Goal: Task Accomplishment & Management: Manage account settings

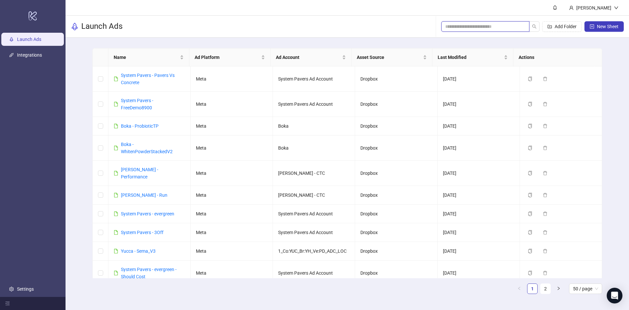
click at [505, 28] on input "search" at bounding box center [482, 26] width 75 height 7
type input "*"
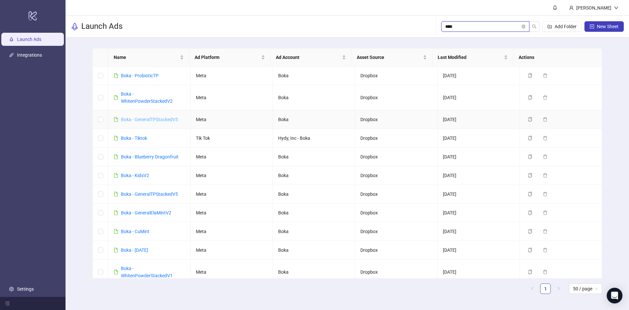
type input "****"
click at [154, 77] on link "Boka - ProbioticTP" at bounding box center [140, 75] width 38 height 5
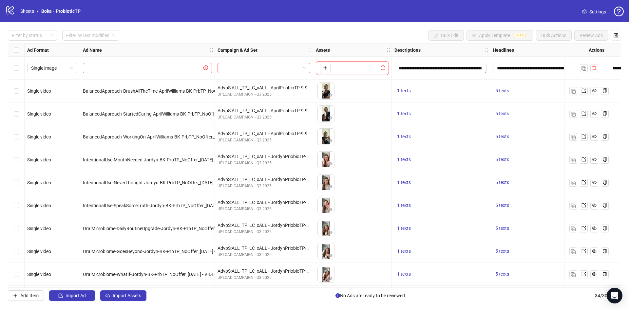
click at [36, 30] on div "**********" at bounding box center [314, 165] width 629 height 286
click at [36, 37] on div at bounding box center [29, 35] width 40 height 9
click at [38, 49] on div "Draft" at bounding box center [32, 48] width 39 height 7
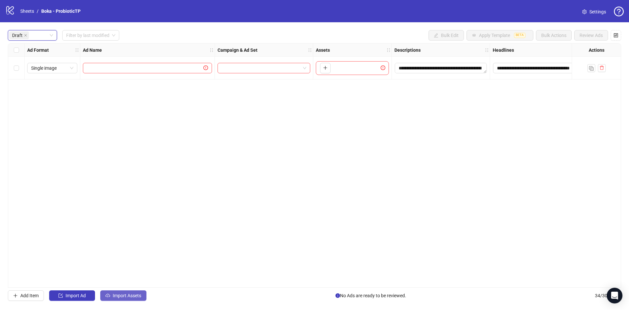
click at [133, 297] on span "Import Assets" at bounding box center [127, 295] width 28 height 5
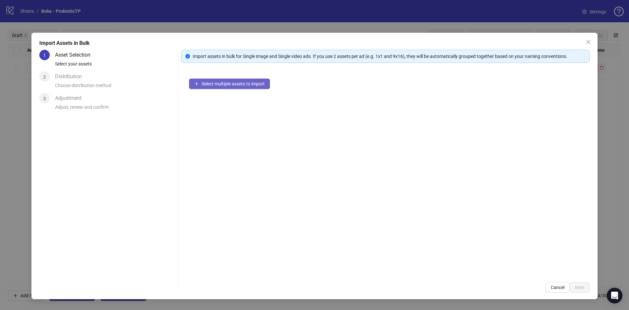
click at [259, 82] on span "Select multiple assets to import" at bounding box center [232, 83] width 63 height 5
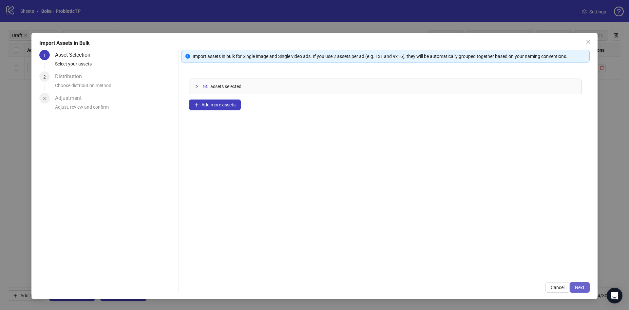
click at [575, 285] on span "Next" at bounding box center [579, 287] width 9 height 5
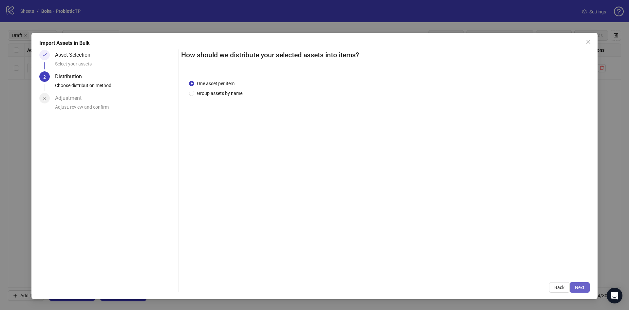
click at [579, 288] on span "Next" at bounding box center [579, 287] width 9 height 5
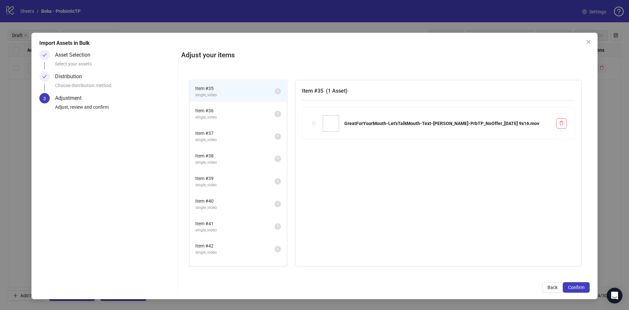
click at [579, 286] on span "Confirm" at bounding box center [576, 287] width 16 height 5
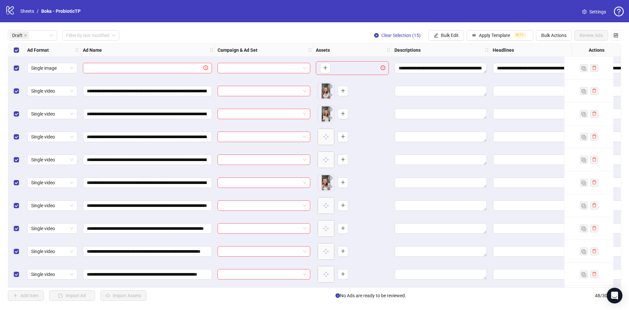
click at [20, 67] on div "Select row 1" at bounding box center [16, 68] width 16 height 23
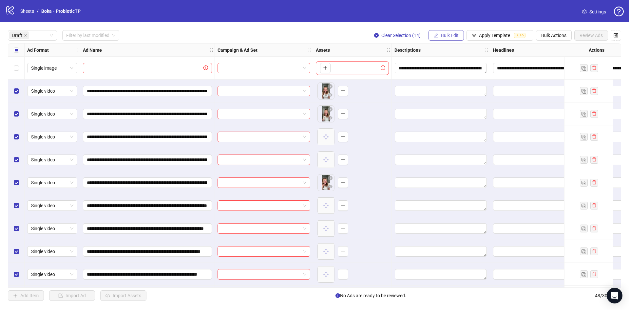
click at [450, 35] on span "Bulk Edit" at bounding box center [450, 35] width 18 height 5
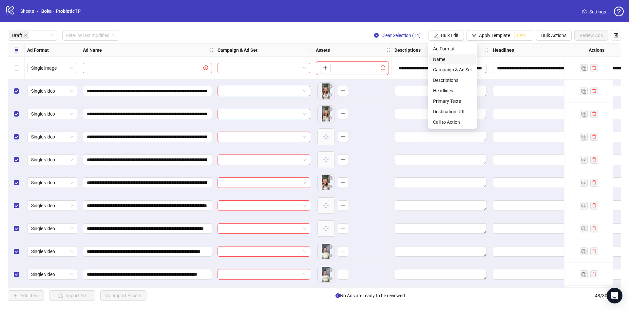
click at [458, 60] on span "Name" at bounding box center [452, 59] width 39 height 7
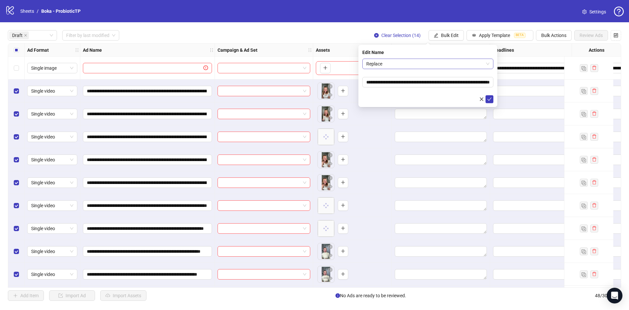
click at [428, 65] on span "Replace" at bounding box center [427, 64] width 123 height 10
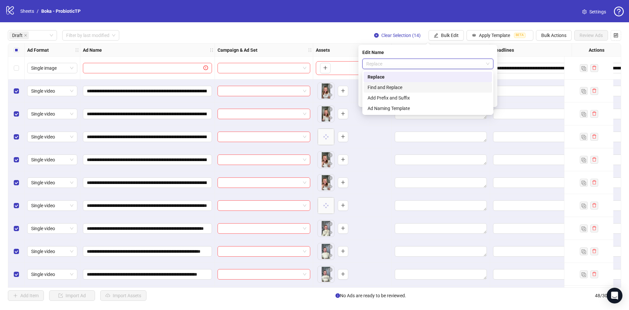
click at [426, 85] on div "Find and Replace" at bounding box center [427, 87] width 120 height 7
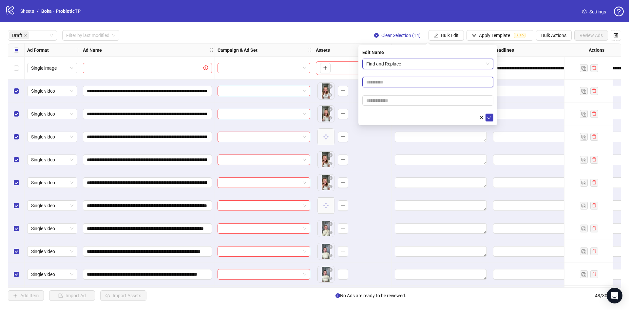
drag, startPoint x: 403, startPoint y: 81, endPoint x: 409, endPoint y: 86, distance: 7.6
click at [403, 81] on input "text" at bounding box center [427, 82] width 131 height 10
type input "****"
click at [397, 104] on input "text" at bounding box center [427, 100] width 131 height 10
paste input "**********"
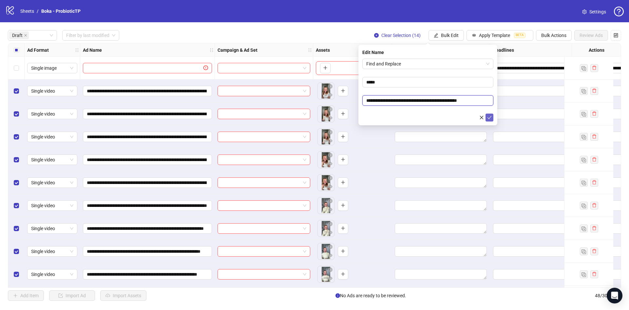
type input "**********"
click at [492, 119] on button "submit" at bounding box center [489, 118] width 8 height 8
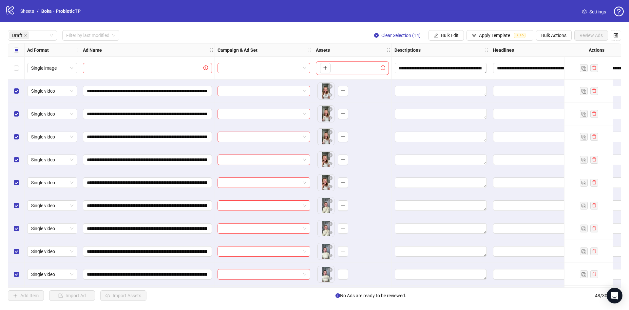
click at [18, 53] on label "Select all rows" at bounding box center [16, 49] width 5 height 7
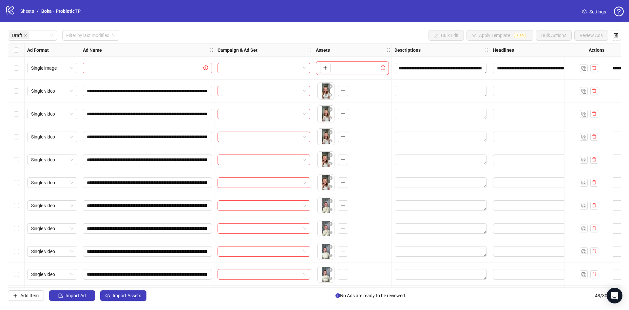
click at [21, 50] on div "Select all rows" at bounding box center [16, 50] width 16 height 13
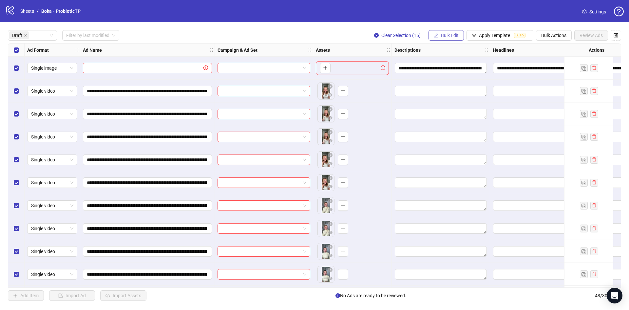
click at [444, 34] on span "Bulk Edit" at bounding box center [450, 35] width 18 height 5
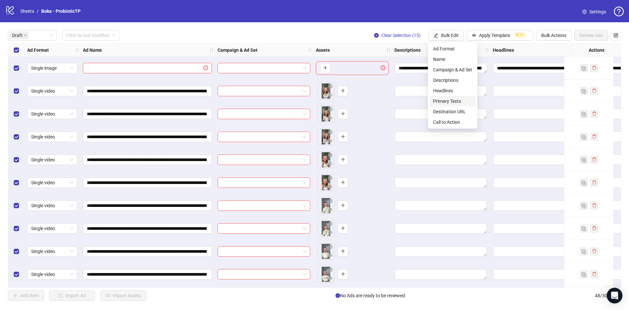
click at [449, 99] on span "Primary Texts" at bounding box center [452, 101] width 39 height 7
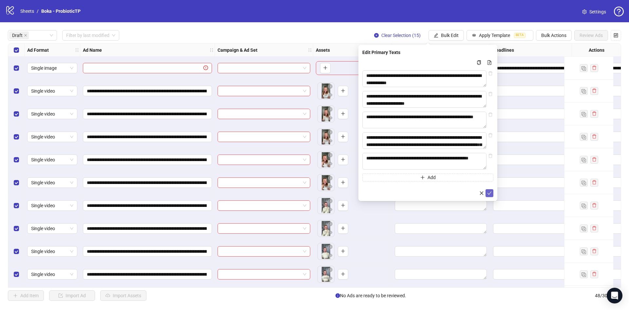
click at [492, 197] on button "submit" at bounding box center [489, 193] width 8 height 8
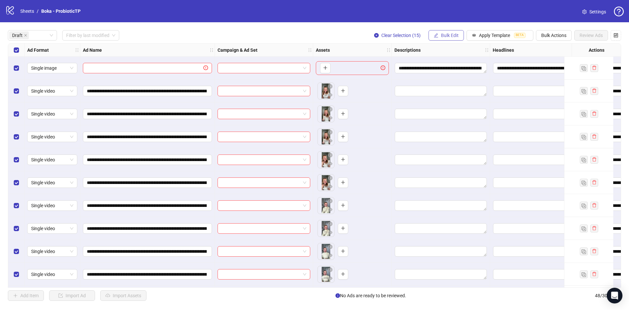
click at [445, 33] on span "Bulk Edit" at bounding box center [450, 35] width 18 height 5
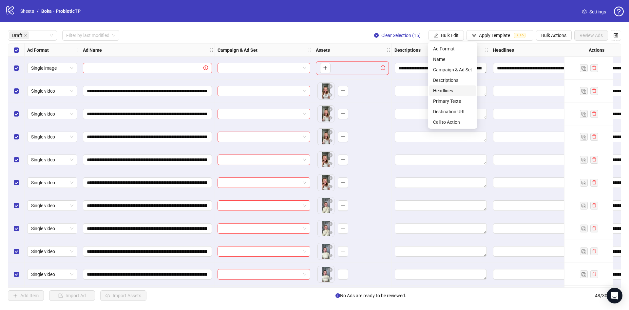
click at [460, 90] on span "Headlines" at bounding box center [452, 90] width 39 height 7
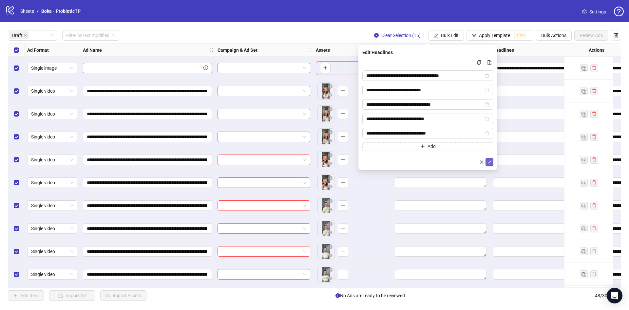
click at [488, 161] on icon "check" at bounding box center [489, 162] width 5 height 5
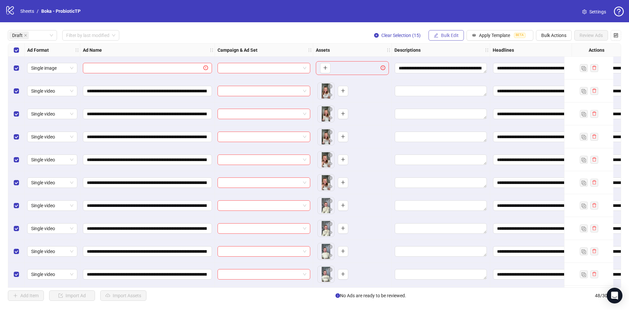
click at [441, 34] on span "Bulk Edit" at bounding box center [450, 35] width 18 height 5
click at [456, 79] on span "Descriptions" at bounding box center [452, 80] width 39 height 7
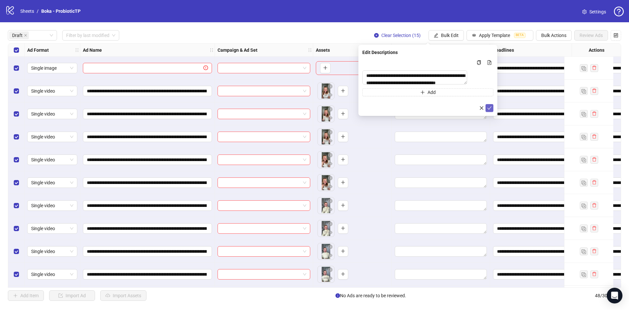
click at [488, 110] on icon "check" at bounding box center [489, 108] width 5 height 5
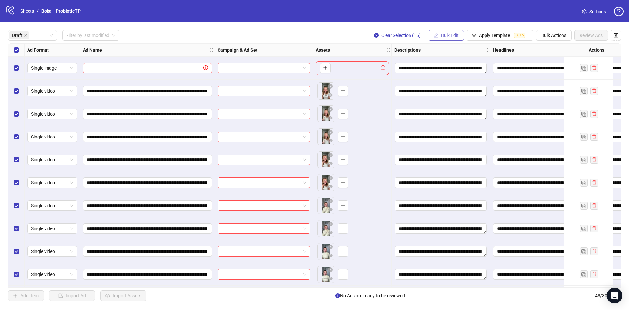
click at [450, 35] on span "Bulk Edit" at bounding box center [450, 35] width 18 height 5
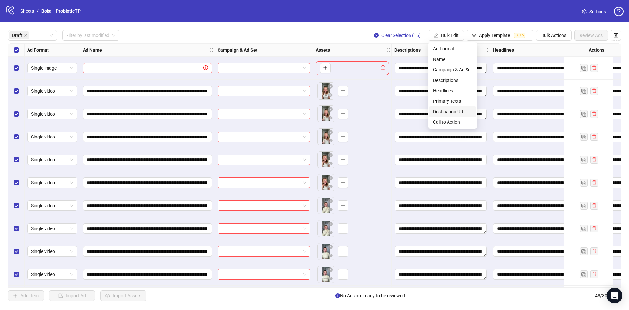
click at [464, 112] on span "Destination URL" at bounding box center [452, 111] width 39 height 7
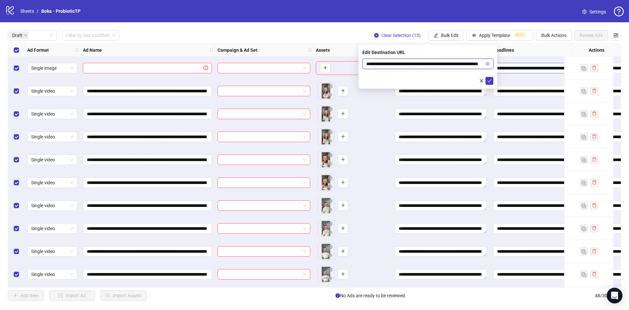
scroll to position [0, 31]
drag, startPoint x: 440, startPoint y: 65, endPoint x: 508, endPoint y: 73, distance: 69.2
click at [508, 73] on body "**********" at bounding box center [314, 155] width 629 height 310
click at [389, 77] on div at bounding box center [427, 81] width 131 height 8
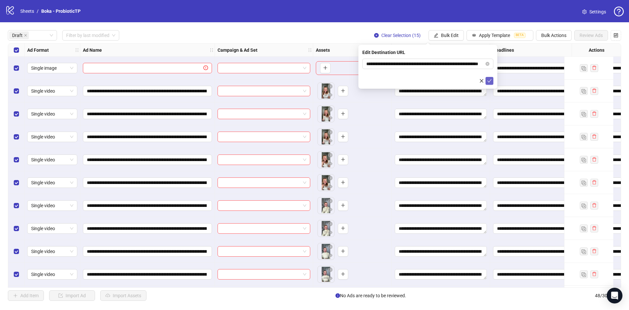
click at [489, 82] on icon "check" at bounding box center [489, 81] width 5 height 5
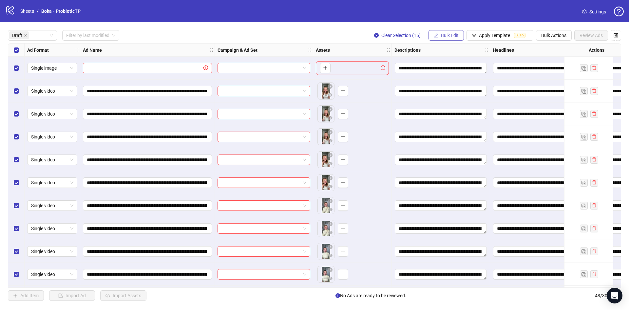
click at [437, 35] on icon "edit" at bounding box center [436, 35] width 5 height 5
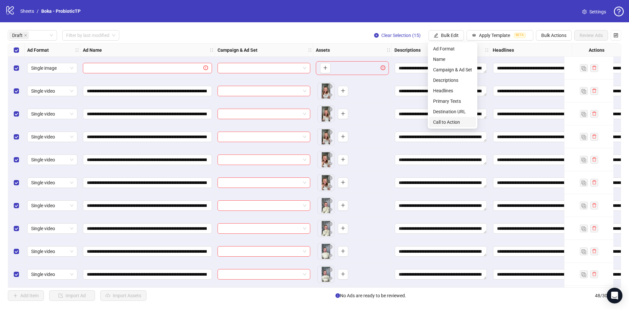
click at [450, 121] on span "Call to Action" at bounding box center [452, 122] width 39 height 7
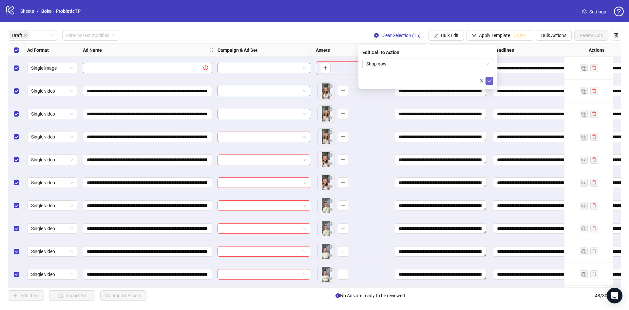
click at [490, 81] on icon "check" at bounding box center [489, 80] width 4 height 3
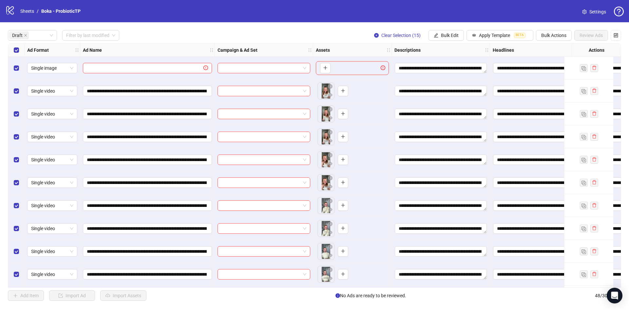
click at [12, 69] on div "Select row 1" at bounding box center [16, 68] width 16 height 23
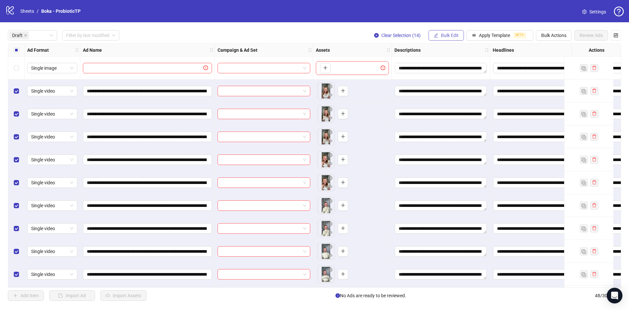
click at [434, 34] on icon "edit" at bounding box center [436, 35] width 5 height 5
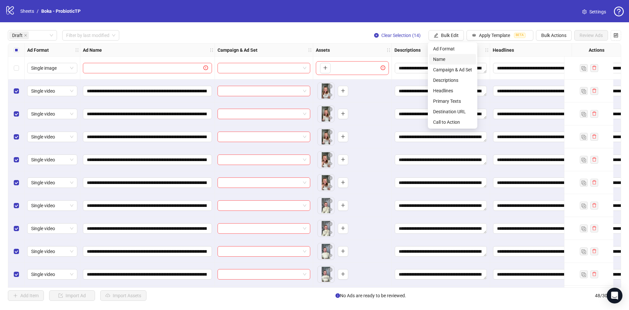
click at [441, 56] on span "Name" at bounding box center [452, 59] width 39 height 7
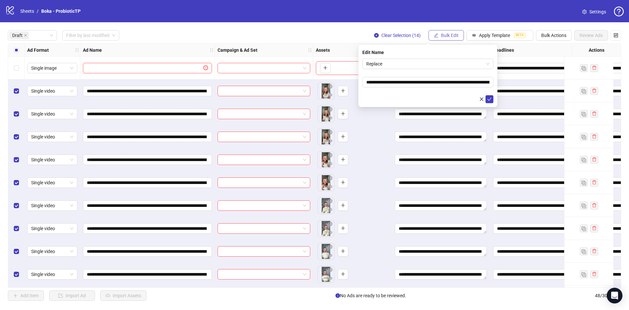
click at [451, 36] on span "Bulk Edit" at bounding box center [450, 35] width 18 height 5
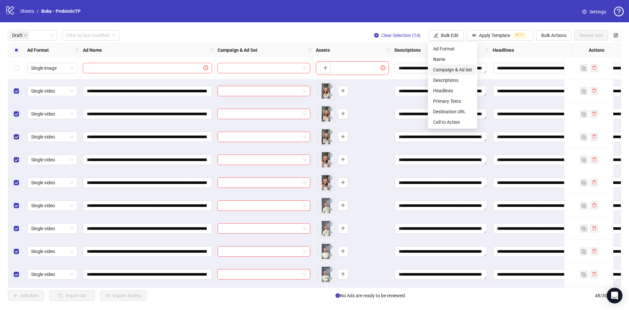
click at [462, 72] on span "Campaign & Ad Set" at bounding box center [452, 69] width 39 height 7
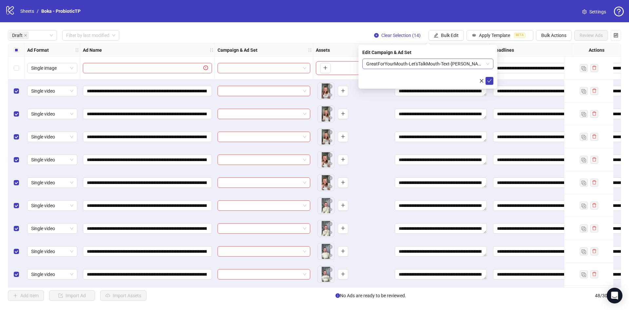
click at [462, 64] on span "GreatForYourMouth-Let'sTalkMouth-Text-Chloe-BK-PrbTP_NoOffer_2025-9-16 - VIDEO_…" at bounding box center [427, 64] width 123 height 10
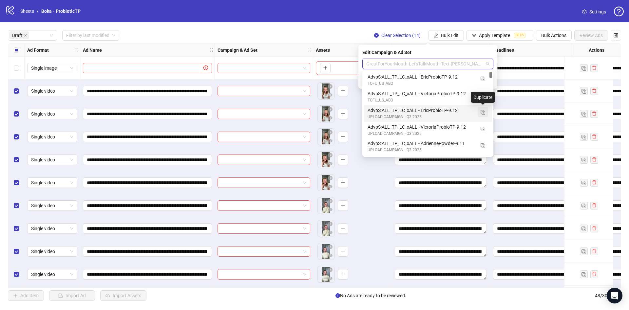
click at [483, 112] on img "button" at bounding box center [482, 112] width 5 height 5
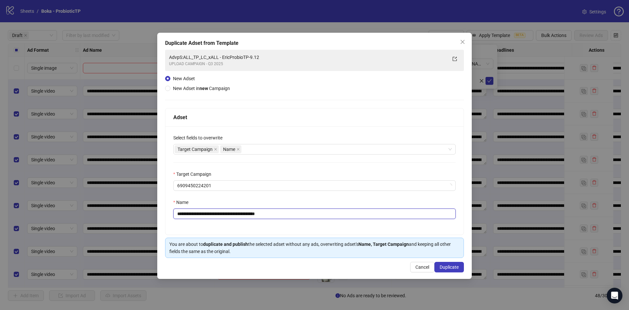
click at [232, 214] on input "**********" at bounding box center [314, 214] width 282 height 10
drag, startPoint x: 230, startPoint y: 214, endPoint x: 301, endPoint y: 214, distance: 71.7
click at [301, 214] on input "**********" at bounding box center [314, 214] width 282 height 10
type input "**********"
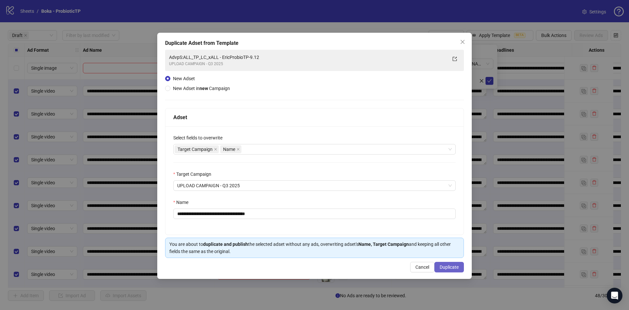
click at [453, 268] on span "Duplicate" at bounding box center [448, 267] width 19 height 5
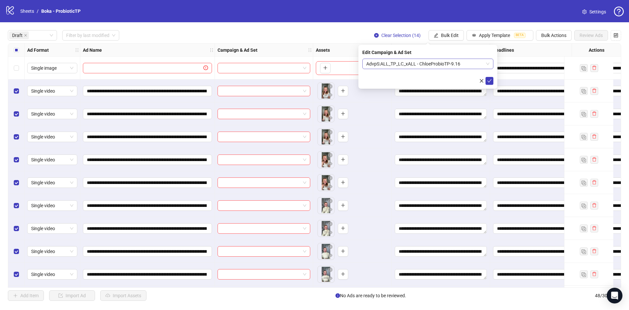
click at [448, 63] on span "AdvpS:ALL_TP_LC_xALL - ChloeProbioTP-9.16" at bounding box center [427, 64] width 123 height 10
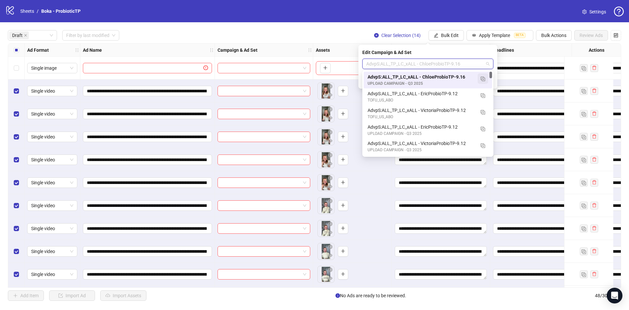
click at [482, 80] on img "button" at bounding box center [482, 79] width 5 height 5
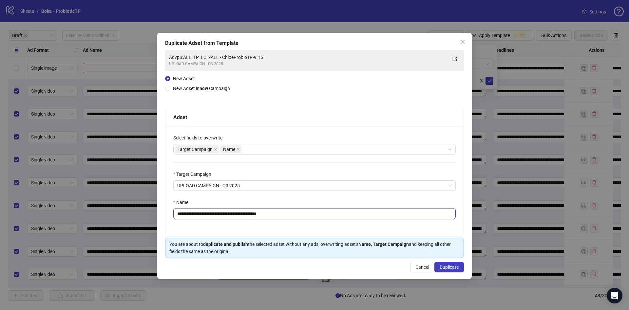
drag, startPoint x: 230, startPoint y: 213, endPoint x: 242, endPoint y: 219, distance: 13.2
click at [242, 219] on input "**********" at bounding box center [314, 214] width 282 height 10
drag, startPoint x: 275, startPoint y: 214, endPoint x: 474, endPoint y: 229, distance: 199.6
click at [405, 224] on div "**********" at bounding box center [314, 180] width 298 height 108
type input "**********"
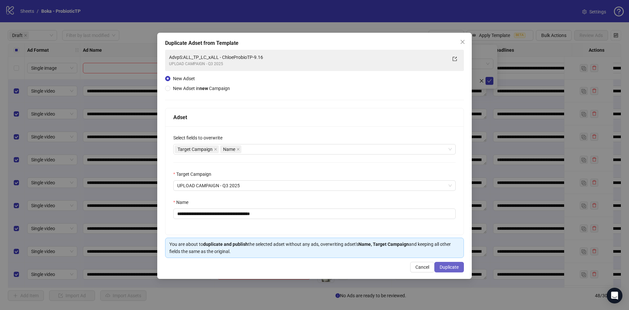
click at [454, 270] on button "Duplicate" at bounding box center [448, 267] width 29 height 10
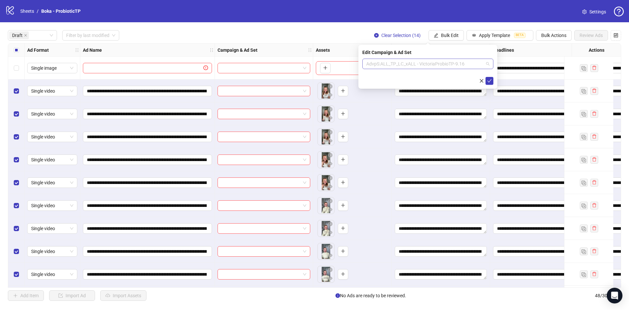
click at [462, 64] on span "AdvpS:ALL_TP_LC_xALL - VictoriaProbioTP-9.16" at bounding box center [427, 64] width 123 height 10
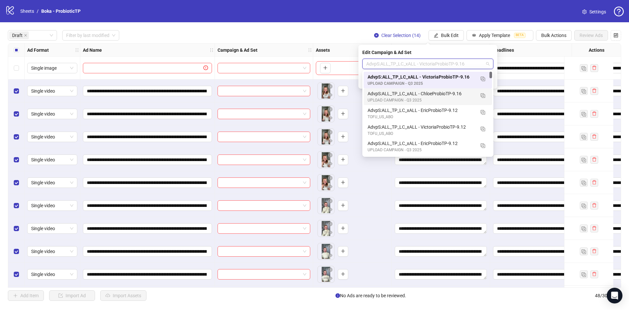
click at [449, 94] on div "AdvpS:ALL_TP_LC_xALL - ChloeProbioTP-9.16" at bounding box center [420, 93] width 107 height 7
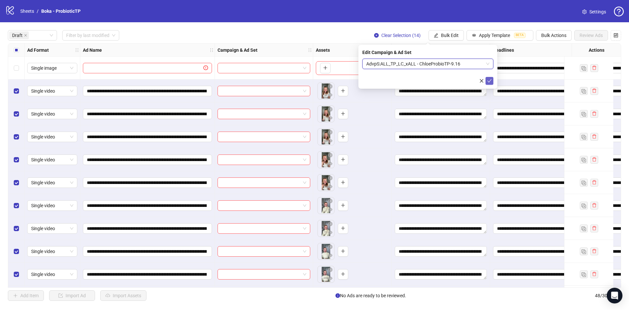
click at [488, 83] on span "submit" at bounding box center [489, 80] width 5 height 5
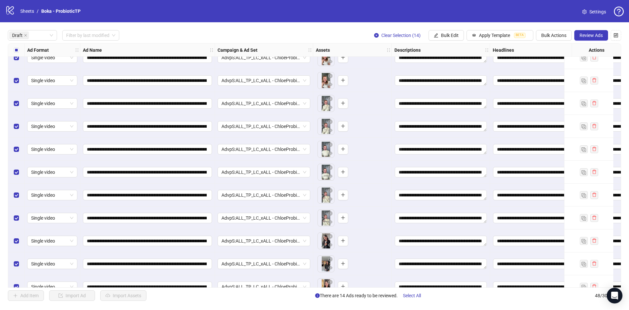
scroll to position [116, 0]
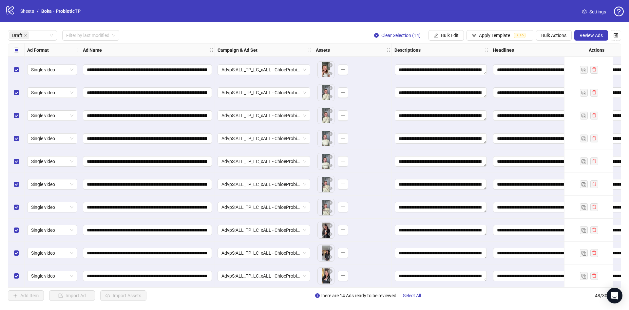
click at [18, 54] on div "Select all rows" at bounding box center [16, 50] width 16 height 13
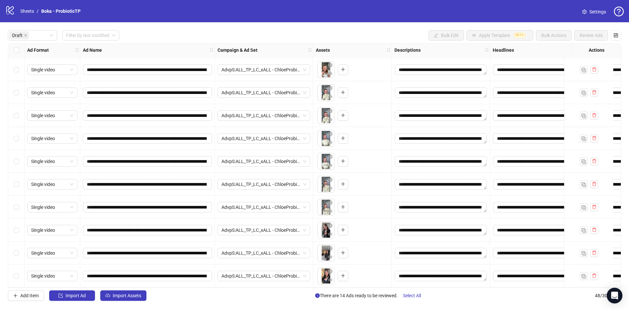
click at [11, 228] on div "Select row 13" at bounding box center [16, 230] width 16 height 23
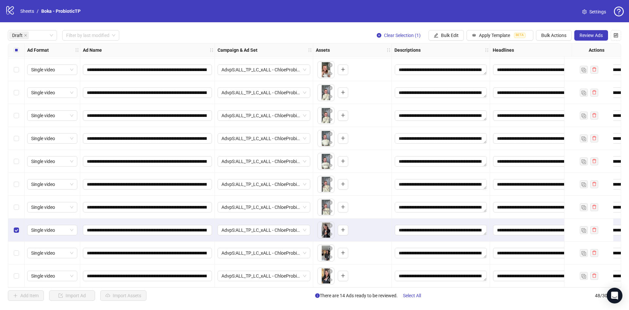
click at [19, 273] on div "Select row 15" at bounding box center [16, 276] width 16 height 23
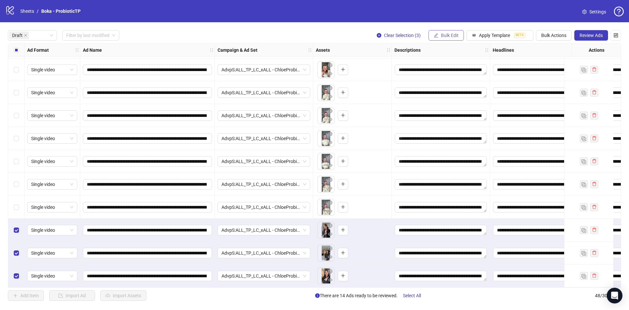
click at [436, 39] on button "Bulk Edit" at bounding box center [445, 35] width 35 height 10
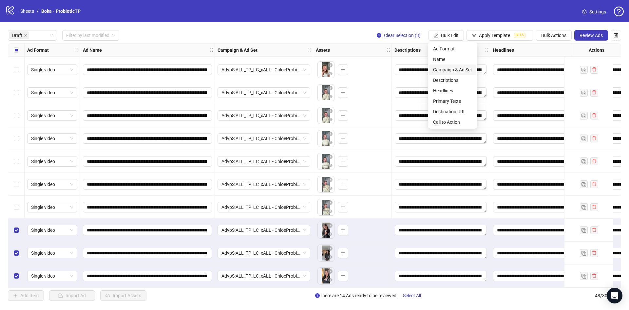
click at [446, 70] on span "Campaign & Ad Set" at bounding box center [452, 69] width 39 height 7
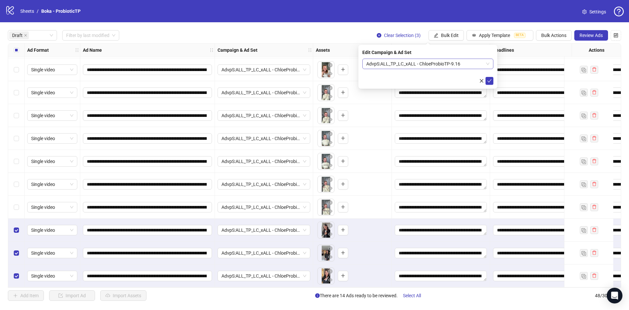
click at [408, 67] on span "AdvpS:ALL_TP_LC_xALL - ChloeProbioTP-9.16" at bounding box center [427, 64] width 123 height 10
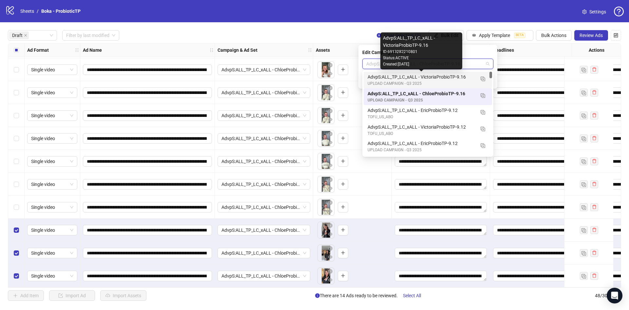
click at [426, 80] on div "AdvpS:ALL_TP_LC_xALL - VictoriaProbioTP-9.16" at bounding box center [420, 76] width 107 height 7
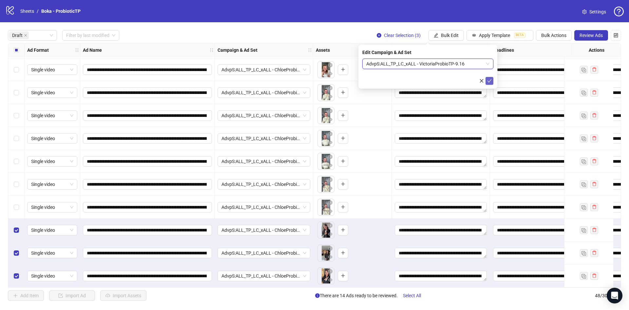
click at [490, 83] on span "submit" at bounding box center [489, 80] width 5 height 5
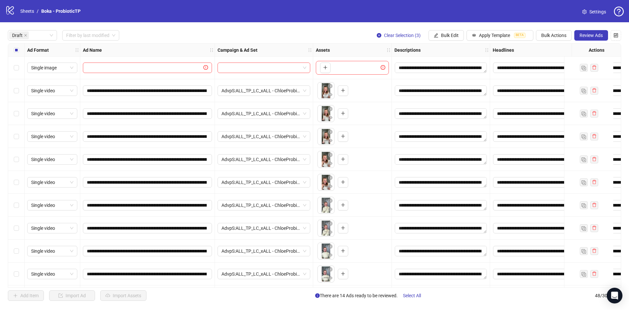
scroll to position [0, 0]
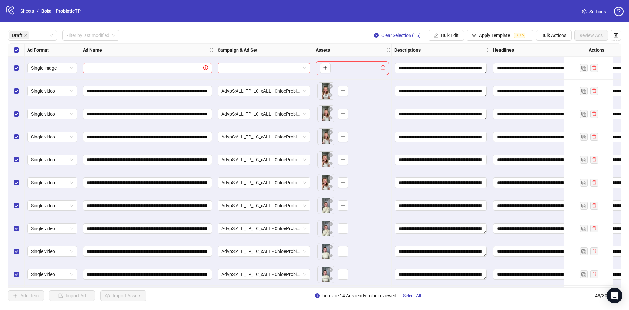
click at [18, 65] on label "Select row 1" at bounding box center [16, 68] width 5 height 7
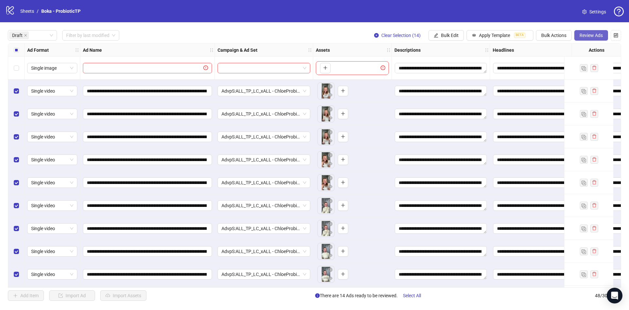
click at [593, 37] on span "Review Ads" at bounding box center [590, 35] width 23 height 5
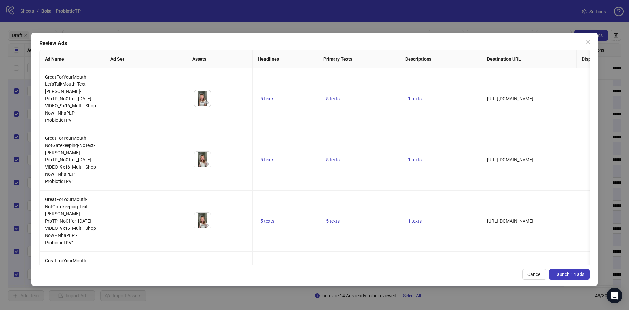
click at [576, 273] on span "Launch 14 ads" at bounding box center [569, 274] width 30 height 5
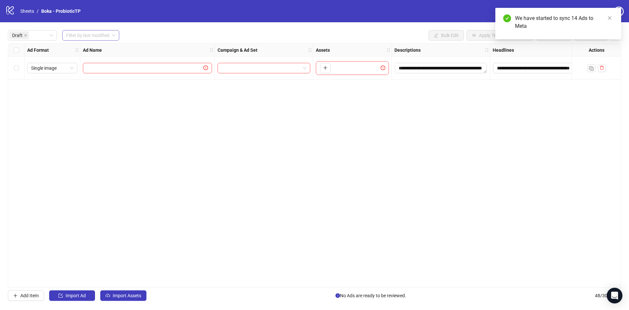
click at [93, 33] on input "search" at bounding box center [87, 35] width 43 height 10
click at [91, 46] on div "Today" at bounding box center [90, 48] width 47 height 7
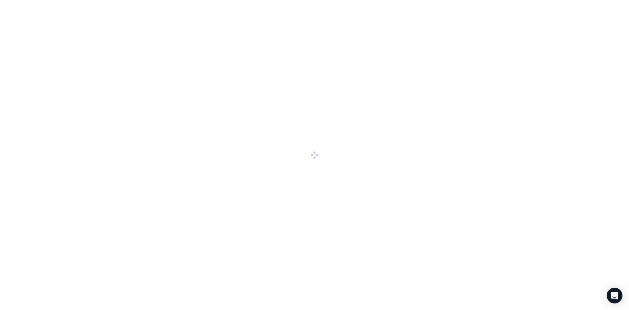
click at [445, 134] on div at bounding box center [314, 155] width 629 height 310
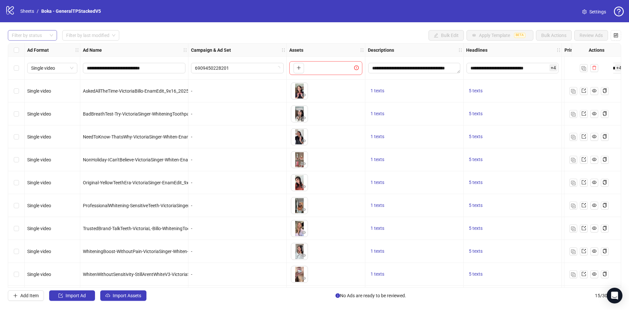
click at [30, 32] on div at bounding box center [29, 35] width 40 height 9
click at [31, 47] on div "Draft" at bounding box center [32, 48] width 39 height 7
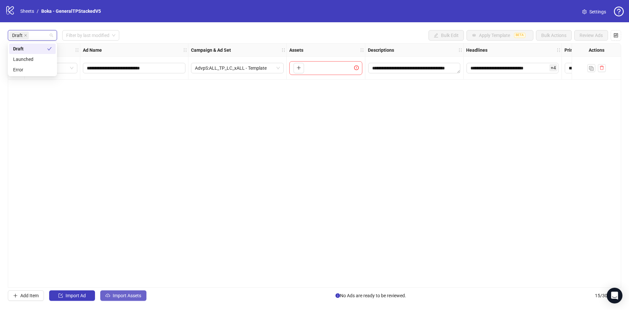
click at [139, 295] on span "Import Assets" at bounding box center [127, 295] width 28 height 5
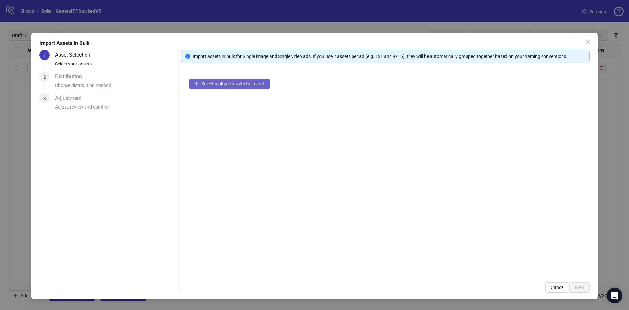
click at [201, 83] on button "Select multiple assets to import" at bounding box center [229, 84] width 81 height 10
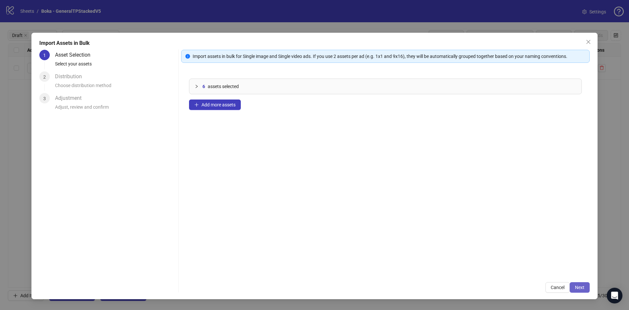
click at [582, 291] on button "Next" at bounding box center [579, 287] width 20 height 10
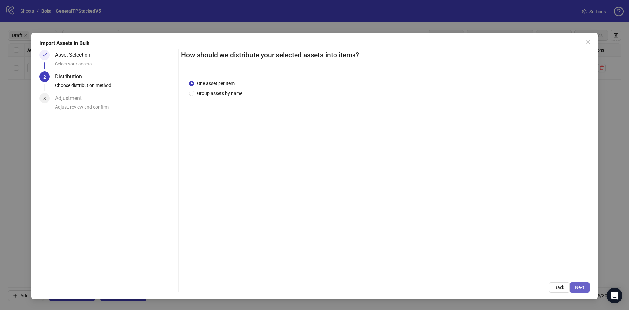
click at [582, 286] on span "Next" at bounding box center [579, 287] width 9 height 5
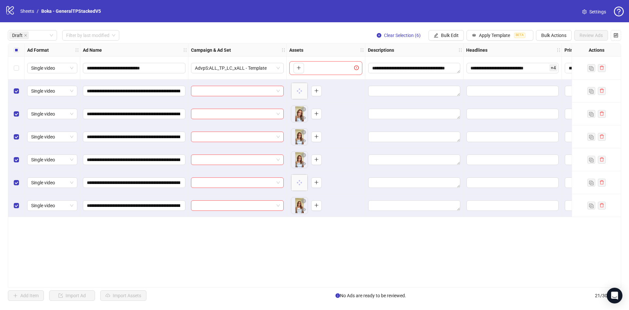
click at [15, 53] on label "Select all rows" at bounding box center [16, 49] width 5 height 7
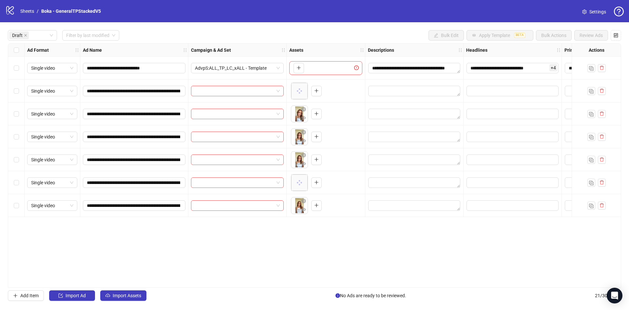
click at [8, 52] on div "Select all rows" at bounding box center [16, 50] width 16 height 13
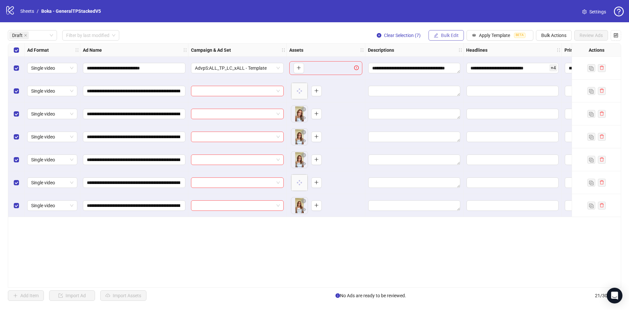
click at [446, 37] on span "Bulk Edit" at bounding box center [450, 35] width 18 height 5
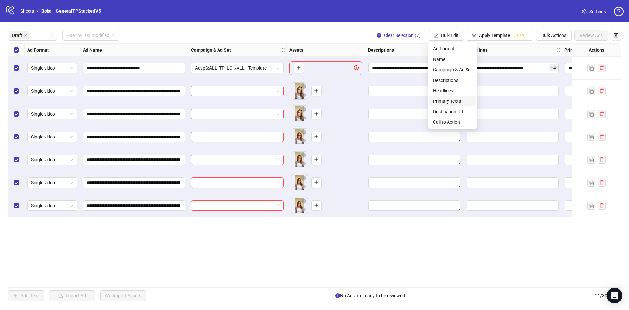
click at [453, 102] on span "Primary Texts" at bounding box center [452, 101] width 39 height 7
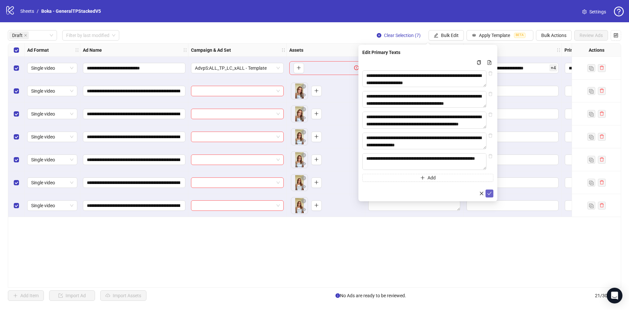
click at [492, 195] on button "submit" at bounding box center [489, 194] width 8 height 8
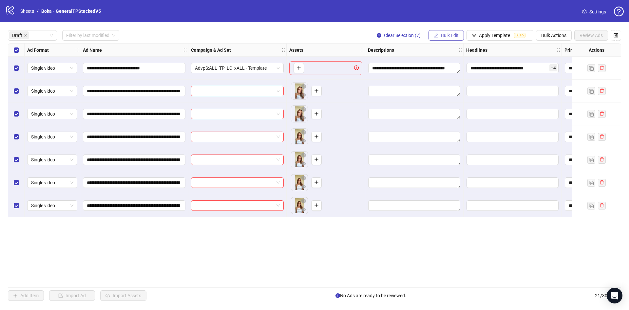
click at [447, 34] on span "Bulk Edit" at bounding box center [450, 35] width 18 height 5
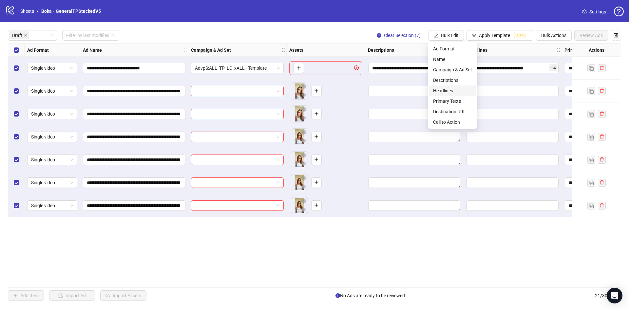
click at [451, 91] on span "Headlines" at bounding box center [452, 90] width 39 height 7
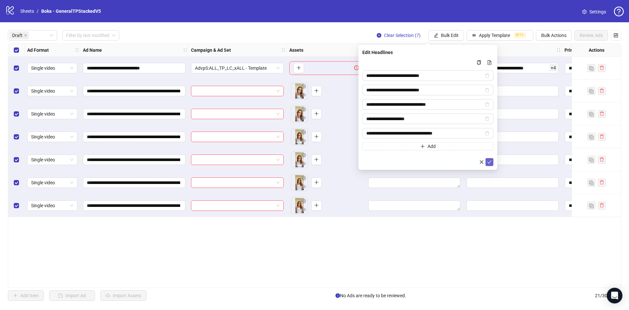
click at [490, 160] on icon "check" at bounding box center [489, 162] width 5 height 5
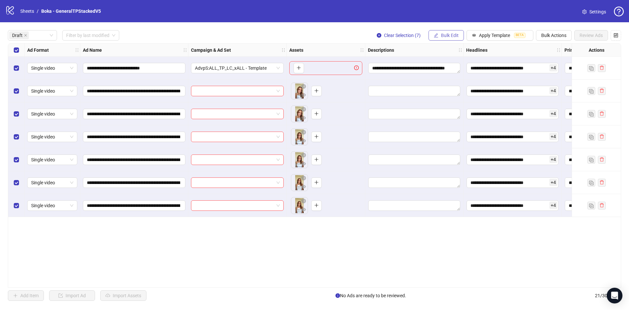
click at [444, 38] on span "Bulk Edit" at bounding box center [450, 35] width 18 height 5
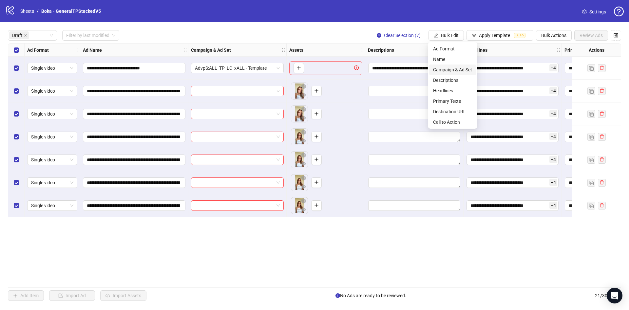
click at [466, 70] on span "Campaign & Ad Set" at bounding box center [452, 69] width 39 height 7
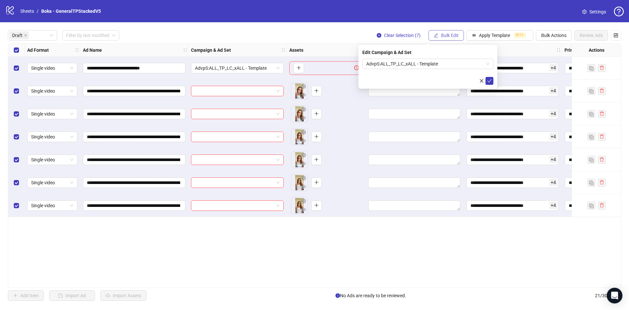
click at [441, 34] on span "Bulk Edit" at bounding box center [450, 35] width 18 height 5
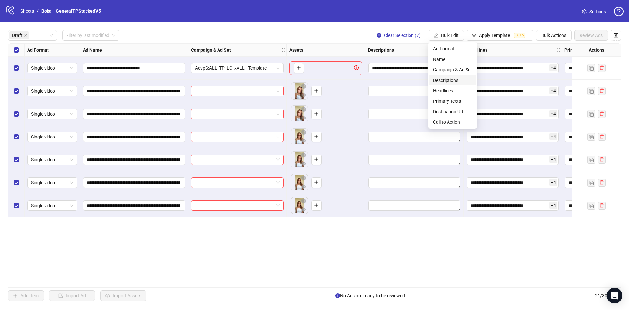
click at [453, 80] on span "Descriptions" at bounding box center [452, 80] width 39 height 7
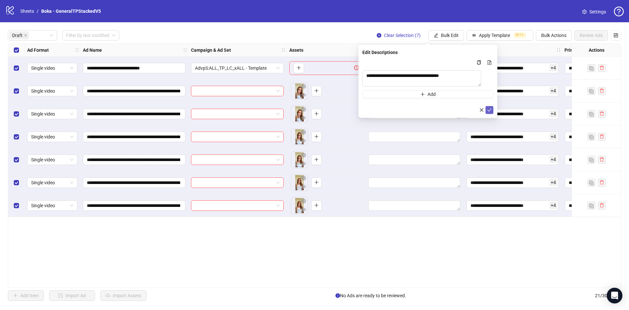
click at [490, 111] on icon "check" at bounding box center [489, 109] width 4 height 3
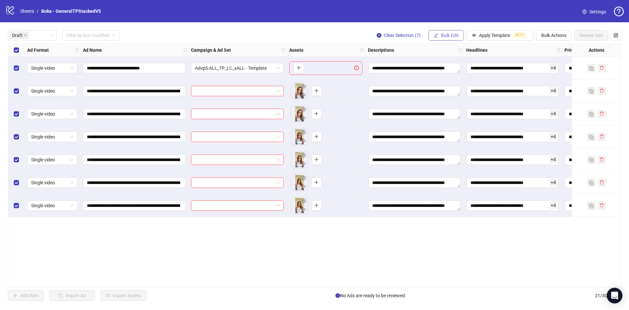
click at [450, 30] on button "Bulk Edit" at bounding box center [445, 35] width 35 height 10
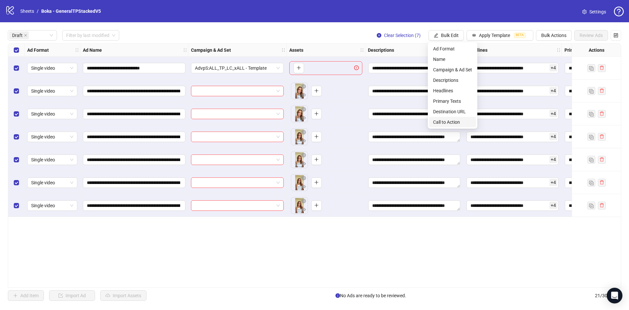
click at [450, 124] on span "Call to Action" at bounding box center [452, 122] width 39 height 7
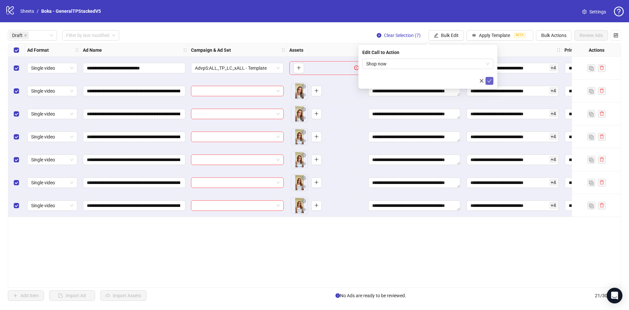
click at [490, 82] on icon "check" at bounding box center [489, 81] width 5 height 5
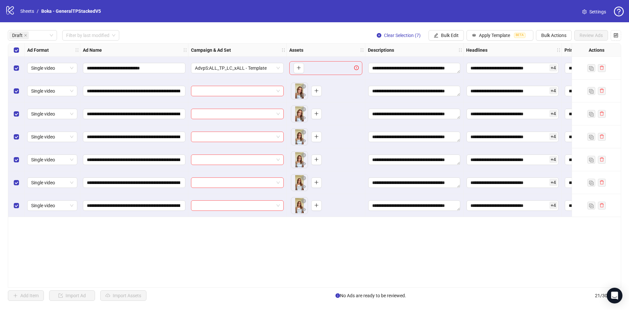
click at [12, 70] on div "Select row 1" at bounding box center [16, 68] width 16 height 23
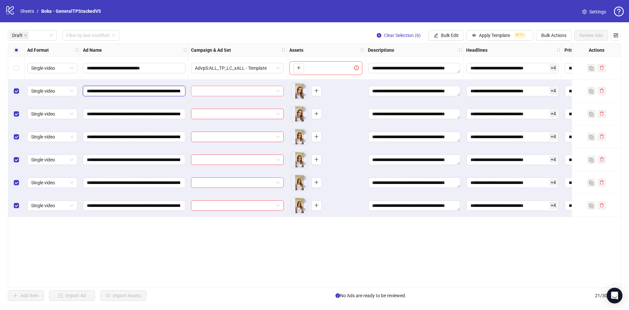
scroll to position [0, 132]
drag, startPoint x: 133, startPoint y: 88, endPoint x: 281, endPoint y: 88, distance: 148.7
click at [281, 44] on div "**********" at bounding box center [358, 44] width 701 height 0
click at [158, 90] on input "**********" at bounding box center [133, 90] width 93 height 7
click at [432, 28] on div "**********" at bounding box center [314, 165] width 629 height 286
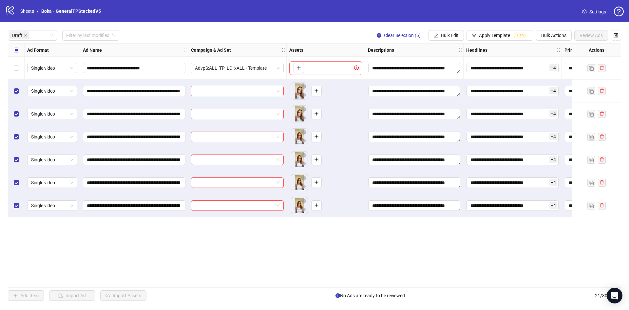
scroll to position [0, 0]
click at [446, 37] on span "Bulk Edit" at bounding box center [450, 35] width 18 height 5
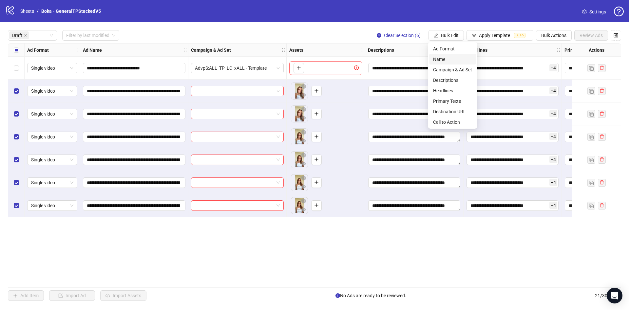
click at [448, 56] on span "Name" at bounding box center [452, 59] width 39 height 7
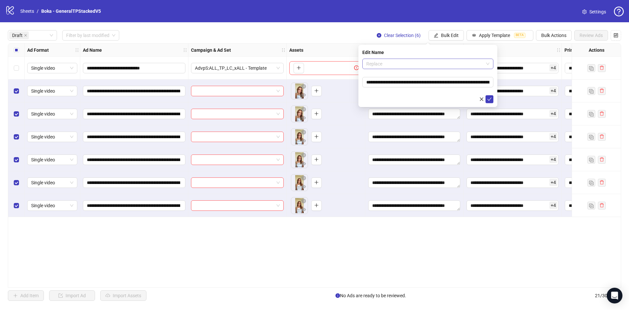
click at [433, 61] on span "Replace" at bounding box center [427, 64] width 123 height 10
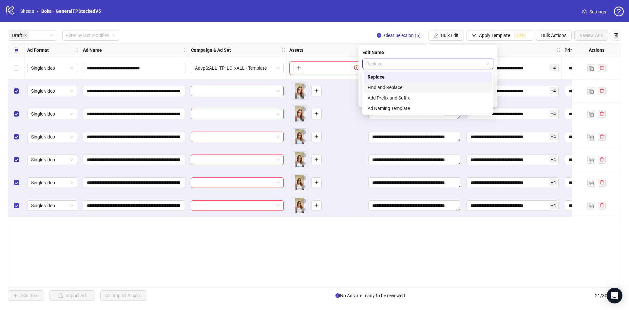
click at [405, 87] on div "Find and Replace" at bounding box center [427, 87] width 120 height 7
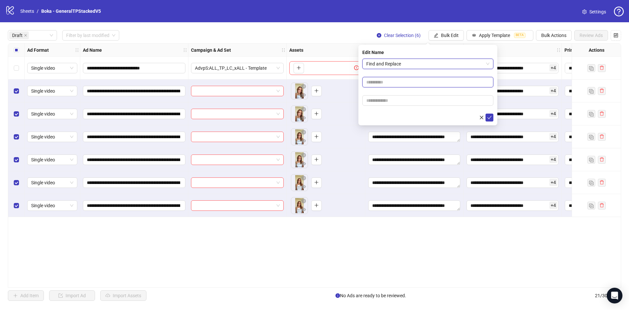
click at [399, 81] on input "text" at bounding box center [427, 82] width 131 height 10
type input "****"
click at [400, 105] on input "text" at bounding box center [427, 100] width 131 height 10
click at [424, 101] on input "text" at bounding box center [427, 100] width 131 height 10
paste input "**********"
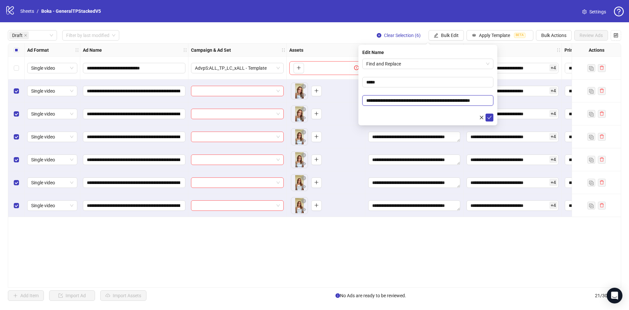
scroll to position [0, 15]
type input "**********"
click at [492, 118] on button "submit" at bounding box center [489, 118] width 8 height 8
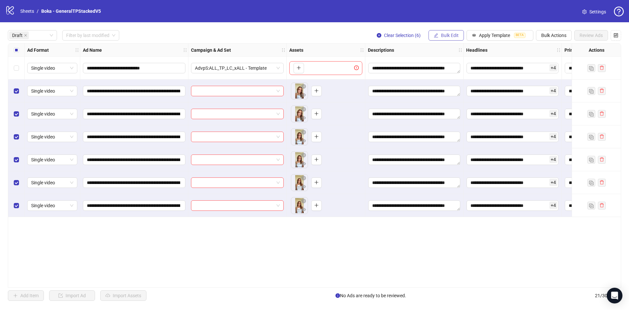
click at [445, 34] on span "Bulk Edit" at bounding box center [450, 35] width 18 height 5
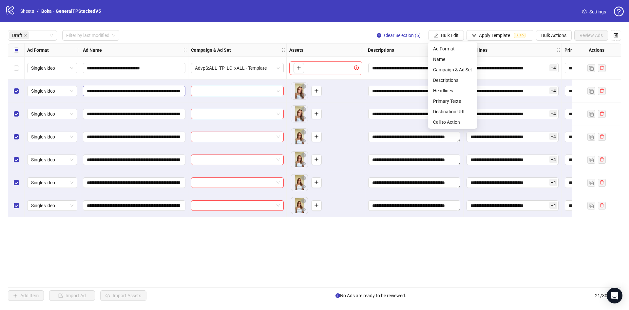
click at [155, 96] on span "**********" at bounding box center [134, 91] width 102 height 10
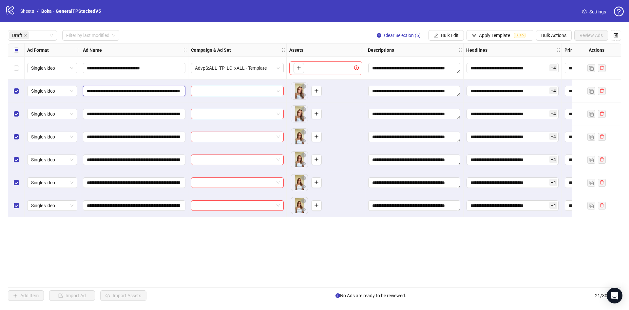
click at [146, 88] on input "**********" at bounding box center [133, 90] width 93 height 7
click at [451, 30] on button "Bulk Edit" at bounding box center [445, 35] width 35 height 10
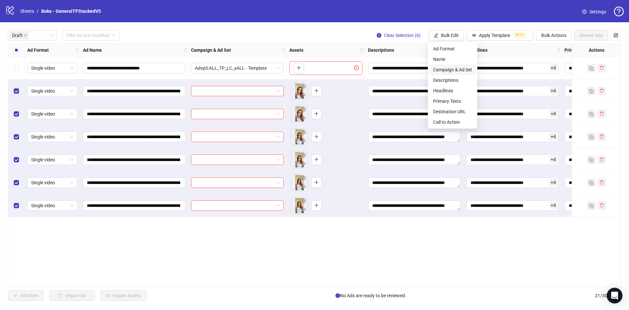
click at [450, 69] on span "Campaign & Ad Set" at bounding box center [452, 69] width 39 height 7
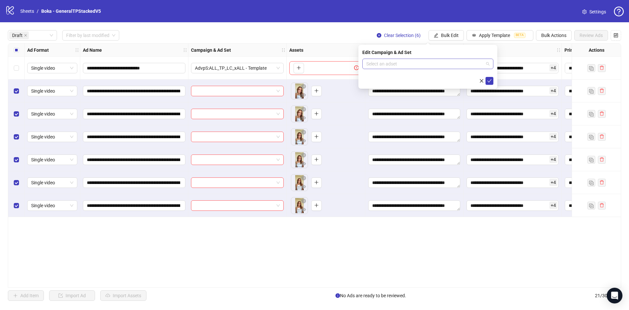
click at [442, 64] on input "search" at bounding box center [424, 64] width 117 height 10
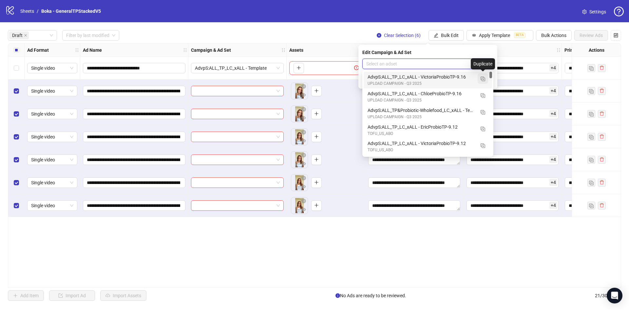
click at [485, 78] on img "button" at bounding box center [482, 79] width 5 height 5
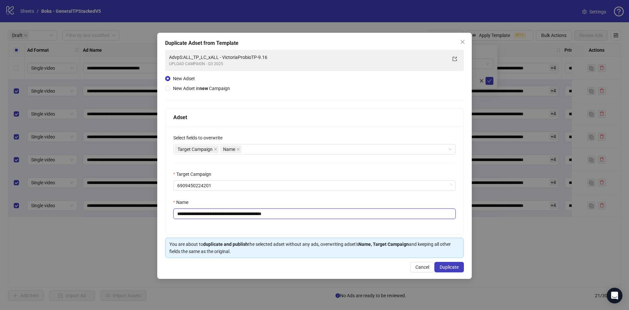
drag, startPoint x: 231, startPoint y: 214, endPoint x: 335, endPoint y: 219, distance: 104.6
click at [328, 219] on input "**********" at bounding box center [314, 214] width 282 height 10
type input "**********"
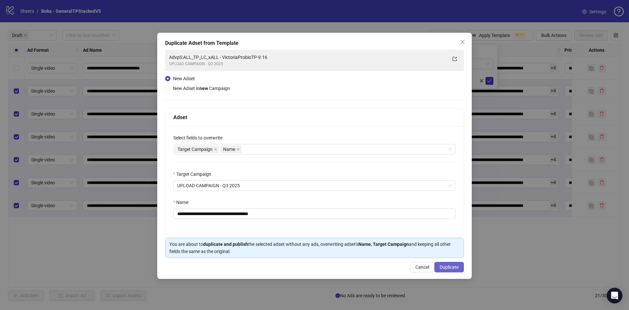
click at [453, 272] on button "Duplicate" at bounding box center [448, 267] width 29 height 10
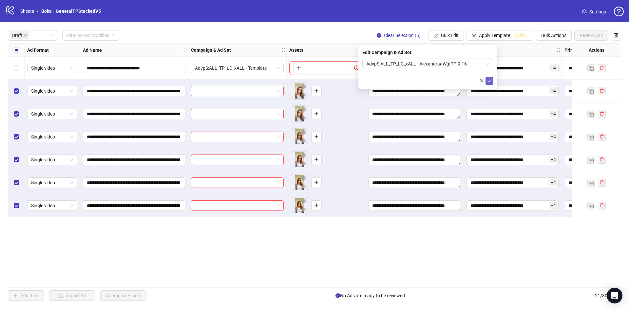
click at [489, 79] on icon "check" at bounding box center [489, 81] width 5 height 5
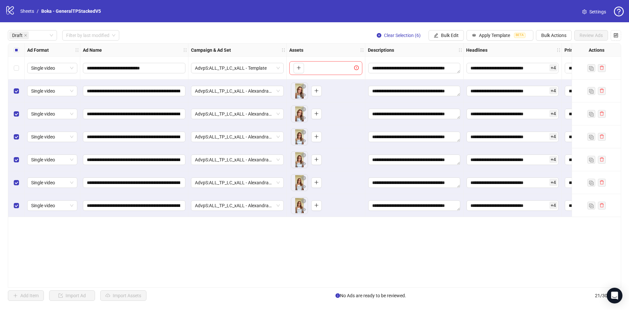
click at [264, 284] on div "**********" at bounding box center [314, 165] width 613 height 245
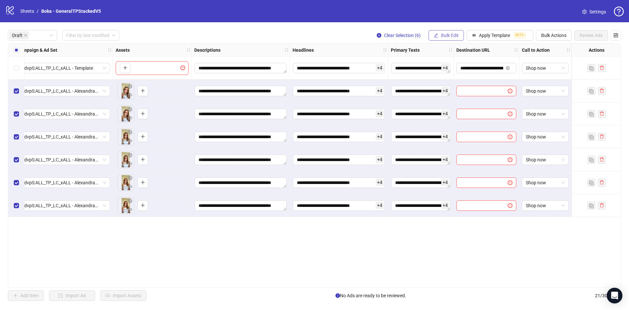
click at [450, 36] on span "Bulk Edit" at bounding box center [450, 35] width 18 height 5
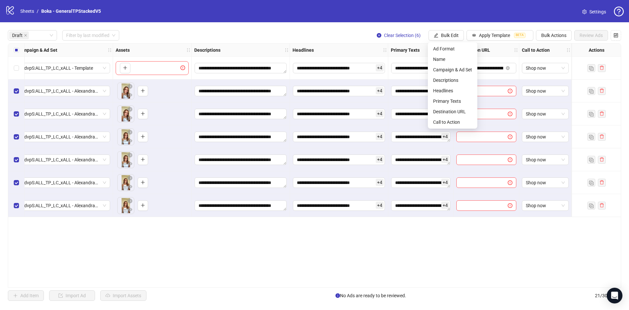
click at [16, 56] on div "Select all rows" at bounding box center [16, 50] width 16 height 13
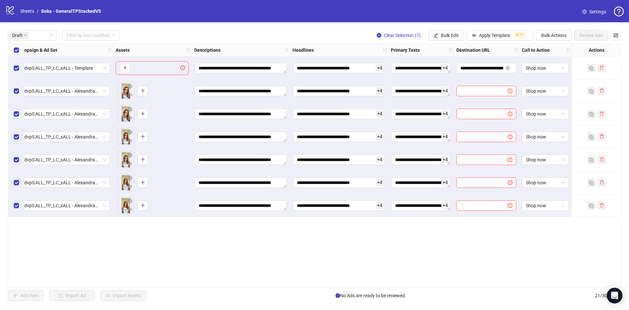
click at [16, 56] on div "Select all rows" at bounding box center [16, 50] width 16 height 13
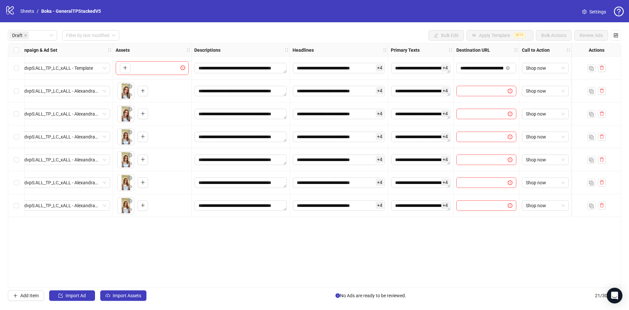
click at [16, 55] on div "Select all rows" at bounding box center [16, 50] width 16 height 13
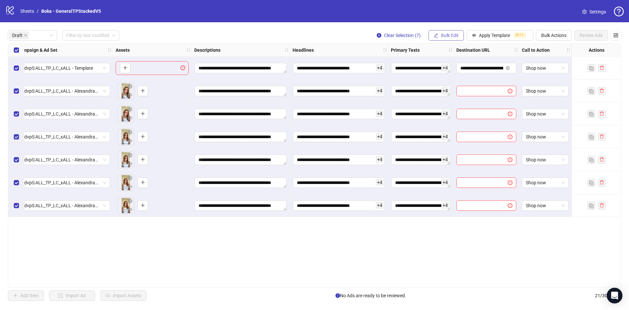
click at [455, 34] on span "Bulk Edit" at bounding box center [450, 35] width 18 height 5
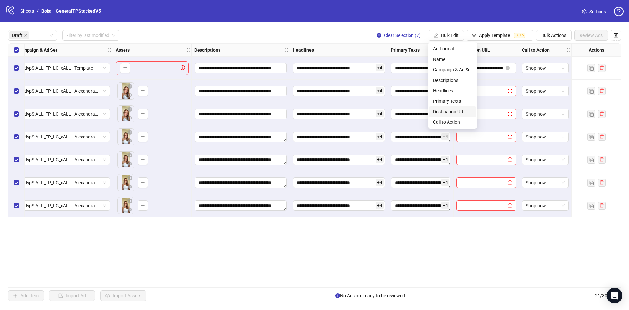
click at [450, 114] on span "Destination URL" at bounding box center [452, 111] width 39 height 7
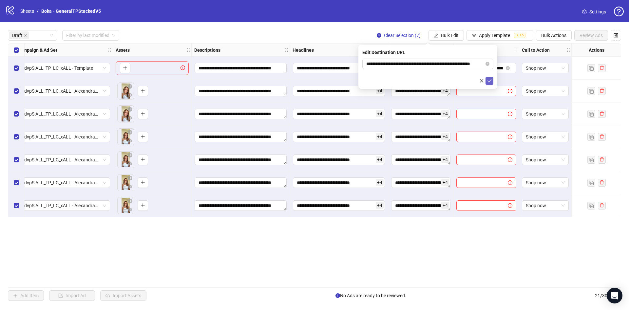
click at [488, 79] on icon "check" at bounding box center [489, 81] width 5 height 5
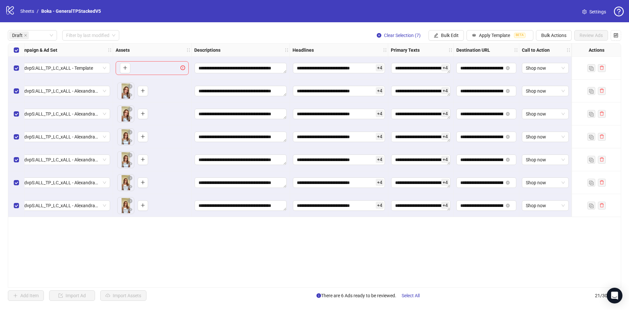
click at [8, 68] on div "**********" at bounding box center [228, 131] width 786 height 174
click at [14, 64] on div "Select row 1" at bounding box center [16, 68] width 16 height 23
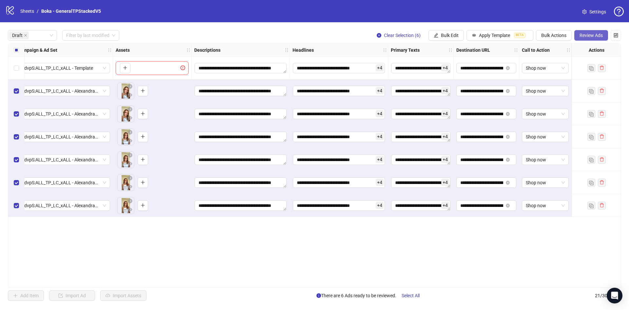
click at [581, 31] on button "Review Ads" at bounding box center [591, 35] width 34 height 10
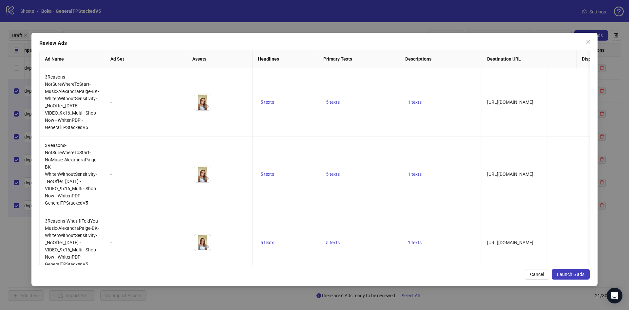
click at [575, 269] on button "Launch 6 ads" at bounding box center [570, 274] width 38 height 10
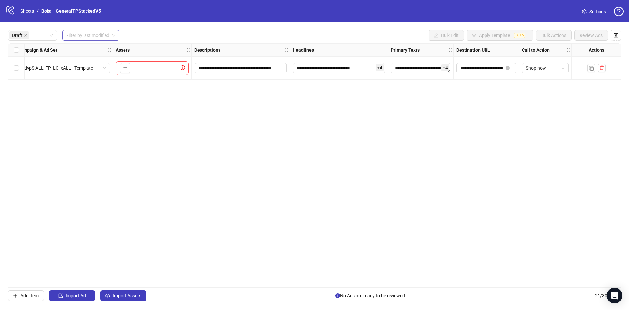
click at [91, 35] on input "search" at bounding box center [87, 35] width 43 height 10
click at [201, 36] on div "Draft Filter by last modified Bulk Edit Apply Template BETA Bulk Actions Review…" at bounding box center [314, 35] width 613 height 10
click at [75, 33] on input "search" at bounding box center [87, 35] width 43 height 10
click at [79, 43] on div "**********" at bounding box center [314, 165] width 629 height 286
click at [86, 36] on input "search" at bounding box center [87, 35] width 43 height 10
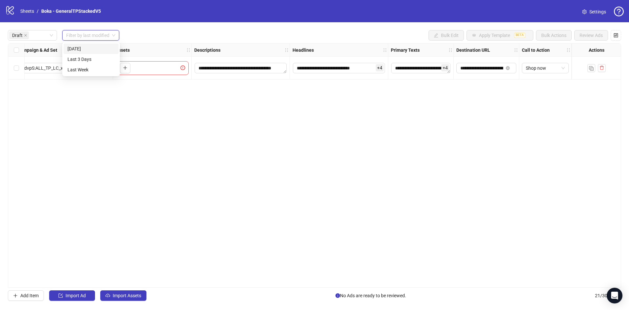
click at [88, 50] on div "Today" at bounding box center [90, 48] width 47 height 7
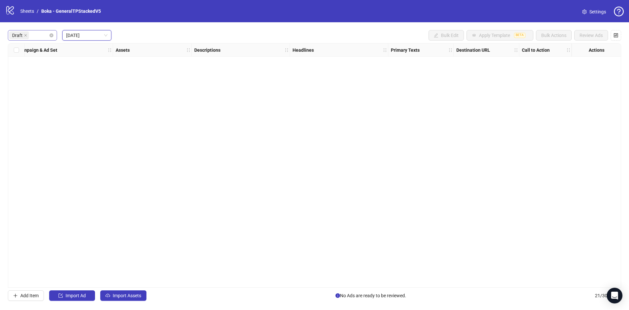
click at [52, 33] on div "Draft" at bounding box center [32, 35] width 49 height 10
click at [51, 39] on div "Draft" at bounding box center [32, 35] width 49 height 10
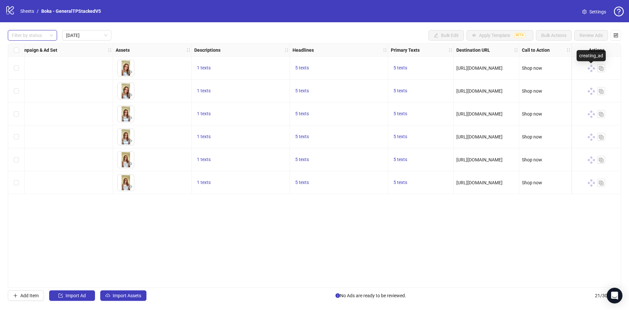
click at [589, 67] on span at bounding box center [590, 68] width 9 height 9
click at [589, 69] on icon "export" at bounding box center [591, 67] width 5 height 5
click at [26, 12] on link "Sheets" at bounding box center [27, 11] width 16 height 7
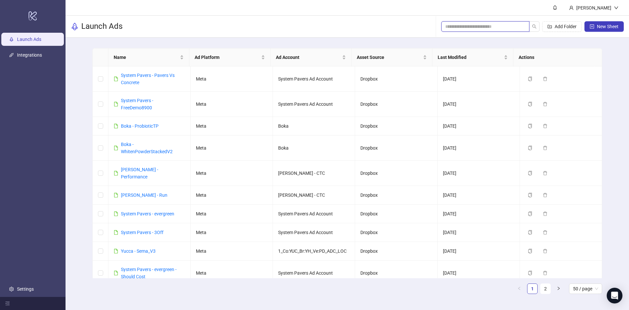
click at [482, 24] on input "search" at bounding box center [482, 26] width 75 height 7
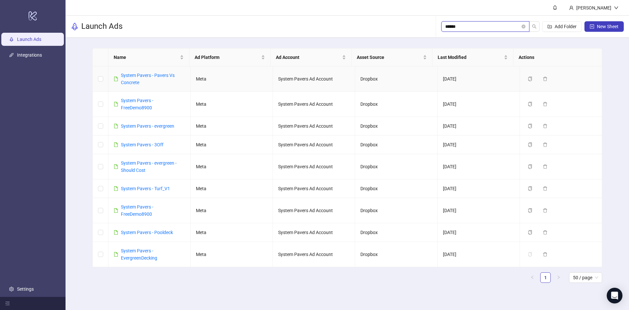
type input "******"
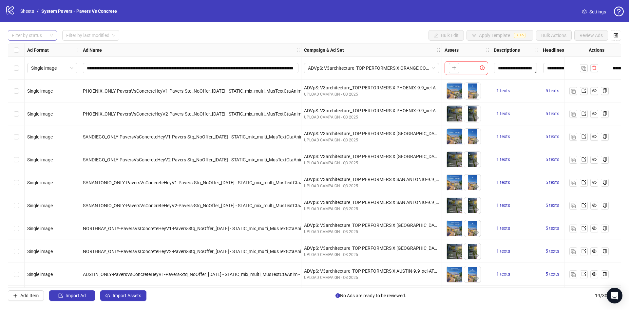
click at [45, 37] on div at bounding box center [29, 35] width 40 height 9
click at [33, 47] on div "Draft" at bounding box center [32, 48] width 39 height 7
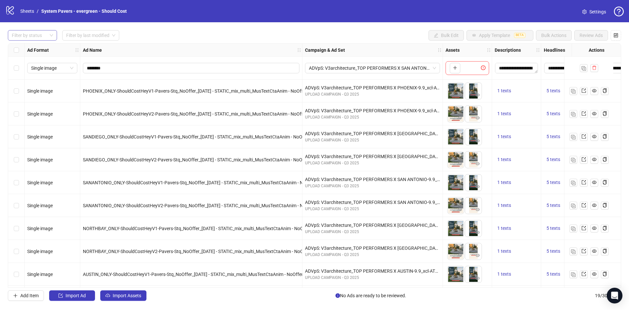
click at [17, 34] on div at bounding box center [29, 35] width 40 height 9
click at [20, 45] on div "draft launched Draft Launched Error" at bounding box center [32, 59] width 49 height 34
click at [22, 45] on div "Draft" at bounding box center [32, 48] width 39 height 7
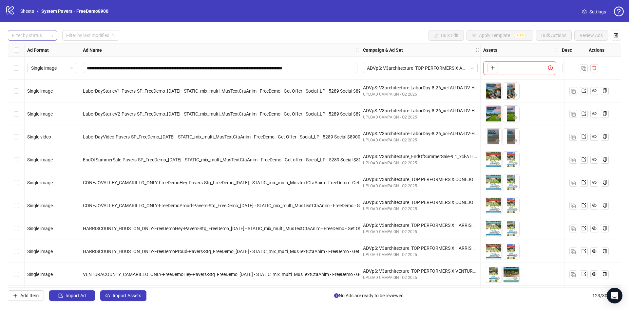
click at [42, 33] on div at bounding box center [29, 35] width 40 height 9
click at [38, 43] on div "draft launched Draft Launched Error" at bounding box center [32, 59] width 49 height 34
click at [40, 47] on div "Draft" at bounding box center [32, 48] width 39 height 7
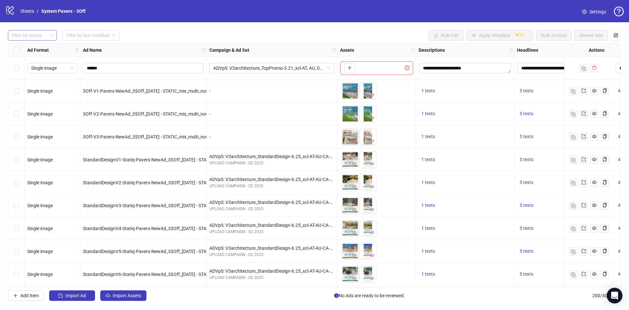
click at [36, 38] on div at bounding box center [29, 35] width 40 height 9
click at [36, 45] on div "Draft" at bounding box center [32, 48] width 39 height 7
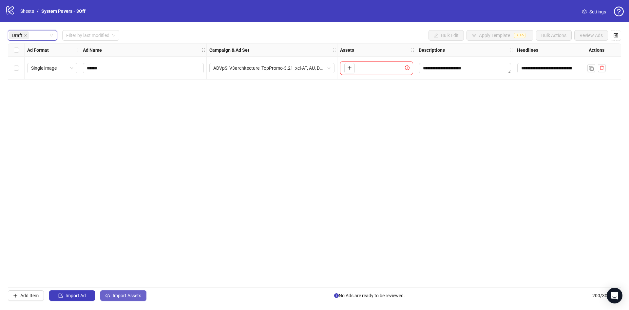
click at [131, 294] on span "Import Assets" at bounding box center [127, 295] width 28 height 5
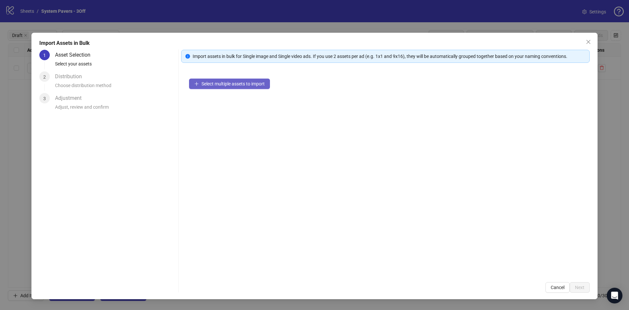
drag, startPoint x: 257, startPoint y: 91, endPoint x: 254, endPoint y: 88, distance: 4.4
click at [255, 89] on div "Select multiple assets to import" at bounding box center [385, 173] width 408 height 204
click at [253, 86] on button "Select multiple assets to import" at bounding box center [229, 84] width 81 height 10
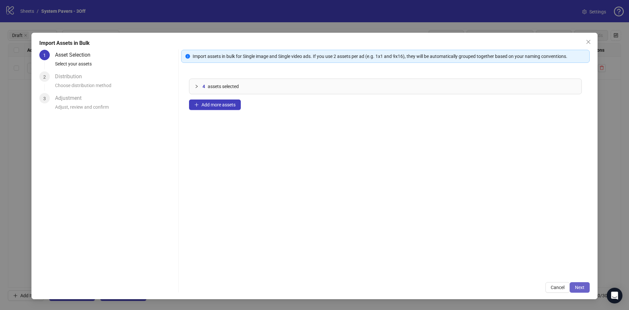
click at [580, 285] on span "Next" at bounding box center [579, 287] width 9 height 5
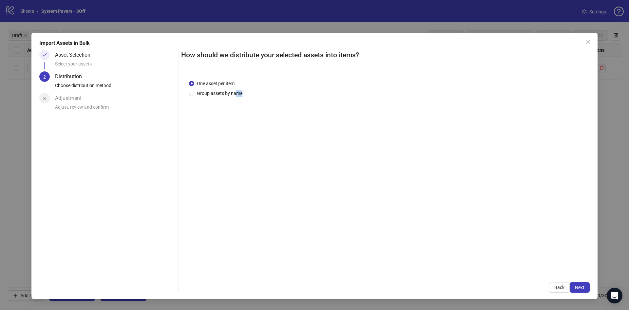
drag, startPoint x: 236, startPoint y: 98, endPoint x: 231, endPoint y: 88, distance: 11.0
click at [234, 93] on div "One asset per item Group assets by name" at bounding box center [385, 173] width 408 height 203
click at [232, 88] on div "One asset per item Group assets by name" at bounding box center [217, 88] width 56 height 17
click at [233, 92] on span "Group assets by name" at bounding box center [219, 93] width 51 height 7
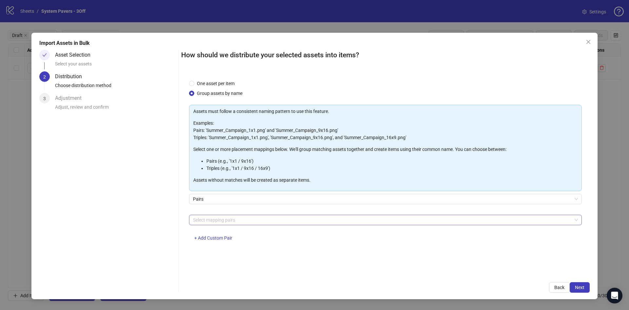
click at [233, 221] on div "Select mapping pairs" at bounding box center [385, 220] width 393 height 10
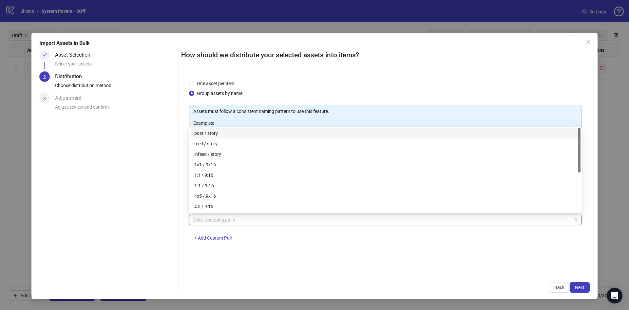
click at [234, 220] on div at bounding box center [381, 219] width 383 height 9
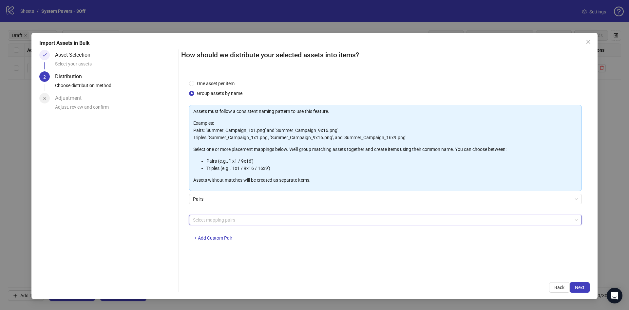
click at [236, 220] on div at bounding box center [381, 219] width 383 height 9
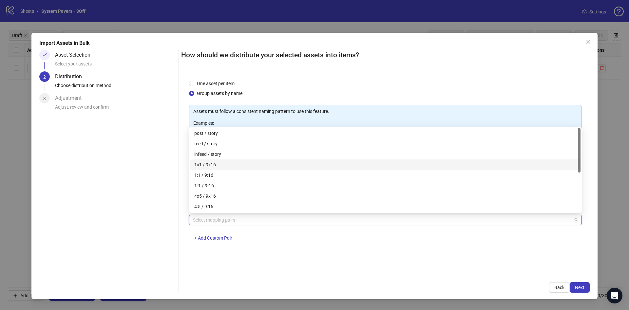
click at [256, 159] on div "1x1 / 9x16" at bounding box center [385, 164] width 390 height 10
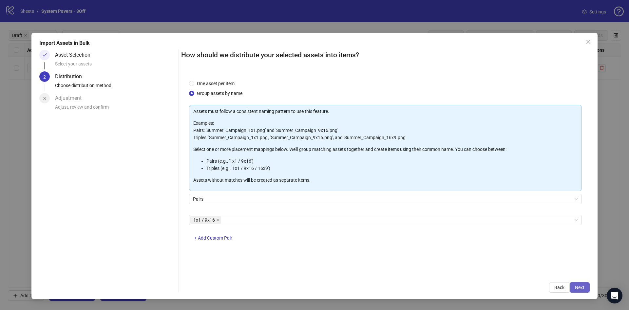
click at [582, 287] on span "Next" at bounding box center [579, 287] width 9 height 5
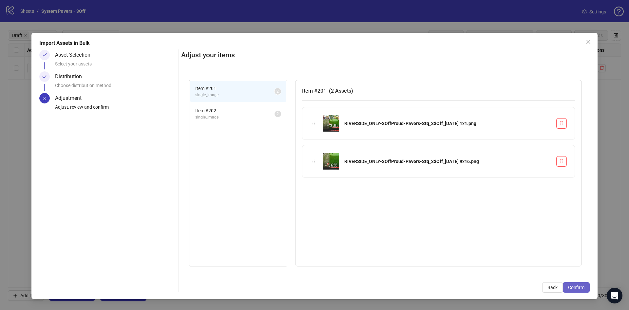
click at [580, 287] on span "Confirm" at bounding box center [576, 287] width 16 height 5
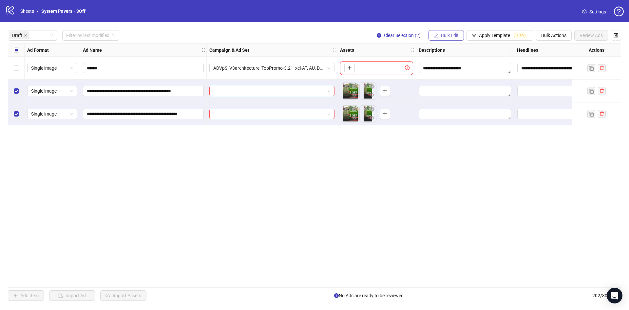
click at [451, 33] on span "Bulk Edit" at bounding box center [450, 35] width 18 height 5
click at [439, 60] on span "Name" at bounding box center [452, 59] width 39 height 7
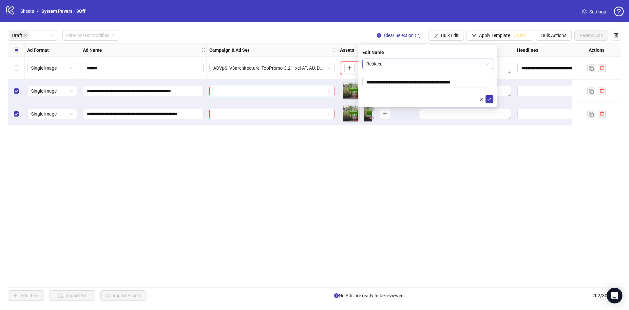
click at [415, 66] on span "Replace" at bounding box center [427, 64] width 123 height 10
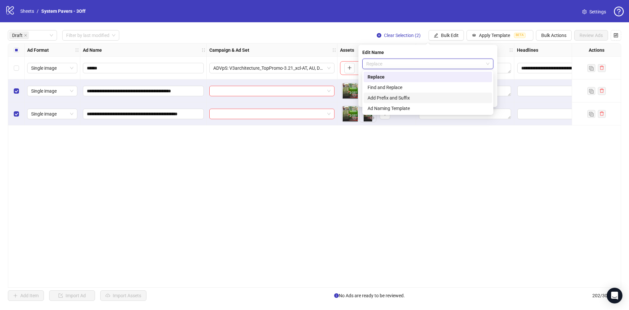
click at [397, 98] on div "Add Prefix and Suffix" at bounding box center [427, 97] width 120 height 7
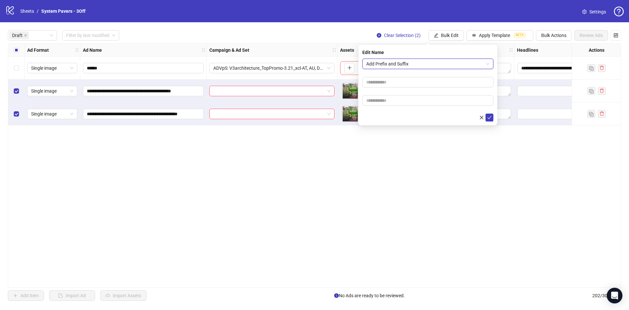
click at [399, 93] on form "Add Prefix and Suffix Add Prefix and Suffix" at bounding box center [427, 90] width 131 height 63
click at [399, 99] on input "text" at bounding box center [427, 100] width 131 height 10
paste input "**********"
type input "**********"
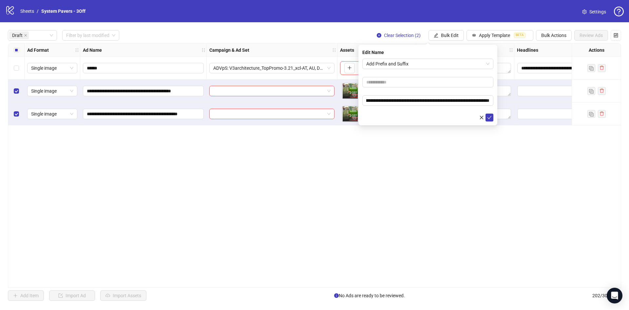
click at [393, 109] on form "**********" at bounding box center [427, 90] width 131 height 63
click at [488, 116] on icon "check" at bounding box center [489, 117] width 5 height 5
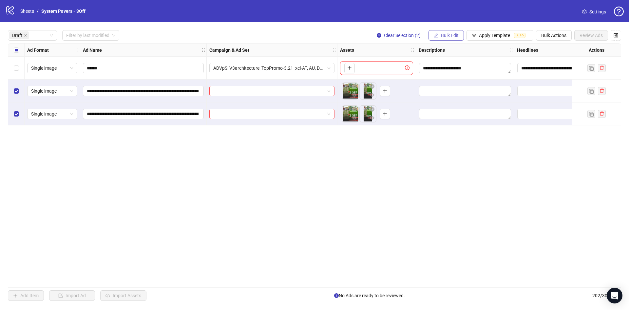
click at [446, 33] on span "Bulk Edit" at bounding box center [450, 35] width 18 height 5
click at [441, 67] on span "Campaign & Ad Set" at bounding box center [452, 69] width 39 height 7
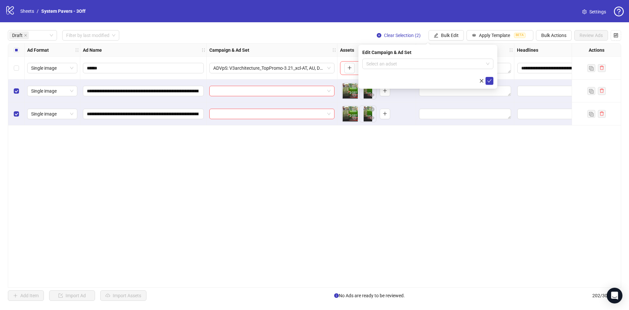
click at [438, 72] on form "Select an adset" at bounding box center [427, 72] width 131 height 26
click at [438, 65] on input "search" at bounding box center [424, 64] width 117 height 10
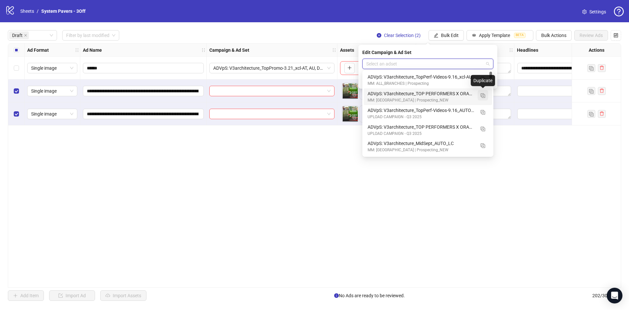
click at [478, 93] on button "button" at bounding box center [482, 95] width 10 height 10
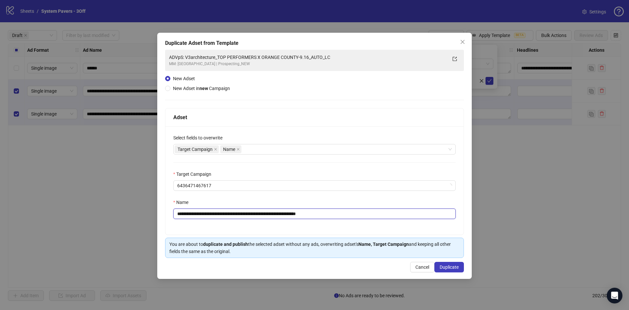
drag, startPoint x: 269, startPoint y: 213, endPoint x: 306, endPoint y: 217, distance: 36.9
click at [306, 217] on input "**********" at bounding box center [314, 214] width 282 height 10
drag, startPoint x: 322, startPoint y: 216, endPoint x: 402, endPoint y: 221, distance: 80.1
click at [384, 217] on input "**********" at bounding box center [314, 214] width 282 height 10
type input "**********"
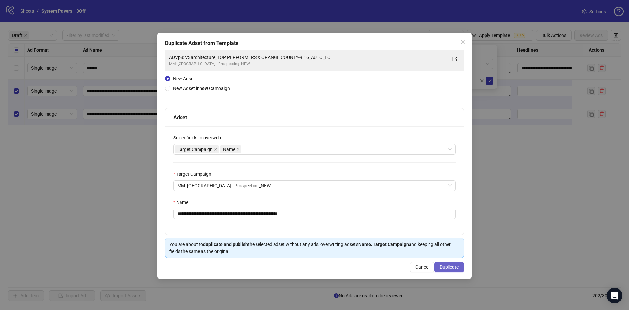
click at [455, 269] on span "Duplicate" at bounding box center [448, 267] width 19 height 5
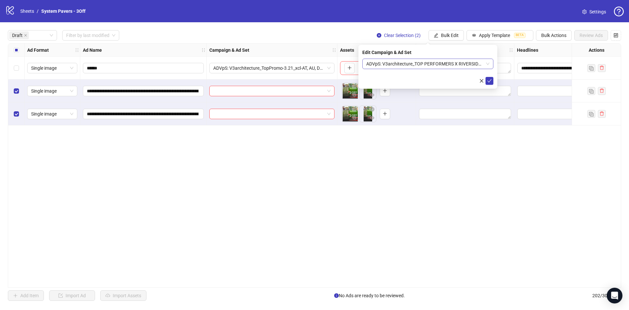
click at [455, 62] on span "ADVpS: V3architecture_TOP PERFORMERS X RIVERSIDE-9.16_AUTO_LC" at bounding box center [427, 64] width 123 height 10
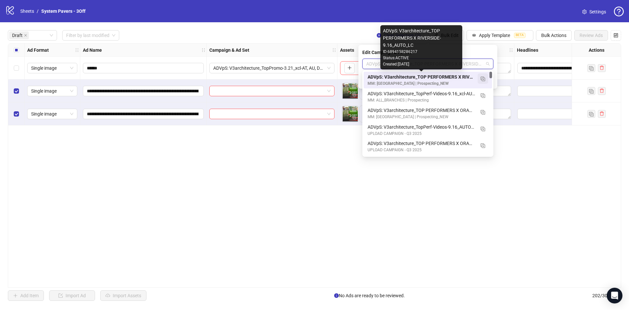
click at [482, 80] on img "button" at bounding box center [482, 79] width 5 height 5
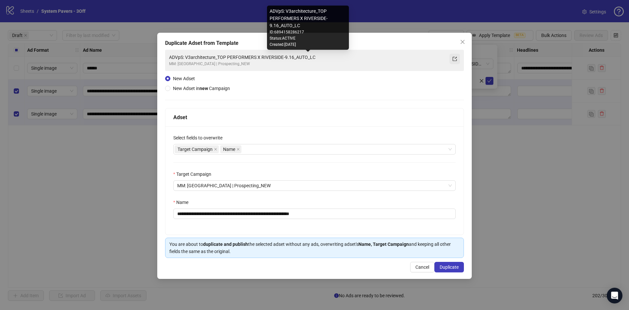
click at [452, 62] on button "button" at bounding box center [454, 59] width 10 height 10
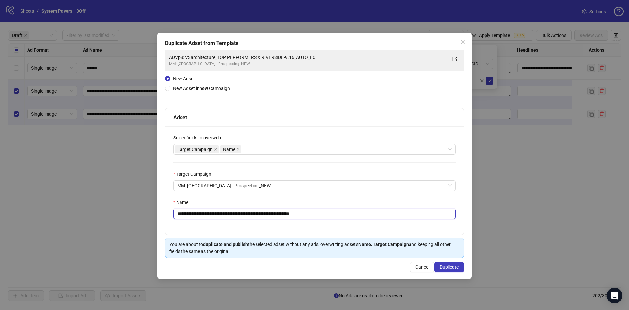
drag, startPoint x: 319, startPoint y: 215, endPoint x: 435, endPoint y: 214, distance: 115.9
click at [434, 214] on input "**********" at bounding box center [314, 214] width 282 height 10
click at [345, 189] on span "MM: [GEOGRAPHIC_DATA] | Prospecting_NEW" at bounding box center [314, 186] width 274 height 10
type input "**********"
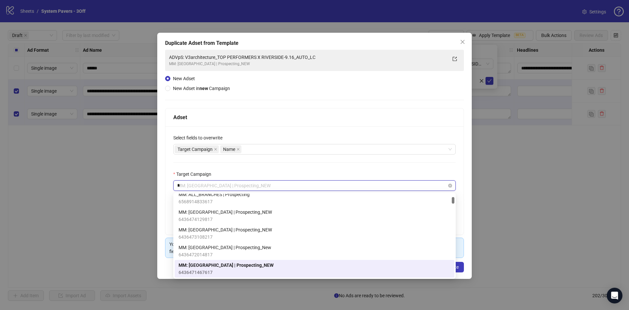
scroll to position [88, 0]
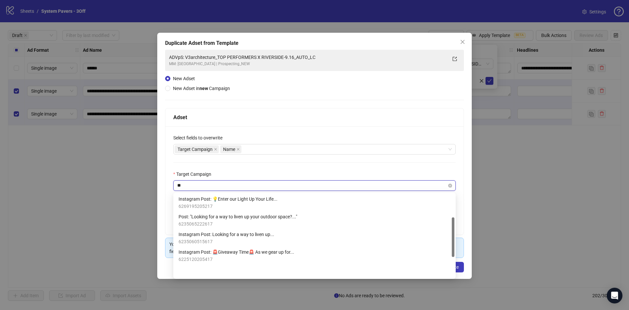
type input "***"
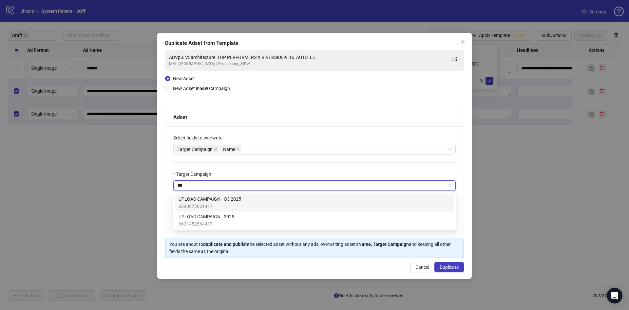
click at [328, 199] on div "UPLOAD CAMPAIGN - Q3 2025 6890673631417" at bounding box center [314, 202] width 272 height 14
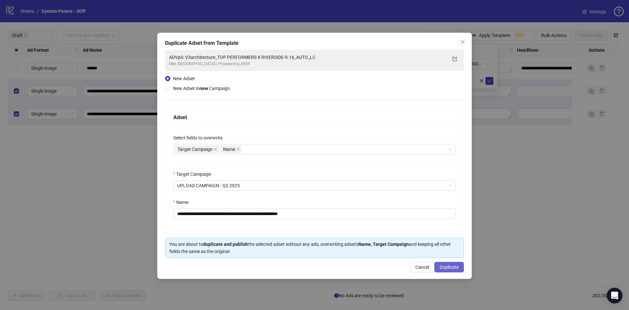
click at [449, 272] on button "Duplicate" at bounding box center [448, 267] width 29 height 10
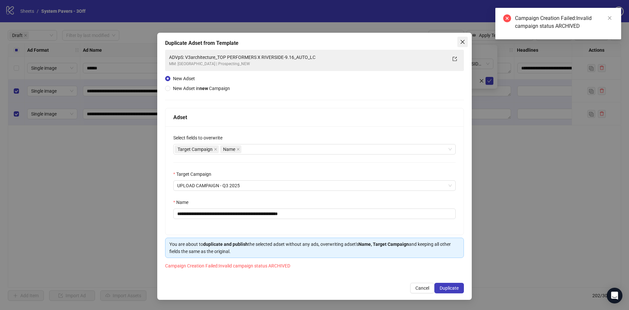
click at [462, 43] on icon "close" at bounding box center [462, 41] width 5 height 5
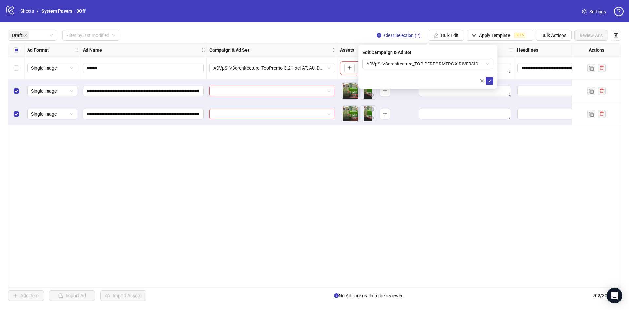
click at [454, 58] on div "Edit Campaign & Ad Set ADVpS: V3architecture_TOP PERFORMERS X RIVERSIDE-9.16_AU…" at bounding box center [427, 67] width 139 height 44
click at [455, 63] on span "ADVpS: V3architecture_TOP PERFORMERS X RIVERSIDE-9.16_AUTO_LC" at bounding box center [427, 64] width 123 height 10
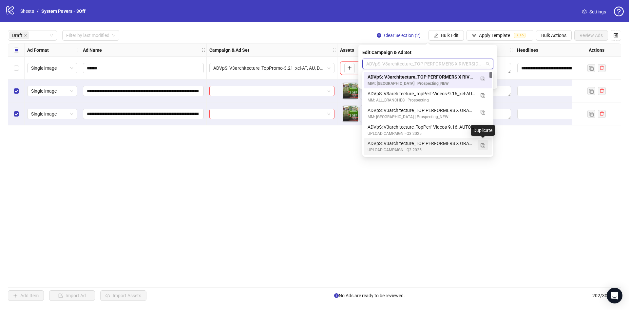
click at [484, 147] on img "button" at bounding box center [482, 145] width 5 height 5
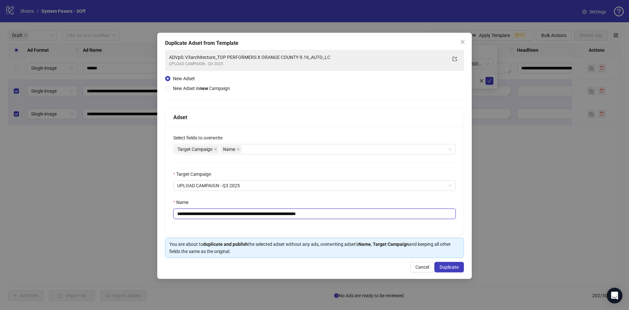
drag, startPoint x: 269, startPoint y: 214, endPoint x: 307, endPoint y: 218, distance: 37.9
click at [307, 218] on input "**********" at bounding box center [314, 214] width 282 height 10
drag, startPoint x: 329, startPoint y: 216, endPoint x: 479, endPoint y: 234, distance: 151.3
click at [481, 232] on div "**********" at bounding box center [314, 155] width 629 height 310
type input "**********"
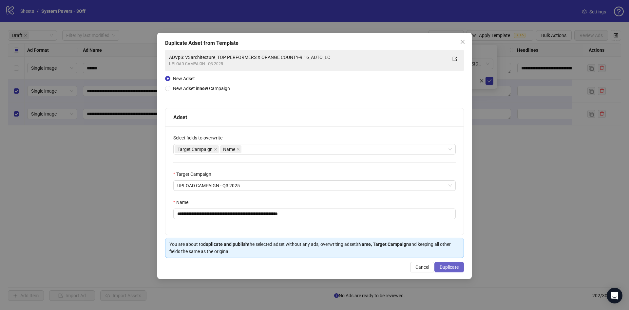
click at [448, 268] on span "Duplicate" at bounding box center [448, 267] width 19 height 5
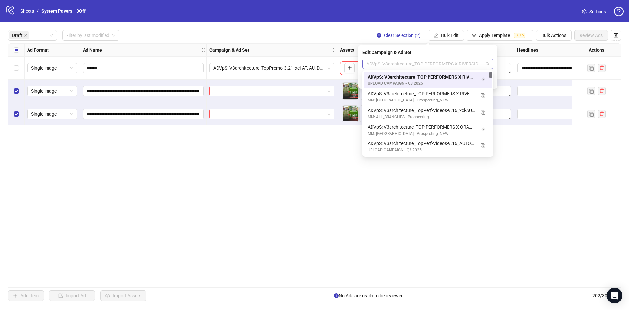
click at [412, 65] on span "ADVpS: V3architecture_TOP PERFORMERS X RIVERSIDE-9.16_AUTO_LC" at bounding box center [427, 64] width 123 height 10
click at [483, 80] on img "button" at bounding box center [482, 79] width 5 height 5
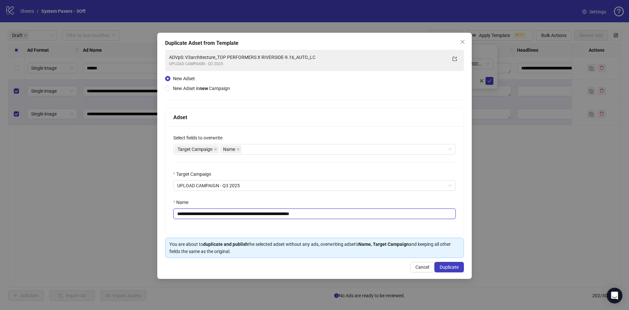
click at [273, 215] on input "**********" at bounding box center [314, 214] width 282 height 10
type input "**********"
click at [450, 268] on span "Duplicate" at bounding box center [448, 267] width 19 height 5
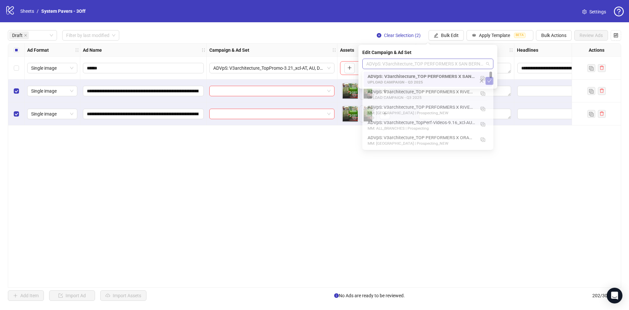
click at [471, 64] on span "ADVpS: V3architecture_TOP PERFORMERS X SAN BERNARDINO-9.16_AUTO_LC (copy)" at bounding box center [427, 64] width 123 height 10
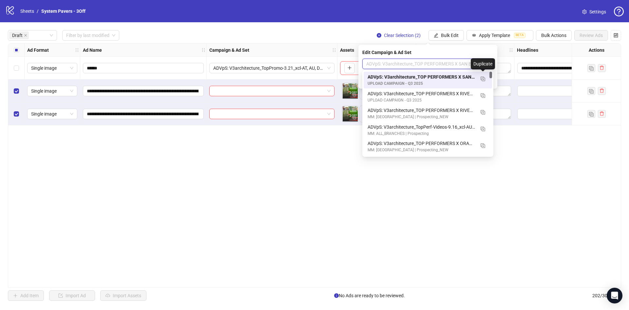
click at [440, 80] on div "ADVpS: V3architecture_TOP PERFORMERS X SAN BERNARDINO-9.16_AUTO_LC (copy)" at bounding box center [420, 76] width 107 height 7
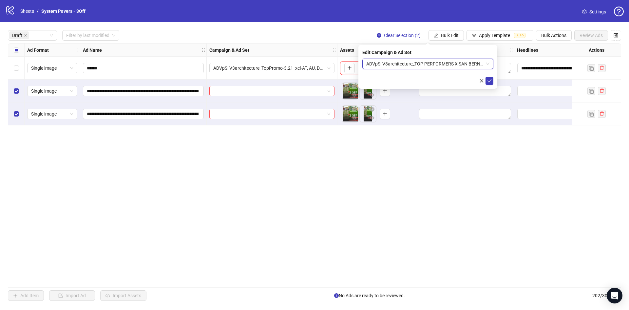
drag, startPoint x: 472, startPoint y: 63, endPoint x: 478, endPoint y: 68, distance: 7.9
click at [472, 62] on span "ADVpS: V3architecture_TOP PERFORMERS X SAN BERNARDINO-9.16_AUTO_LC (copy)" at bounding box center [427, 64] width 123 height 10
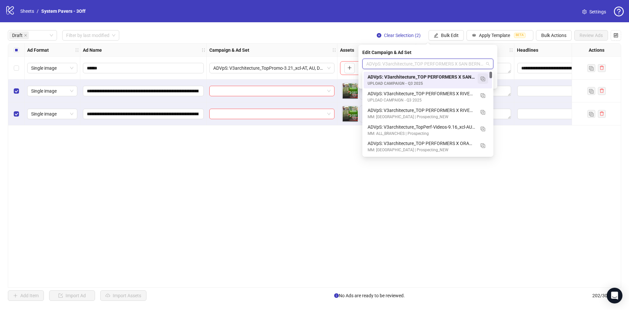
click at [483, 75] on button "button" at bounding box center [482, 78] width 10 height 10
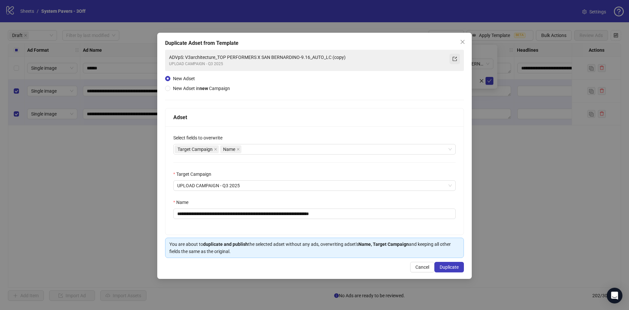
click at [454, 58] on icon "export" at bounding box center [454, 59] width 5 height 5
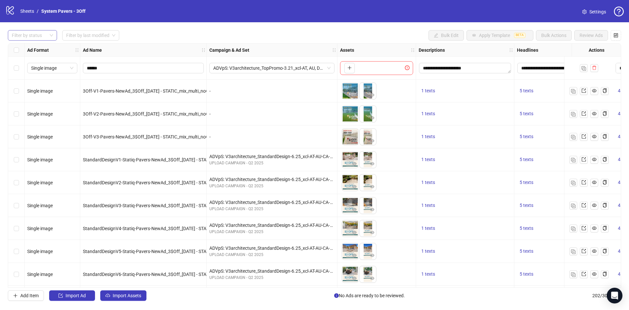
click at [30, 32] on div at bounding box center [29, 35] width 40 height 9
click at [22, 46] on div "Draft" at bounding box center [32, 48] width 39 height 7
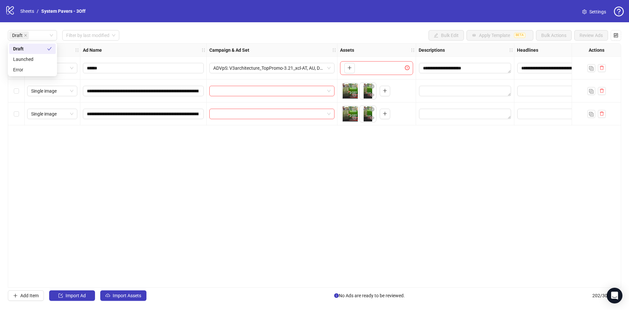
drag, startPoint x: 173, startPoint y: 40, endPoint x: 181, endPoint y: 37, distance: 9.1
click at [173, 39] on div "Draft Filter by last modified Bulk Edit Apply Template BETA Bulk Actions Review…" at bounding box center [314, 35] width 613 height 10
drag, startPoint x: 168, startPoint y: 87, endPoint x: 268, endPoint y: 86, distance: 100.5
click at [268, 44] on div "**********" at bounding box center [383, 44] width 751 height 0
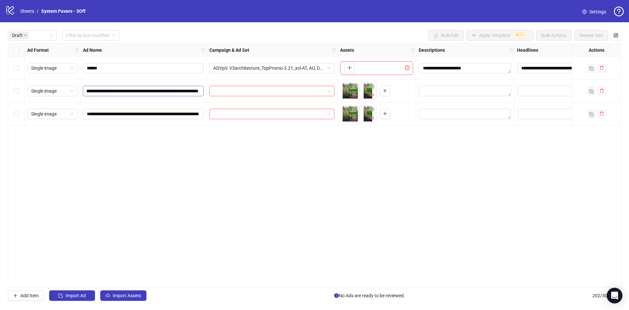
click at [173, 95] on span "**********" at bounding box center [143, 91] width 121 height 10
click at [145, 93] on input "**********" at bounding box center [143, 90] width 112 height 7
click at [14, 54] on div "Select all rows" at bounding box center [16, 50] width 16 height 13
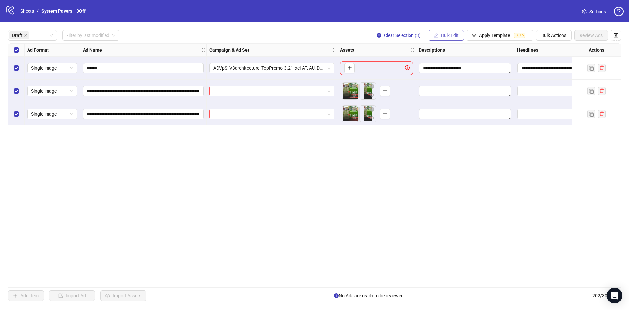
click at [448, 32] on button "Bulk Edit" at bounding box center [445, 35] width 35 height 10
click at [448, 100] on span "Primary Texts" at bounding box center [452, 101] width 39 height 7
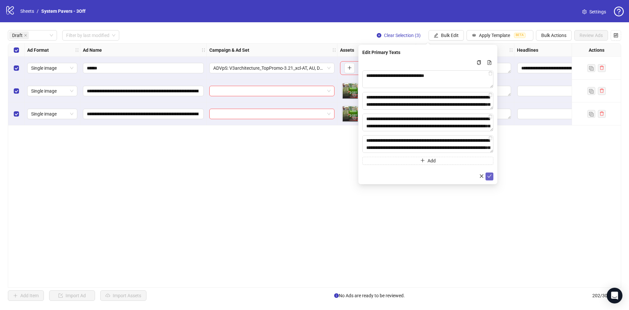
click at [489, 173] on button "submit" at bounding box center [489, 177] width 8 height 8
click at [449, 36] on span "Bulk Edit" at bounding box center [450, 35] width 18 height 5
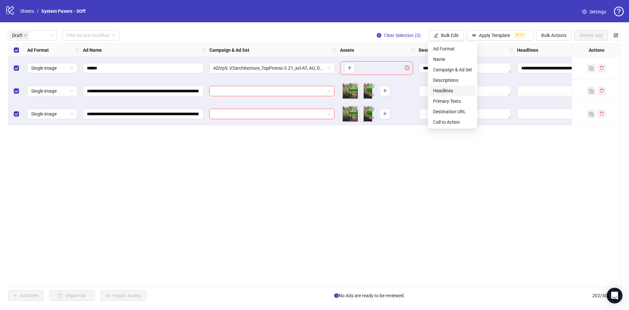
click at [467, 89] on span "Headlines" at bounding box center [452, 90] width 39 height 7
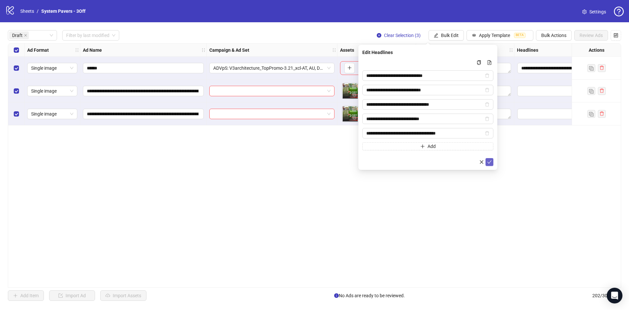
click at [492, 161] on button "submit" at bounding box center [489, 162] width 8 height 8
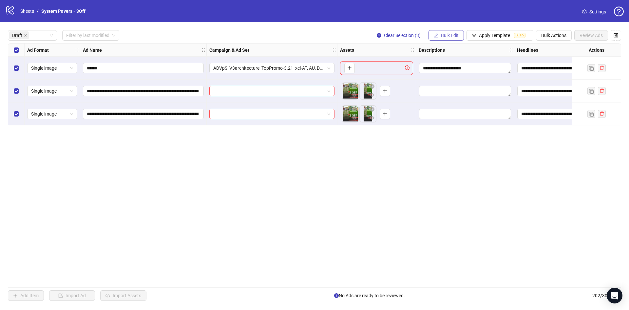
click at [453, 38] on span "Bulk Edit" at bounding box center [450, 35] width 18 height 5
click at [450, 82] on span "Descriptions" at bounding box center [452, 80] width 39 height 7
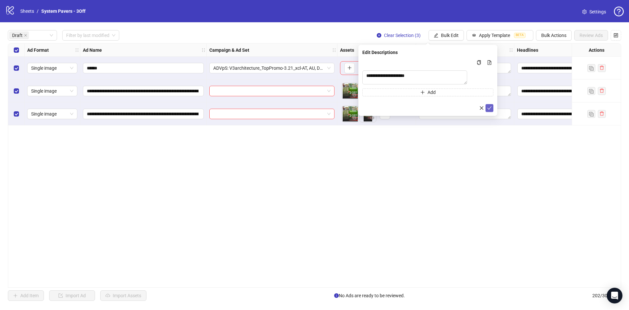
click at [489, 110] on icon "check" at bounding box center [489, 108] width 5 height 5
click at [448, 38] on span "Bulk Edit" at bounding box center [450, 35] width 18 height 5
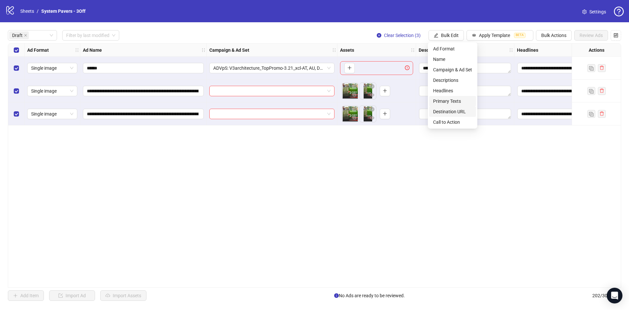
click at [454, 109] on span "Destination URL" at bounding box center [452, 111] width 39 height 7
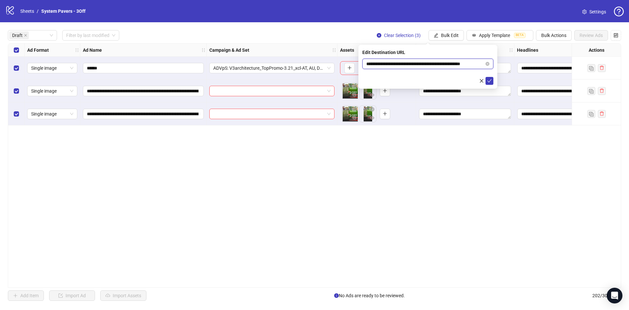
scroll to position [0, 10]
drag, startPoint x: 432, startPoint y: 63, endPoint x: 496, endPoint y: 65, distance: 64.2
click at [496, 65] on div "**********" at bounding box center [427, 67] width 139 height 44
click at [488, 81] on icon "check" at bounding box center [489, 81] width 5 height 5
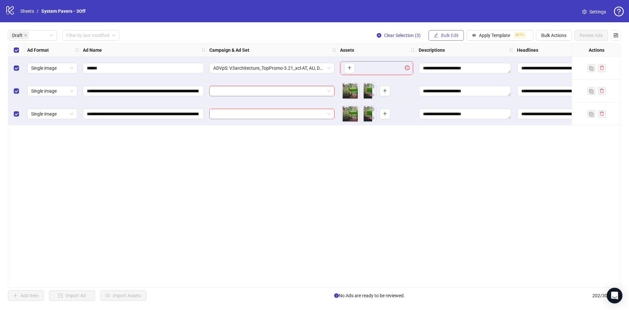
click at [448, 33] on span "Bulk Edit" at bounding box center [450, 35] width 18 height 5
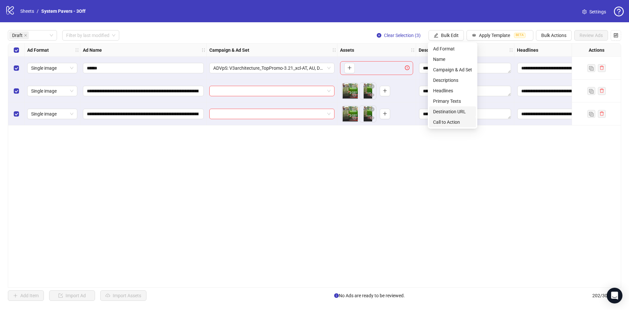
click at [452, 120] on span "Call to Action" at bounding box center [452, 122] width 39 height 7
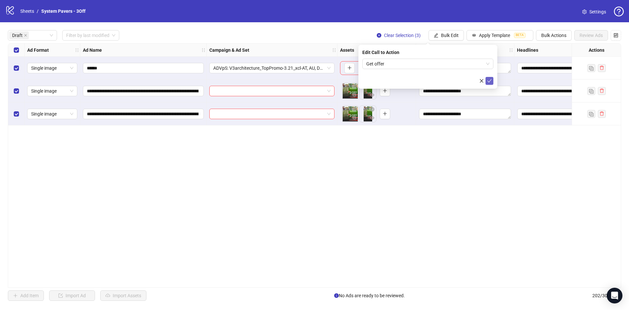
click at [487, 82] on icon "check" at bounding box center [489, 81] width 5 height 5
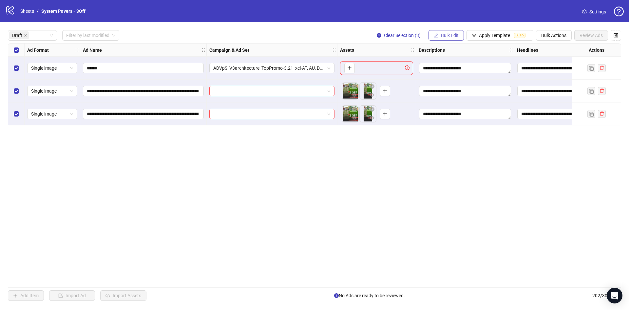
click at [438, 36] on button "Bulk Edit" at bounding box center [445, 35] width 35 height 10
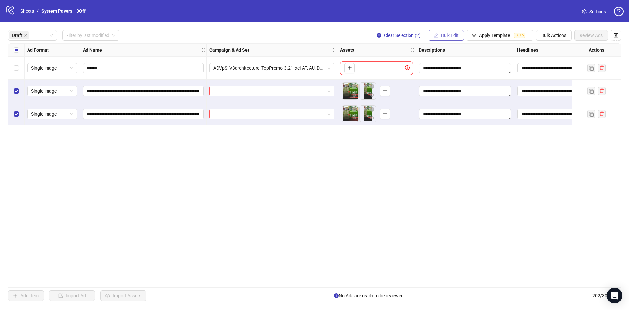
click at [443, 34] on span "Bulk Edit" at bounding box center [450, 35] width 18 height 5
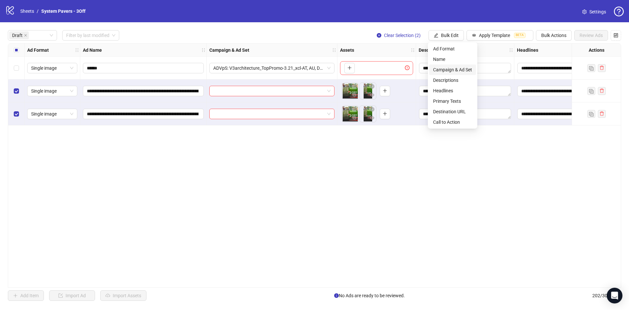
click at [451, 71] on span "Campaign & Ad Set" at bounding box center [452, 69] width 39 height 7
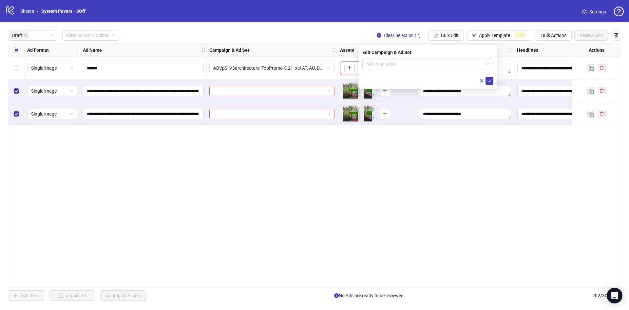
click at [417, 55] on div "Edit Campaign & Ad Set" at bounding box center [427, 52] width 131 height 7
click at [420, 62] on input "search" at bounding box center [424, 64] width 117 height 10
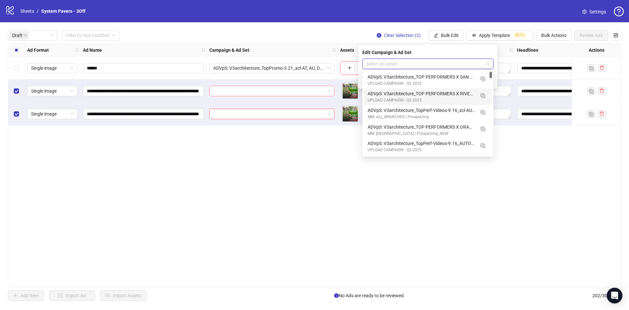
click at [252, 93] on input "search" at bounding box center [268, 91] width 111 height 10
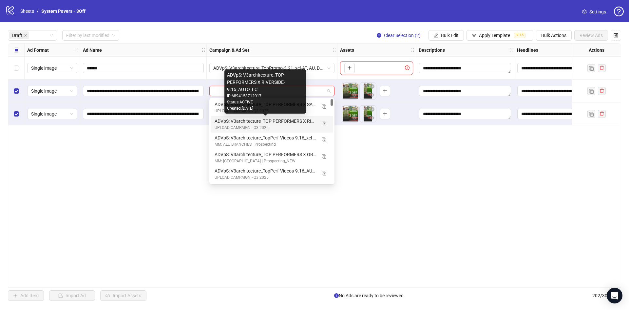
click at [270, 123] on div "ADVpS: V3architecture_TOP PERFORMERS X RIVERSIDE-9.16_AUTO_LC" at bounding box center [265, 121] width 102 height 7
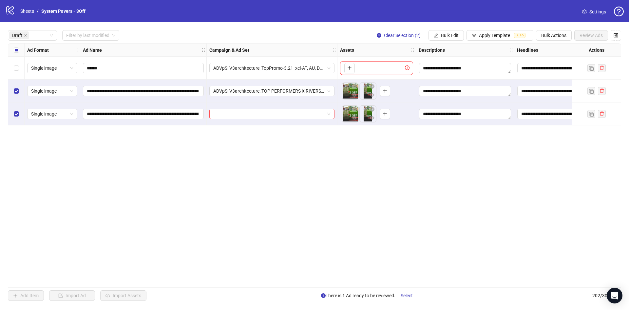
click at [235, 108] on div at bounding box center [272, 113] width 131 height 23
click at [238, 115] on input "search" at bounding box center [268, 114] width 111 height 10
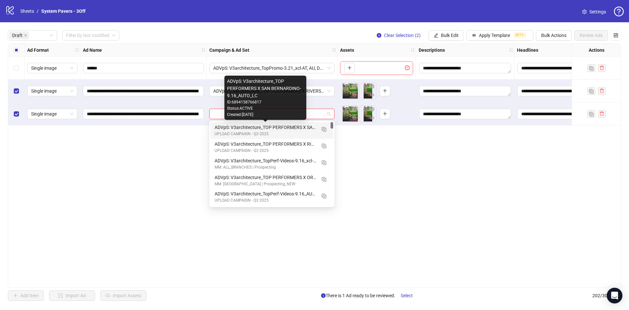
click at [227, 127] on div "ADVpS: V3architecture_TOP PERFORMERS X SAN BERNARDINO-9.16_AUTO_LC" at bounding box center [265, 127] width 102 height 7
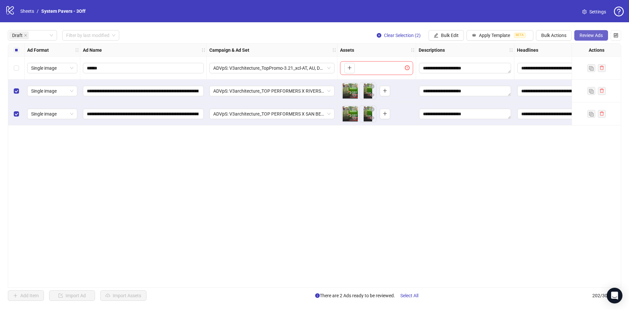
click at [591, 35] on span "Review Ads" at bounding box center [590, 35] width 23 height 5
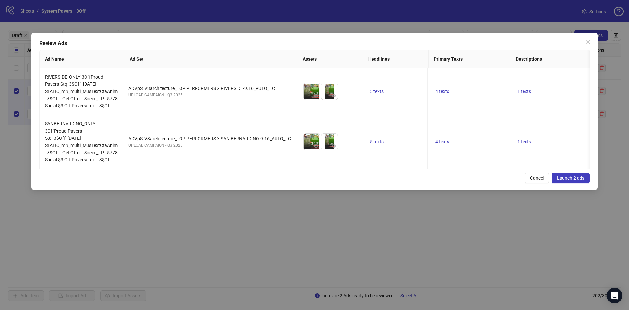
click at [564, 181] on button "Launch 2 ads" at bounding box center [570, 178] width 38 height 10
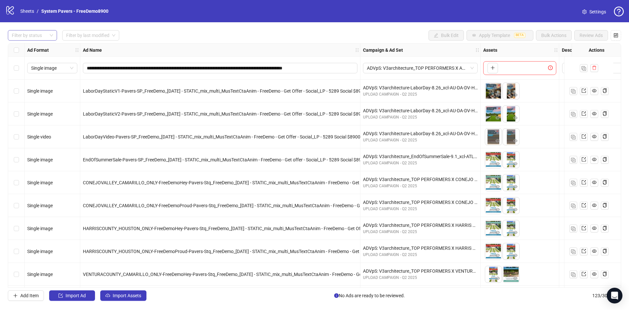
click at [24, 38] on div at bounding box center [29, 35] width 40 height 9
click at [27, 44] on div "Draft" at bounding box center [32, 49] width 46 height 10
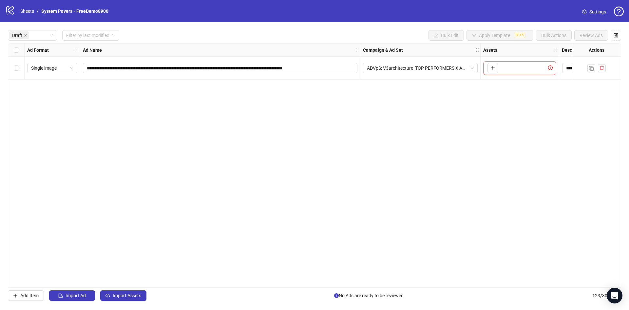
click at [208, 32] on div "Draft Filter by last modified Bulk Edit Apply Template BETA Bulk Actions Review…" at bounding box center [314, 35] width 613 height 10
click at [117, 299] on button "Import Assets" at bounding box center [123, 295] width 46 height 10
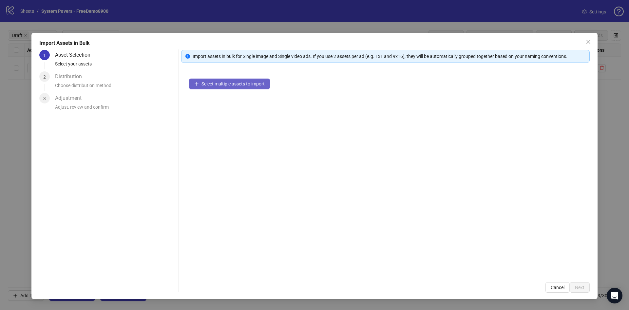
click at [216, 87] on button "Select multiple assets to import" at bounding box center [229, 84] width 81 height 10
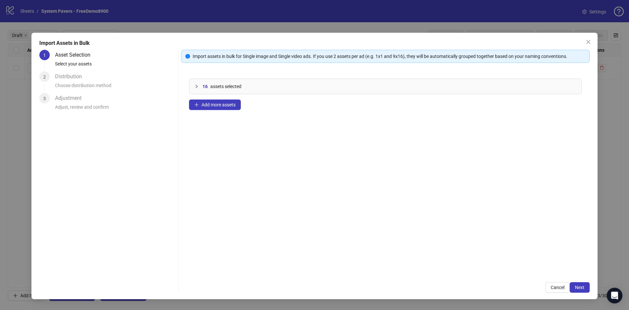
click at [585, 281] on div "Import assets in bulk for Single image and Single video ads. If you use 2 asset…" at bounding box center [385, 171] width 408 height 243
click at [583, 284] on button "Next" at bounding box center [579, 287] width 20 height 10
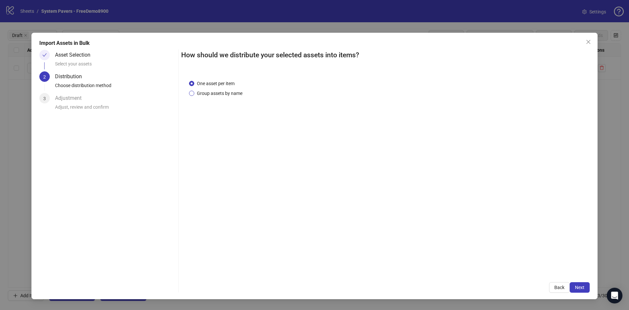
click at [233, 95] on span "Group assets by name" at bounding box center [219, 93] width 51 height 7
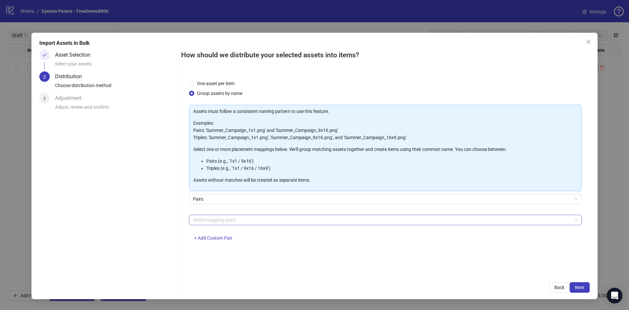
click at [221, 216] on div at bounding box center [381, 219] width 383 height 9
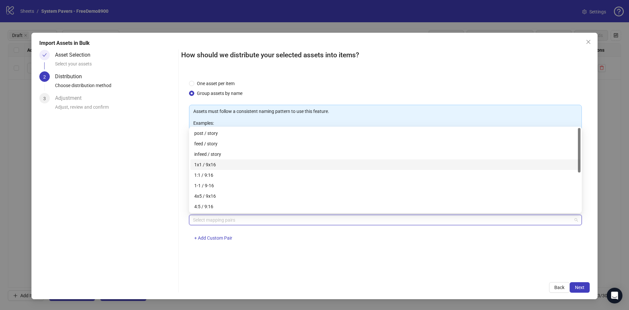
click at [221, 162] on div "1x1 / 9x16" at bounding box center [385, 164] width 382 height 7
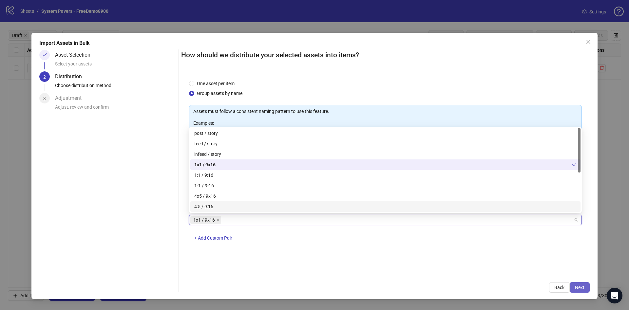
click at [581, 286] on span "Next" at bounding box center [579, 287] width 9 height 5
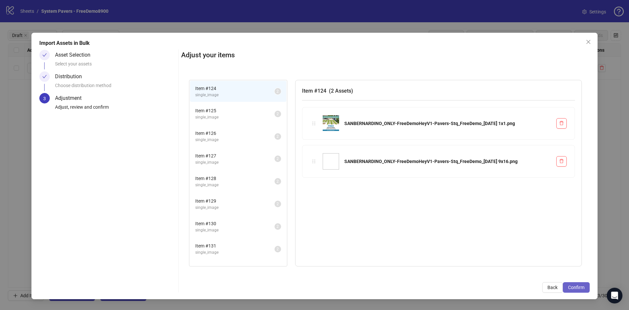
click at [576, 286] on span "Confirm" at bounding box center [576, 287] width 16 height 5
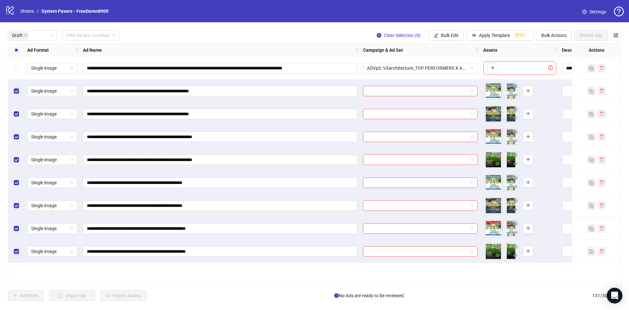
click at [439, 42] on div "**********" at bounding box center [314, 165] width 629 height 286
click at [442, 38] on button "Bulk Edit" at bounding box center [445, 35] width 35 height 10
click at [440, 65] on li "Campaign & Ad Set" at bounding box center [452, 70] width 47 height 10
click at [441, 60] on input "search" at bounding box center [424, 64] width 117 height 10
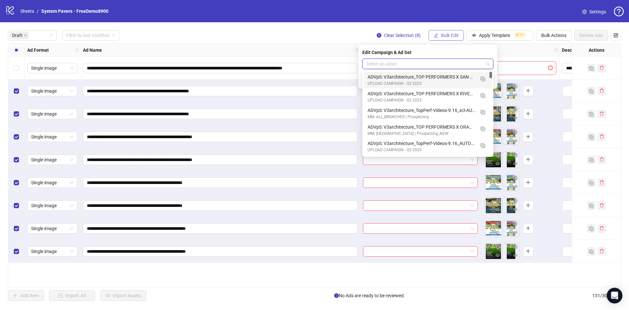
click at [441, 37] on span "Bulk Edit" at bounding box center [450, 35] width 18 height 5
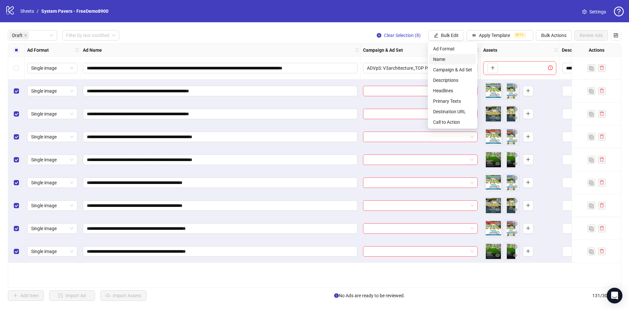
click at [441, 59] on span "Name" at bounding box center [452, 59] width 39 height 7
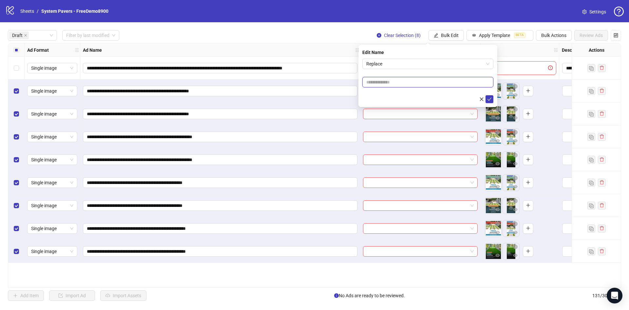
click at [406, 83] on input "text" at bounding box center [427, 82] width 131 height 10
click at [420, 66] on span "Replace" at bounding box center [427, 64] width 123 height 10
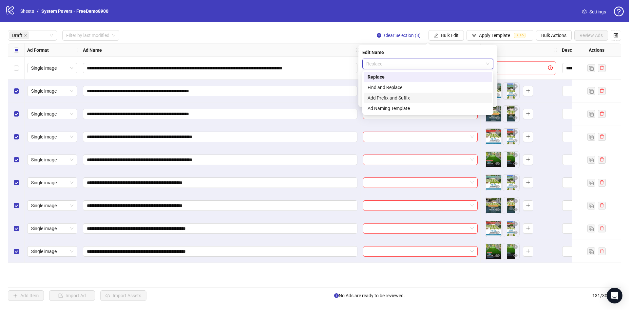
click at [400, 97] on div "Add Prefix and Suffix" at bounding box center [427, 97] width 120 height 7
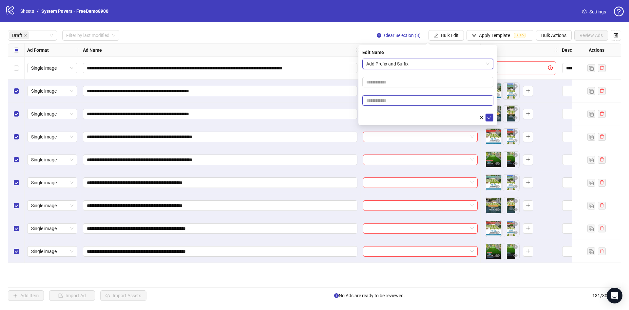
click at [386, 104] on input "text" at bounding box center [427, 100] width 131 height 10
paste input "**********"
type input "**********"
click at [379, 114] on div at bounding box center [427, 118] width 131 height 8
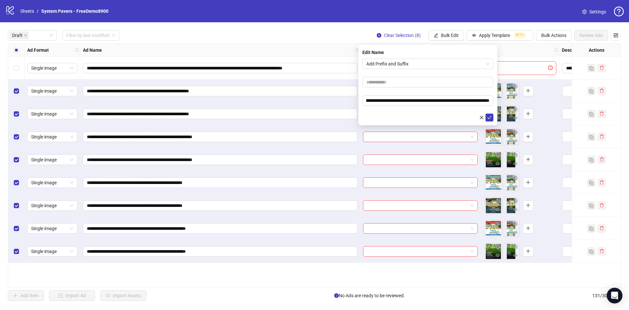
scroll to position [0, 0]
drag, startPoint x: 490, startPoint y: 117, endPoint x: 489, endPoint y: 121, distance: 4.8
click at [490, 117] on icon "check" at bounding box center [489, 117] width 5 height 5
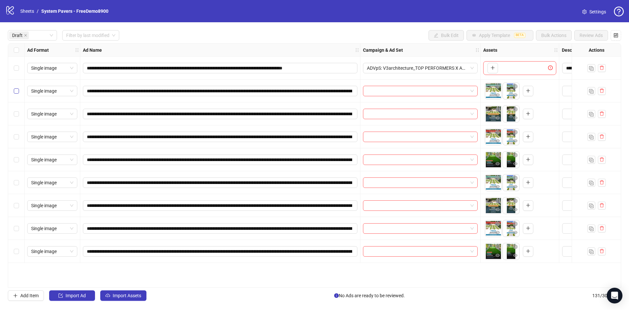
click at [17, 88] on label "Select row 2" at bounding box center [16, 90] width 5 height 7
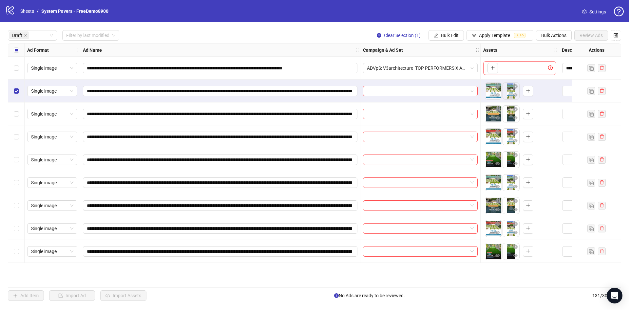
click at [19, 161] on div "Select row 5" at bounding box center [16, 159] width 16 height 23
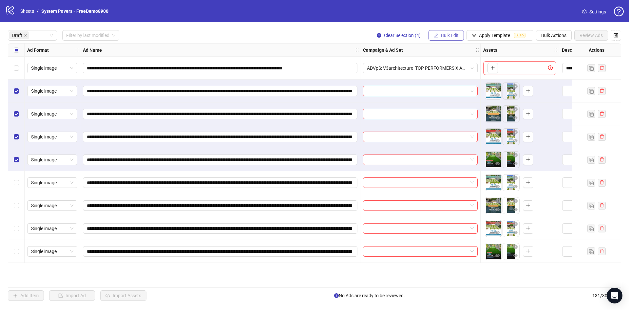
click at [445, 34] on span "Bulk Edit" at bounding box center [450, 35] width 18 height 5
click at [457, 66] on span "Campaign & Ad Set" at bounding box center [452, 69] width 39 height 7
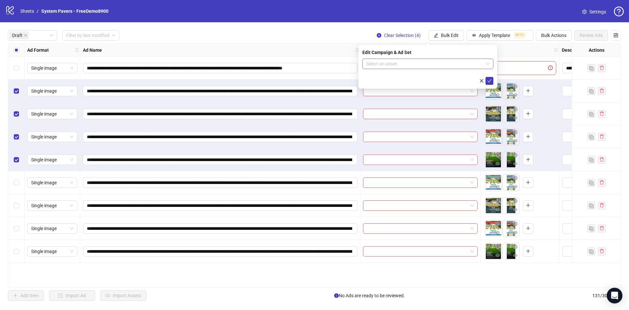
click at [390, 67] on input "search" at bounding box center [424, 64] width 117 height 10
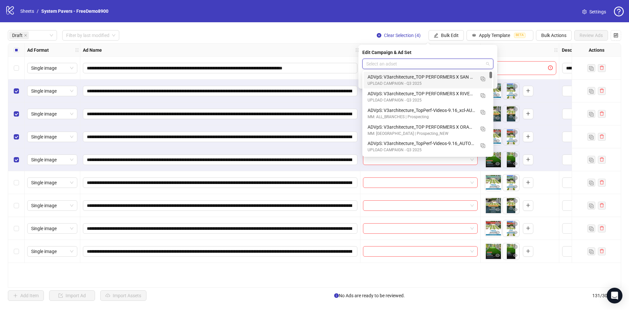
click at [445, 83] on div "UPLOAD CAMPAIGN - Q3 2025" at bounding box center [420, 84] width 107 height 6
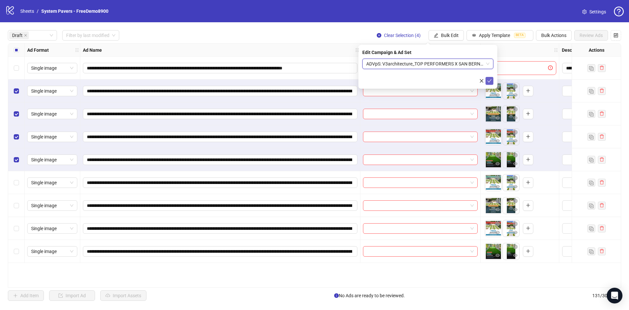
click at [488, 79] on icon "check" at bounding box center [489, 81] width 5 height 5
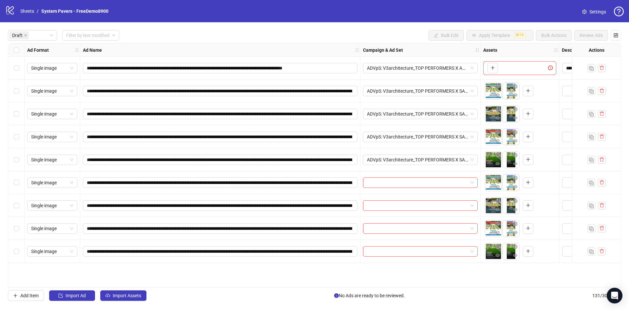
click at [16, 185] on label "Select row 6" at bounding box center [16, 182] width 5 height 7
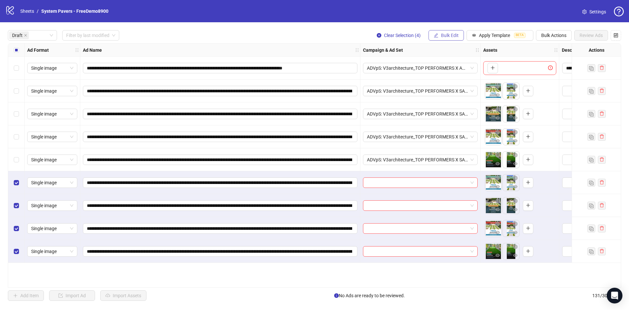
click at [446, 38] on button "Bulk Edit" at bounding box center [445, 35] width 35 height 10
click at [447, 69] on span "Campaign & Ad Set" at bounding box center [452, 69] width 39 height 7
click at [430, 64] on input "search" at bounding box center [424, 64] width 117 height 10
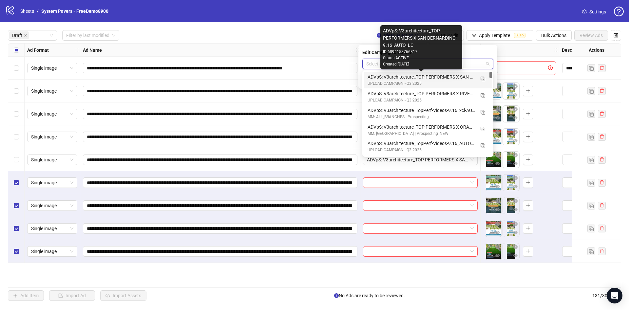
click at [443, 94] on div "ADVpS: V3architecture_TOP PERFORMERS X RIVERSIDE-9.16_AUTO_LC" at bounding box center [420, 93] width 107 height 7
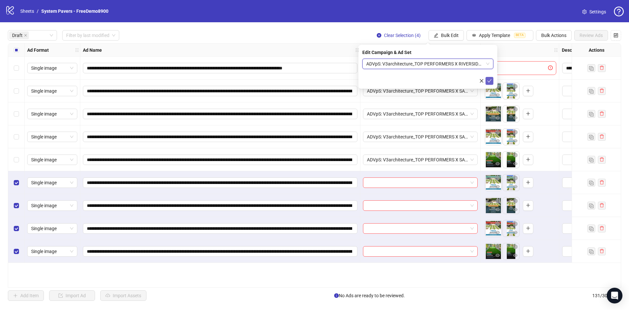
click at [490, 82] on icon "check" at bounding box center [489, 81] width 5 height 5
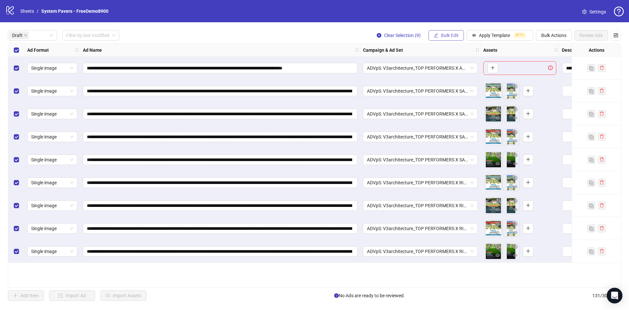
click at [447, 37] on span "Bulk Edit" at bounding box center [450, 35] width 18 height 5
click at [453, 102] on span "Primary Texts" at bounding box center [452, 101] width 39 height 7
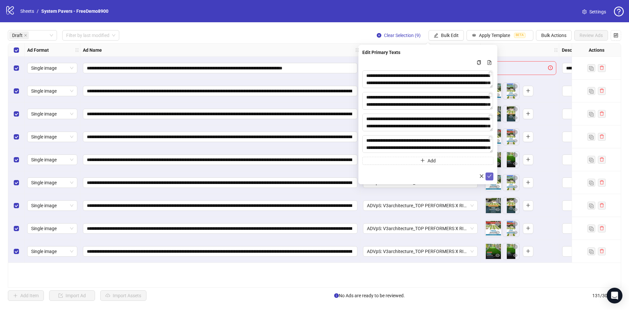
click at [491, 178] on icon "check" at bounding box center [489, 176] width 5 height 5
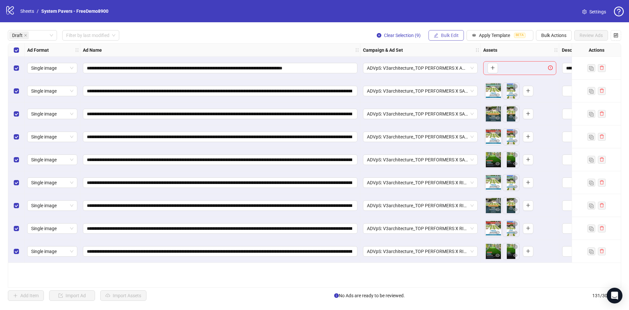
click at [452, 33] on span "Bulk Edit" at bounding box center [450, 35] width 18 height 5
click at [463, 92] on span "Headlines" at bounding box center [452, 90] width 39 height 7
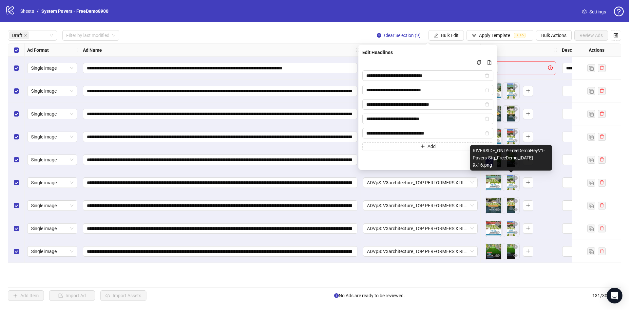
click at [493, 167] on div "RIVERSIDE_ONLY-FreeDemoHeyV1-Pavers-Stq_FreeDemo_[DATE] 9x16.png" at bounding box center [511, 158] width 82 height 26
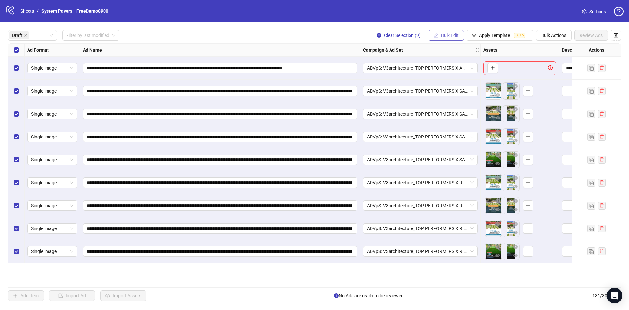
click at [438, 37] on button "Bulk Edit" at bounding box center [445, 35] width 35 height 10
click at [458, 90] on span "Headlines" at bounding box center [452, 90] width 39 height 7
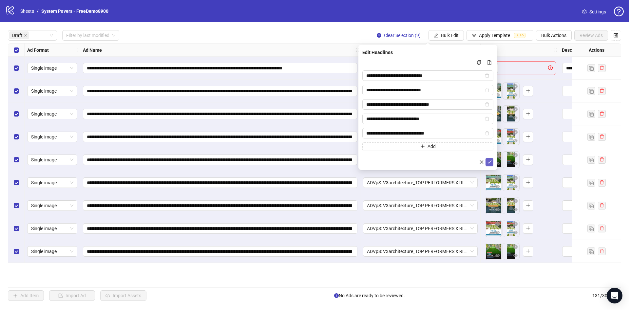
click at [490, 162] on icon "check" at bounding box center [489, 161] width 4 height 3
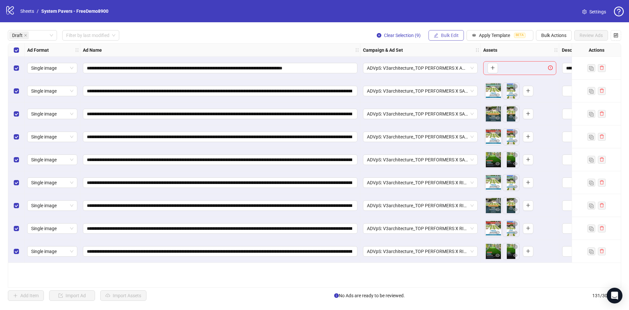
click at [447, 34] on span "Bulk Edit" at bounding box center [450, 35] width 18 height 5
click at [463, 81] on span "Descriptions" at bounding box center [452, 80] width 39 height 7
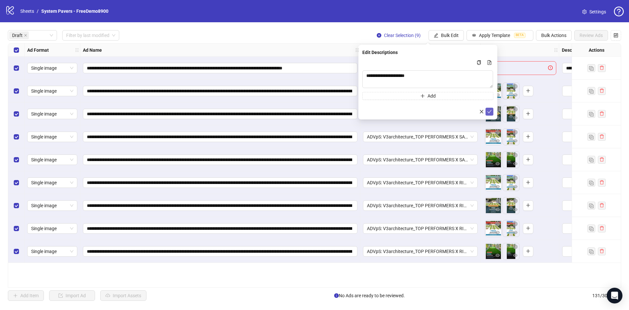
click at [489, 113] on icon "check" at bounding box center [489, 111] width 5 height 5
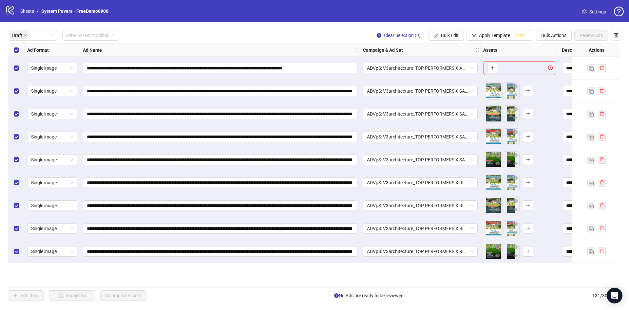
click at [20, 67] on div "Select row 1" at bounding box center [16, 68] width 16 height 23
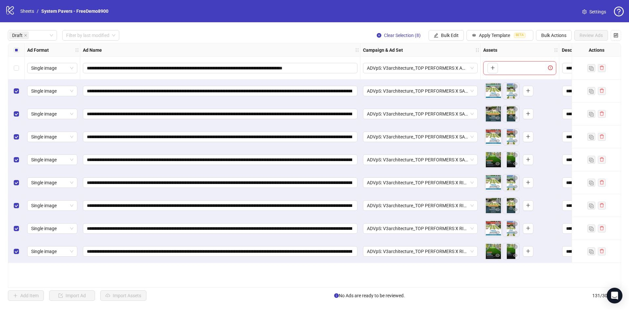
click at [20, 67] on div "Select row 1" at bounding box center [16, 68] width 16 height 23
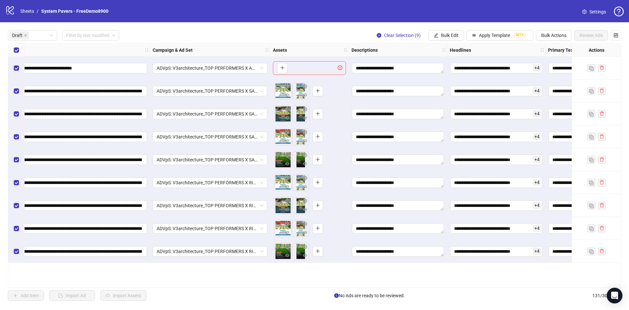
scroll to position [0, 156]
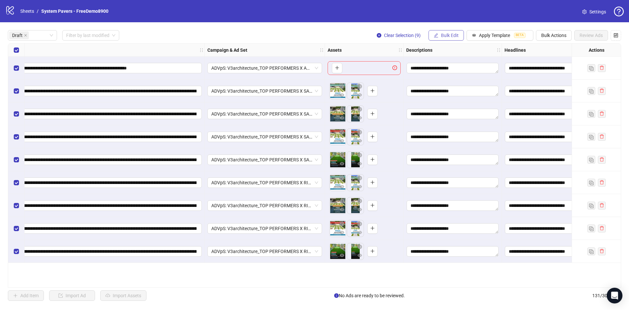
click at [440, 32] on button "Bulk Edit" at bounding box center [445, 35] width 35 height 10
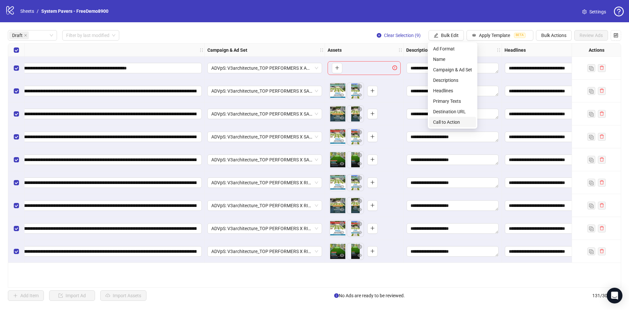
click at [448, 122] on span "Call to Action" at bounding box center [452, 122] width 39 height 7
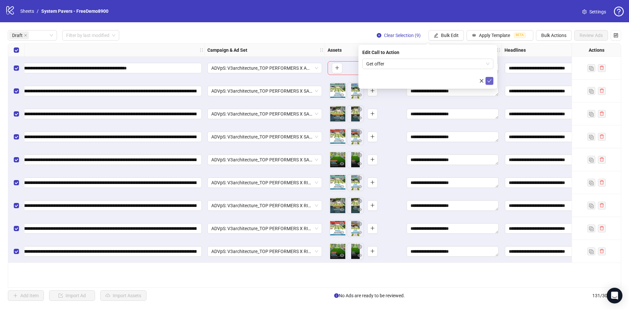
click at [491, 80] on icon "check" at bounding box center [489, 81] width 5 height 5
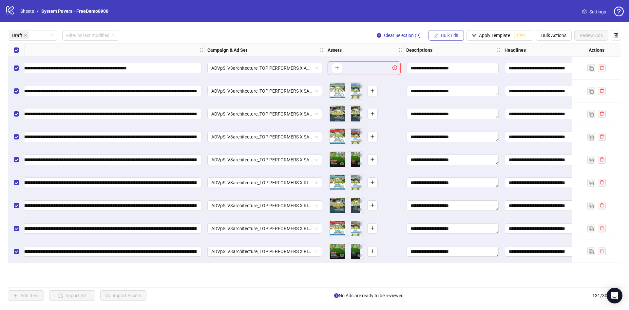
click at [451, 37] on span "Bulk Edit" at bounding box center [450, 35] width 18 height 5
click at [463, 112] on span "Destination URL" at bounding box center [452, 111] width 39 height 7
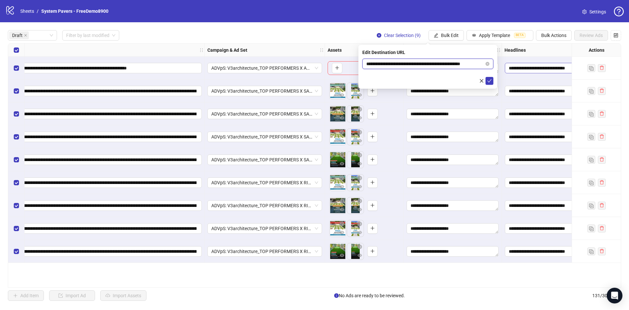
scroll to position [0, 10]
drag, startPoint x: 433, startPoint y: 62, endPoint x: 525, endPoint y: 67, distance: 91.8
click at [525, 67] on body "**********" at bounding box center [314, 155] width 629 height 310
click at [491, 82] on button "submit" at bounding box center [489, 81] width 8 height 8
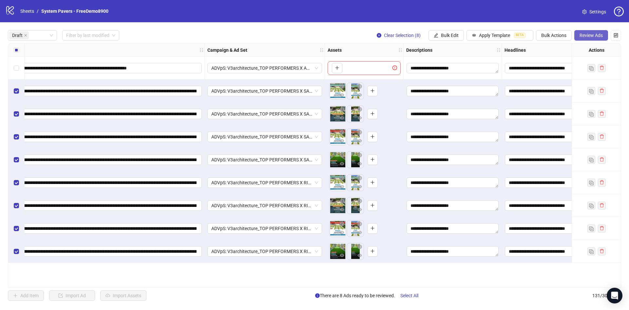
click at [587, 38] on span "Review Ads" at bounding box center [590, 35] width 23 height 5
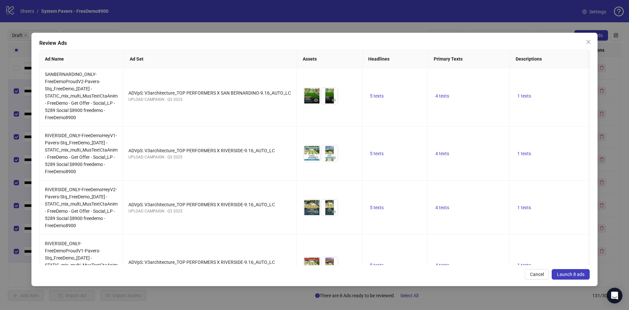
scroll to position [286, 0]
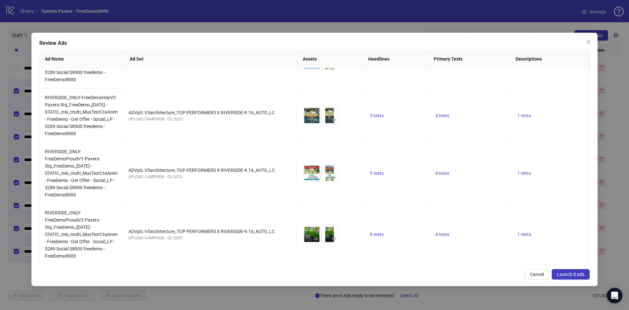
click at [576, 273] on span "Launch 8 ads" at bounding box center [571, 274] width 28 height 5
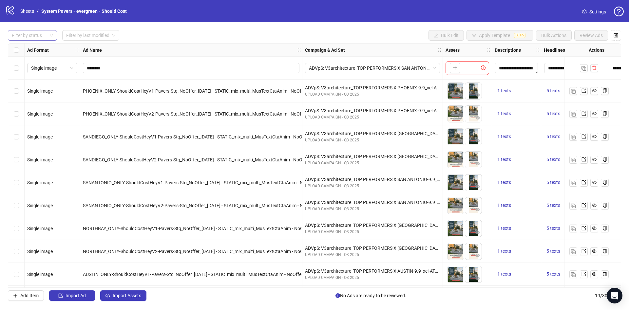
click at [34, 32] on div at bounding box center [29, 35] width 40 height 9
click at [37, 49] on div "Draft" at bounding box center [32, 48] width 39 height 7
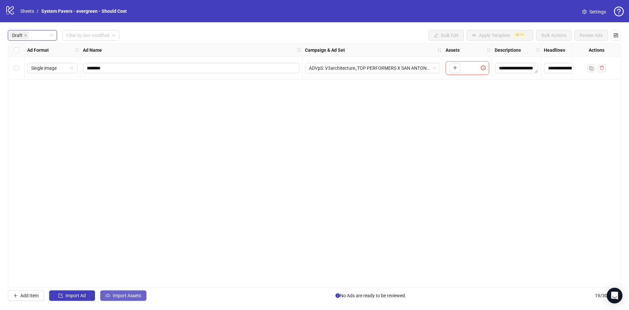
click at [120, 300] on button "Import Assets" at bounding box center [123, 295] width 46 height 10
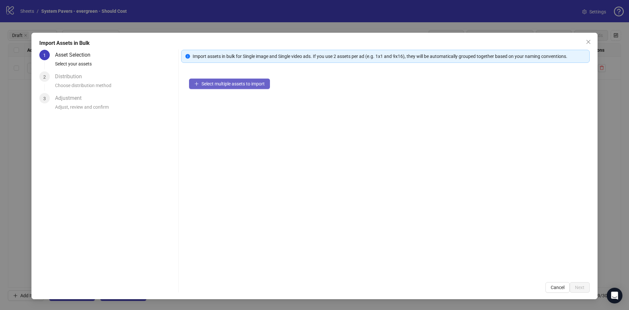
click at [236, 86] on span "Select multiple assets to import" at bounding box center [232, 83] width 63 height 5
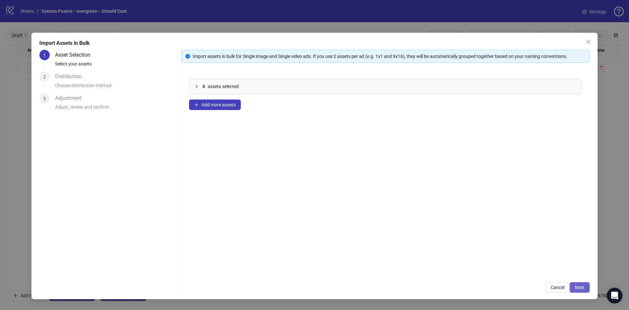
click at [580, 291] on button "Next" at bounding box center [579, 287] width 20 height 10
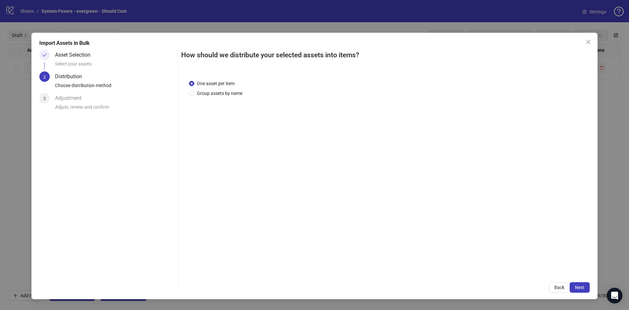
click at [230, 99] on div "One asset per item Group assets by name" at bounding box center [385, 173] width 408 height 203
click at [231, 96] on span "Group assets by name" at bounding box center [219, 93] width 51 height 7
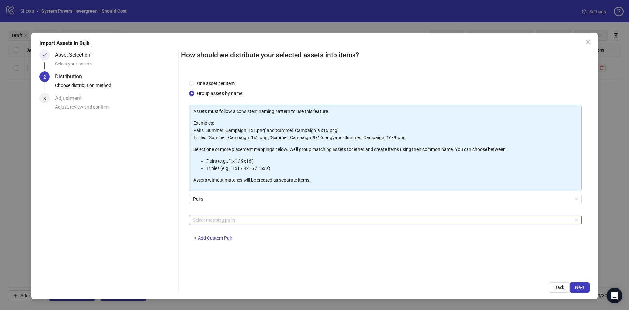
click at [259, 219] on div at bounding box center [381, 219] width 383 height 9
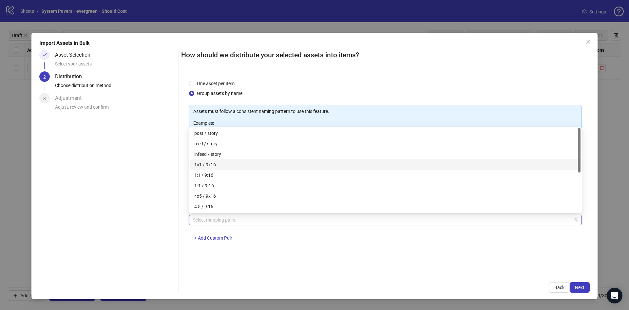
click at [233, 162] on div "1x1 / 9x16" at bounding box center [385, 164] width 382 height 7
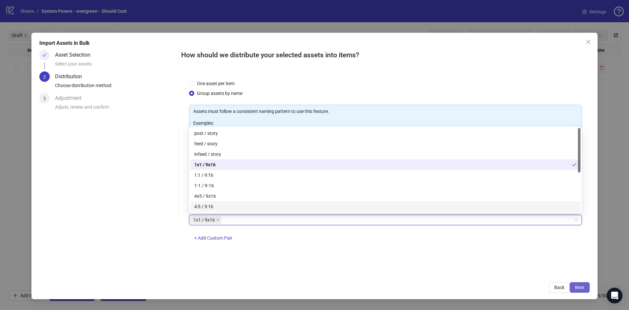
click at [582, 285] on span "Next" at bounding box center [579, 287] width 9 height 5
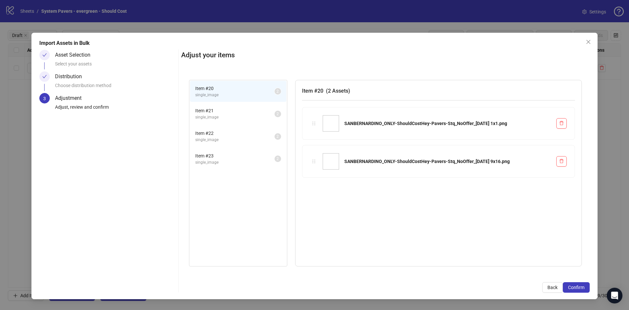
click at [582, 285] on span "Confirm" at bounding box center [576, 287] width 16 height 5
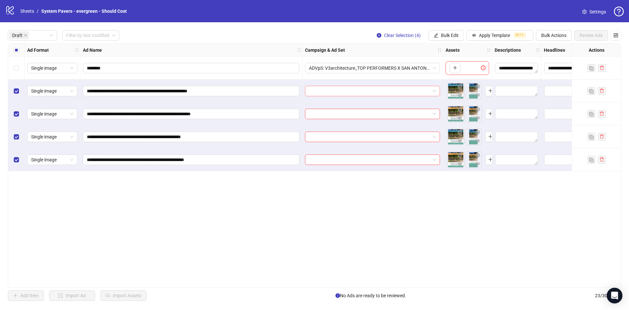
click at [381, 93] on input "search" at bounding box center [369, 91] width 121 height 10
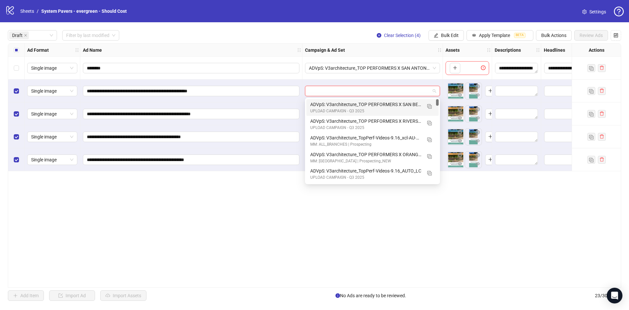
click at [404, 104] on div "ADVpS: V3architecture_TOP PERFORMERS X SAN BERNARDINO-9.16_AUTO_LC" at bounding box center [365, 104] width 111 height 7
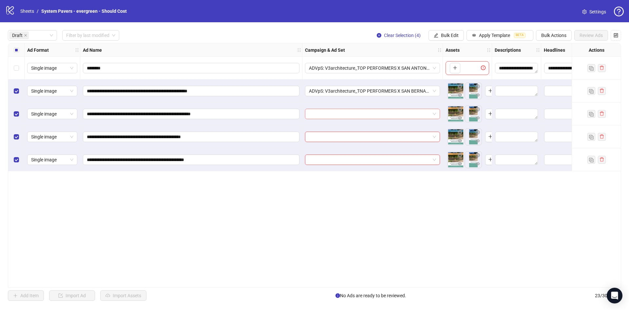
click at [390, 113] on input "search" at bounding box center [369, 114] width 121 height 10
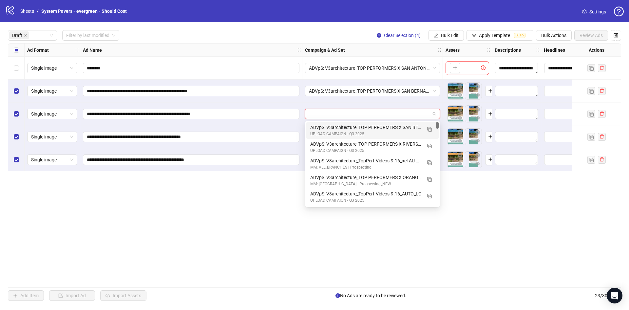
click at [384, 130] on div "ADVpS: V3architecture_TOP PERFORMERS X SAN BERNARDINO-9.16_AUTO_LC" at bounding box center [365, 127] width 111 height 7
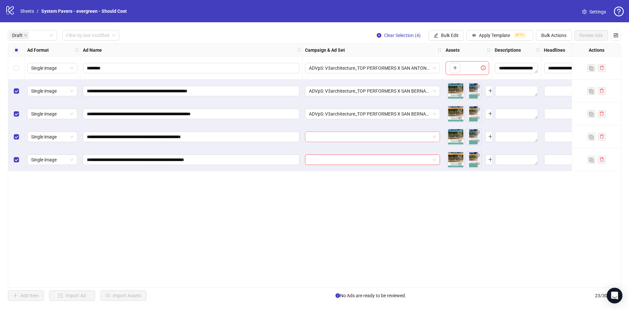
click at [365, 141] on input "search" at bounding box center [369, 137] width 121 height 10
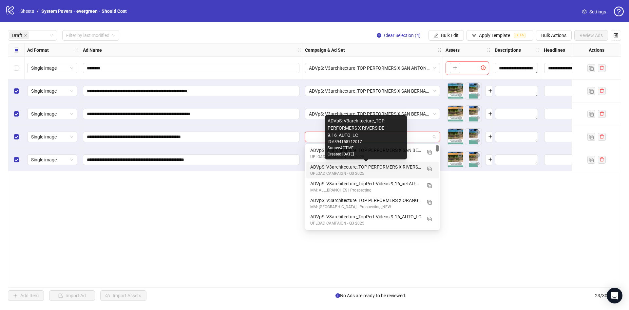
click at [364, 171] on div "UPLOAD CAMPAIGN - Q3 2025" at bounding box center [365, 174] width 111 height 6
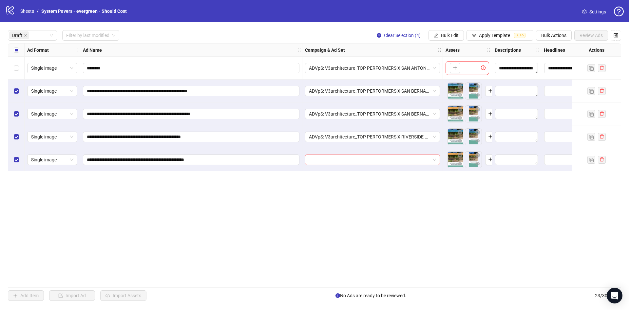
click at [369, 157] on input "search" at bounding box center [369, 160] width 121 height 10
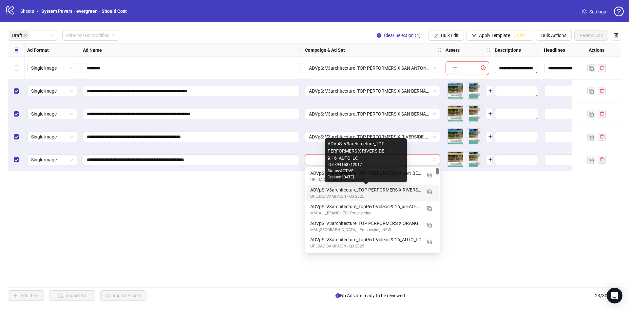
click at [367, 188] on div "ADVpS: V3architecture_TOP PERFORMERS X RIVERSIDE-9.16_AUTO_LC" at bounding box center [365, 189] width 111 height 7
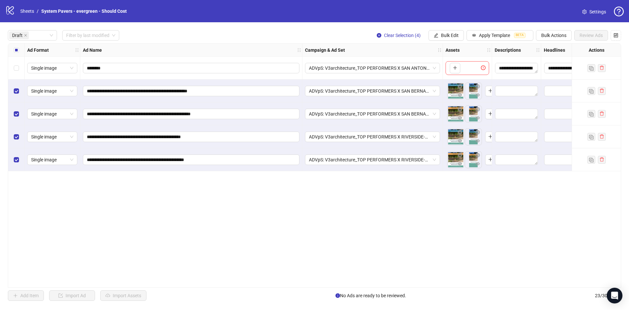
click at [17, 54] on div "Select all rows" at bounding box center [16, 50] width 16 height 13
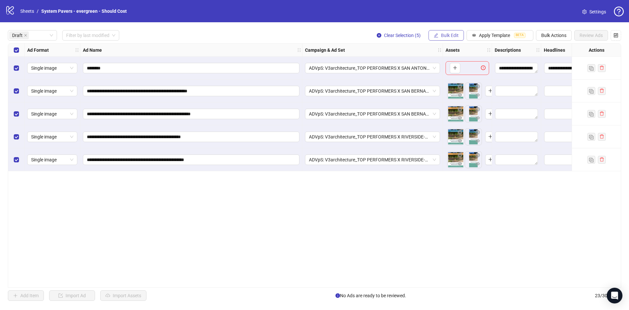
click at [455, 33] on div "**********" at bounding box center [314, 165] width 629 height 286
click at [454, 34] on span "Bulk Edit" at bounding box center [450, 35] width 18 height 5
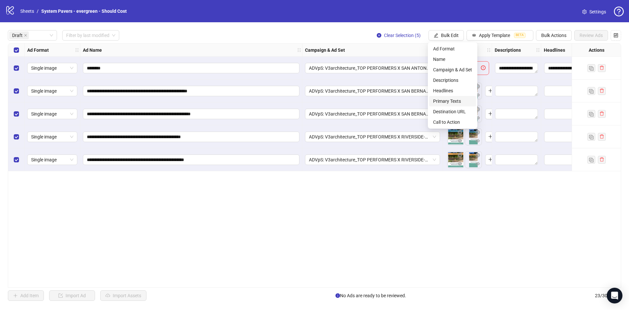
click at [460, 101] on span "Primary Texts" at bounding box center [452, 101] width 39 height 7
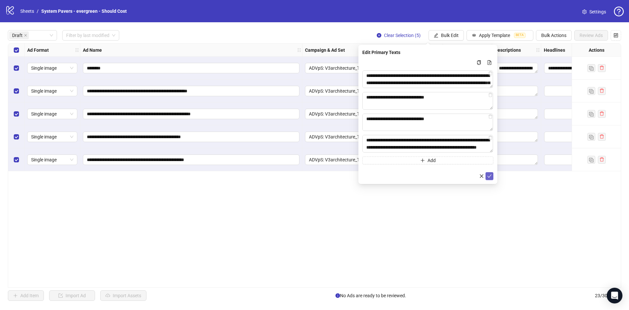
click at [488, 177] on icon "check" at bounding box center [489, 176] width 5 height 5
click at [458, 38] on button "Bulk Edit" at bounding box center [445, 35] width 35 height 10
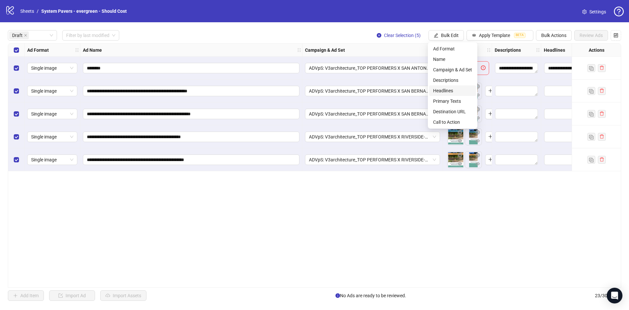
click at [462, 91] on span "Headlines" at bounding box center [452, 90] width 39 height 7
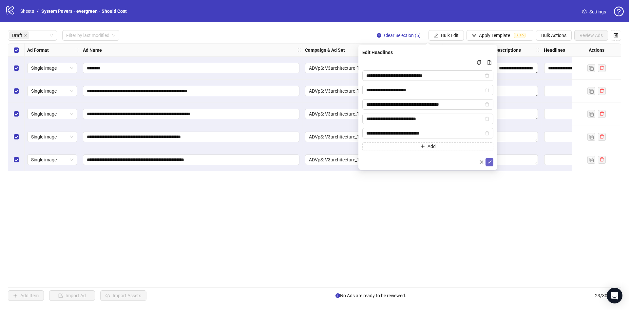
click at [492, 165] on button "submit" at bounding box center [489, 162] width 8 height 8
click at [454, 37] on span "Bulk Edit" at bounding box center [450, 35] width 18 height 5
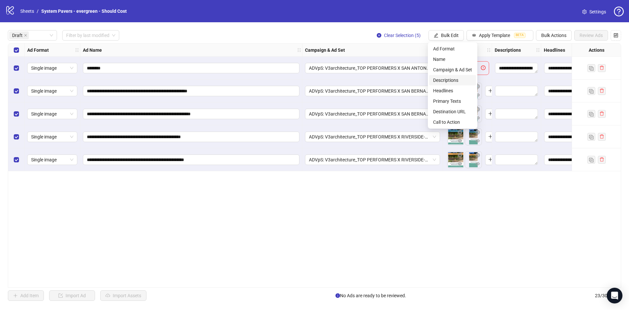
click at [460, 80] on span "Descriptions" at bounding box center [452, 80] width 39 height 7
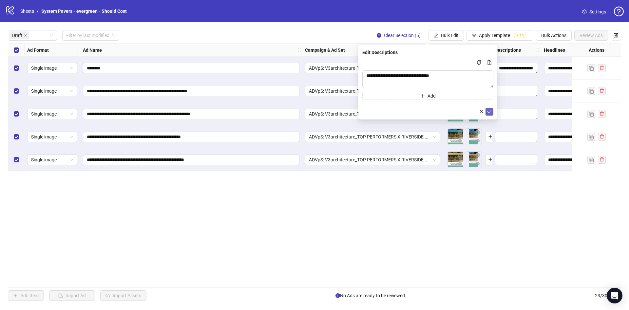
click at [491, 111] on icon "check" at bounding box center [489, 111] width 5 height 5
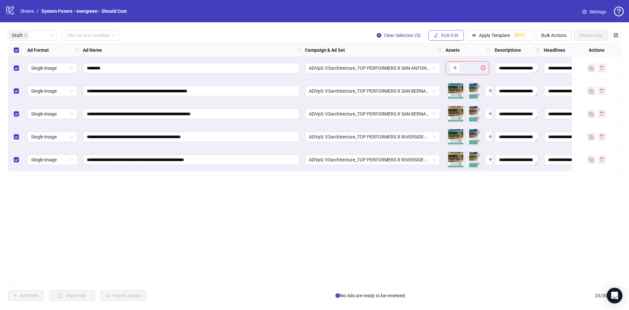
click at [452, 38] on button "Bulk Edit" at bounding box center [445, 35] width 35 height 10
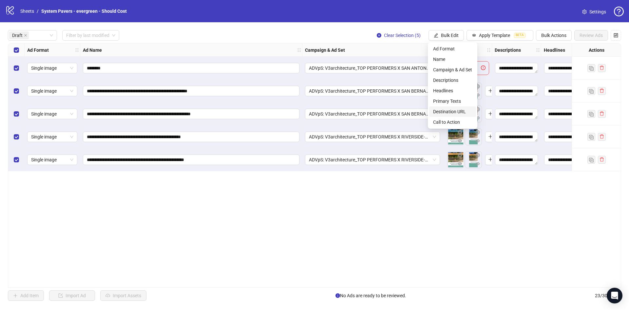
click at [465, 114] on span "Destination URL" at bounding box center [452, 111] width 39 height 7
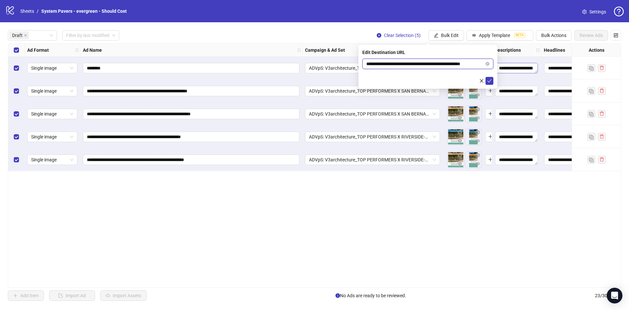
scroll to position [0, 10]
drag, startPoint x: 450, startPoint y: 66, endPoint x: 521, endPoint y: 65, distance: 71.1
click at [521, 65] on body "**********" at bounding box center [314, 155] width 629 height 310
click at [492, 82] on button "submit" at bounding box center [489, 81] width 8 height 8
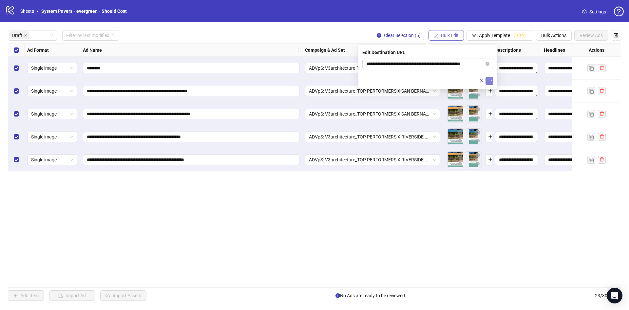
click at [450, 34] on span "Bulk Edit" at bounding box center [450, 35] width 18 height 5
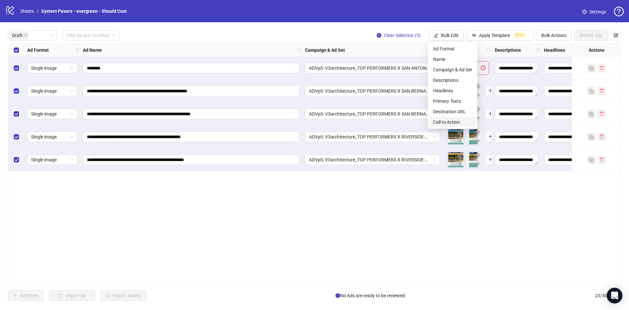
click at [461, 121] on span "Call to Action" at bounding box center [452, 122] width 39 height 7
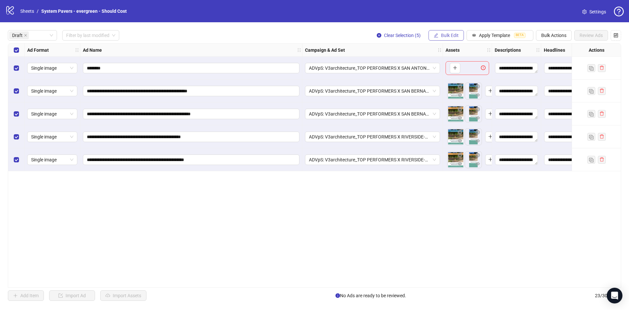
click at [448, 36] on span "Bulk Edit" at bounding box center [450, 35] width 18 height 5
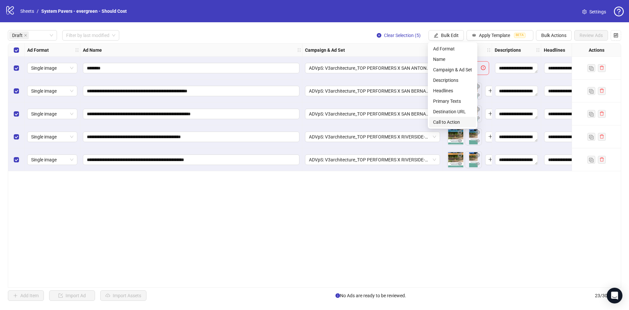
click at [441, 118] on li "Call to Action" at bounding box center [452, 122] width 47 height 10
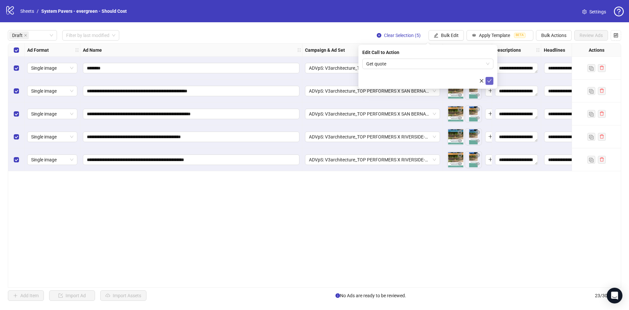
click at [486, 82] on button "submit" at bounding box center [489, 81] width 8 height 8
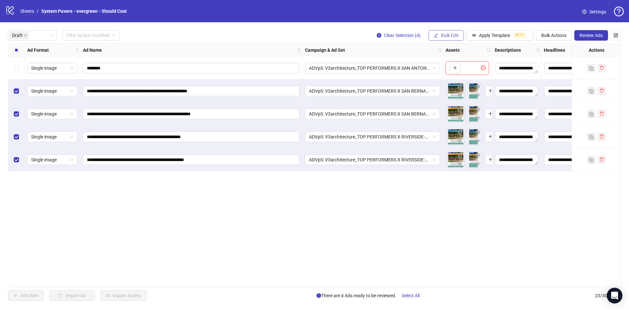
click at [461, 36] on button "Bulk Edit" at bounding box center [445, 35] width 35 height 10
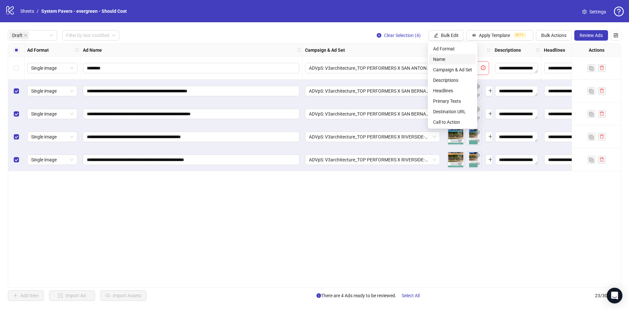
click at [455, 60] on span "Name" at bounding box center [452, 59] width 39 height 7
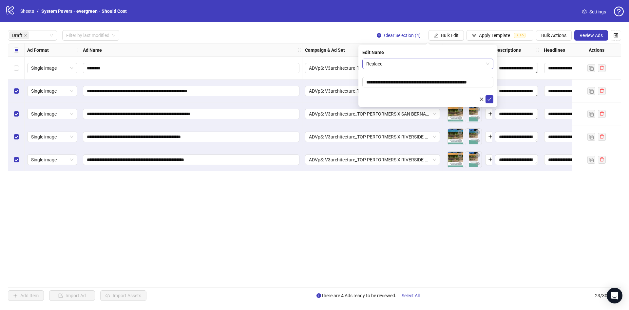
click at [413, 65] on span "Replace" at bounding box center [427, 64] width 123 height 10
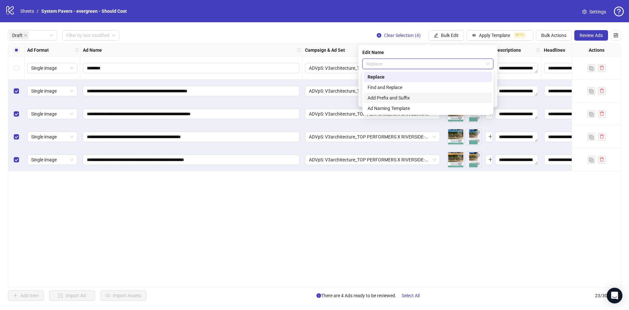
click at [398, 97] on div "Add Prefix and Suffix" at bounding box center [427, 97] width 120 height 7
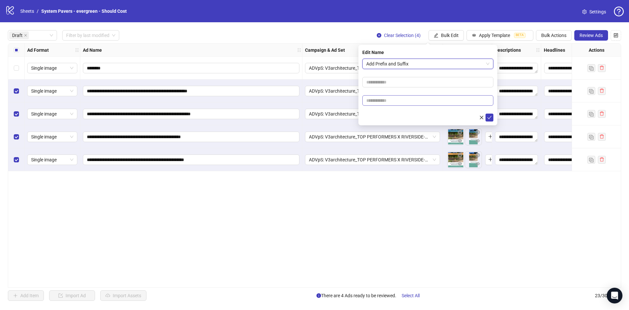
click at [388, 95] on form "Add Prefix and Suffix Add Prefix and Suffix" at bounding box center [427, 90] width 131 height 63
click at [387, 103] on input "text" at bounding box center [427, 100] width 131 height 10
paste input "**********"
type input "**********"
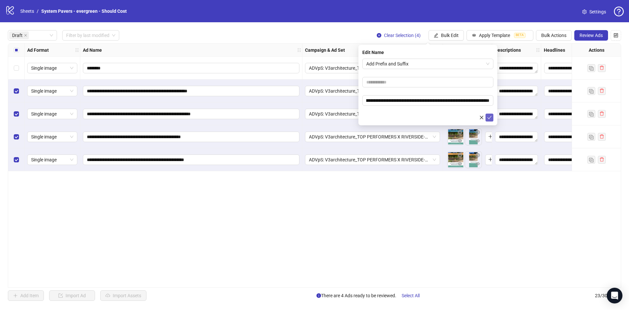
click at [490, 119] on icon "check" at bounding box center [489, 117] width 5 height 5
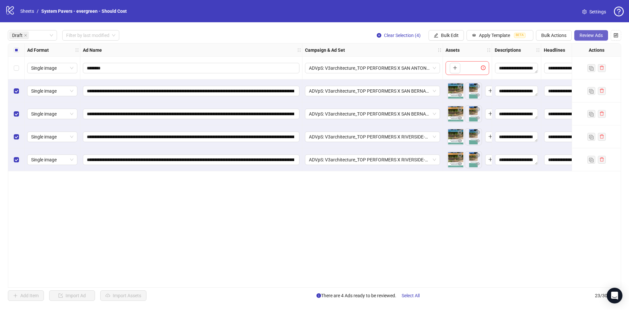
click at [582, 32] on button "Review Ads" at bounding box center [591, 35] width 34 height 10
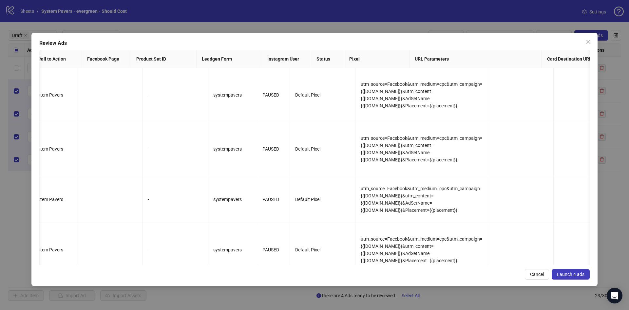
scroll to position [0, 906]
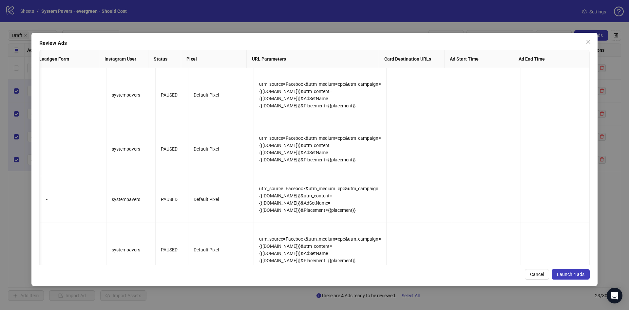
click at [581, 268] on div "Review Ads Ad Name Ad Set Assets Headlines Primary Texts Descriptions Destinati…" at bounding box center [314, 159] width 566 height 253
click at [577, 275] on span "Launch 4 ads" at bounding box center [571, 274] width 28 height 5
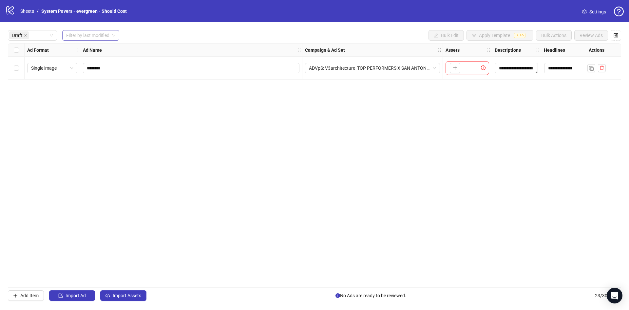
click at [80, 35] on input "search" at bounding box center [87, 35] width 43 height 10
click at [94, 51] on div "Today" at bounding box center [90, 48] width 47 height 7
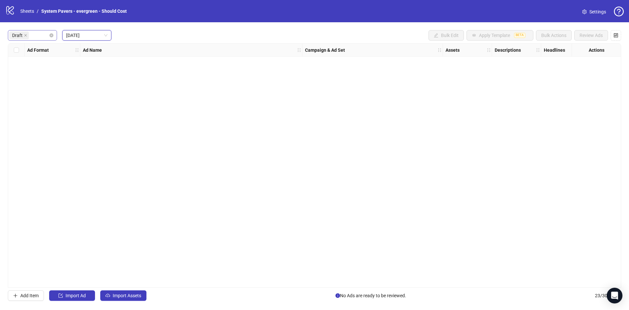
click at [54, 38] on div "Draft" at bounding box center [32, 35] width 49 height 10
click at [49, 35] on div "Draft" at bounding box center [32, 35] width 49 height 10
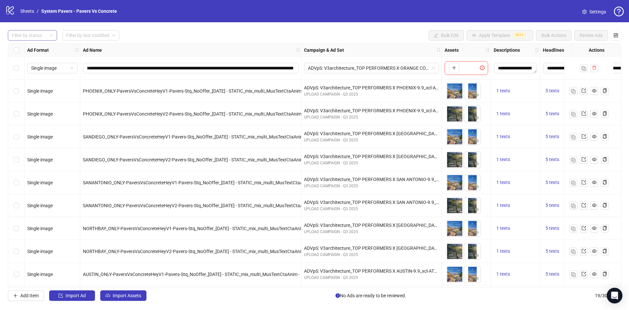
click at [30, 32] on div at bounding box center [29, 35] width 40 height 9
click at [32, 51] on div "Draft" at bounding box center [32, 48] width 39 height 7
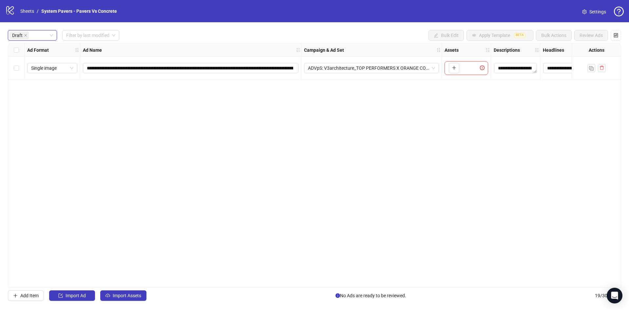
drag, startPoint x: 194, startPoint y: 183, endPoint x: 186, endPoint y: 222, distance: 39.4
click at [194, 184] on div "**********" at bounding box center [314, 165] width 613 height 245
click at [115, 295] on span "Import Assets" at bounding box center [127, 295] width 28 height 5
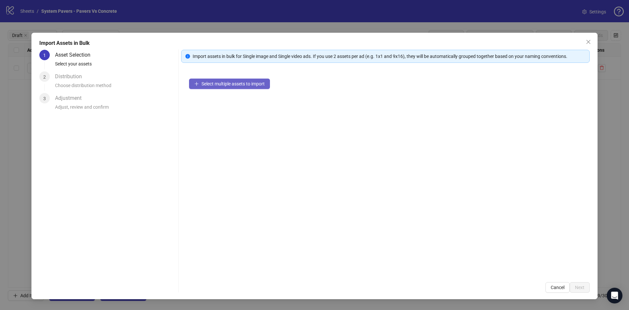
click at [242, 83] on span "Select multiple assets to import" at bounding box center [232, 83] width 63 height 5
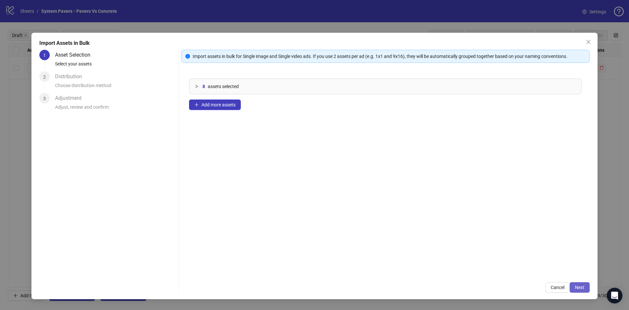
click at [581, 289] on span "Next" at bounding box center [579, 287] width 9 height 5
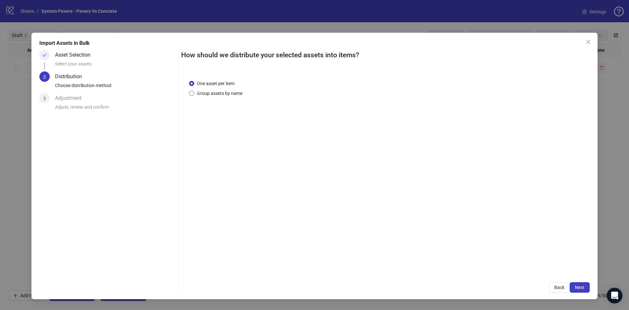
click at [213, 91] on span "Group assets by name" at bounding box center [219, 93] width 51 height 7
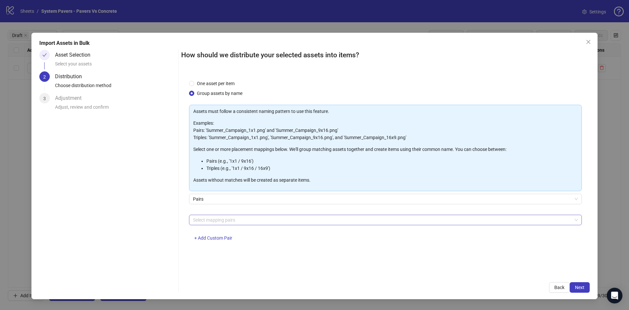
click at [274, 218] on div at bounding box center [381, 219] width 383 height 9
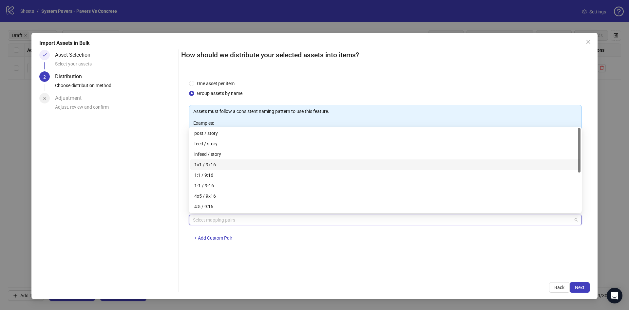
click at [270, 165] on div "1x1 / 9x16" at bounding box center [385, 164] width 382 height 7
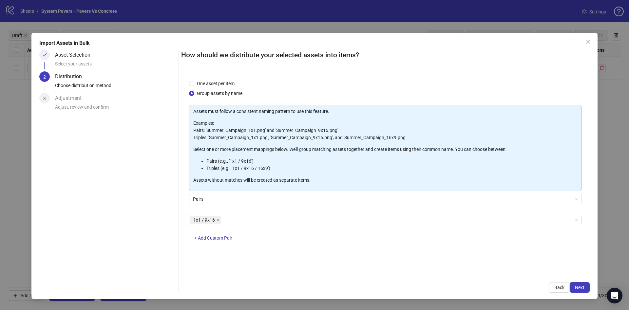
click at [584, 281] on div "How should we distribute your selected assets into items? One asset per item Gr…" at bounding box center [385, 171] width 408 height 243
click at [578, 284] on button "Next" at bounding box center [579, 287] width 20 height 10
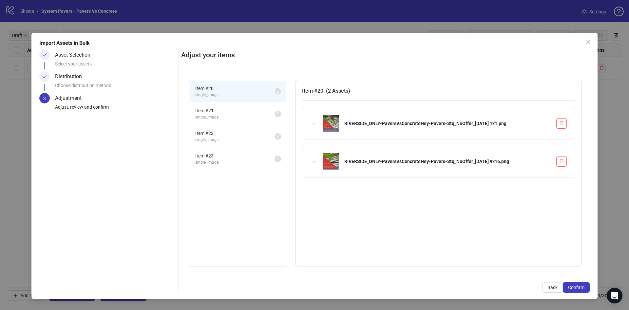
click at [578, 284] on button "Confirm" at bounding box center [576, 287] width 27 height 10
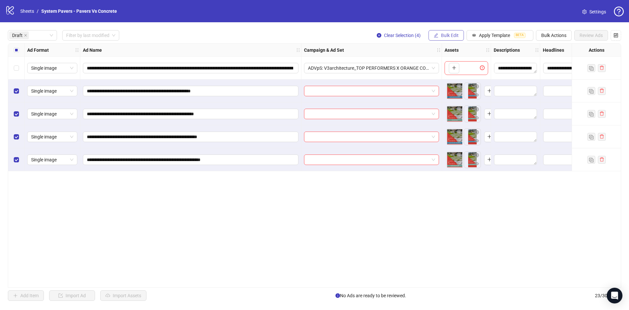
click at [447, 36] on span "Bulk Edit" at bounding box center [450, 35] width 18 height 5
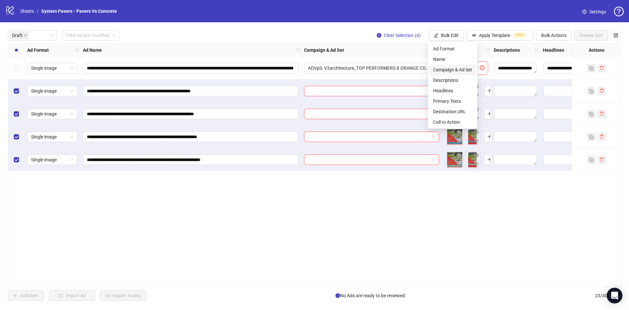
click at [466, 72] on span "Campaign & Ad Set" at bounding box center [452, 69] width 39 height 7
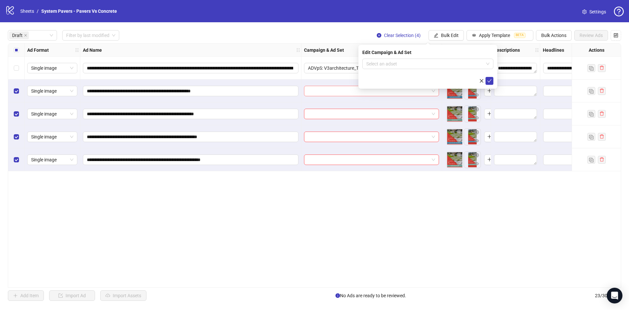
click at [326, 93] on input "search" at bounding box center [368, 91] width 121 height 10
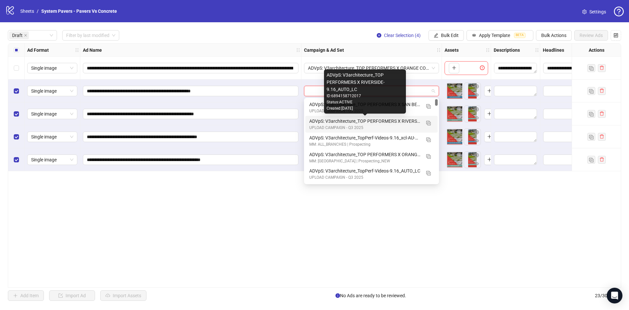
click at [406, 121] on div "ADVpS: V3architecture_TOP PERFORMERS X RIVERSIDE-9.16_AUTO_LC" at bounding box center [364, 121] width 111 height 7
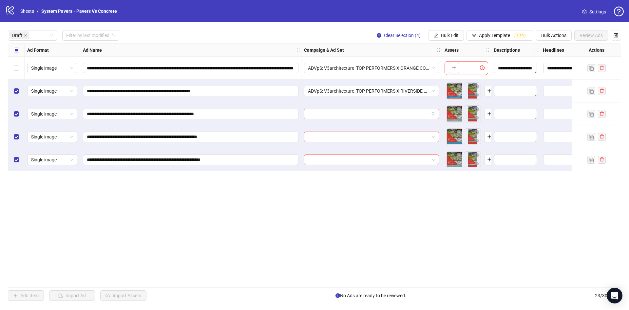
click at [379, 114] on input "search" at bounding box center [368, 114] width 121 height 10
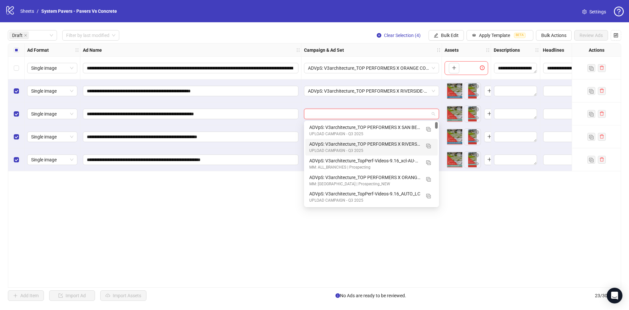
click at [394, 143] on div "ADVpS: V3architecture_TOP PERFORMERS X RIVERSIDE-9.16_AUTO_LC" at bounding box center [364, 143] width 111 height 7
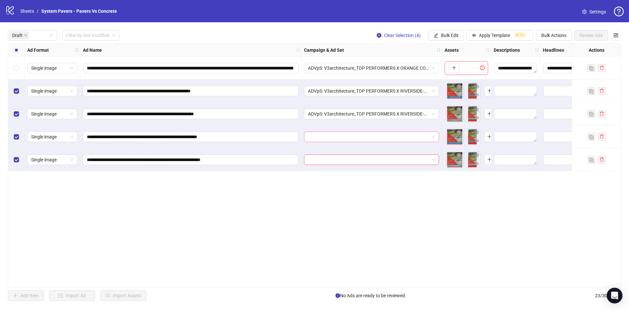
click at [364, 133] on input "search" at bounding box center [368, 137] width 121 height 10
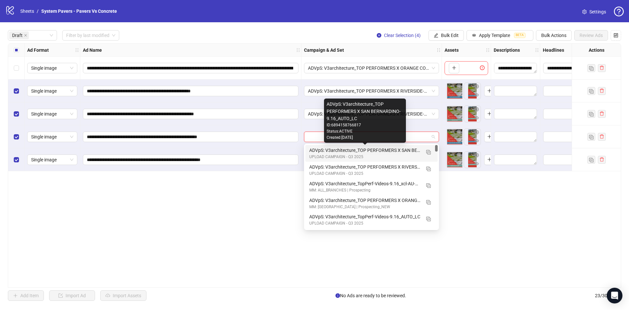
click at [387, 150] on div "ADVpS: V3architecture_TOP PERFORMERS X SAN BERNARDINO-9.16_AUTO_LC" at bounding box center [364, 150] width 111 height 7
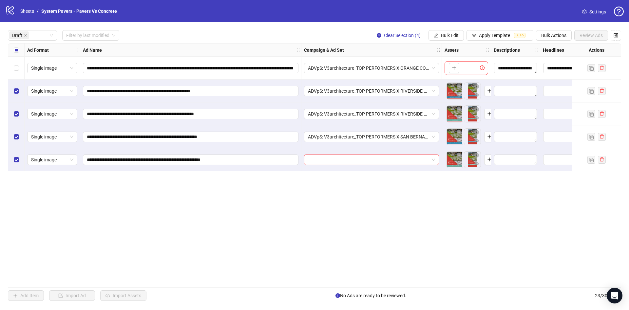
click at [397, 154] on div at bounding box center [371, 159] width 140 height 23
click at [397, 160] on input "search" at bounding box center [368, 160] width 121 height 10
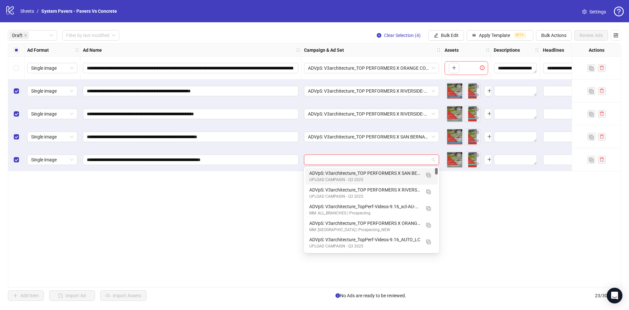
click at [383, 177] on div "UPLOAD CAMPAIGN - Q3 2025" at bounding box center [364, 180] width 111 height 6
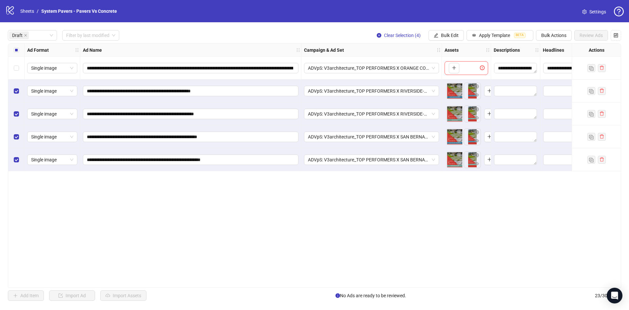
click at [443, 27] on div "**********" at bounding box center [314, 165] width 629 height 286
click at [443, 29] on div "**********" at bounding box center [314, 165] width 629 height 286
click at [446, 34] on span "Bulk Edit" at bounding box center [450, 35] width 18 height 5
click at [441, 57] on li "Name" at bounding box center [452, 59] width 47 height 10
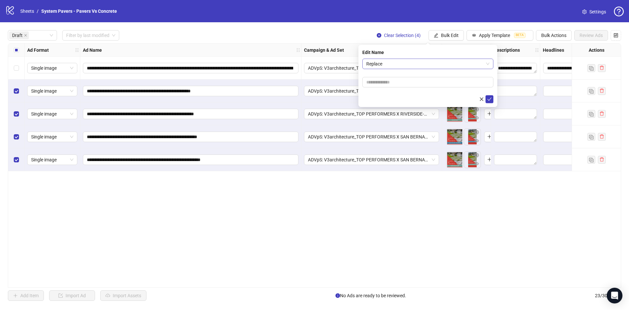
click at [441, 64] on span "Replace" at bounding box center [427, 64] width 123 height 10
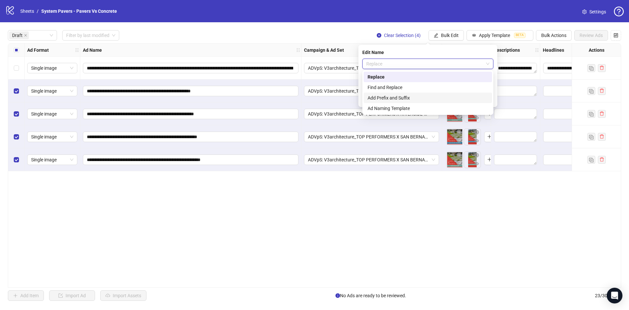
click at [430, 96] on div "Add Prefix and Suffix" at bounding box center [427, 97] width 120 height 7
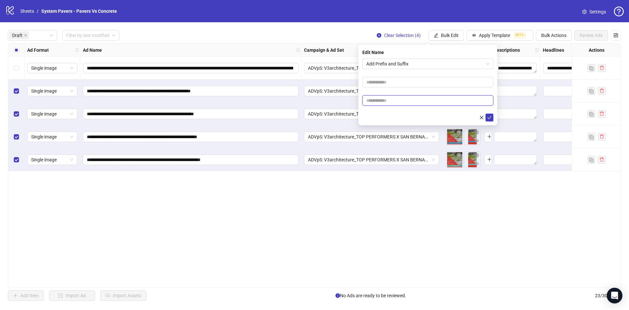
click at [387, 96] on input "text" at bounding box center [427, 100] width 131 height 10
paste input "**********"
type input "**********"
click at [396, 118] on div at bounding box center [427, 118] width 131 height 8
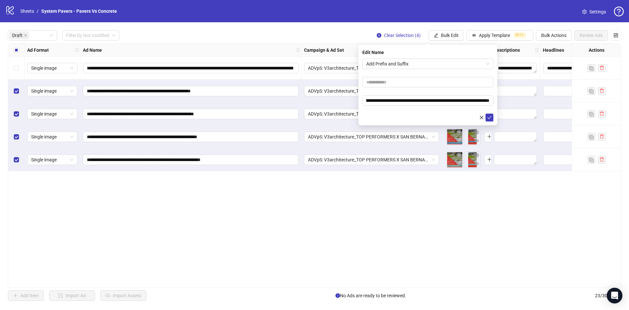
scroll to position [0, 0]
click at [493, 118] on button "submit" at bounding box center [489, 118] width 8 height 8
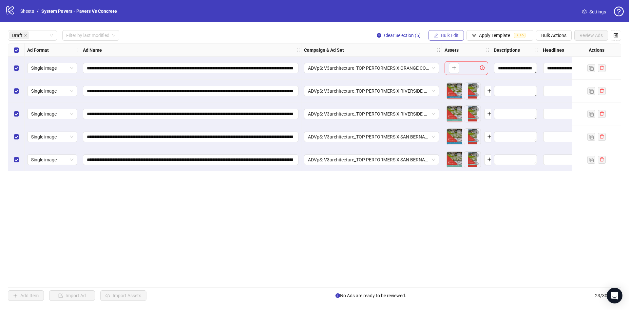
click at [439, 32] on button "Bulk Edit" at bounding box center [445, 35] width 35 height 10
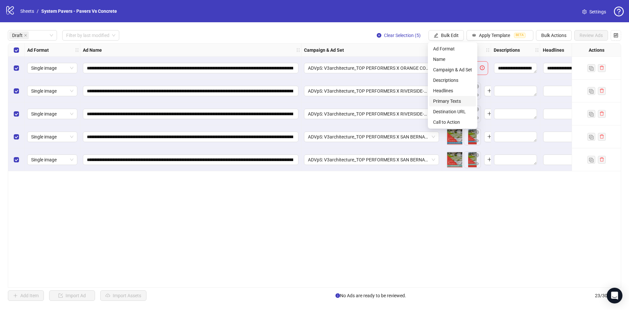
click at [455, 100] on span "Primary Texts" at bounding box center [452, 101] width 39 height 7
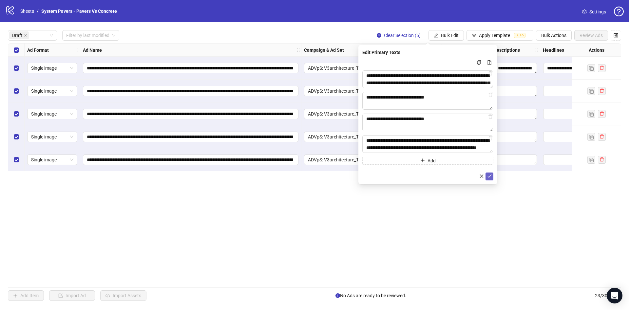
click at [491, 176] on icon "check" at bounding box center [489, 176] width 5 height 5
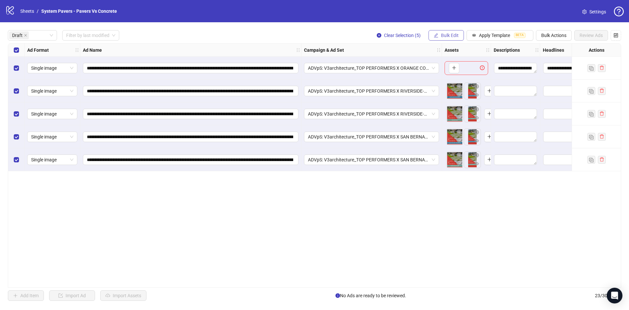
click at [441, 35] on span "Bulk Edit" at bounding box center [450, 35] width 18 height 5
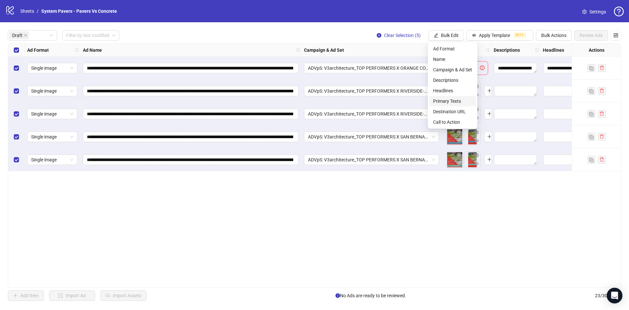
click at [458, 98] on span "Primary Texts" at bounding box center [452, 101] width 39 height 7
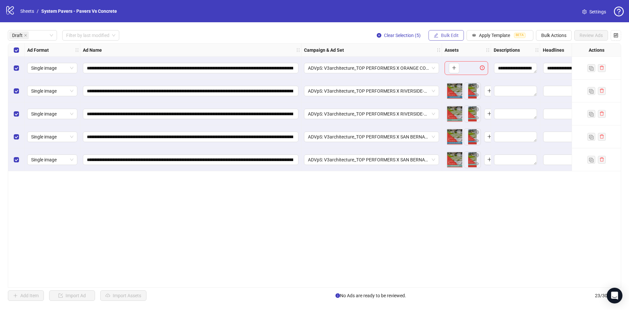
click at [447, 36] on span "Bulk Edit" at bounding box center [450, 35] width 18 height 5
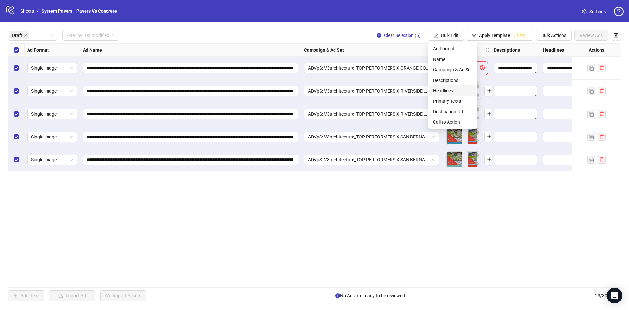
click at [451, 88] on span "Headlines" at bounding box center [452, 90] width 39 height 7
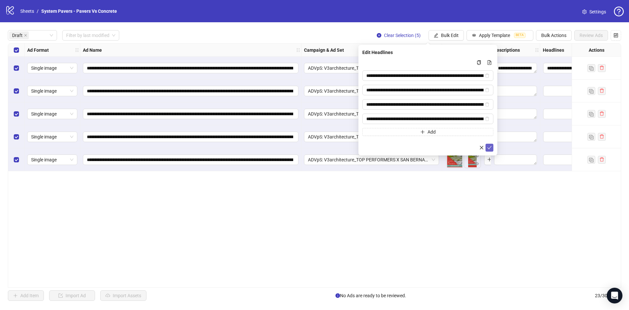
click at [490, 150] on span "submit" at bounding box center [489, 147] width 5 height 5
type input "**********"
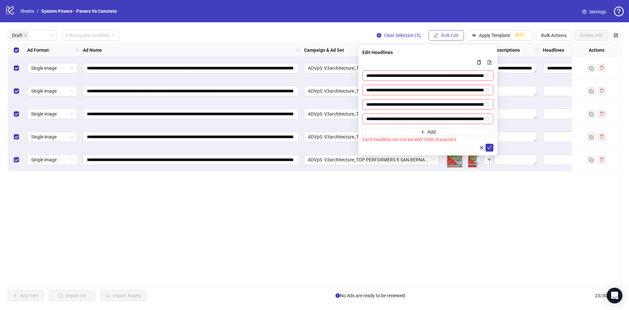
click at [456, 36] on span "Bulk Edit" at bounding box center [450, 35] width 18 height 5
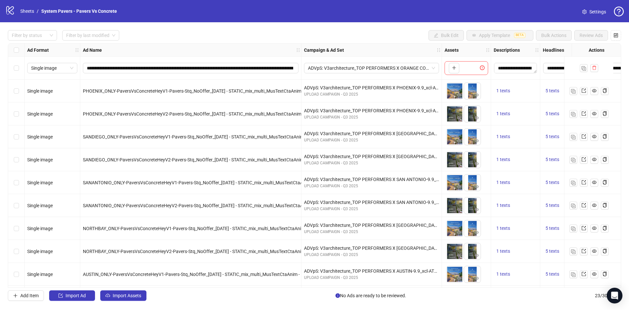
click at [5, 35] on div "**********" at bounding box center [314, 165] width 629 height 286
drag, startPoint x: 20, startPoint y: 35, endPoint x: 19, endPoint y: 40, distance: 5.1
click at [20, 35] on div at bounding box center [29, 35] width 40 height 9
click at [17, 46] on div "Draft" at bounding box center [32, 48] width 39 height 7
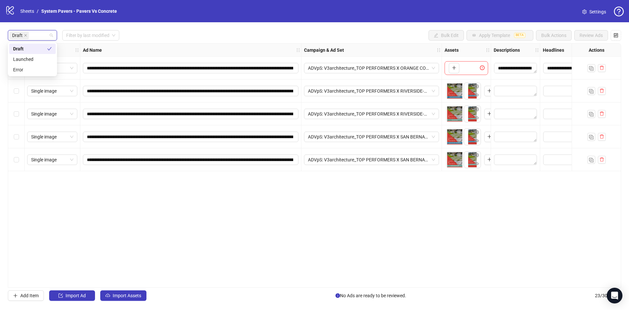
click at [165, 37] on div "Draft Filter by last modified Bulk Edit Apply Template BETA Bulk Actions Review…" at bounding box center [314, 35] width 613 height 10
drag, startPoint x: 149, startPoint y: 91, endPoint x: 337, endPoint y: 99, distance: 188.4
click at [337, 44] on div "**********" at bounding box center [364, 44] width 712 height 0
click at [295, 180] on div "**********" at bounding box center [314, 165] width 613 height 245
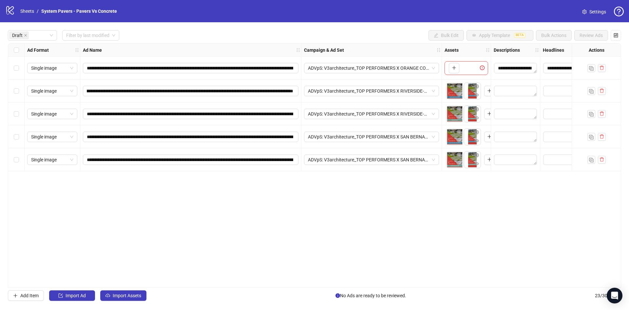
scroll to position [0, 0]
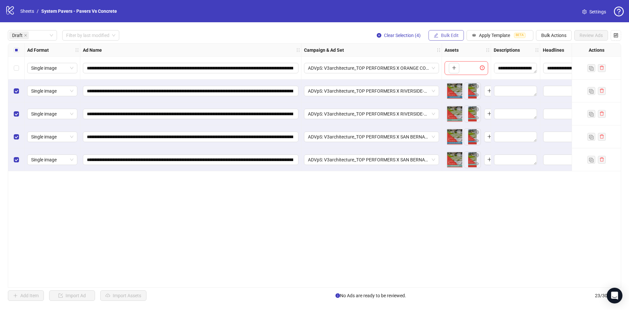
click at [446, 35] on span "Bulk Edit" at bounding box center [450, 35] width 18 height 5
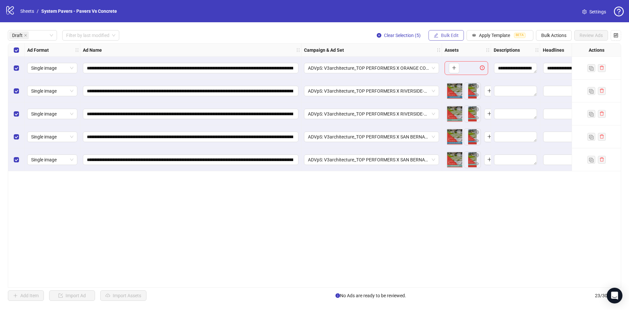
click at [453, 35] on span "Bulk Edit" at bounding box center [450, 35] width 18 height 5
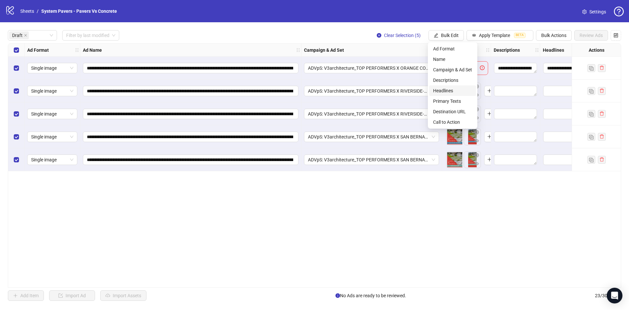
click at [447, 91] on span "Headlines" at bounding box center [452, 90] width 39 height 7
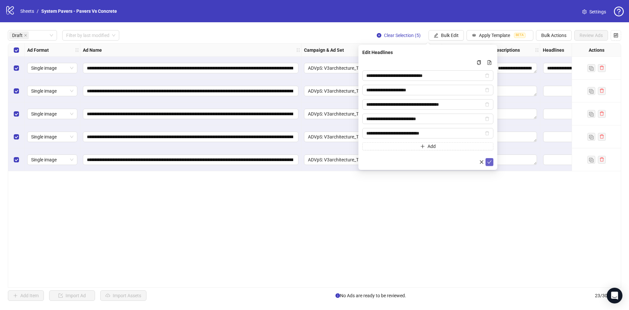
click at [490, 162] on icon "check" at bounding box center [489, 161] width 4 height 3
click at [449, 37] on span "Bulk Edit" at bounding box center [450, 35] width 18 height 5
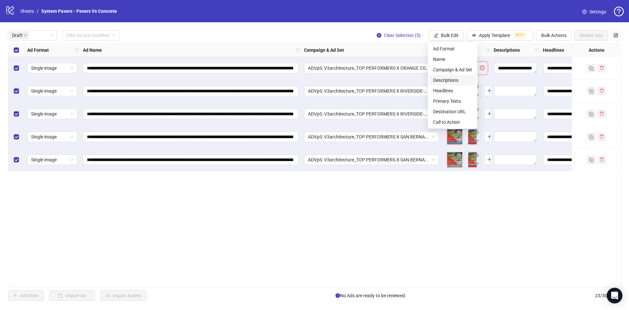
click at [455, 79] on span "Descriptions" at bounding box center [452, 80] width 39 height 7
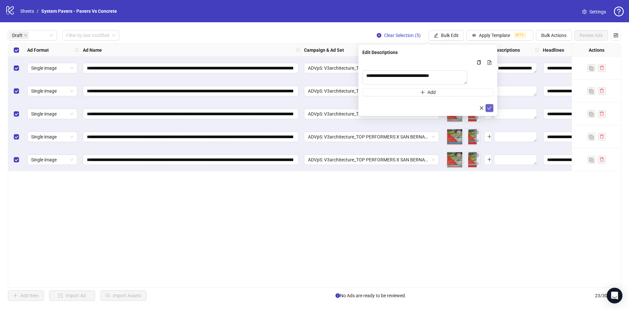
click at [489, 112] on button "submit" at bounding box center [489, 108] width 8 height 8
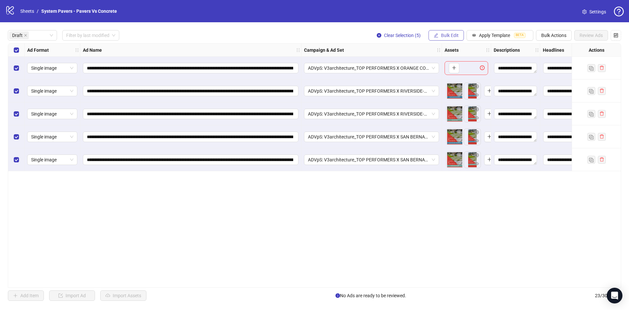
click at [445, 34] on span "Bulk Edit" at bounding box center [450, 35] width 18 height 5
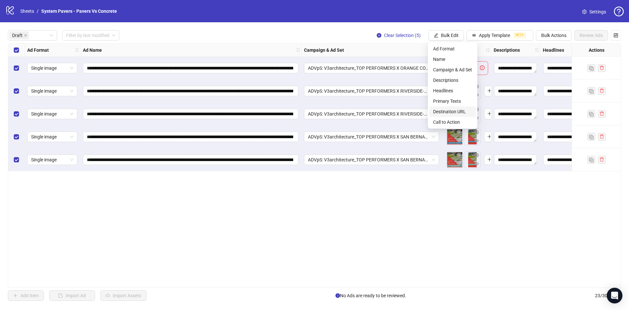
click at [448, 114] on span "Destination URL" at bounding box center [452, 111] width 39 height 7
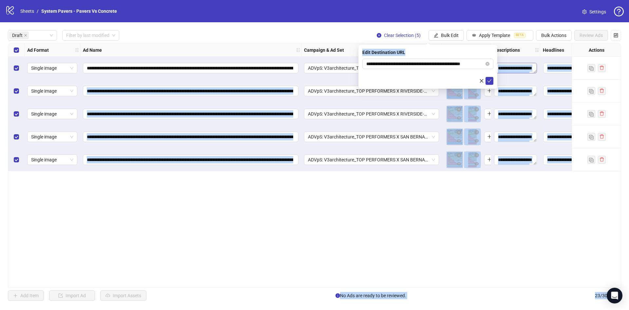
drag, startPoint x: 419, startPoint y: 70, endPoint x: 510, endPoint y: 66, distance: 91.8
click at [510, 66] on body "**********" at bounding box center [314, 155] width 629 height 310
click at [445, 65] on input "**********" at bounding box center [425, 63] width 118 height 7
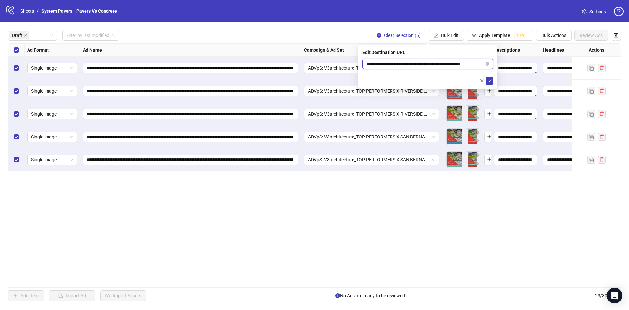
scroll to position [0, 10]
drag, startPoint x: 421, startPoint y: 65, endPoint x: 519, endPoint y: 67, distance: 97.6
click at [519, 67] on body "**********" at bounding box center [314, 155] width 629 height 310
click at [490, 80] on icon "check" at bounding box center [489, 81] width 5 height 5
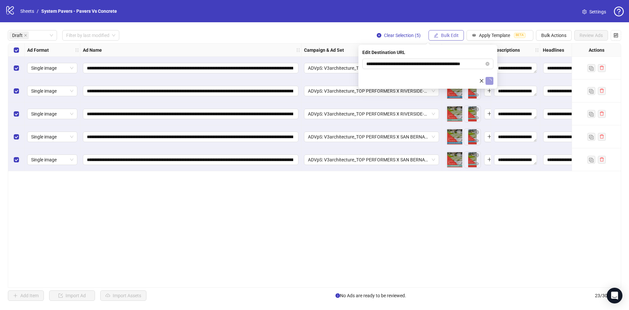
click at [447, 35] on span "Bulk Edit" at bounding box center [450, 35] width 18 height 5
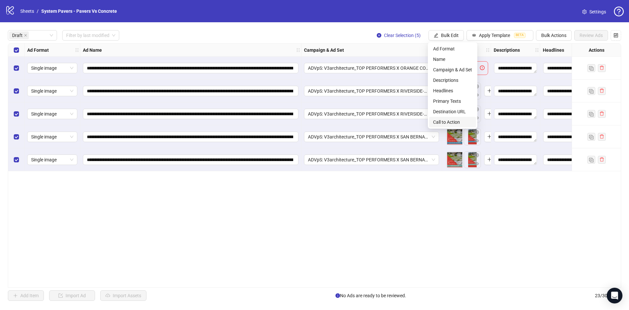
click at [463, 119] on span "Call to Action" at bounding box center [452, 122] width 39 height 7
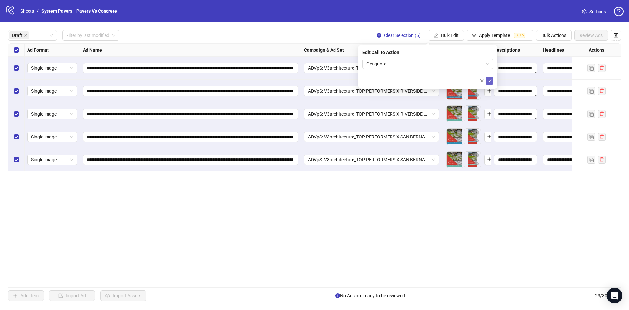
click at [489, 82] on icon "check" at bounding box center [489, 81] width 5 height 5
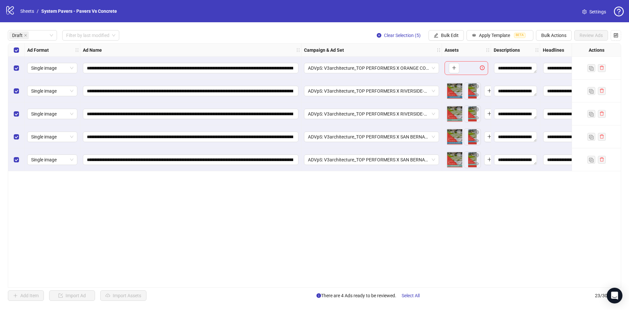
click at [19, 64] on div "Select row 1" at bounding box center [16, 68] width 16 height 23
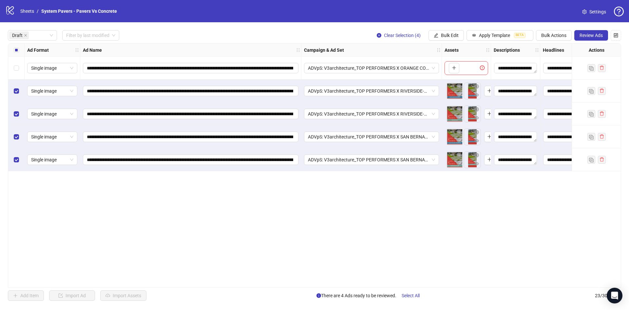
scroll to position [0, 185]
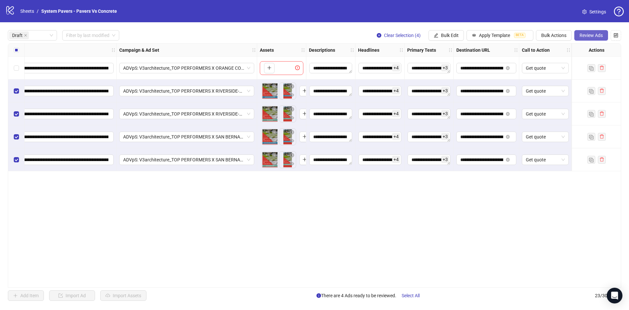
click at [584, 39] on button "Review Ads" at bounding box center [591, 35] width 34 height 10
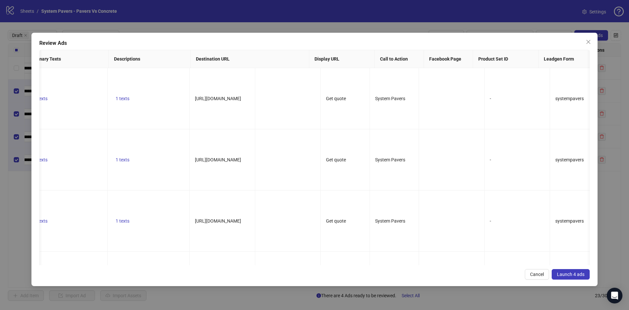
scroll to position [0, 0]
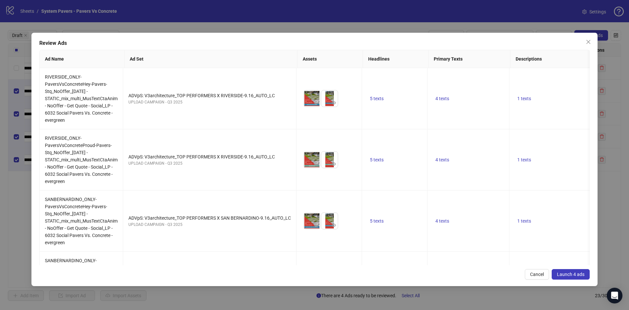
click at [580, 278] on button "Launch 4 ads" at bounding box center [570, 274] width 38 height 10
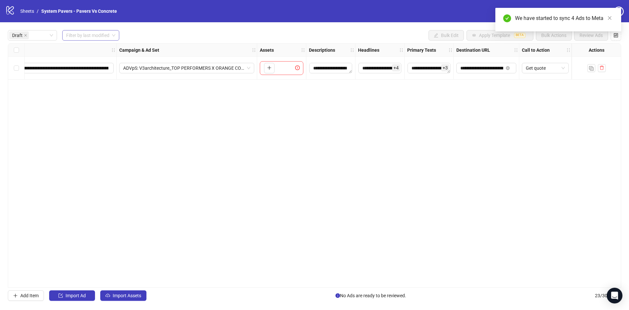
click at [107, 36] on input "search" at bounding box center [87, 35] width 43 height 10
click at [102, 47] on div "[DATE]" at bounding box center [90, 48] width 47 height 7
click at [54, 35] on div "Draft" at bounding box center [32, 35] width 49 height 10
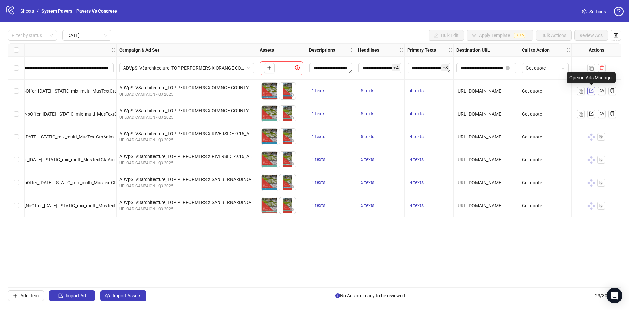
click at [592, 92] on icon "export" at bounding box center [591, 91] width 4 height 4
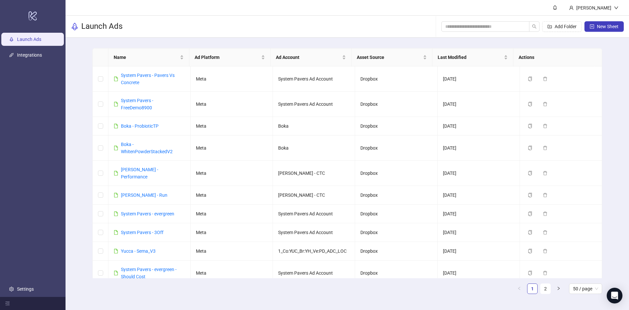
click at [484, 20] on div "Add Folder New Sheet" at bounding box center [532, 26] width 182 height 21
click at [484, 29] on input "search" at bounding box center [482, 26] width 75 height 7
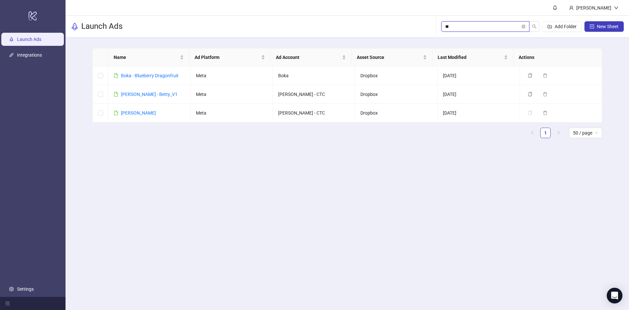
click at [485, 26] on input "**" at bounding box center [482, 26] width 75 height 7
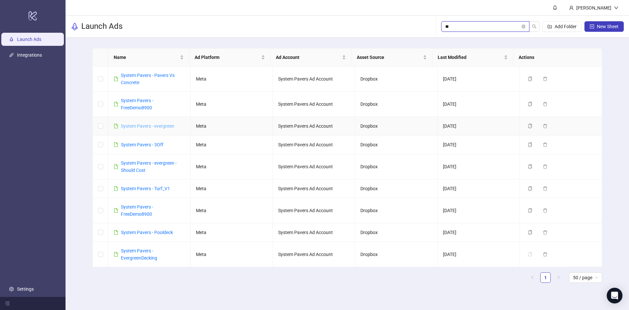
type input "**"
click at [527, 126] on icon "copy" at bounding box center [529, 126] width 5 height 5
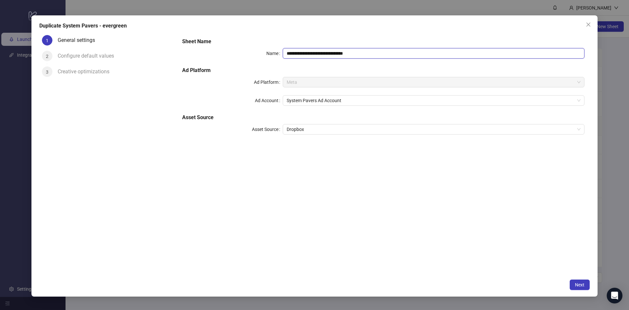
drag, startPoint x: 345, startPoint y: 52, endPoint x: 524, endPoint y: 64, distance: 178.8
click at [522, 64] on div "**********" at bounding box center [382, 90] width 407 height 110
type input "**********"
click at [574, 281] on button "Next" at bounding box center [579, 285] width 20 height 10
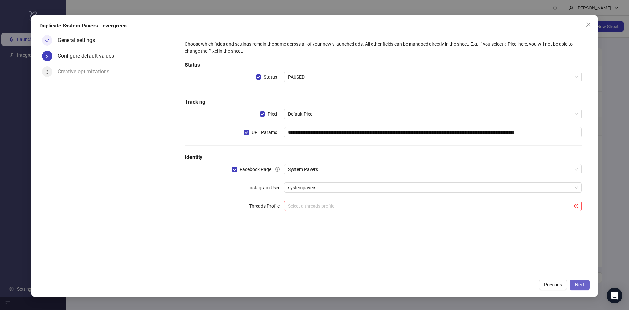
click at [586, 285] on button "Next" at bounding box center [579, 285] width 20 height 10
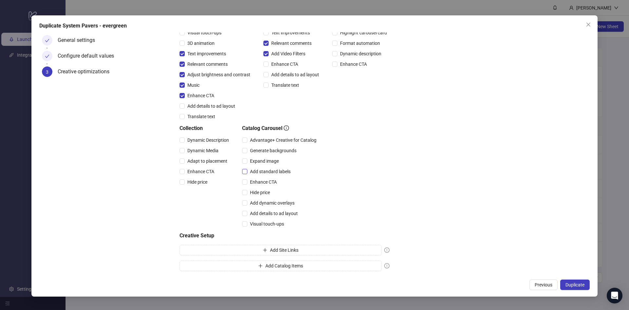
scroll to position [91, 0]
click at [565, 280] on button "Duplicate" at bounding box center [574, 285] width 29 height 10
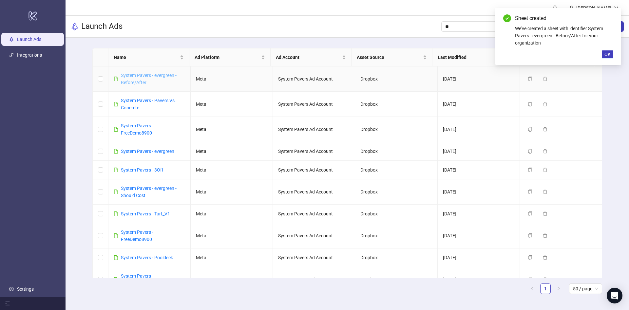
click at [172, 75] on link "System Pavers - evergreen - Before/After" at bounding box center [149, 79] width 56 height 12
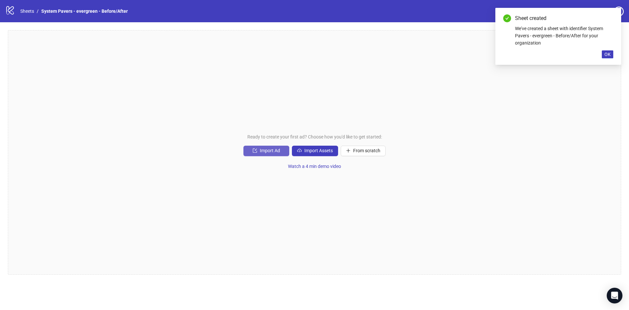
click at [276, 152] on span "Import Ad" at bounding box center [270, 150] width 20 height 5
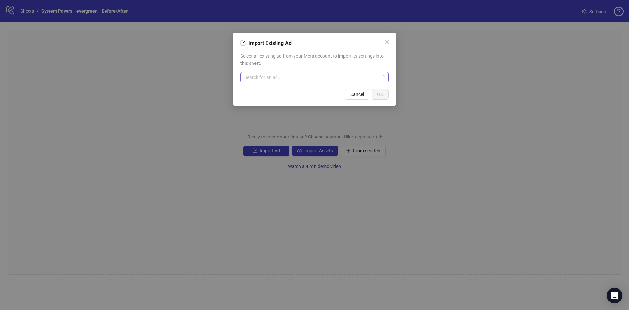
click at [291, 82] on div "Search for an ad..." at bounding box center [314, 77] width 148 height 10
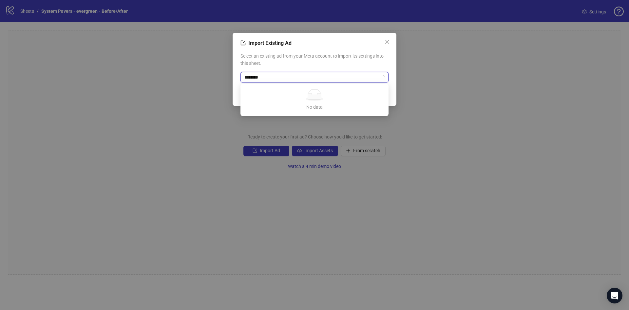
type input "*********"
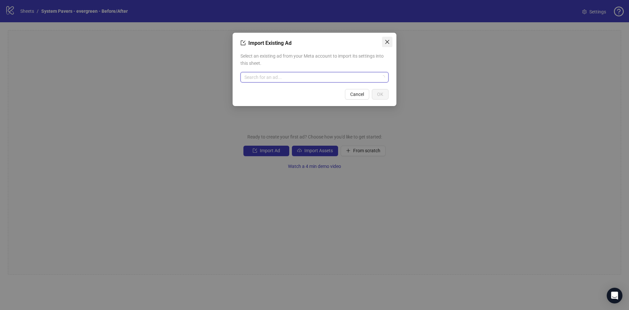
click at [383, 40] on span "Close" at bounding box center [387, 41] width 10 height 5
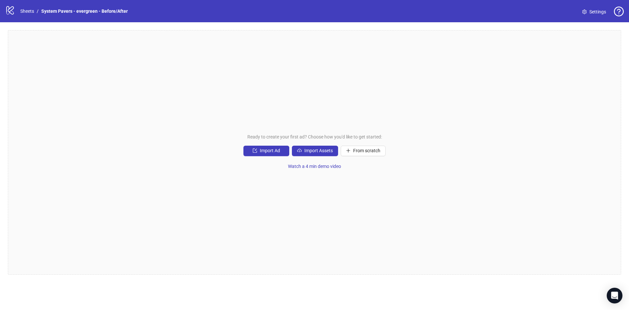
click at [226, 126] on div "Ready to create your first ad? Choose how you'd like to get started: Import Ad …" at bounding box center [314, 152] width 613 height 245
click at [260, 152] on span "Import Ad" at bounding box center [270, 150] width 20 height 5
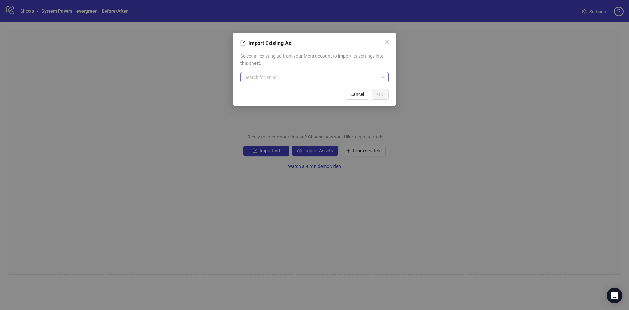
click at [324, 79] on input "search" at bounding box center [311, 77] width 134 height 10
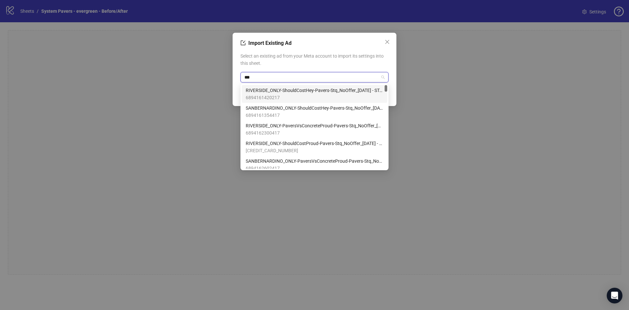
type input "****"
click at [324, 92] on span "RIVERSIDE_ONLY-ShouldCostHey-Pavers-Stq_NoOffer_[DATE] - STATIC_mix_multi_MusTe…" at bounding box center [315, 90] width 138 height 7
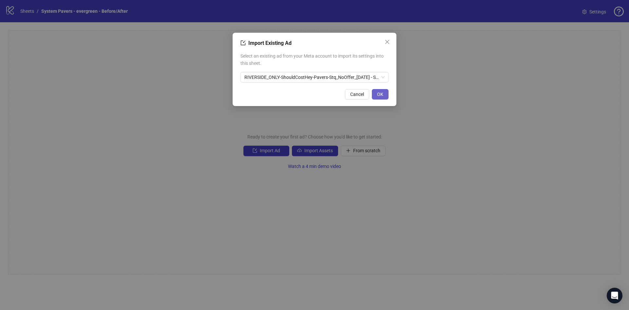
click at [380, 95] on span "OK" at bounding box center [380, 94] width 6 height 5
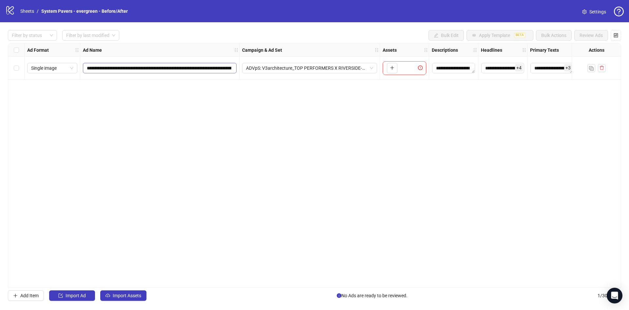
click at [189, 64] on span "**********" at bounding box center [160, 68] width 154 height 10
type input "**********"
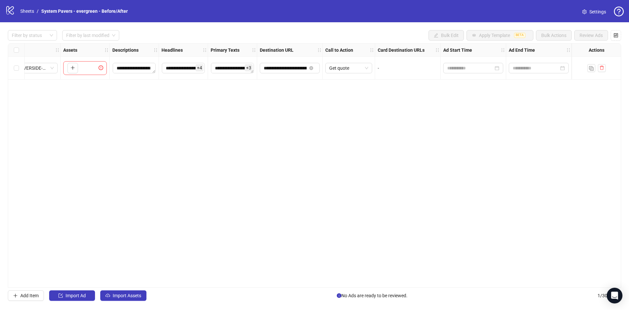
scroll to position [0, 302]
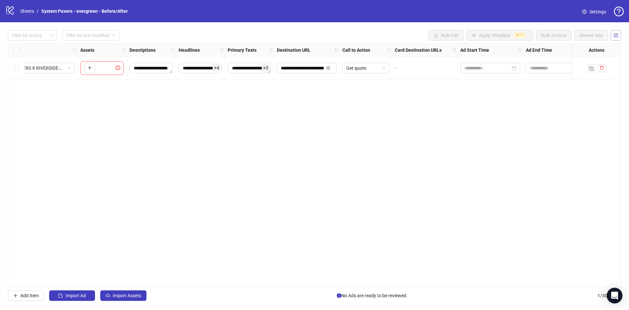
click at [612, 32] on button "button" at bounding box center [615, 35] width 10 height 10
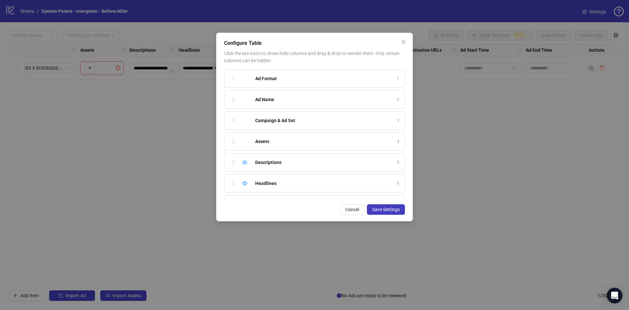
scroll to position [204, 0]
click at [248, 147] on div "Hide column" at bounding box center [245, 147] width 8 height 8
click at [247, 166] on div "Hide column" at bounding box center [245, 168] width 8 height 8
click at [242, 189] on icon "eye" at bounding box center [244, 188] width 5 height 5
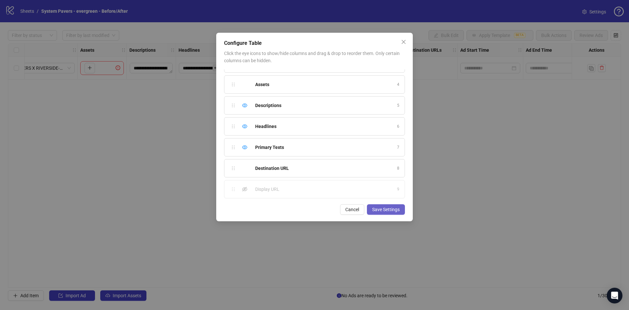
click at [389, 213] on button "Save Settings" at bounding box center [386, 209] width 38 height 10
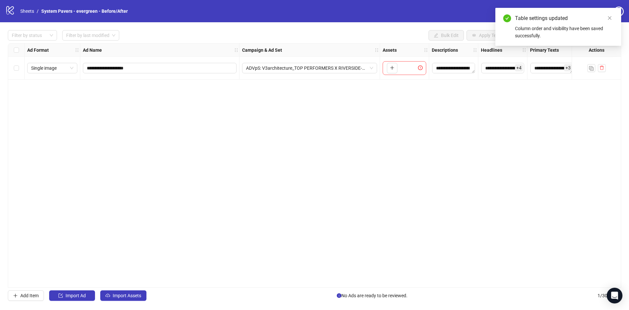
scroll to position [0, 123]
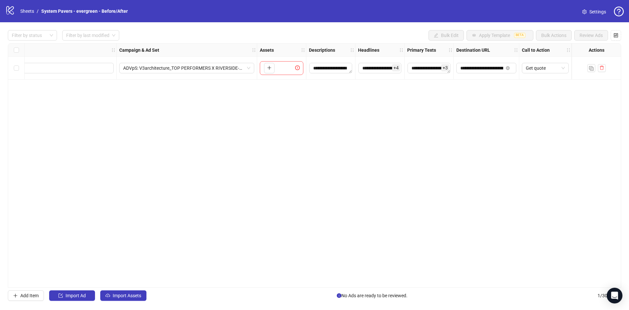
click at [453, 66] on div "**********" at bounding box center [485, 68] width 65 height 23
click at [492, 76] on div "**********" at bounding box center [485, 68] width 65 height 23
click at [490, 69] on input "**********" at bounding box center [481, 68] width 43 height 7
paste input "text"
type input "**********"
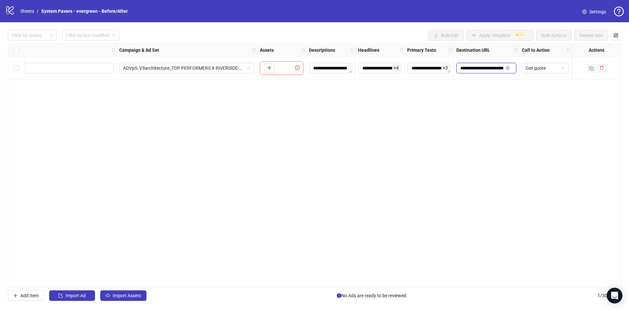
scroll to position [0, 85]
click at [500, 108] on div "**********" at bounding box center [314, 165] width 613 height 245
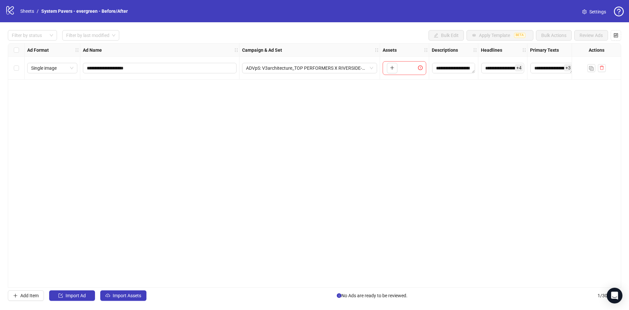
click at [267, 288] on div "**********" at bounding box center [314, 165] width 613 height 245
click at [121, 293] on span "Import Assets" at bounding box center [127, 295] width 28 height 5
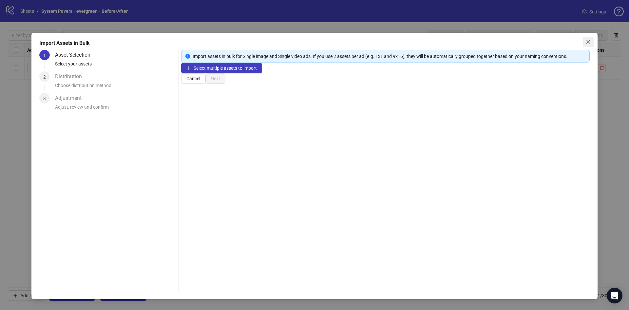
click at [586, 41] on icon "close" at bounding box center [587, 41] width 5 height 5
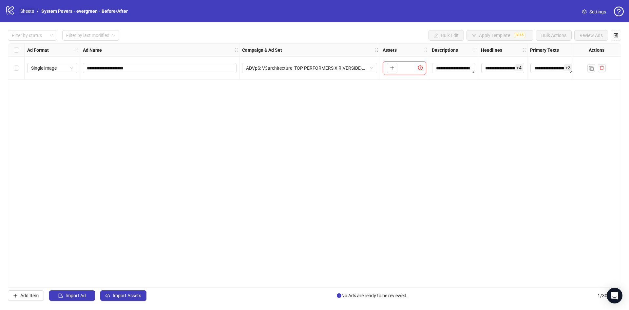
click at [28, 13] on link "Sheets" at bounding box center [27, 11] width 16 height 7
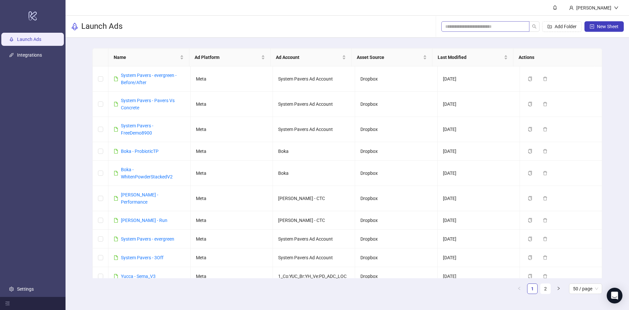
click at [488, 30] on span at bounding box center [485, 26] width 88 height 10
click at [488, 25] on input "search" at bounding box center [482, 26] width 75 height 7
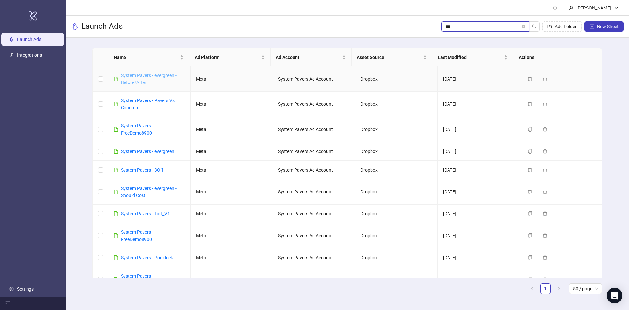
type input "***"
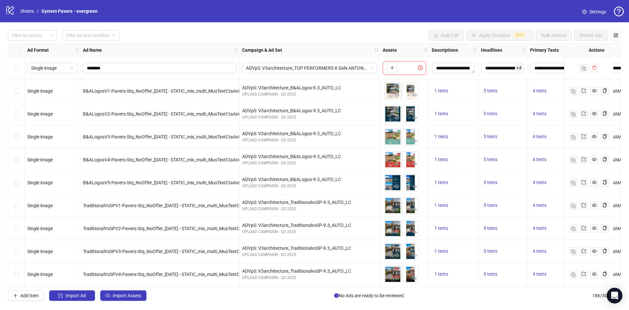
scroll to position [0, 130]
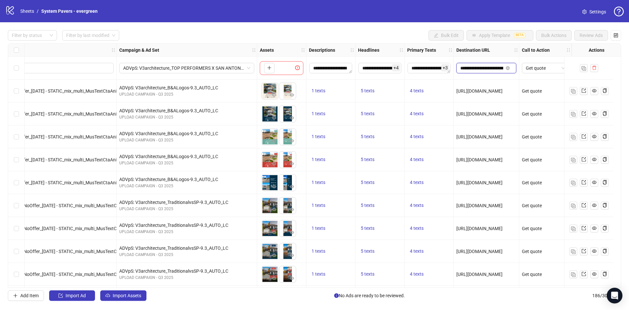
drag, startPoint x: 487, startPoint y: 70, endPoint x: 483, endPoint y: 72, distance: 4.5
click at [487, 70] on input "**********" at bounding box center [481, 68] width 43 height 7
drag, startPoint x: 477, startPoint y: 68, endPoint x: 572, endPoint y: 72, distance: 95.0
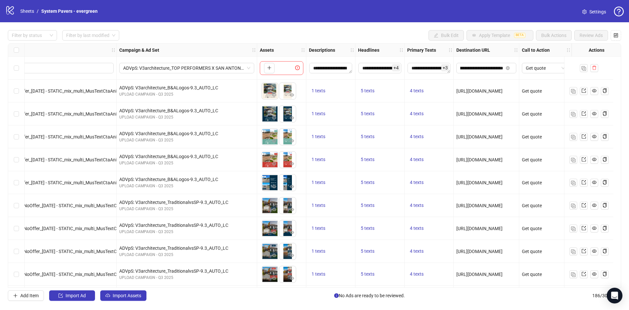
click at [501, 89] on span "[URL][DOMAIN_NAME]" at bounding box center [479, 90] width 46 height 5
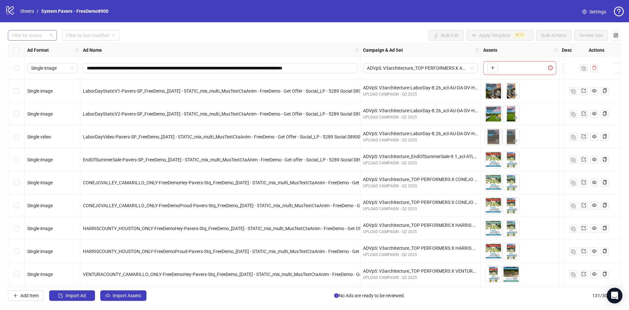
click at [36, 34] on div at bounding box center [29, 35] width 40 height 9
click at [39, 47] on div "Draft" at bounding box center [32, 48] width 39 height 7
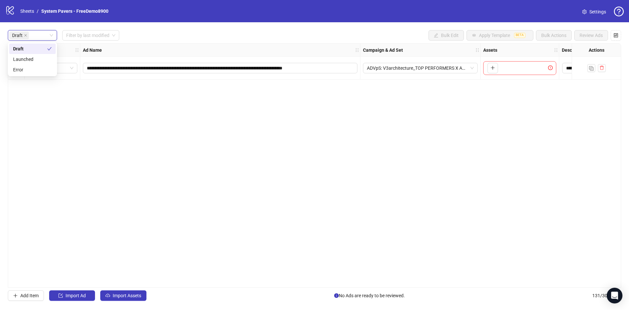
click at [186, 32] on div "Draft Draft Filter by last modified Bulk Edit Apply Template BETA Bulk Actions …" at bounding box center [314, 35] width 613 height 10
click at [139, 296] on span "Import Assets" at bounding box center [127, 295] width 28 height 5
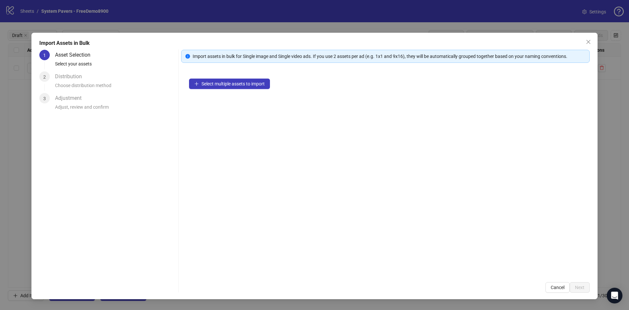
click at [589, 40] on icon "close" at bounding box center [587, 41] width 5 height 5
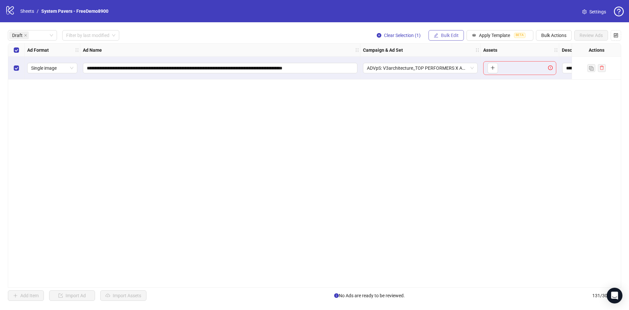
click at [448, 30] on button "Bulk Edit" at bounding box center [445, 35] width 35 height 10
click at [442, 66] on span "Campaign & Ad Set" at bounding box center [452, 69] width 39 height 7
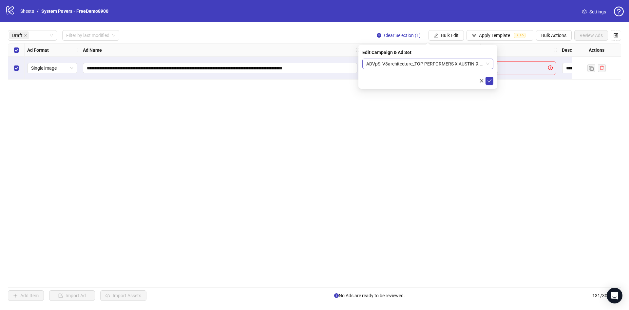
click at [403, 66] on span "ADVpS: V3architecture_TOP PERFORMERS X AUSTIN-9.9_xcl-ATL-LV-DC_AUTO_LC" at bounding box center [427, 64] width 123 height 10
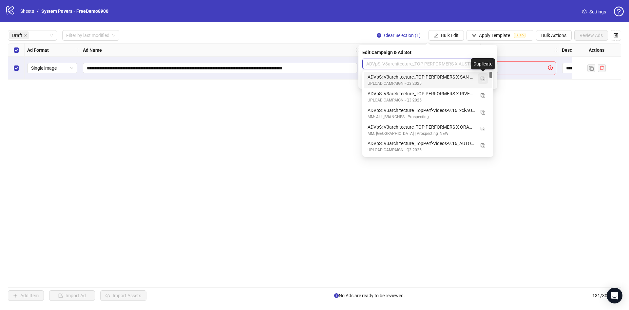
click at [484, 79] on img "button" at bounding box center [482, 79] width 5 height 5
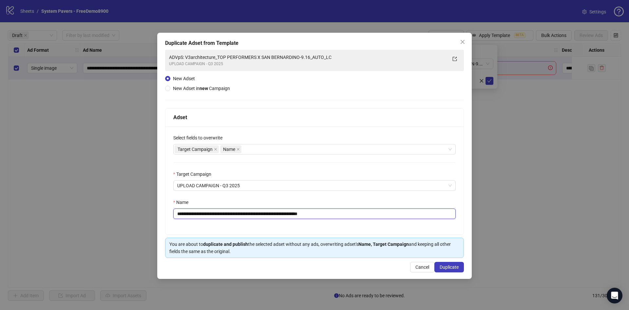
drag, startPoint x: 225, startPoint y: 214, endPoint x: 307, endPoint y: 218, distance: 82.3
click at [307, 218] on input "**********" at bounding box center [314, 214] width 282 height 10
drag, startPoint x: 280, startPoint y: 214, endPoint x: 342, endPoint y: 219, distance: 63.0
click at [344, 217] on input "**********" at bounding box center [314, 214] width 282 height 10
type input "**********"
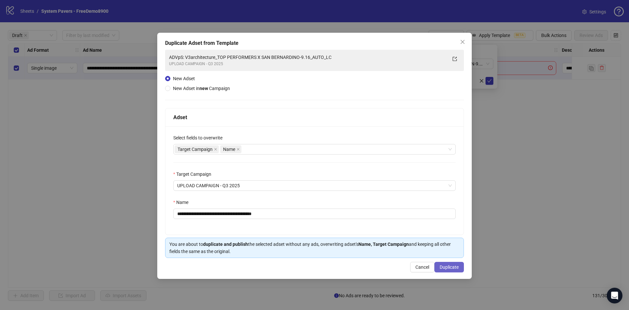
click at [438, 263] on button "Duplicate" at bounding box center [448, 267] width 29 height 10
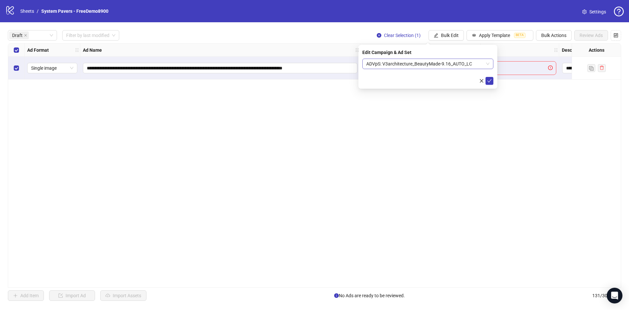
click at [471, 65] on span "ADVpS: V3architecture_BeautyMade-9.16_AUTO_LC" at bounding box center [427, 64] width 123 height 10
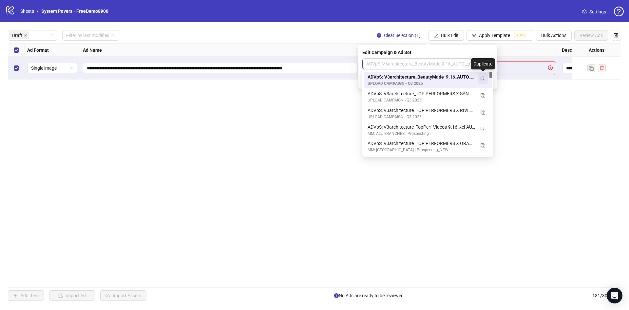
click at [483, 78] on img "button" at bounding box center [482, 79] width 5 height 5
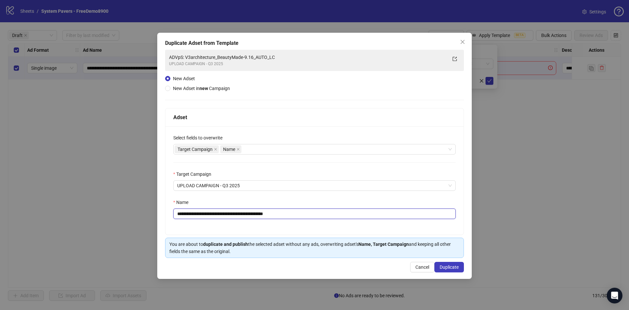
drag, startPoint x: 225, startPoint y: 215, endPoint x: 250, endPoint y: 219, distance: 25.5
click at [250, 219] on input "**********" at bounding box center [314, 214] width 282 height 10
drag, startPoint x: 290, startPoint y: 214, endPoint x: 408, endPoint y: 219, distance: 118.6
click at [404, 216] on input "**********" at bounding box center [314, 214] width 282 height 10
type input "**********"
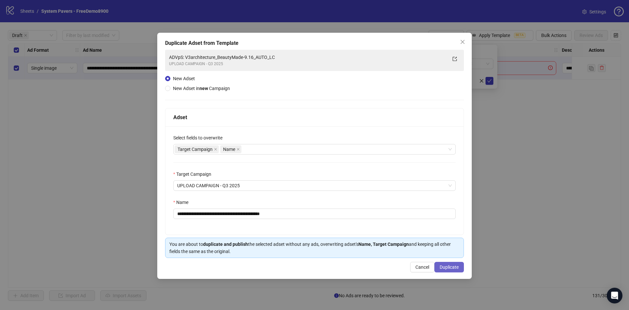
click at [456, 269] on span "Duplicate" at bounding box center [448, 267] width 19 height 5
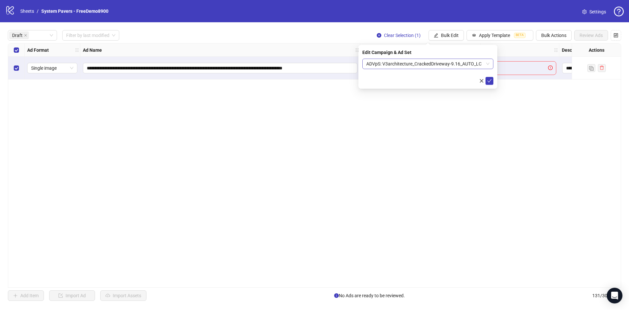
click at [445, 64] on span "ADVpS: V3architecture_CrackedDriveway-9.16_AUTO_LC" at bounding box center [427, 64] width 123 height 10
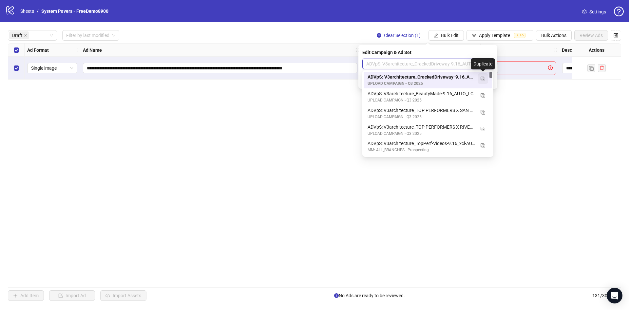
click at [482, 79] on img "button" at bounding box center [482, 79] width 5 height 5
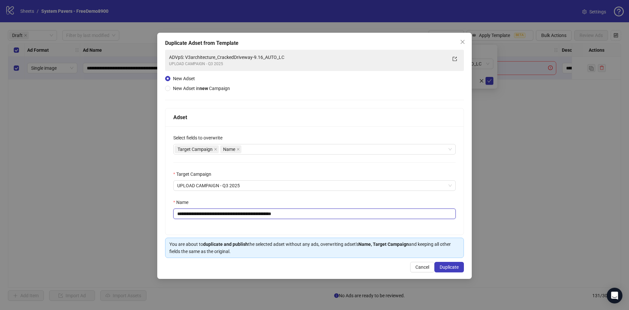
drag, startPoint x: 226, startPoint y: 215, endPoint x: 260, endPoint y: 220, distance: 34.5
click at [260, 220] on div "**********" at bounding box center [314, 180] width 298 height 108
drag, startPoint x: 275, startPoint y: 215, endPoint x: 351, endPoint y: 213, distance: 76.0
click at [351, 213] on input "**********" at bounding box center [314, 214] width 282 height 10
type input "**********"
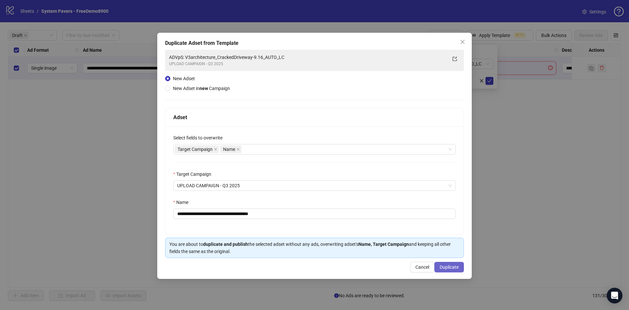
click at [443, 267] on span "Duplicate" at bounding box center [448, 267] width 19 height 5
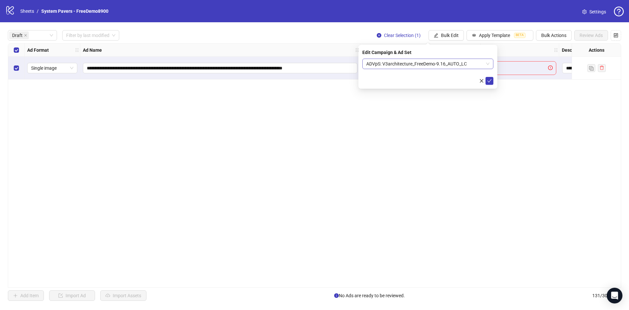
click at [453, 64] on span "ADVpS: V3architecture_FreeDemo-9.16_AUTO_LC" at bounding box center [427, 64] width 123 height 10
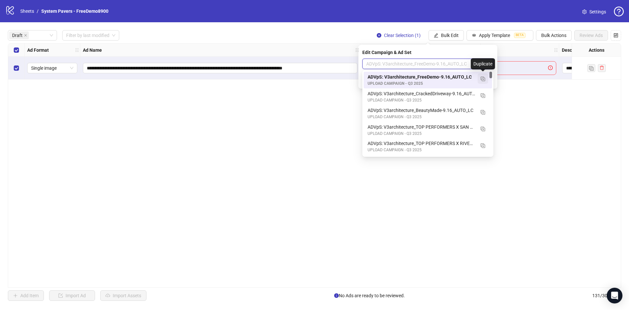
click at [482, 80] on img "button" at bounding box center [482, 79] width 5 height 5
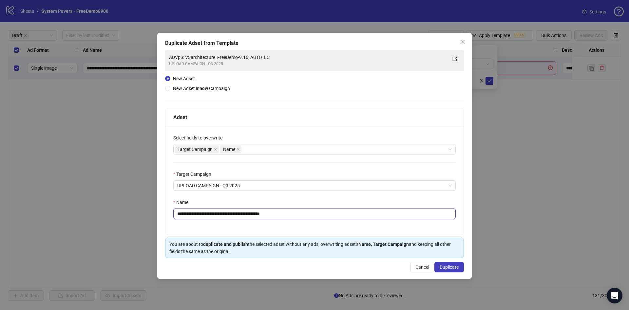
drag, startPoint x: 225, startPoint y: 215, endPoint x: 256, endPoint y: 220, distance: 30.8
click at [256, 220] on div "**********" at bounding box center [314, 180] width 298 height 108
paste input "**********"
drag, startPoint x: 303, startPoint y: 215, endPoint x: 370, endPoint y: 215, distance: 66.8
click at [370, 215] on input "**********" at bounding box center [314, 214] width 282 height 10
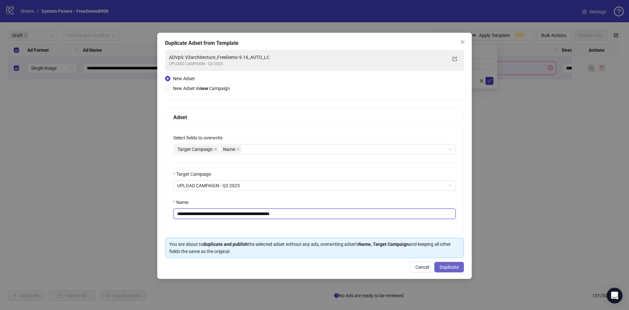
type input "**********"
click at [447, 268] on span "Duplicate" at bounding box center [448, 267] width 19 height 5
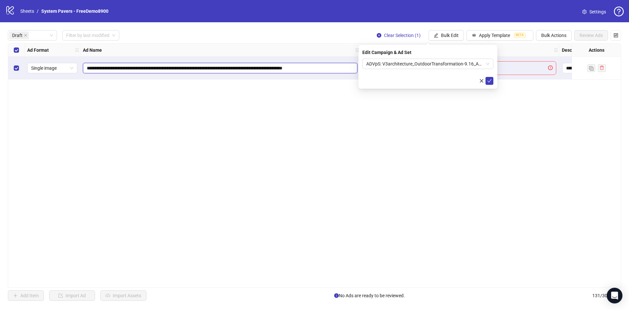
click at [307, 65] on input "**********" at bounding box center [219, 68] width 265 height 7
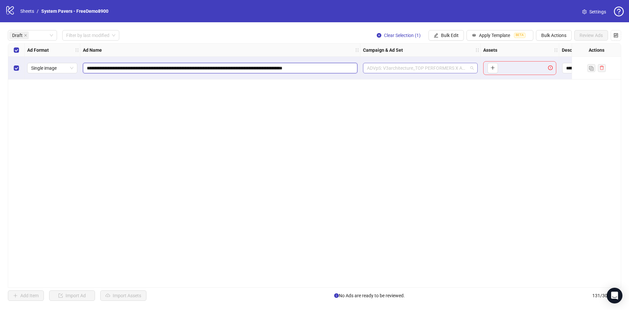
click at [422, 69] on span "ADVpS: V3architecture_TOP PERFORMERS X AUSTIN-9.9_xcl-ATL-LV-DC_AUTO_LC" at bounding box center [420, 68] width 107 height 10
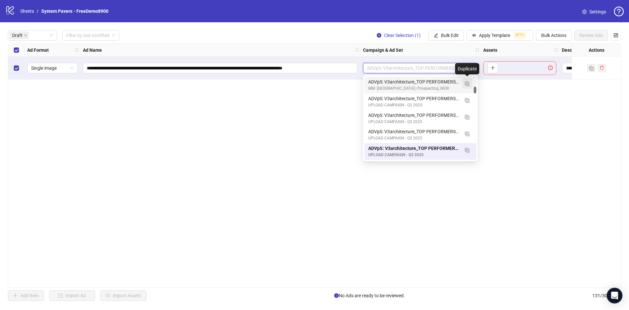
click at [468, 84] on img "button" at bounding box center [467, 84] width 5 height 5
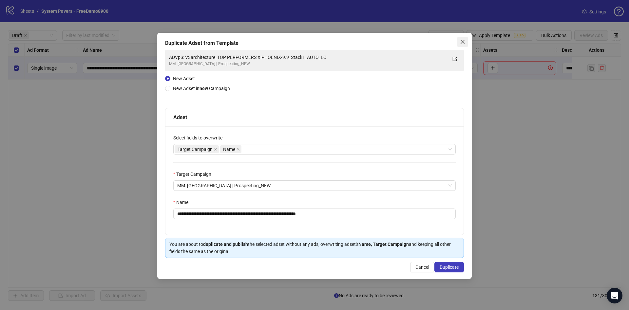
click at [465, 45] on button "Close" at bounding box center [462, 42] width 10 height 10
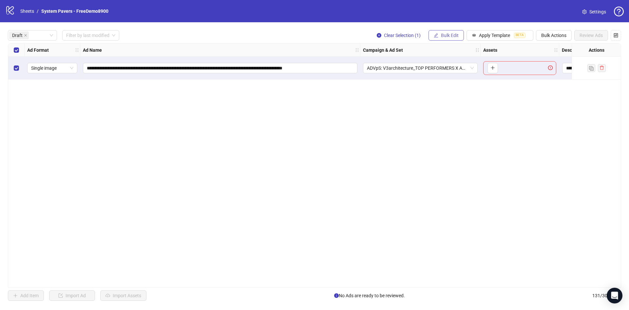
click at [446, 38] on span "Bulk Edit" at bounding box center [450, 35] width 18 height 5
click at [453, 68] on span "Campaign & Ad Set" at bounding box center [452, 69] width 39 height 7
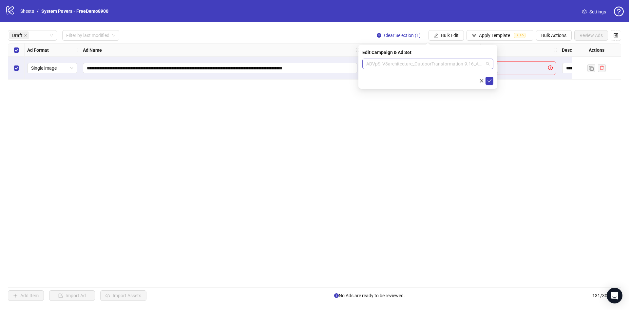
click at [413, 67] on span "ADVpS: V3architecture_OutdoorTransformation-9.16_AUTO_LC" at bounding box center [427, 64] width 123 height 10
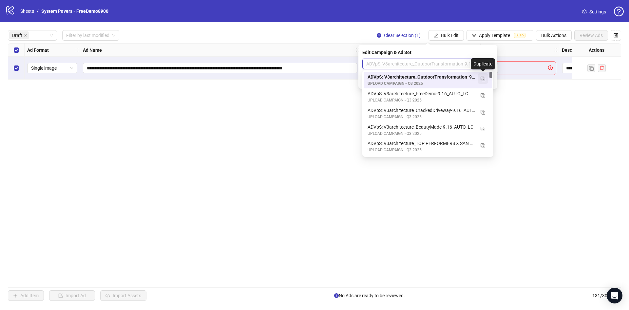
click at [484, 77] on img "button" at bounding box center [482, 79] width 5 height 5
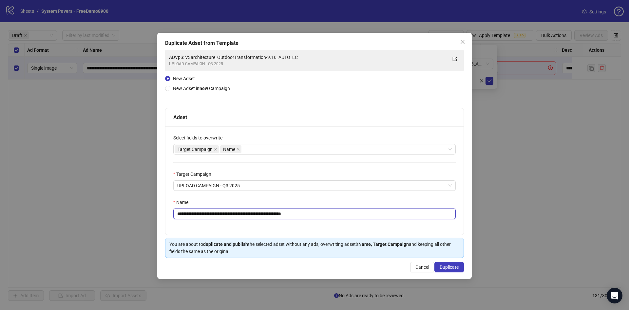
drag, startPoint x: 226, startPoint y: 215, endPoint x: 284, endPoint y: 221, distance: 58.3
click at [284, 221] on div "**********" at bounding box center [314, 180] width 298 height 108
paste input "text"
drag, startPoint x: 301, startPoint y: 215, endPoint x: 361, endPoint y: 219, distance: 60.4
click at [361, 219] on input "**********" at bounding box center [314, 214] width 282 height 10
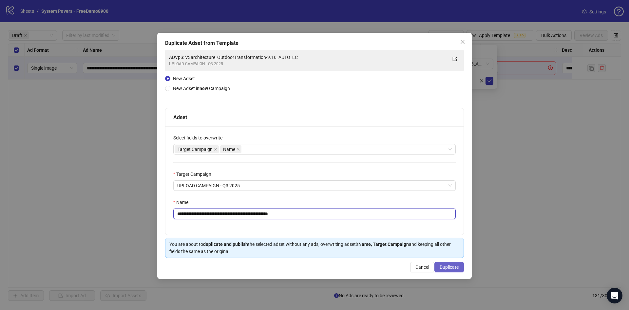
type input "**********"
click at [458, 268] on span "Duplicate" at bounding box center [448, 267] width 19 height 5
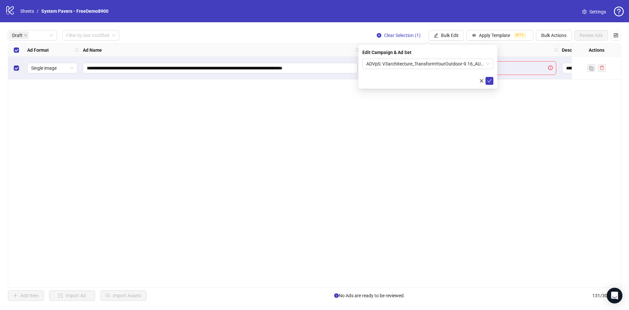
click at [95, 114] on div "**********" at bounding box center [314, 165] width 613 height 245
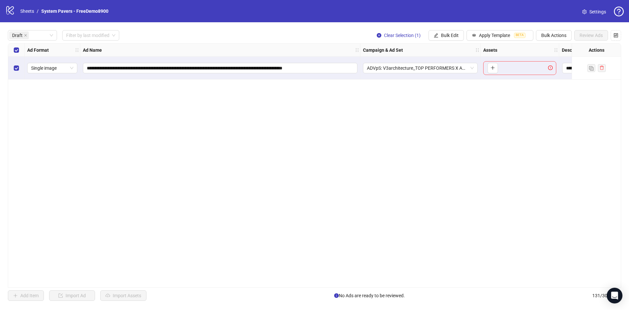
click at [126, 227] on div "**********" at bounding box center [314, 165] width 613 height 245
click at [9, 53] on div "Select all rows" at bounding box center [16, 50] width 16 height 13
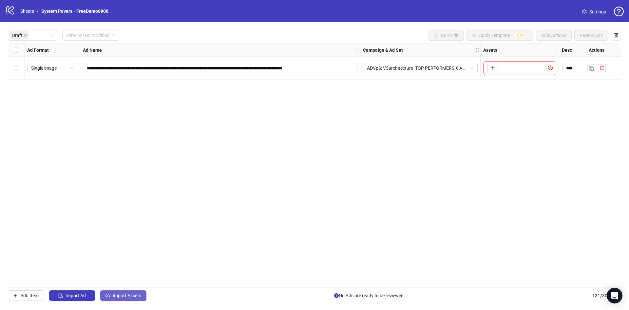
click at [120, 297] on span "Import Assets" at bounding box center [127, 295] width 28 height 5
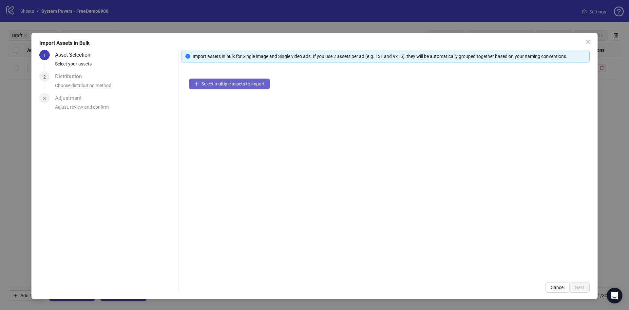
click at [220, 80] on button "Select multiple assets to import" at bounding box center [229, 84] width 81 height 10
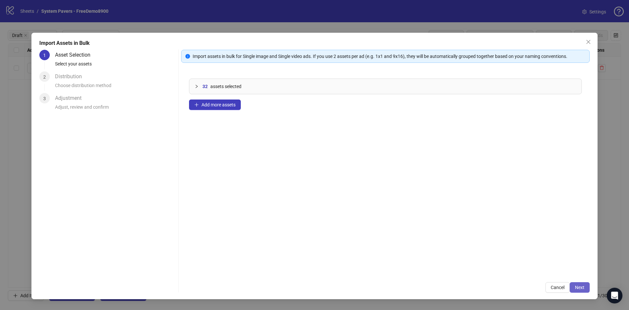
click at [582, 284] on button "Next" at bounding box center [579, 287] width 20 height 10
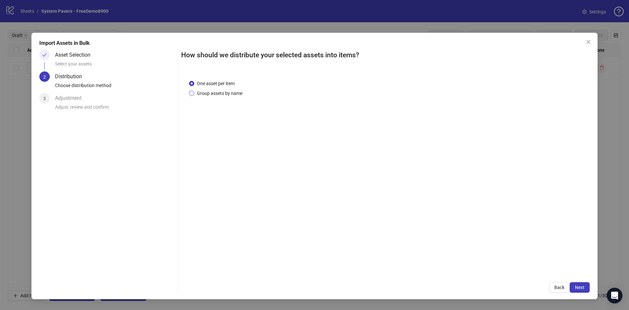
click at [229, 94] on span "Group assets by name" at bounding box center [219, 93] width 51 height 7
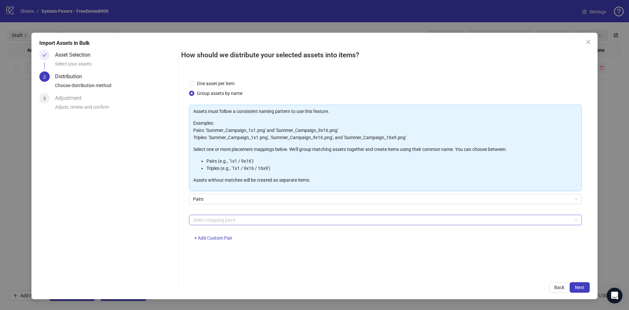
click at [232, 218] on div at bounding box center [381, 219] width 383 height 9
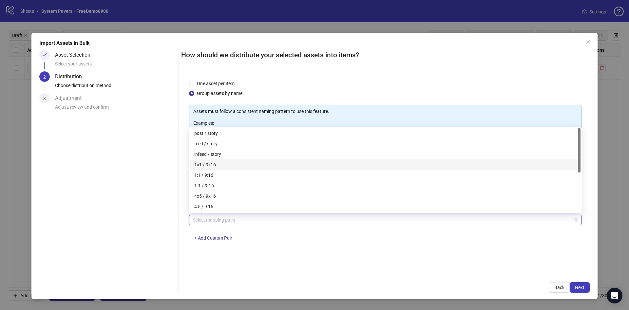
click at [222, 164] on div "1x1 / 9x16" at bounding box center [385, 164] width 382 height 7
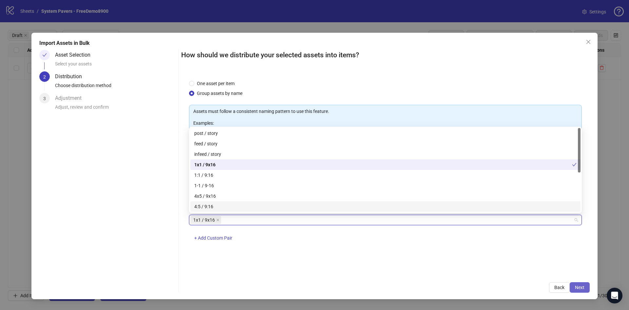
click at [586, 286] on button "Next" at bounding box center [579, 287] width 20 height 10
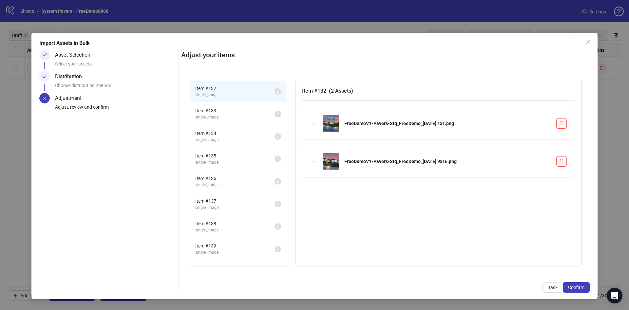
click at [586, 286] on button "Confirm" at bounding box center [576, 287] width 27 height 10
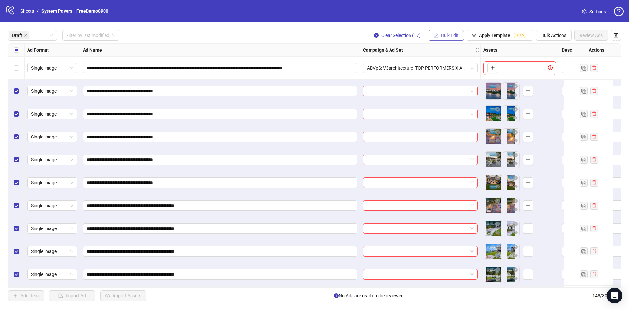
click at [444, 36] on span "Bulk Edit" at bounding box center [450, 35] width 18 height 5
click at [458, 61] on span "Name" at bounding box center [452, 59] width 39 height 7
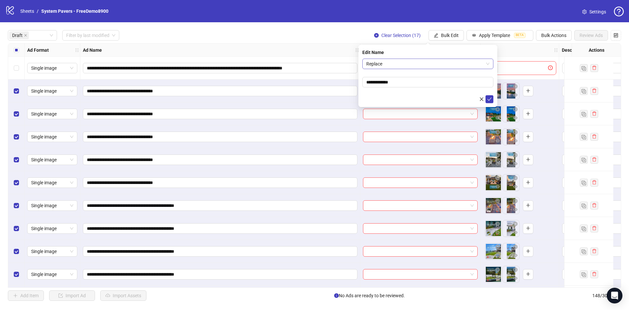
click at [435, 65] on span "Replace" at bounding box center [427, 64] width 123 height 10
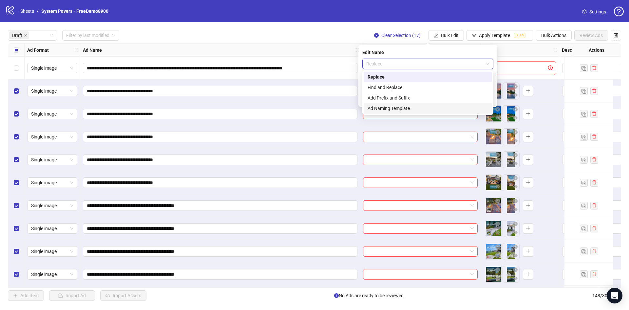
click at [400, 97] on div "Add Prefix and Suffix" at bounding box center [427, 97] width 120 height 7
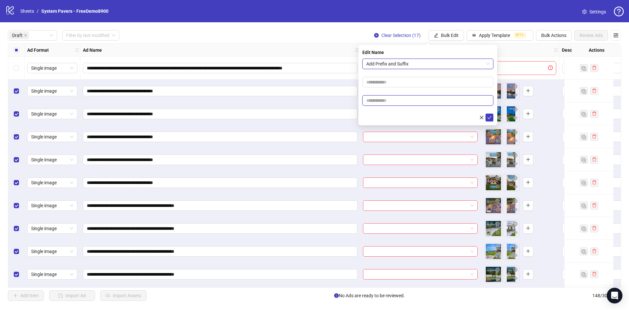
click at [394, 98] on input "text" at bounding box center [427, 100] width 131 height 10
paste input "**********"
type input "**********"
click at [380, 119] on div at bounding box center [427, 118] width 131 height 8
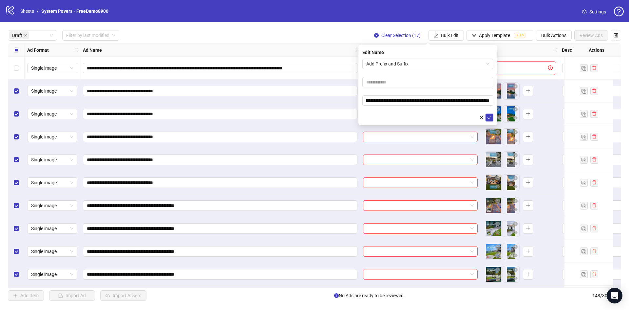
scroll to position [0, 0]
click at [489, 118] on icon "check" at bounding box center [489, 117] width 4 height 3
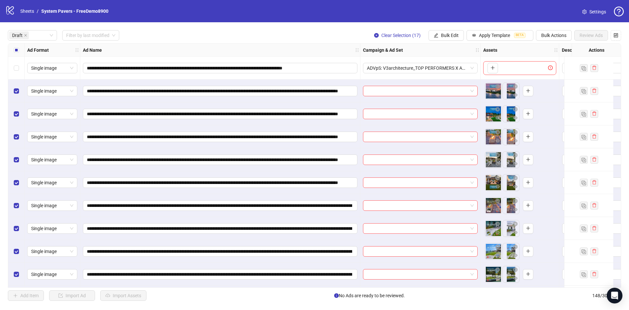
click at [21, 50] on div "Select all rows" at bounding box center [16, 50] width 16 height 13
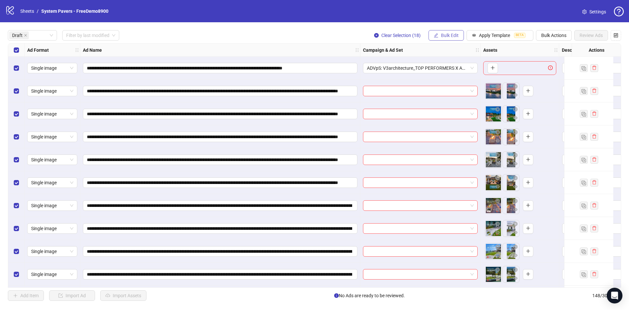
click at [450, 33] on span "Bulk Edit" at bounding box center [450, 35] width 18 height 5
click at [446, 100] on span "Primary Texts" at bounding box center [452, 101] width 39 height 7
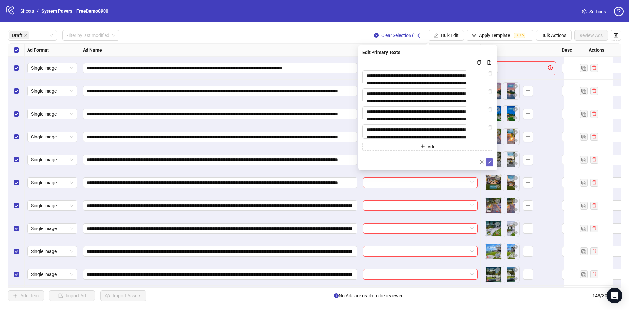
click at [490, 164] on icon "check" at bounding box center [489, 162] width 5 height 5
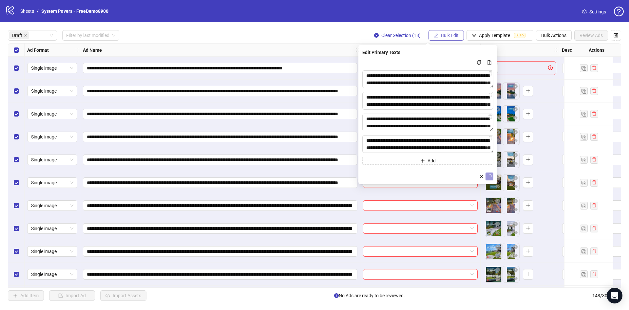
click at [443, 37] on span "Bulk Edit" at bounding box center [450, 35] width 18 height 5
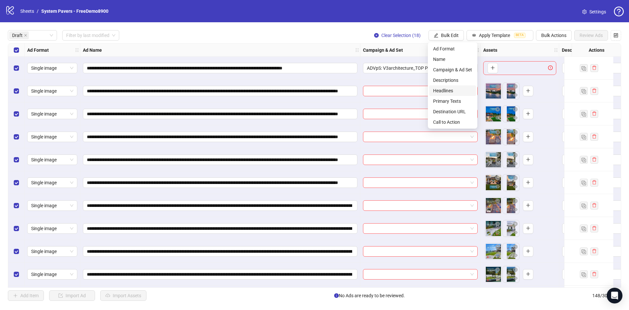
click at [459, 91] on span "Headlines" at bounding box center [452, 90] width 39 height 7
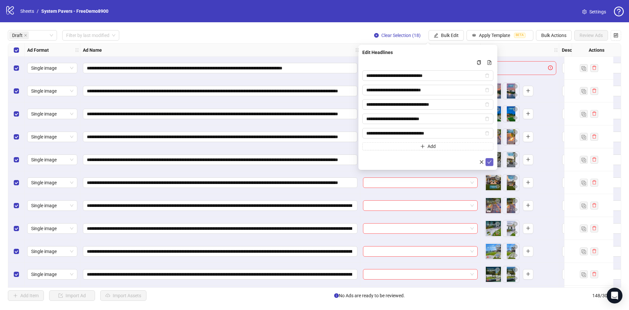
click at [490, 161] on icon "check" at bounding box center [489, 162] width 5 height 5
click at [443, 38] on span "Bulk Edit" at bounding box center [450, 35] width 18 height 5
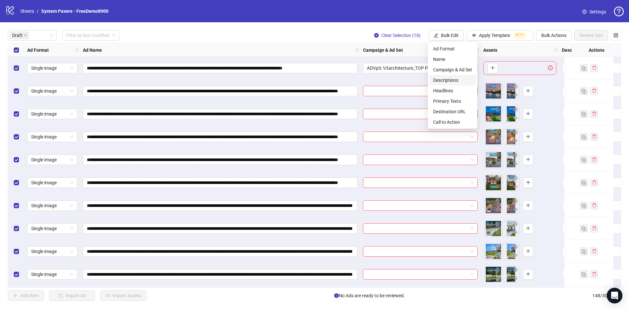
click at [450, 76] on li "Descriptions" at bounding box center [452, 80] width 47 height 10
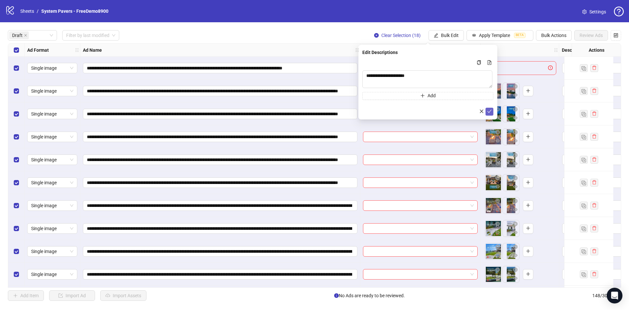
click at [490, 114] on span "submit" at bounding box center [489, 111] width 5 height 5
click at [445, 33] on span "Bulk Edit" at bounding box center [450, 35] width 18 height 5
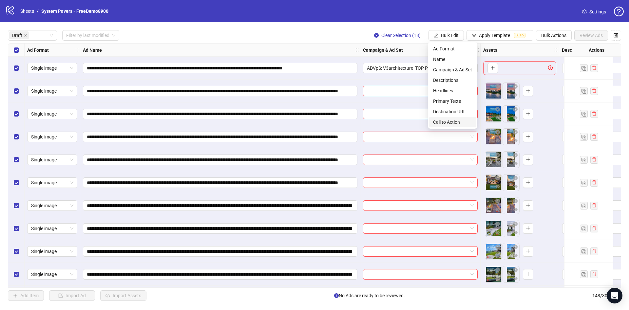
click at [454, 119] on span "Call to Action" at bounding box center [452, 122] width 39 height 7
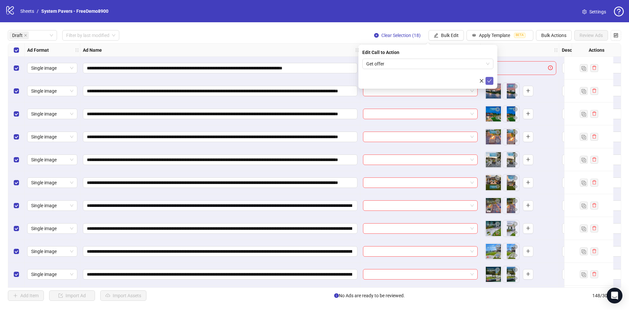
click at [488, 80] on icon "check" at bounding box center [489, 81] width 5 height 5
click at [454, 35] on span "Bulk Edit" at bounding box center [450, 35] width 18 height 5
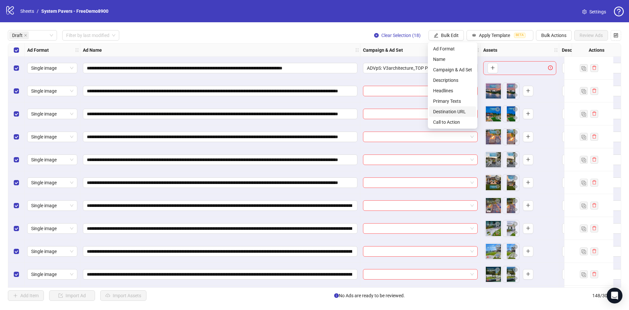
click at [461, 109] on span "Destination URL" at bounding box center [452, 111] width 39 height 7
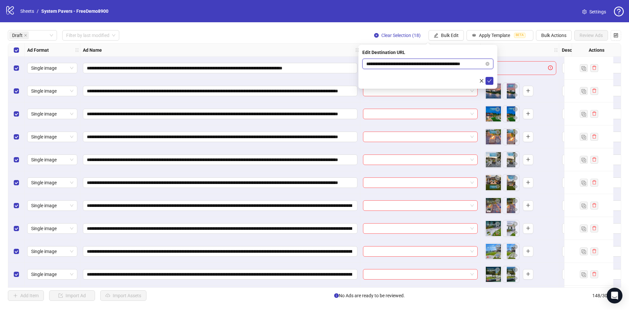
scroll to position [0, 10]
drag, startPoint x: 476, startPoint y: 63, endPoint x: 494, endPoint y: 64, distance: 18.0
click at [494, 64] on div "**********" at bounding box center [427, 67] width 139 height 44
click at [488, 79] on icon "check" at bounding box center [489, 81] width 5 height 5
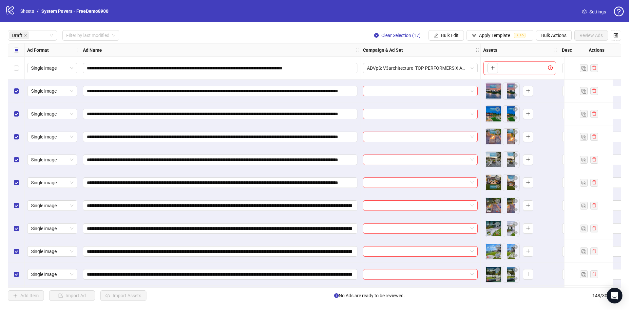
click at [13, 55] on div "Select all rows" at bounding box center [16, 50] width 16 height 13
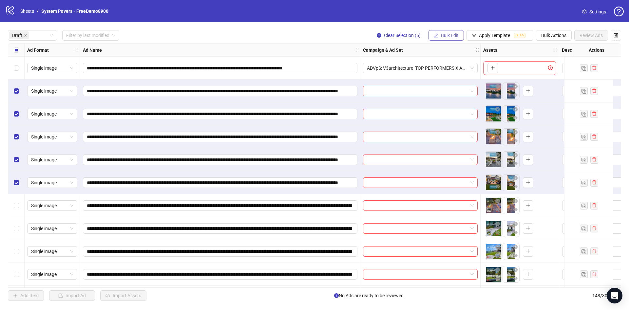
click at [444, 33] on span "Bulk Edit" at bounding box center [450, 35] width 18 height 5
click at [457, 65] on li "Campaign & Ad Set" at bounding box center [452, 70] width 47 height 10
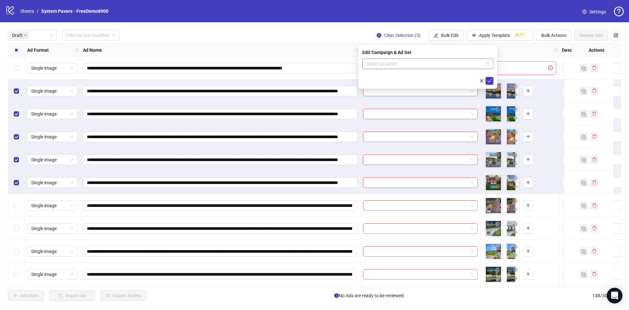
click at [419, 67] on input "search" at bounding box center [424, 64] width 117 height 10
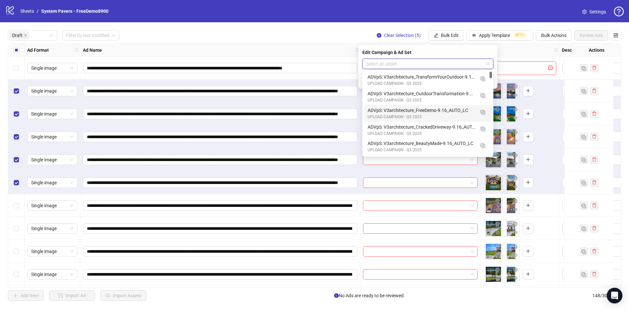
click at [434, 115] on div "UPLOAD CAMPAIGN - Q3 2025" at bounding box center [420, 117] width 107 height 6
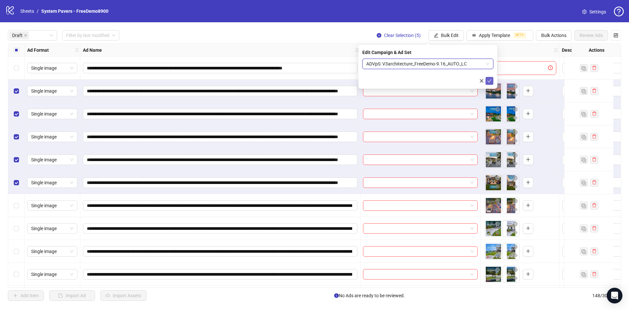
click at [491, 82] on button "submit" at bounding box center [489, 81] width 8 height 8
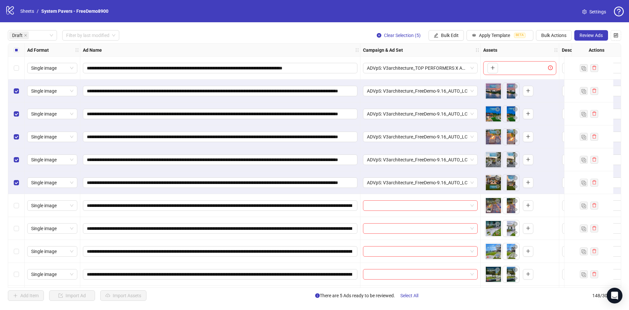
click at [18, 53] on label "Select all rows" at bounding box center [16, 49] width 5 height 7
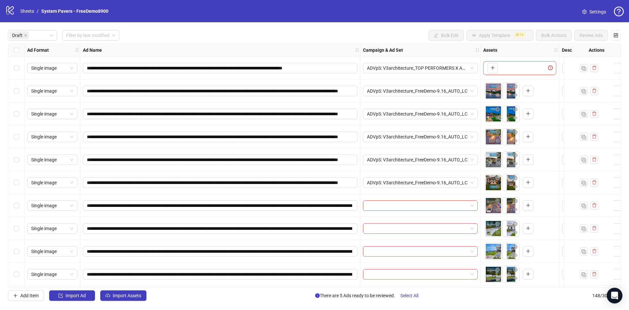
click at [18, 53] on label "Select all rows" at bounding box center [16, 49] width 5 height 7
click at [22, 203] on div "Select row 7" at bounding box center [16, 205] width 16 height 23
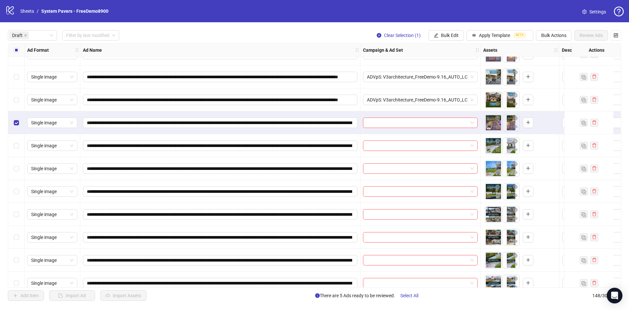
scroll to position [98, 0]
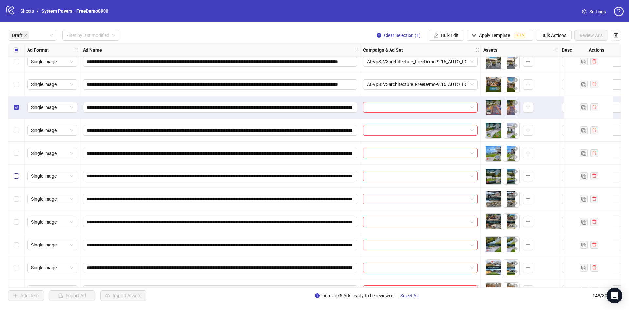
click at [18, 173] on label "Select row 10" at bounding box center [16, 176] width 5 height 7
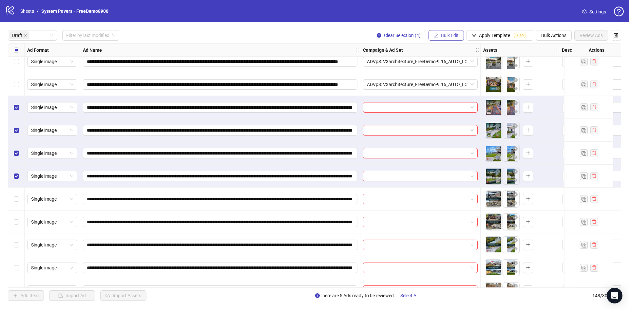
click at [449, 34] on span "Bulk Edit" at bounding box center [450, 35] width 18 height 5
click at [449, 69] on span "Campaign & Ad Set" at bounding box center [452, 69] width 39 height 7
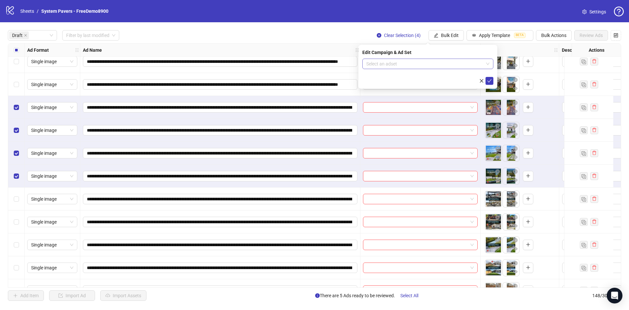
click at [415, 59] on input "search" at bounding box center [424, 64] width 117 height 10
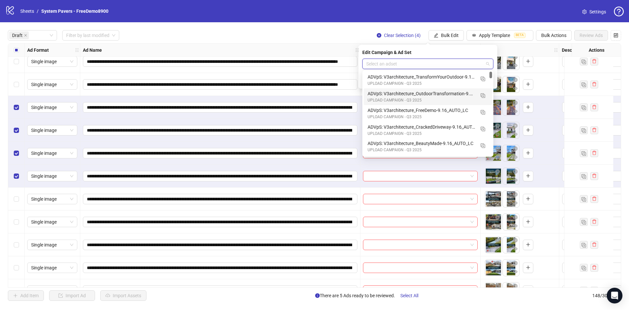
click at [433, 95] on div "ADVpS: V3architecture_OutdoorTransformation-9.16_AUTO_LC" at bounding box center [420, 93] width 107 height 7
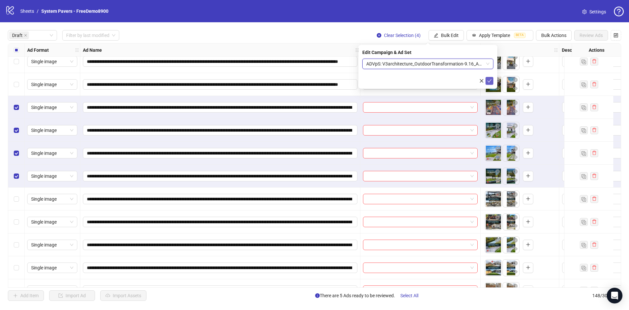
click at [488, 84] on button "submit" at bounding box center [489, 81] width 8 height 8
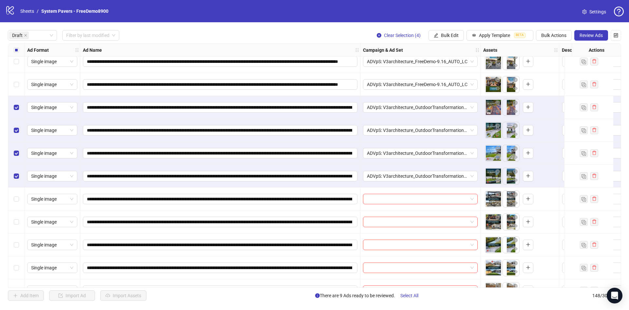
click at [12, 50] on div "Select all rows" at bounding box center [16, 50] width 16 height 13
click at [12, 50] on div "**********" at bounding box center [414, 158] width 813 height 426
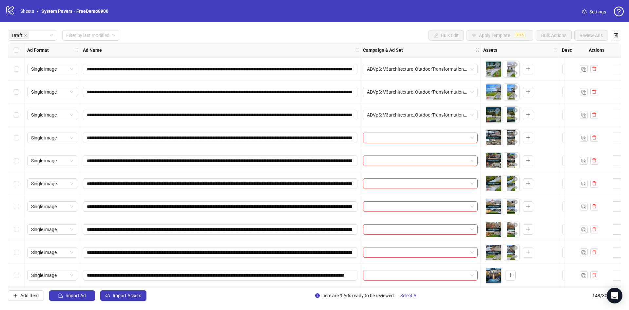
scroll to position [184, 0]
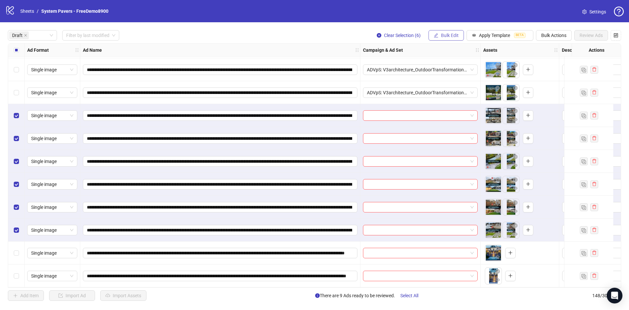
click at [452, 35] on span "Bulk Edit" at bounding box center [450, 35] width 18 height 5
click at [452, 66] on span "Campaign & Ad Set" at bounding box center [452, 69] width 39 height 7
click at [435, 65] on input "search" at bounding box center [424, 64] width 117 height 10
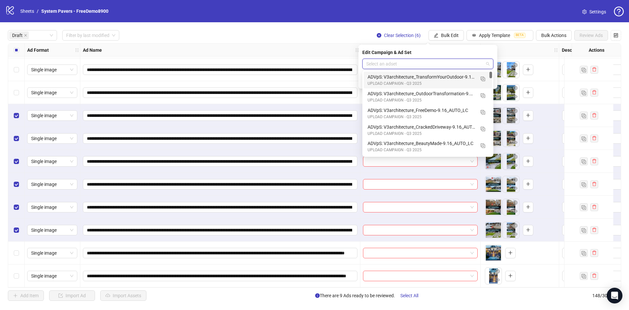
click at [447, 80] on div "ADVpS: V3architecture_TransformYourOutdoor-9.16_AUTO_LC" at bounding box center [420, 76] width 107 height 7
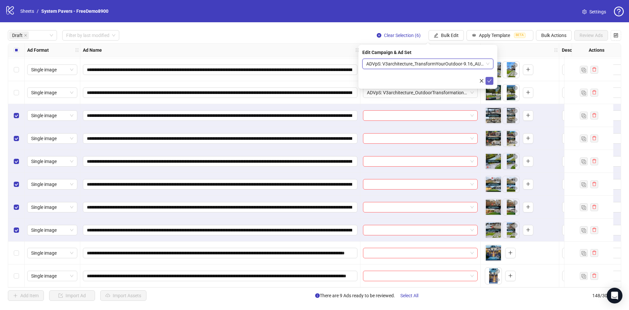
click at [492, 83] on button "submit" at bounding box center [489, 81] width 8 height 8
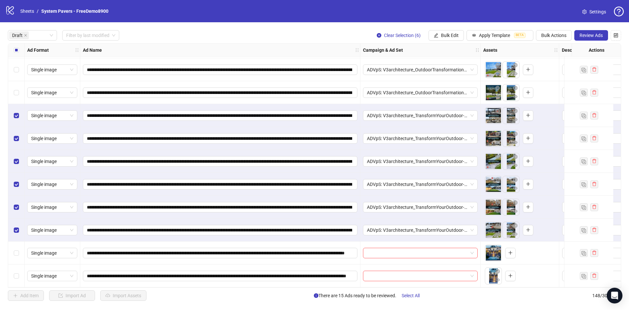
click at [12, 48] on div "Select all rows" at bounding box center [16, 50] width 16 height 13
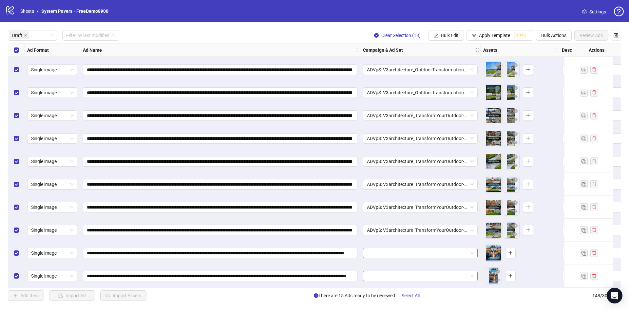
click at [12, 48] on div "**********" at bounding box center [414, 75] width 813 height 426
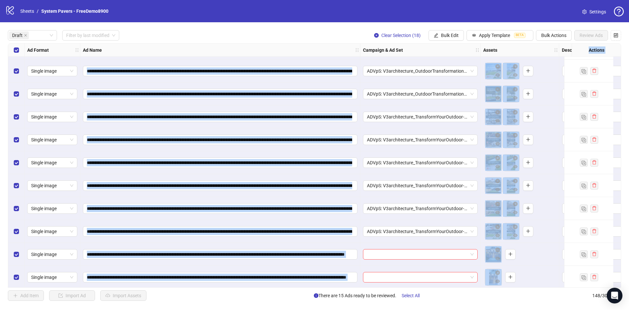
click at [12, 48] on div "Select all rows" at bounding box center [16, 50] width 16 height 13
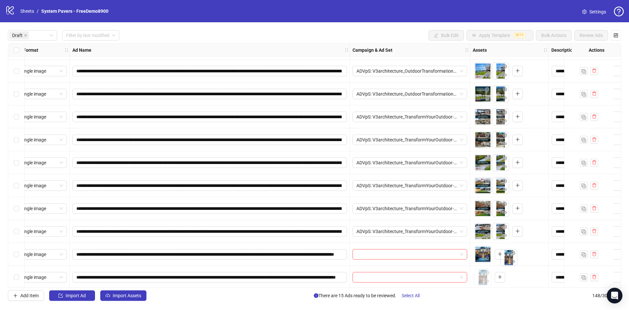
scroll to position [180, 11]
drag, startPoint x: 491, startPoint y: 279, endPoint x: 498, endPoint y: 258, distance: 22.8
click at [498, 258] on body "**********" at bounding box center [314, 155] width 629 height 310
drag, startPoint x: 482, startPoint y: 278, endPoint x: 496, endPoint y: 257, distance: 25.6
click at [496, 257] on body "**********" at bounding box center [314, 155] width 629 height 310
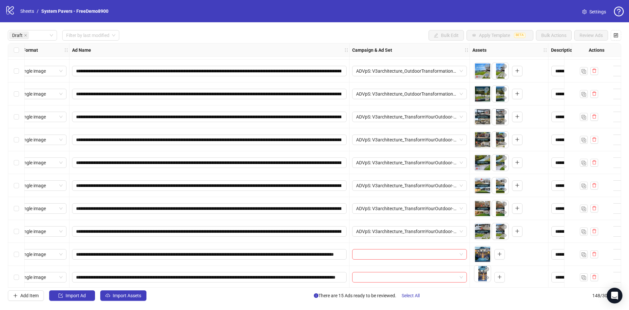
scroll to position [184, 11]
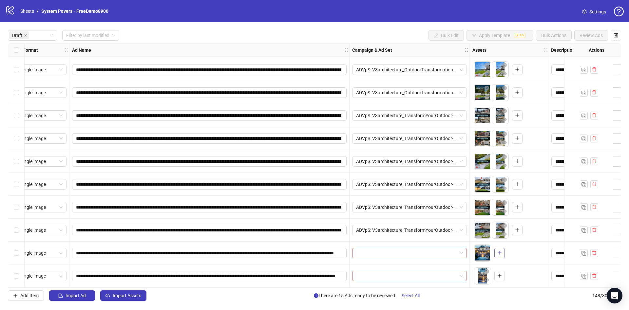
click at [503, 248] on button "button" at bounding box center [499, 253] width 10 height 10
drag, startPoint x: 477, startPoint y: 278, endPoint x: 498, endPoint y: 253, distance: 32.3
click at [498, 253] on body "**********" at bounding box center [314, 155] width 629 height 310
click at [474, 275] on div at bounding box center [482, 276] width 17 height 17
click at [477, 277] on body "**********" at bounding box center [314, 155] width 629 height 310
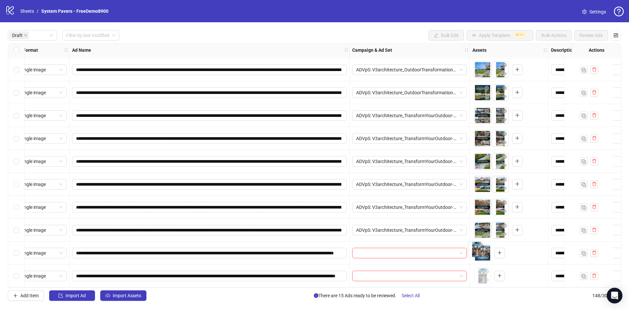
drag, startPoint x: 479, startPoint y: 279, endPoint x: 473, endPoint y: 255, distance: 25.0
click at [473, 255] on body "**********" at bounding box center [314, 155] width 629 height 310
click at [501, 252] on icon "plus" at bounding box center [499, 252] width 5 height 5
click at [594, 273] on icon "delete" at bounding box center [594, 275] width 5 height 5
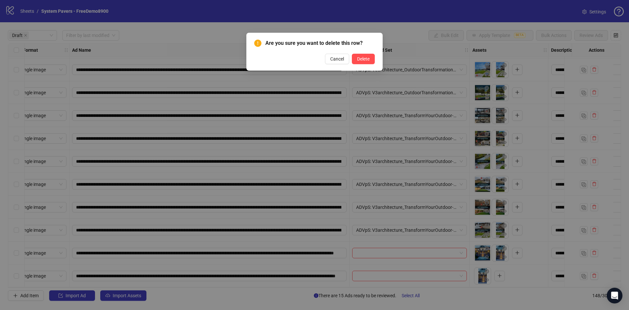
click at [372, 47] on div "Are you sure you want to delete this row?" at bounding box center [319, 44] width 109 height 10
click at [370, 58] on button "Delete" at bounding box center [363, 59] width 23 height 10
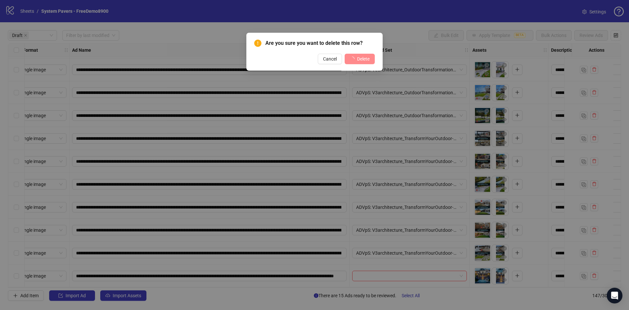
scroll to position [161, 11]
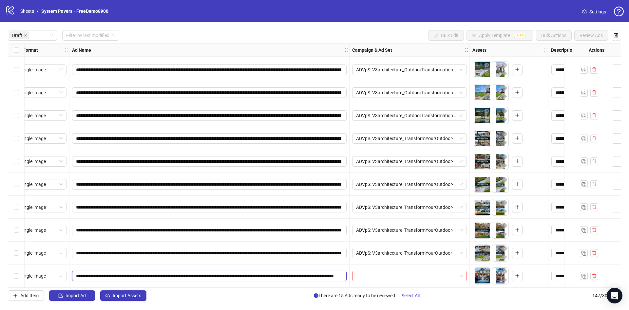
drag, startPoint x: 179, startPoint y: 274, endPoint x: 171, endPoint y: 276, distance: 8.7
click at [171, 276] on input "**********" at bounding box center [208, 275] width 265 height 7
type input "**********"
click at [300, 273] on input "**********" at bounding box center [208, 275] width 265 height 7
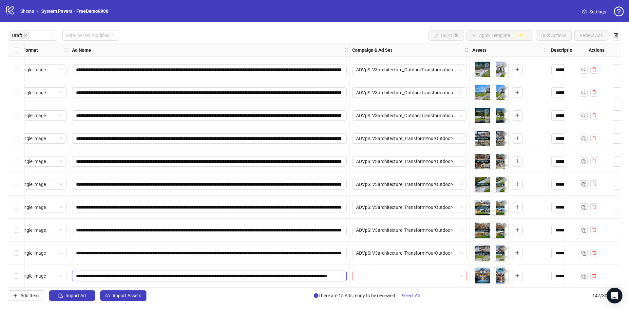
drag, startPoint x: 229, startPoint y: 274, endPoint x: 355, endPoint y: 272, distance: 125.4
click at [274, 283] on div "**********" at bounding box center [209, 276] width 280 height 23
click at [360, 266] on div at bounding box center [409, 276] width 120 height 23
click at [361, 273] on input "search" at bounding box center [406, 276] width 101 height 10
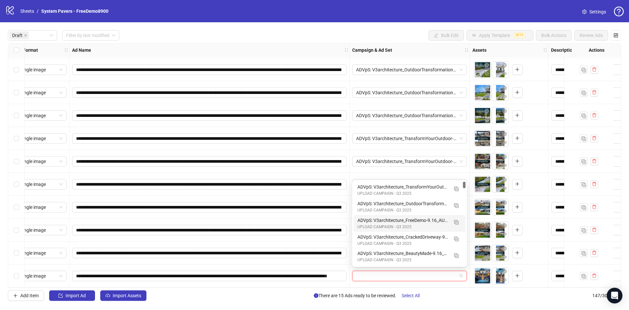
click at [444, 223] on div "ADVpS: V3architecture_FreeDemo-9.16_AUTO_LC" at bounding box center [402, 220] width 91 height 7
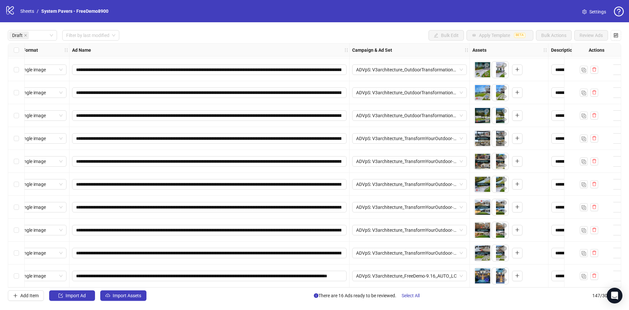
click at [487, 279] on icon "eye" at bounding box center [486, 279] width 5 height 3
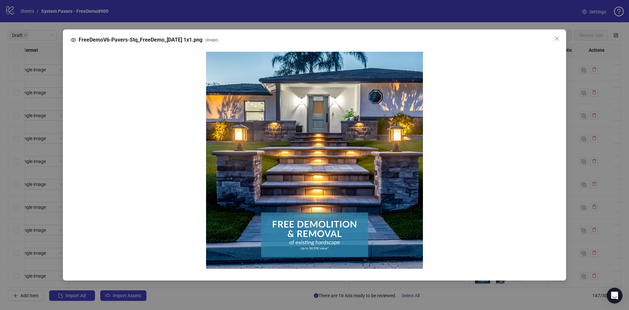
click at [501, 234] on div "FreeDemoV6-Pavers-Stq_FreeDemo_2025-9-11 1x1.png ( image )" at bounding box center [314, 155] width 629 height 310
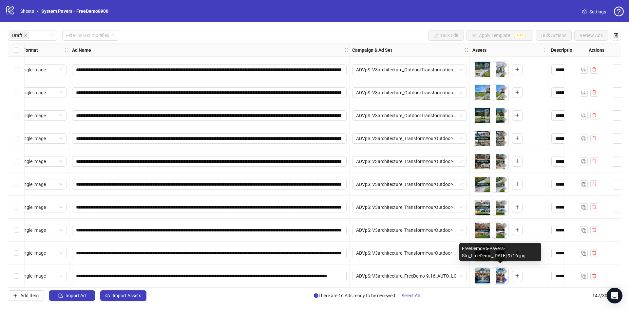
click at [505, 278] on icon "eye" at bounding box center [504, 279] width 5 height 3
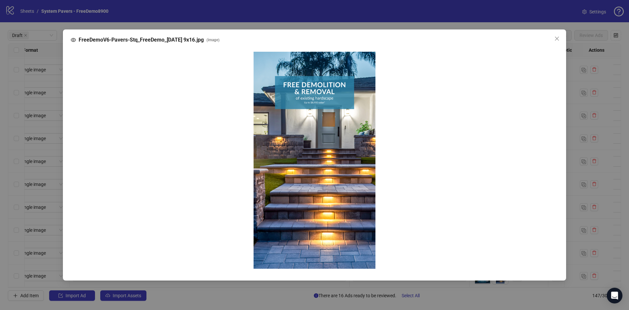
click at [440, 230] on div "FreeDemoV6-Pavers-Stq_FreeDemo_2025-9-11 9x16.jpg ( image )" at bounding box center [314, 155] width 629 height 310
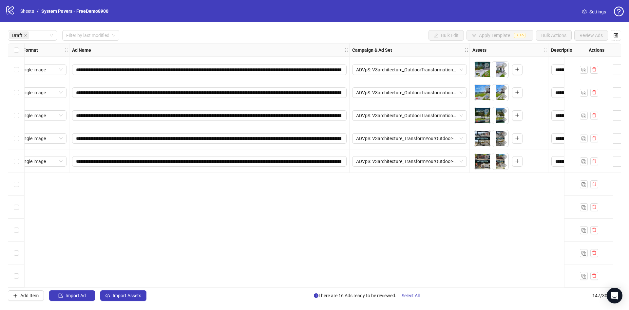
scroll to position [0, 11]
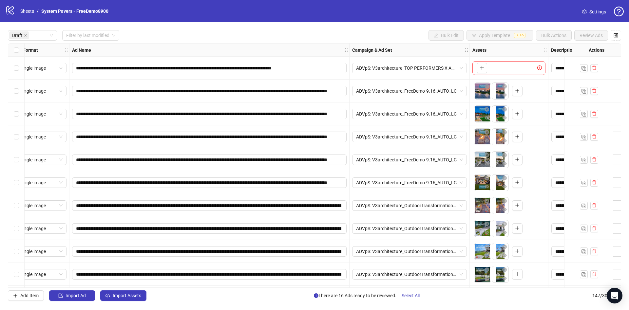
click at [17, 53] on label "Select all rows" at bounding box center [16, 49] width 5 height 7
click at [18, 65] on label "Select row 1" at bounding box center [16, 68] width 5 height 7
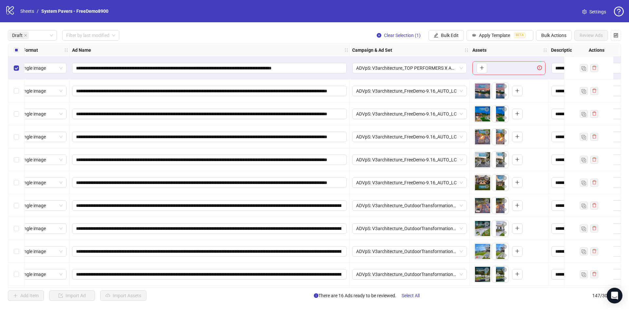
click at [15, 46] on div "Select all rows" at bounding box center [16, 50] width 16 height 13
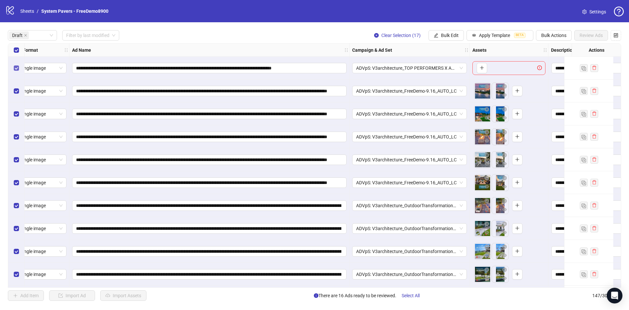
click at [19, 71] on label "Select row 1" at bounding box center [16, 68] width 5 height 7
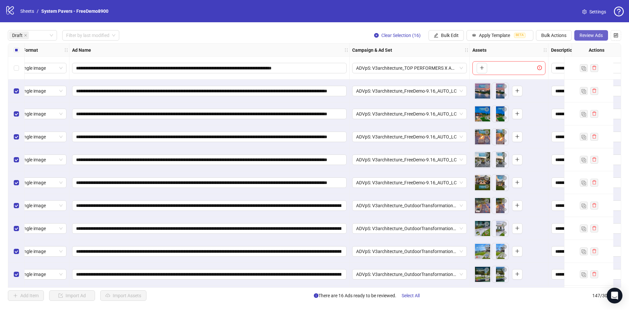
click at [590, 38] on span "Review Ads" at bounding box center [590, 35] width 23 height 5
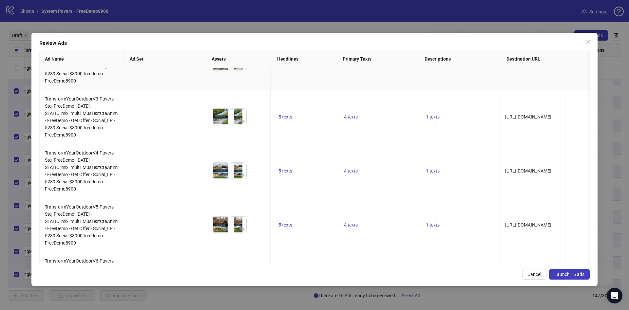
scroll to position [675, 0]
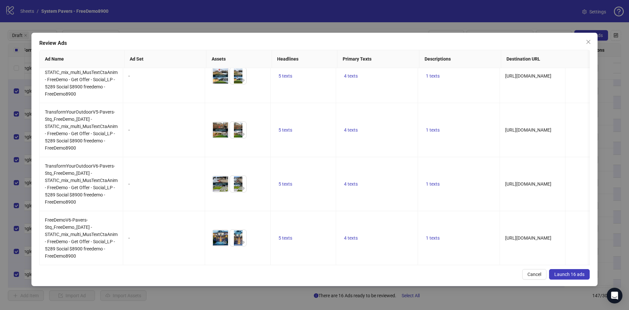
click at [580, 274] on span "Launch 16 ads" at bounding box center [569, 274] width 30 height 5
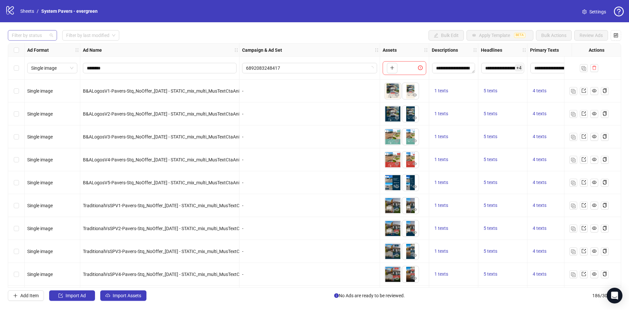
click at [26, 38] on div at bounding box center [29, 35] width 40 height 9
click at [24, 47] on div "Draft" at bounding box center [32, 48] width 39 height 7
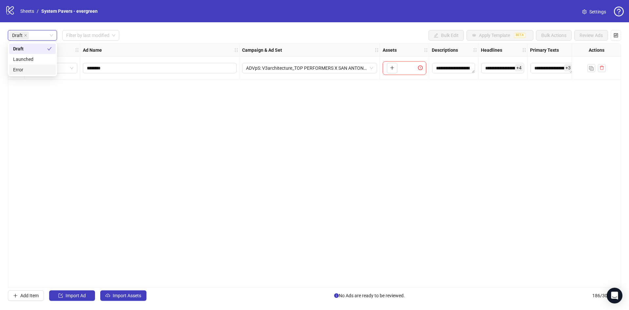
click at [156, 220] on div "**********" at bounding box center [314, 165] width 613 height 245
click at [128, 301] on button "Import Assets" at bounding box center [123, 295] width 46 height 10
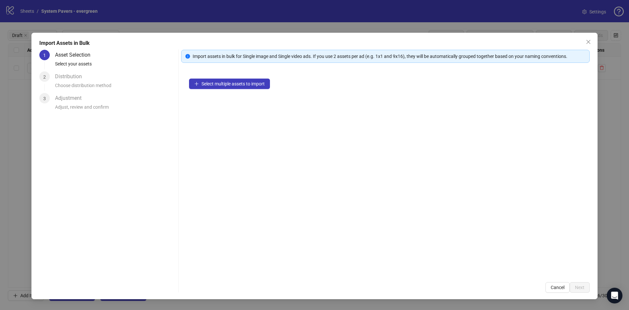
click at [231, 94] on div "Select multiple assets to import" at bounding box center [385, 173] width 408 height 204
click at [236, 84] on span "Select multiple assets to import" at bounding box center [232, 83] width 63 height 5
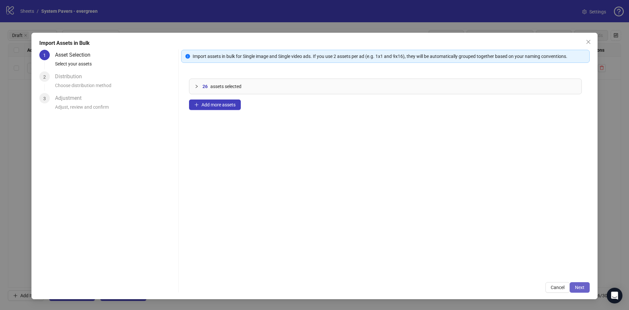
click at [581, 288] on span "Next" at bounding box center [579, 287] width 9 height 5
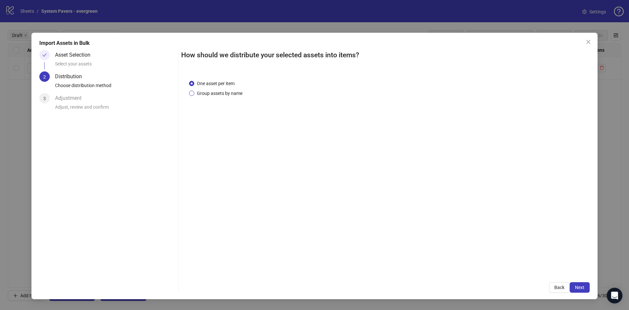
click at [235, 94] on span "Group assets by name" at bounding box center [219, 93] width 51 height 7
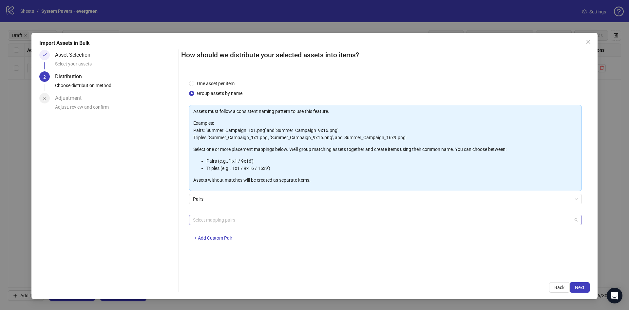
click at [230, 215] on div at bounding box center [381, 219] width 383 height 9
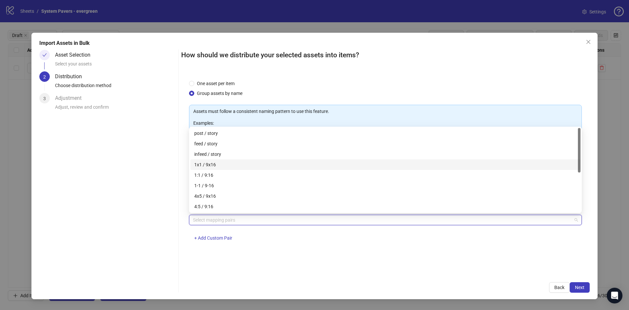
click at [227, 162] on div "1x1 / 9x16" at bounding box center [385, 164] width 382 height 7
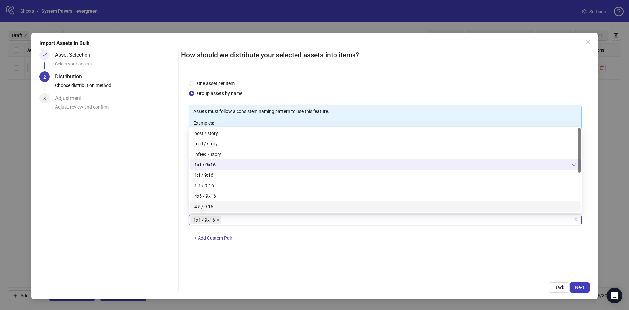
click at [277, 223] on div "1x1 / 9x16" at bounding box center [381, 219] width 383 height 9
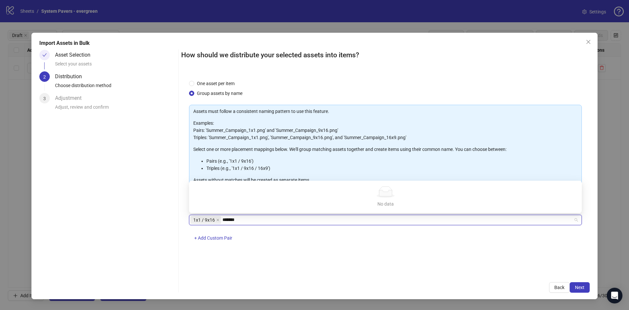
type input "********"
click at [248, 219] on div "1x1 / 9x16 1x1/9x16" at bounding box center [381, 219] width 383 height 9
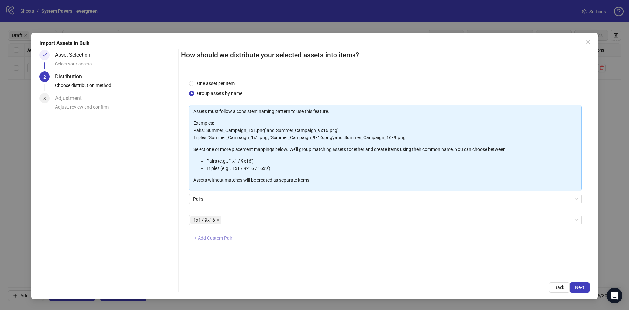
click at [221, 235] on span "+ Add Custom Pair" at bounding box center [213, 237] width 38 height 5
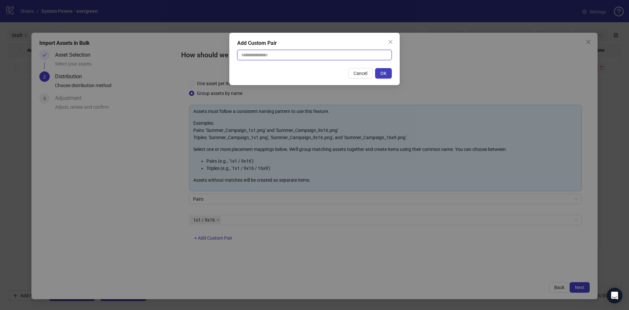
click at [306, 54] on input "text" at bounding box center [314, 55] width 155 height 10
type input "********"
click at [388, 72] on button "OK" at bounding box center [383, 73] width 17 height 10
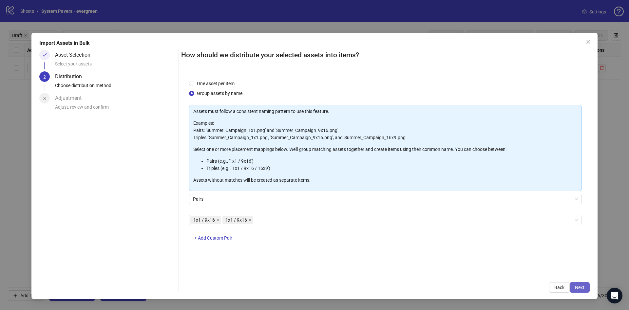
click at [581, 289] on span "Next" at bounding box center [579, 287] width 9 height 5
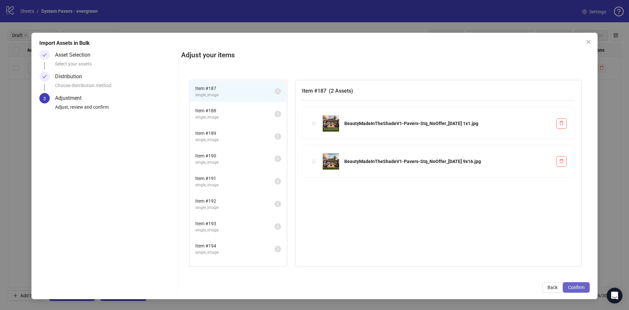
click at [581, 285] on span "Confirm" at bounding box center [576, 287] width 16 height 5
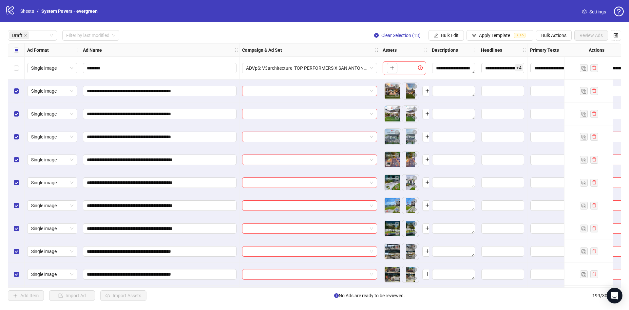
click at [11, 52] on div "Select all rows" at bounding box center [16, 50] width 16 height 13
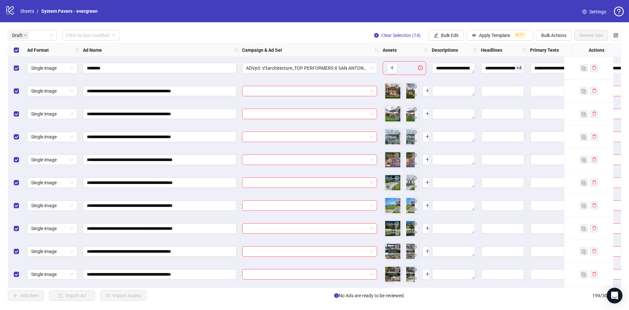
click at [13, 51] on div "Select all rows" at bounding box center [16, 50] width 16 height 13
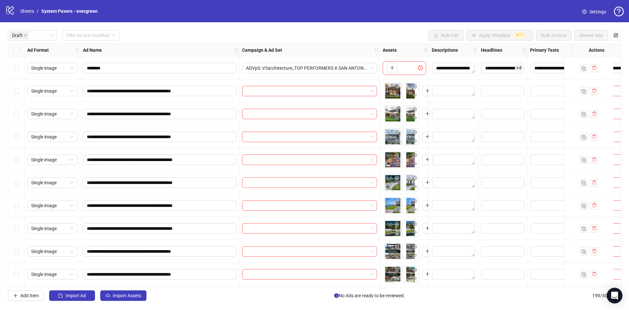
click at [13, 51] on div "Select all rows" at bounding box center [16, 50] width 16 height 13
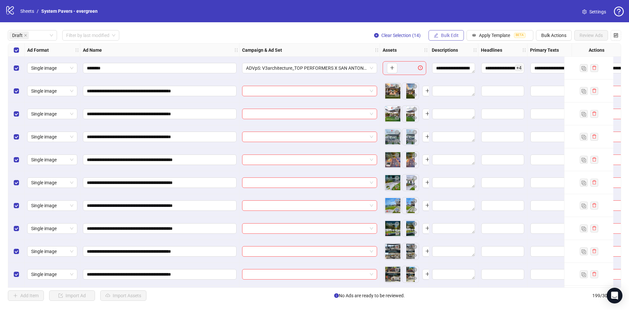
click at [434, 35] on icon "edit" at bounding box center [436, 35] width 5 height 5
click at [452, 99] on span "Primary Texts" at bounding box center [452, 101] width 39 height 7
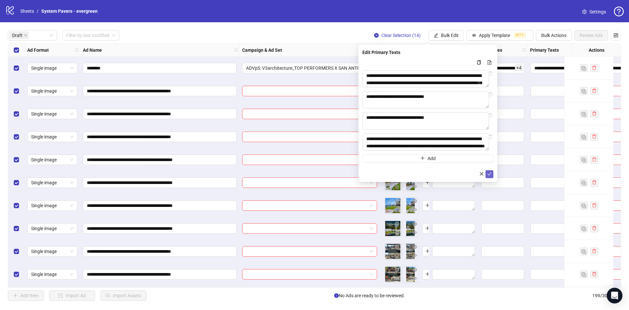
click at [490, 174] on icon "check" at bounding box center [489, 174] width 5 height 5
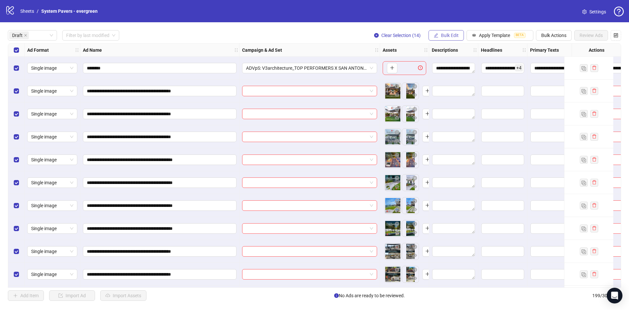
click at [445, 32] on button "Bulk Edit" at bounding box center [445, 35] width 35 height 10
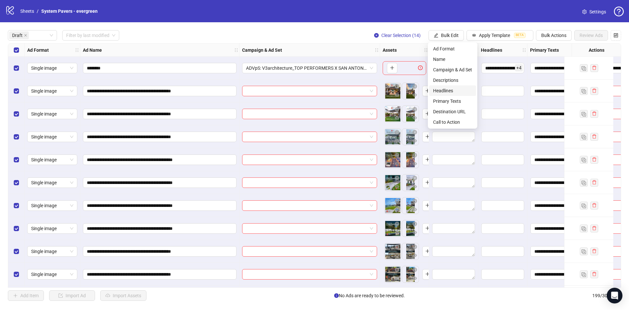
click at [458, 91] on span "Headlines" at bounding box center [452, 90] width 39 height 7
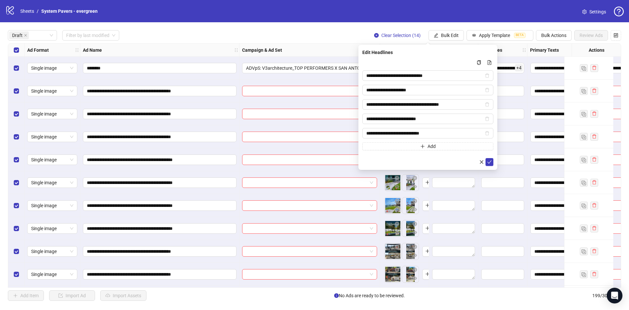
click at [488, 157] on form "**********" at bounding box center [427, 112] width 131 height 107
click at [488, 160] on icon "check" at bounding box center [489, 162] width 5 height 5
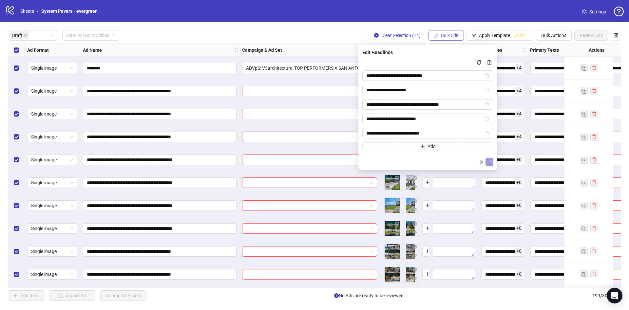
click at [448, 35] on span "Bulk Edit" at bounding box center [450, 35] width 18 height 5
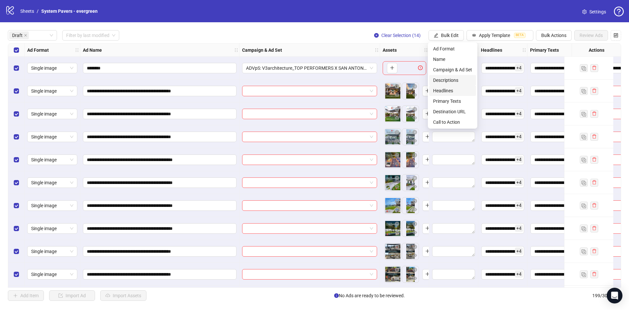
click at [463, 80] on span "Descriptions" at bounding box center [452, 80] width 39 height 7
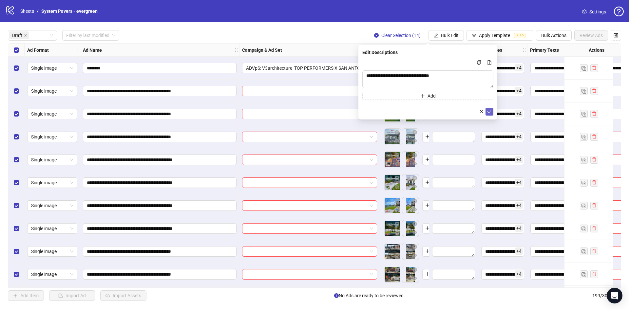
click at [491, 110] on button "submit" at bounding box center [489, 112] width 8 height 8
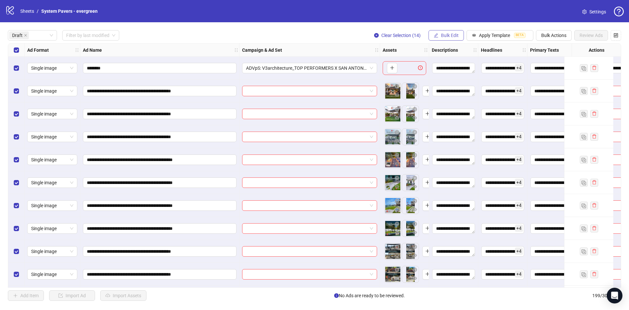
click at [450, 35] on span "Bulk Edit" at bounding box center [450, 35] width 18 height 5
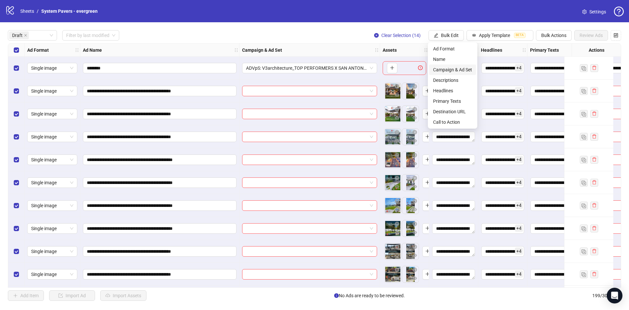
click at [452, 72] on span "Campaign & Ad Set" at bounding box center [452, 69] width 39 height 7
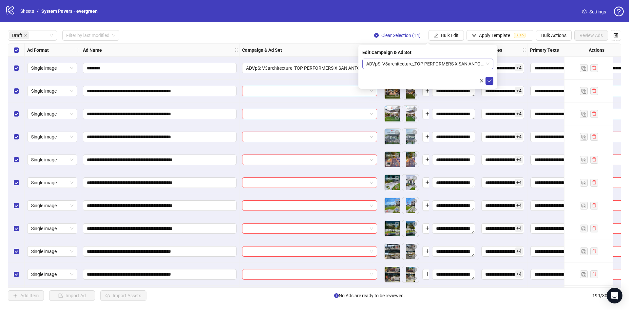
click at [422, 64] on span "ADVpS: V3architecture_TOP PERFORMERS X SAN ANTONIO-9.9_xcl-ATL-LV-DC_AUTO_LC" at bounding box center [427, 64] width 123 height 10
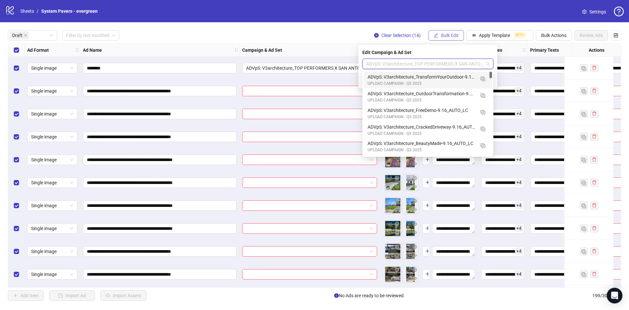
click at [455, 33] on span "Bulk Edit" at bounding box center [450, 35] width 18 height 5
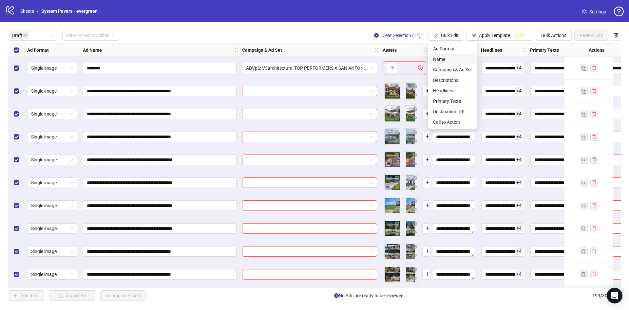
click at [446, 61] on span "Name" at bounding box center [452, 59] width 39 height 7
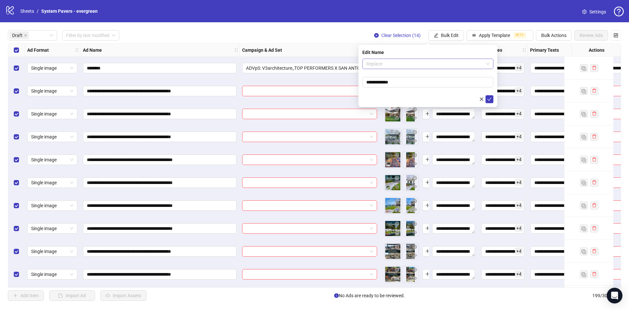
click at [426, 62] on span "Replace" at bounding box center [427, 64] width 123 height 10
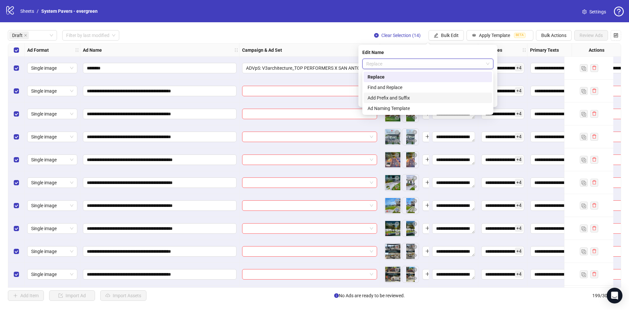
click at [409, 100] on div "Add Prefix and Suffix" at bounding box center [427, 97] width 120 height 7
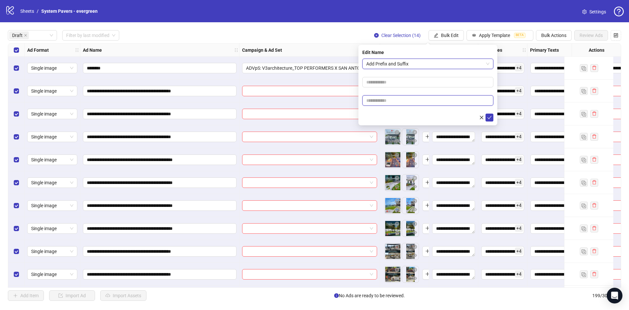
click at [391, 99] on input "text" at bounding box center [427, 100] width 131 height 10
paste input "**********"
type input "**********"
click at [389, 117] on div at bounding box center [427, 118] width 131 height 8
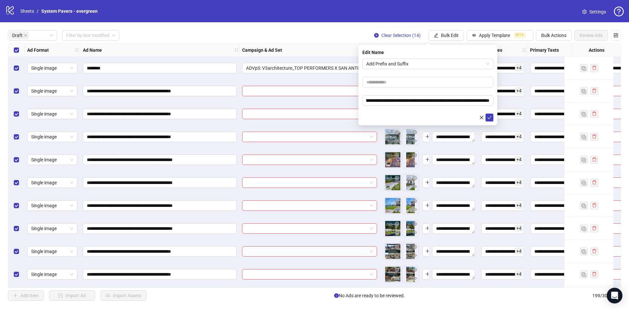
scroll to position [0, 0]
click at [490, 119] on icon "check" at bounding box center [489, 117] width 5 height 5
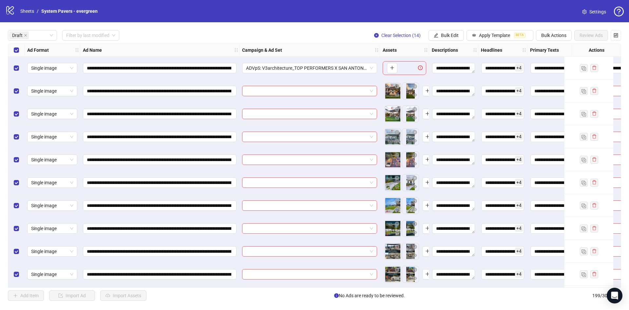
scroll to position [0, 98]
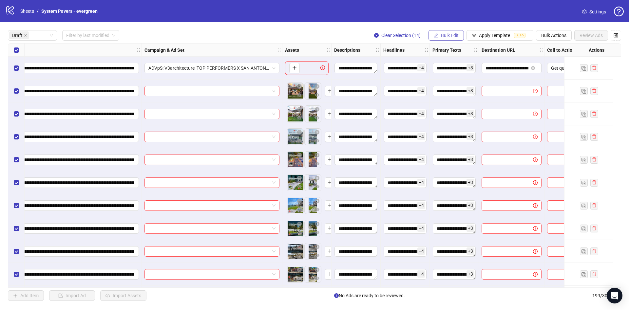
click at [439, 34] on button "Bulk Edit" at bounding box center [445, 35] width 35 height 10
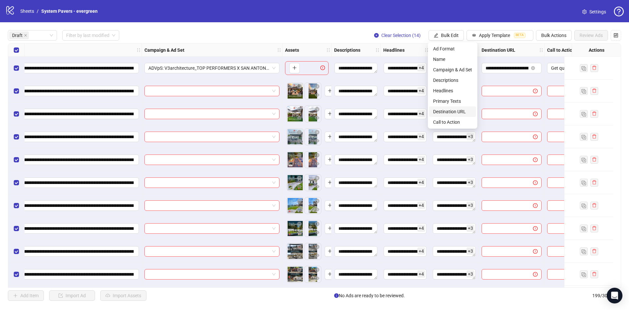
click at [449, 109] on span "Destination URL" at bounding box center [452, 111] width 39 height 7
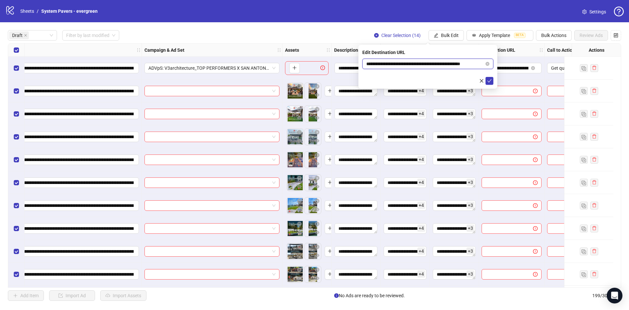
scroll to position [0, 10]
drag, startPoint x: 450, startPoint y: 64, endPoint x: 500, endPoint y: 67, distance: 50.3
click at [500, 67] on body "**********" at bounding box center [314, 155] width 629 height 310
click at [489, 80] on icon "check" at bounding box center [489, 81] width 5 height 5
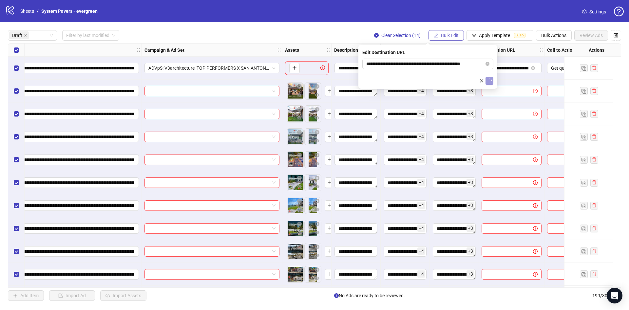
click at [454, 35] on span "Bulk Edit" at bounding box center [450, 35] width 18 height 5
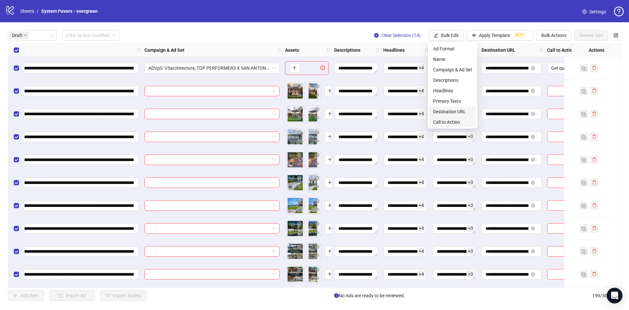
click at [457, 120] on span "Call to Action" at bounding box center [452, 122] width 39 height 7
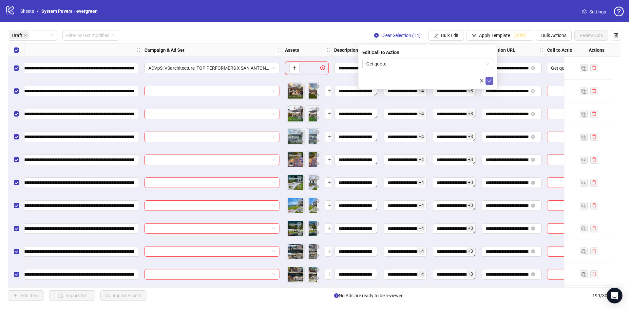
click at [485, 80] on button "submit" at bounding box center [489, 81] width 8 height 8
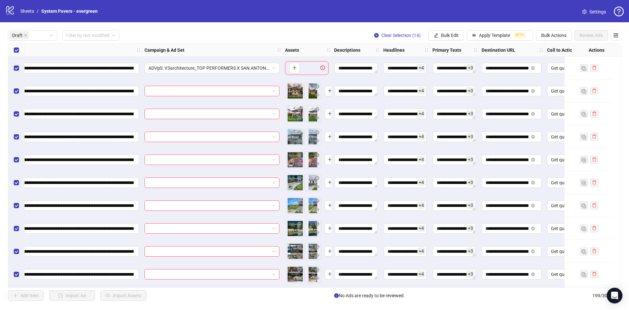
click at [12, 70] on div "Select row 1" at bounding box center [16, 68] width 16 height 23
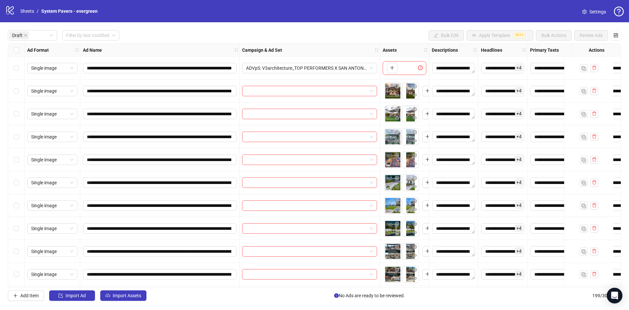
click at [21, 88] on div "Select row 2" at bounding box center [16, 91] width 16 height 23
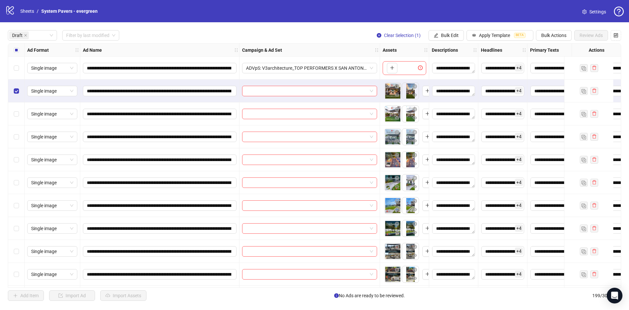
click at [18, 131] on div "Select row 4" at bounding box center [16, 136] width 16 height 23
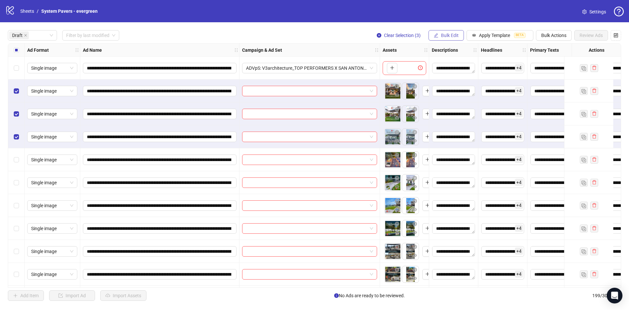
click at [445, 36] on span "Bulk Edit" at bounding box center [450, 35] width 18 height 5
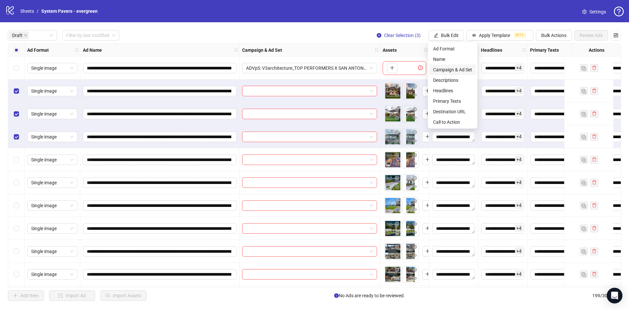
click at [457, 66] on span "Campaign & Ad Set" at bounding box center [452, 69] width 39 height 7
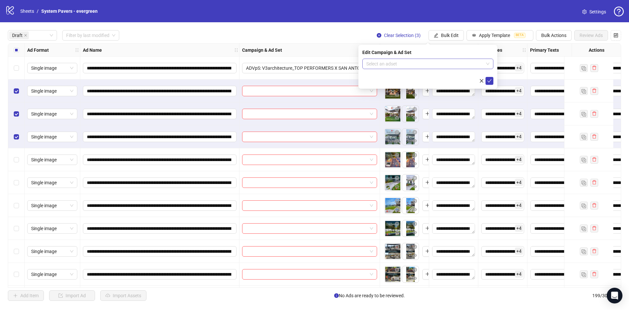
click at [428, 66] on input "search" at bounding box center [424, 64] width 117 height 10
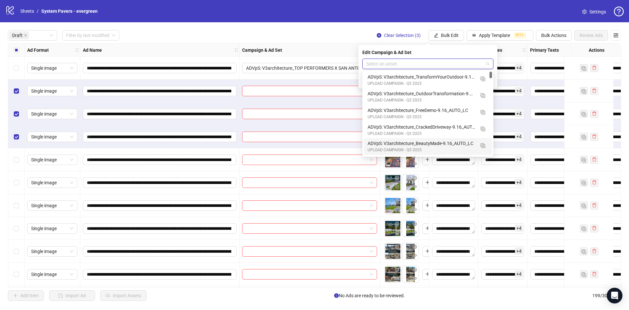
click at [425, 146] on div "ADVpS: V3architecture_BeautyMade-9.16_AUTO_LC" at bounding box center [420, 143] width 107 height 7
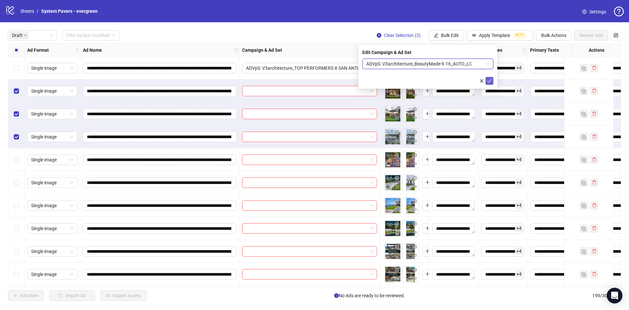
click at [490, 81] on icon "check" at bounding box center [489, 80] width 4 height 3
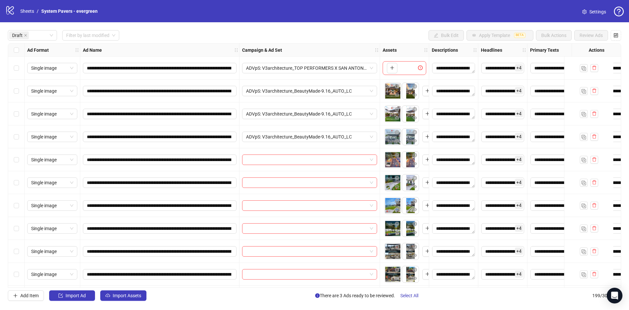
click at [12, 160] on div "Select row 5" at bounding box center [16, 159] width 16 height 23
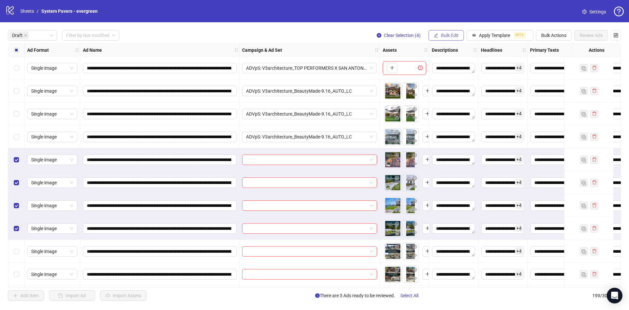
click at [453, 34] on span "Bulk Edit" at bounding box center [450, 35] width 18 height 5
click at [454, 68] on span "Campaign & Ad Set" at bounding box center [452, 69] width 39 height 7
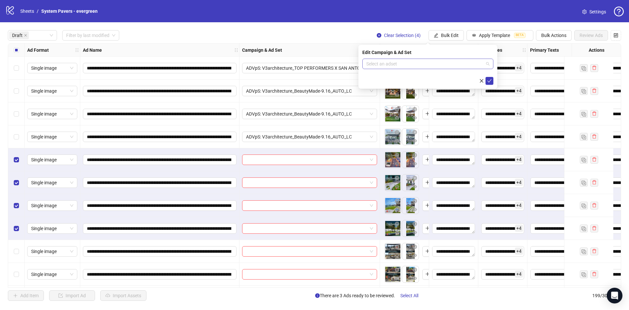
click at [430, 65] on input "search" at bounding box center [424, 64] width 117 height 10
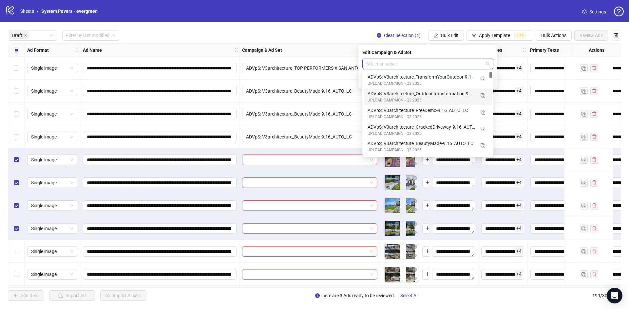
click at [436, 99] on div "UPLOAD CAMPAIGN - Q3 2025" at bounding box center [420, 100] width 107 height 6
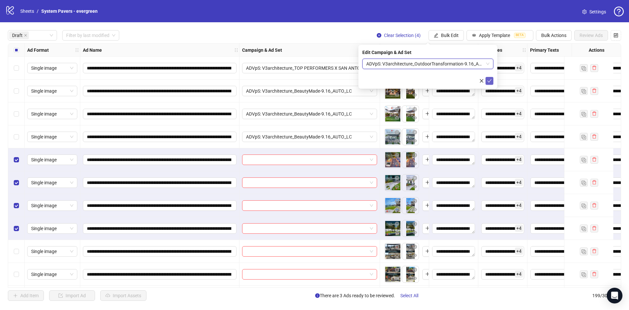
click at [488, 81] on icon "check" at bounding box center [489, 81] width 5 height 5
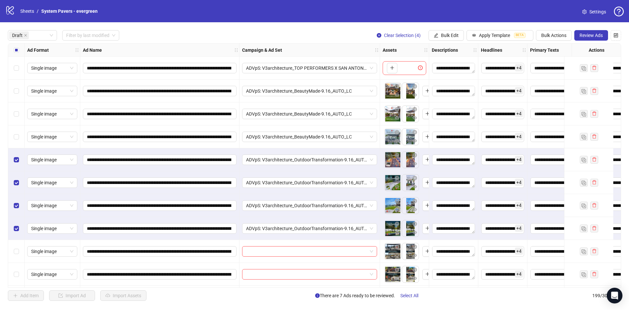
click at [17, 54] on div "Select all rows" at bounding box center [16, 50] width 16 height 13
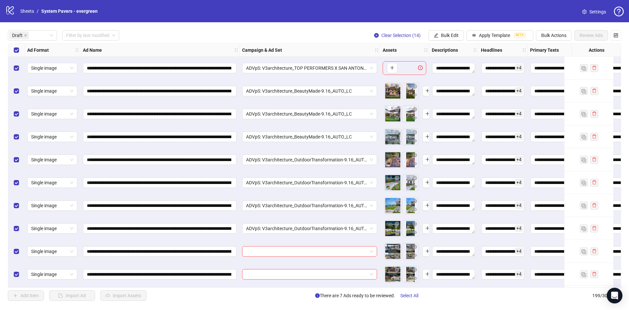
click at [17, 54] on div "Select all rows" at bounding box center [16, 50] width 16 height 13
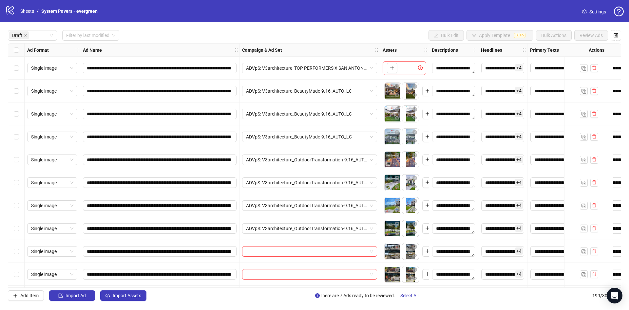
scroll to position [93, 0]
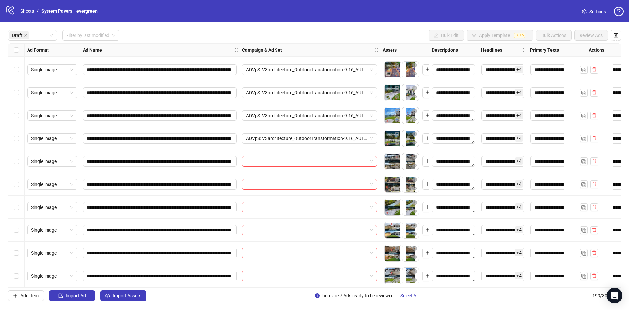
click at [22, 158] on div "Select row 9" at bounding box center [16, 161] width 16 height 23
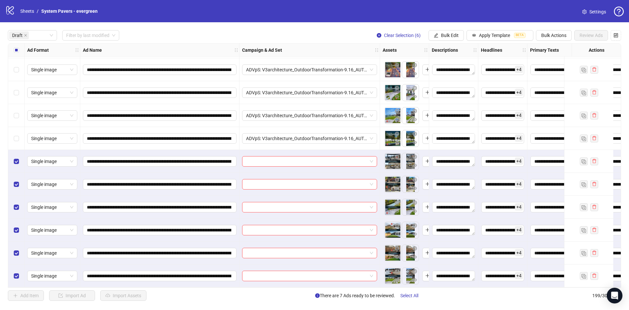
click at [448, 41] on div "**********" at bounding box center [314, 165] width 629 height 286
click at [450, 38] on span "Bulk Edit" at bounding box center [450, 35] width 18 height 5
click at [452, 65] on li "Campaign & Ad Set" at bounding box center [452, 70] width 47 height 10
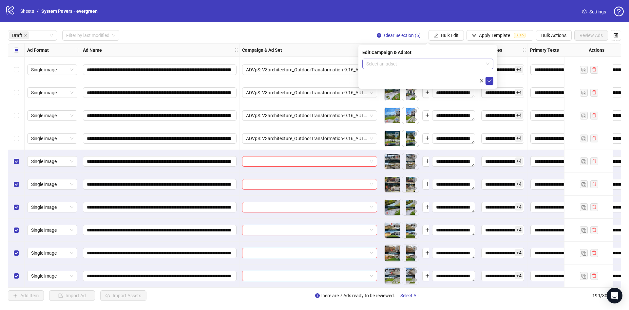
click at [452, 63] on input "search" at bounding box center [424, 64] width 117 height 10
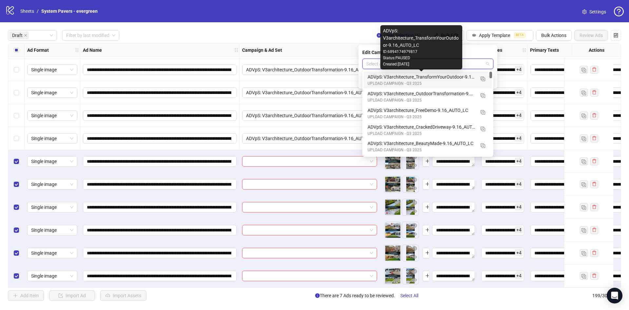
click at [447, 77] on div "ADVpS: V3architecture_TransformYourOutdoor-9.16_AUTO_LC" at bounding box center [420, 76] width 107 height 7
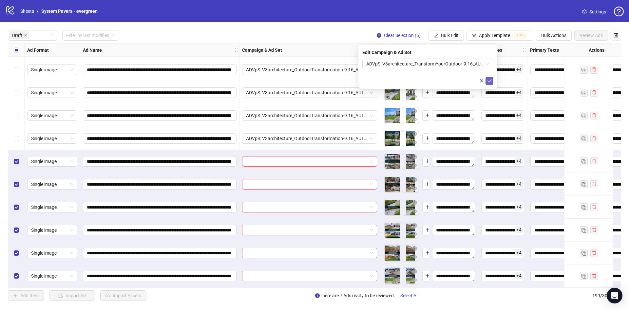
click at [487, 82] on icon "check" at bounding box center [489, 81] width 5 height 5
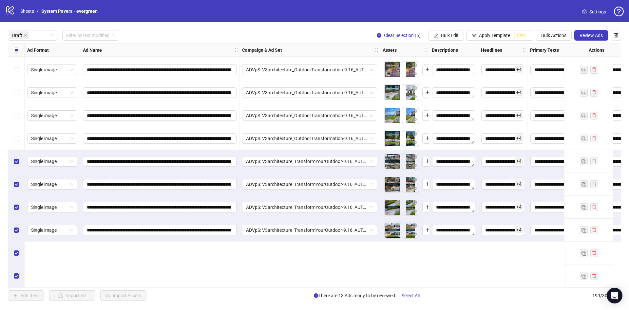
scroll to position [0, 0]
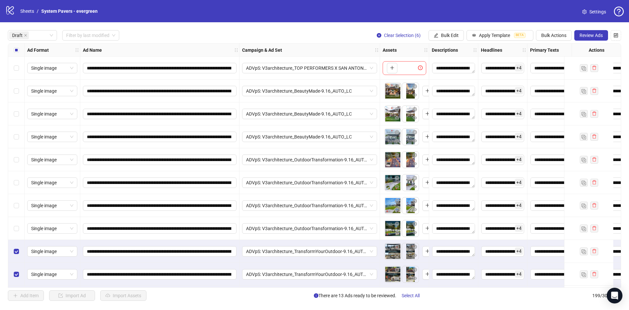
click at [20, 50] on div "Select all rows" at bounding box center [16, 50] width 16 height 13
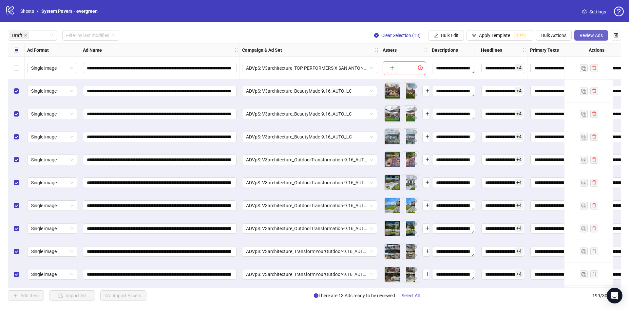
click at [593, 38] on span "Review Ads" at bounding box center [590, 35] width 23 height 5
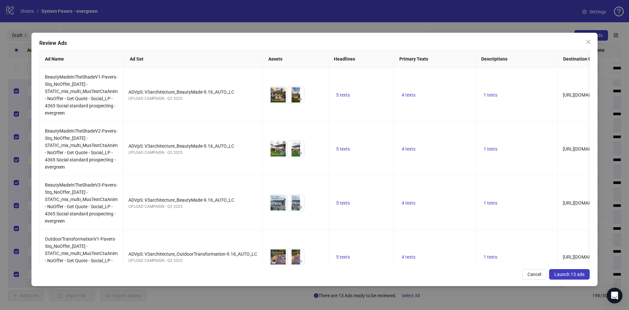
click at [561, 275] on span "Launch 13 ads" at bounding box center [569, 274] width 30 height 5
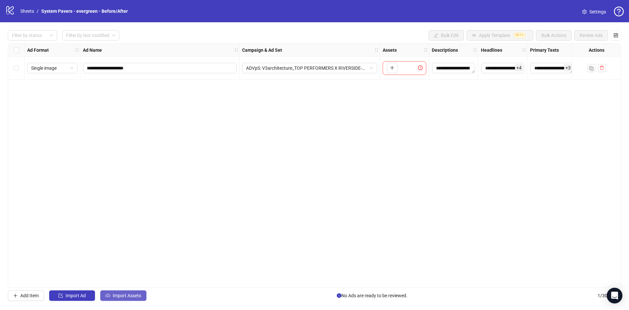
click at [133, 293] on span "Import Assets" at bounding box center [127, 295] width 28 height 5
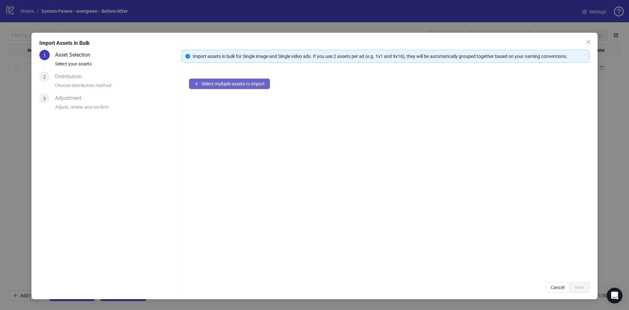
click at [237, 82] on span "Select multiple assets to import" at bounding box center [232, 83] width 63 height 5
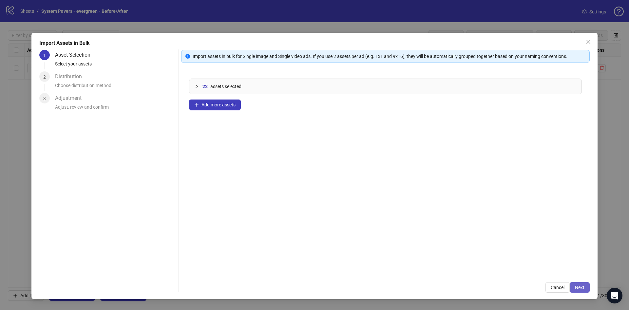
click at [579, 290] on span "Next" at bounding box center [579, 287] width 9 height 5
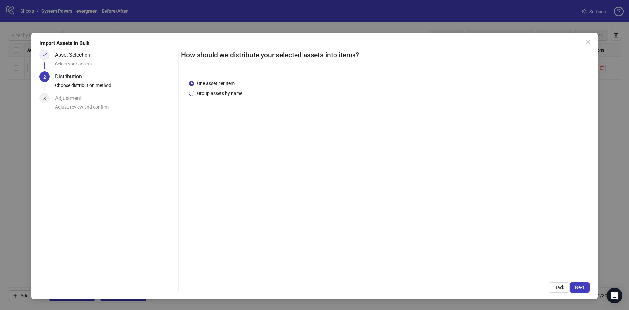
click at [231, 94] on span "Group assets by name" at bounding box center [219, 93] width 51 height 7
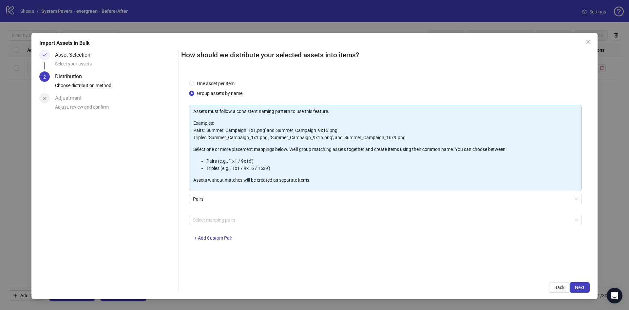
click at [216, 213] on div "Assets must follow a consistent naming pattern to use this feature. Examples: P…" at bounding box center [385, 177] width 393 height 144
click at [210, 221] on div at bounding box center [381, 219] width 383 height 9
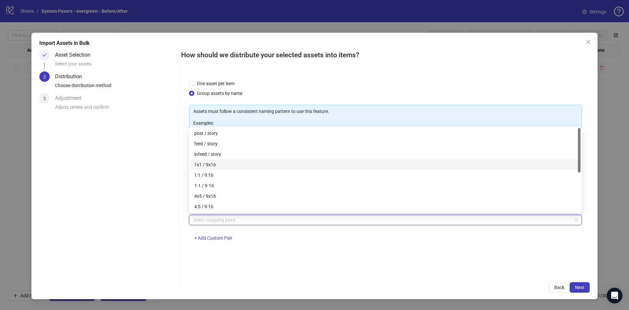
click at [206, 166] on div "1x1 / 9x16" at bounding box center [385, 164] width 382 height 7
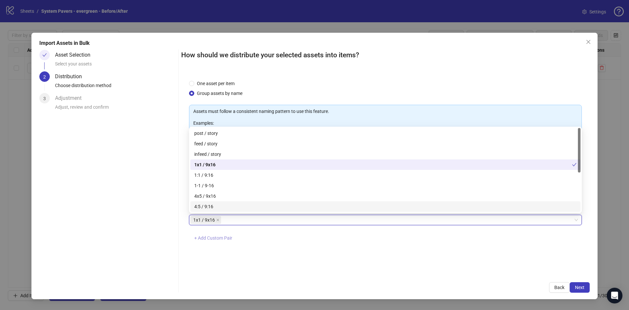
click at [211, 241] on span "+ Add Custom Pair" at bounding box center [213, 237] width 38 height 5
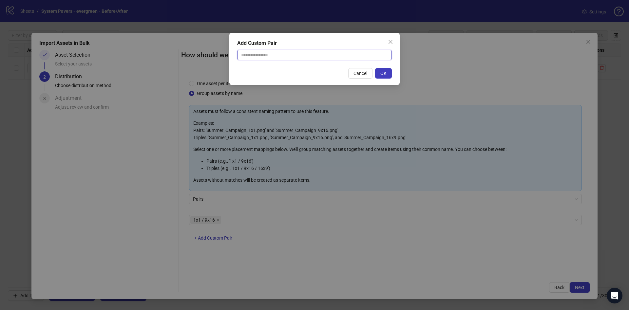
click at [273, 52] on input "text" at bounding box center [314, 55] width 155 height 10
type input "********"
click at [383, 70] on button "OK" at bounding box center [383, 73] width 17 height 10
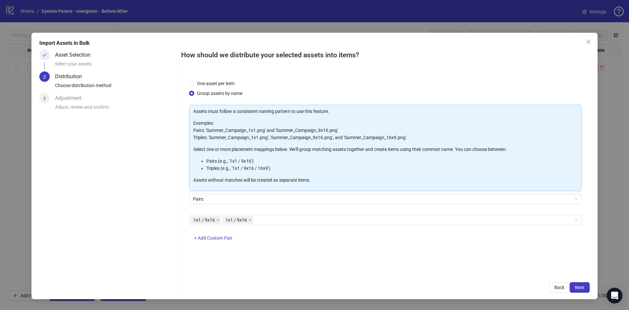
click at [591, 286] on div "Import Assets in Bulk Asset Selection Select your assets 2 Distribution Choose …" at bounding box center [314, 166] width 566 height 267
click at [585, 287] on button "Next" at bounding box center [579, 287] width 20 height 10
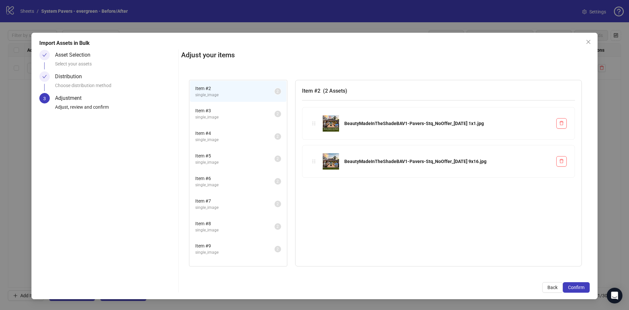
scroll to position [62, 0]
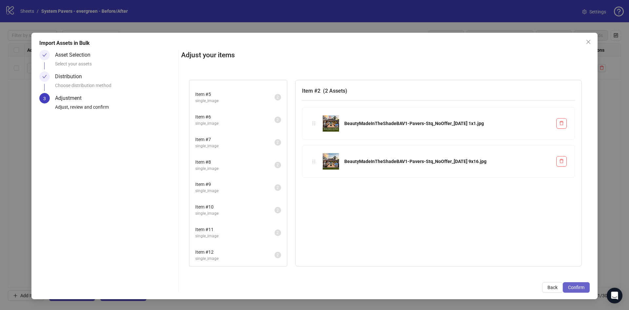
click at [566, 284] on button "Confirm" at bounding box center [576, 287] width 27 height 10
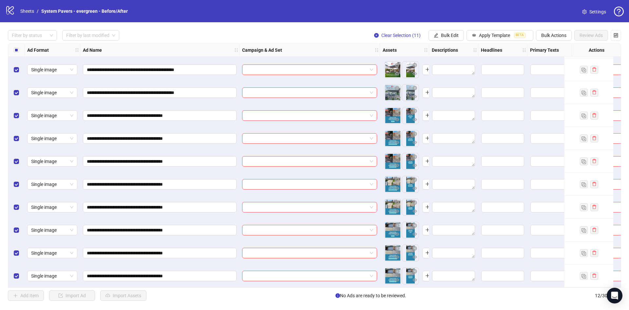
scroll to position [47, 0]
click at [453, 35] on span "Bulk Edit" at bounding box center [450, 35] width 18 height 5
click at [452, 107] on li "Destination URL" at bounding box center [452, 111] width 47 height 10
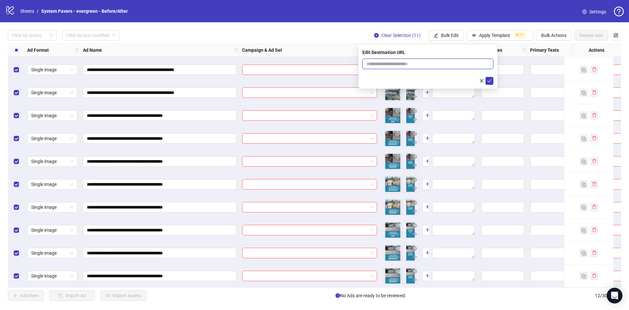
click at [451, 66] on input "text" at bounding box center [425, 63] width 118 height 7
click at [392, 61] on input "text" at bounding box center [425, 63] width 118 height 7
paste input "**********"
type input "**********"
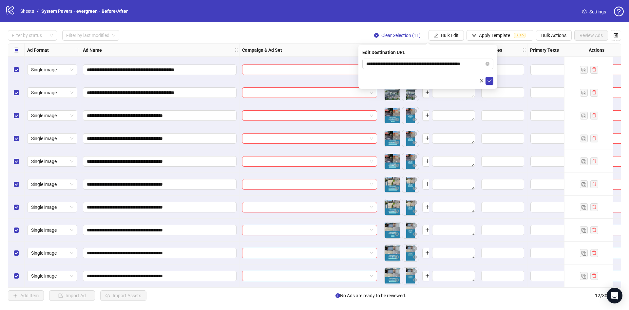
click at [401, 72] on form "**********" at bounding box center [427, 72] width 131 height 26
click at [492, 81] on button "submit" at bounding box center [489, 81] width 8 height 8
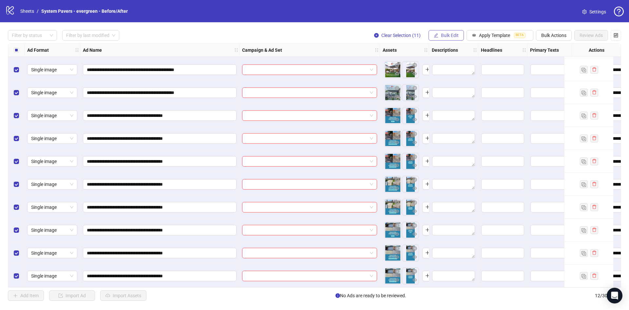
click at [447, 38] on span "Bulk Edit" at bounding box center [450, 35] width 18 height 5
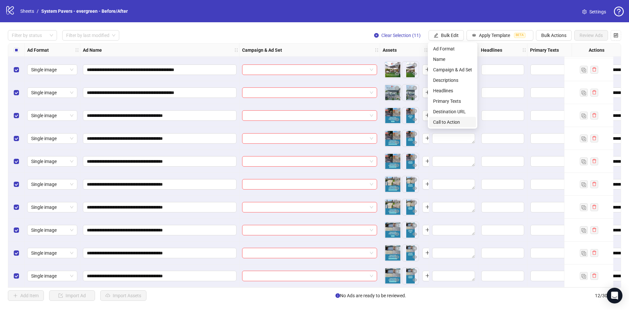
click at [453, 121] on span "Call to Action" at bounding box center [452, 122] width 39 height 7
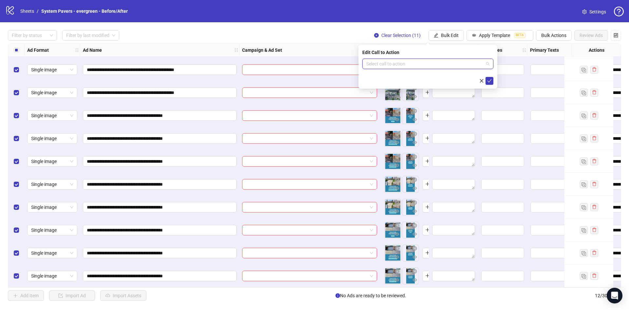
click at [435, 63] on input "search" at bounding box center [424, 64] width 117 height 10
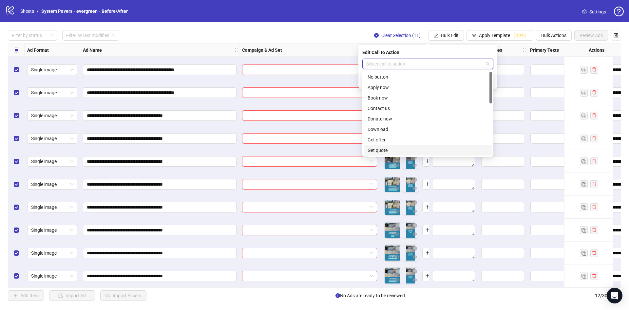
click at [395, 149] on div "Get quote" at bounding box center [427, 150] width 120 height 7
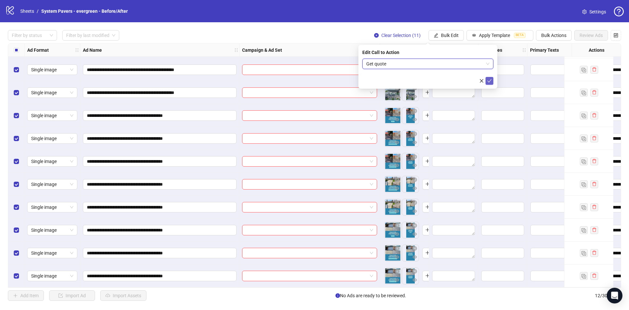
click at [488, 80] on icon "check" at bounding box center [489, 81] width 5 height 5
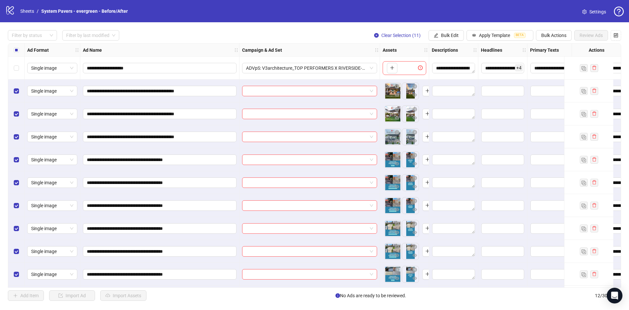
click at [17, 53] on label "Select all rows" at bounding box center [16, 49] width 5 height 7
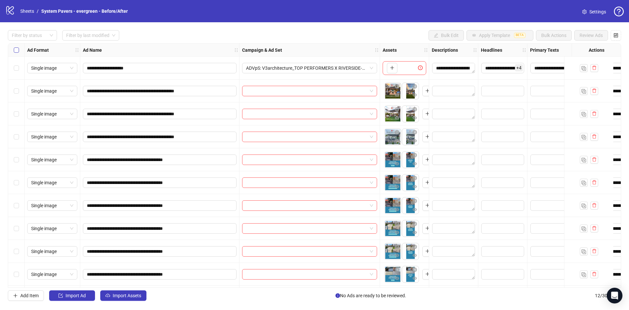
click at [17, 53] on label "Select all rows" at bounding box center [16, 49] width 5 height 7
drag, startPoint x: 7, startPoint y: 44, endPoint x: 11, endPoint y: 46, distance: 4.0
click at [9, 45] on div "**********" at bounding box center [314, 165] width 629 height 286
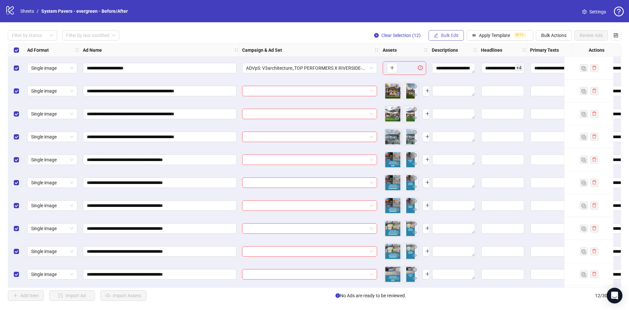
click at [435, 39] on button "Bulk Edit" at bounding box center [445, 35] width 35 height 10
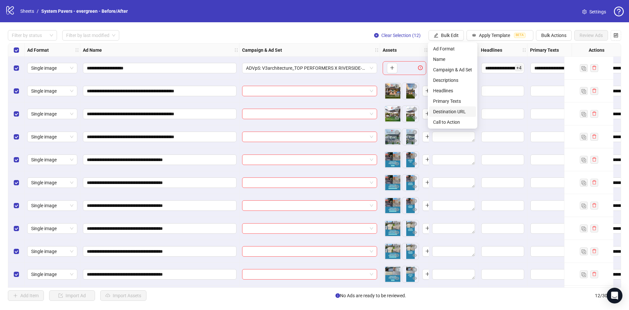
click at [455, 110] on span "Destination URL" at bounding box center [452, 111] width 39 height 7
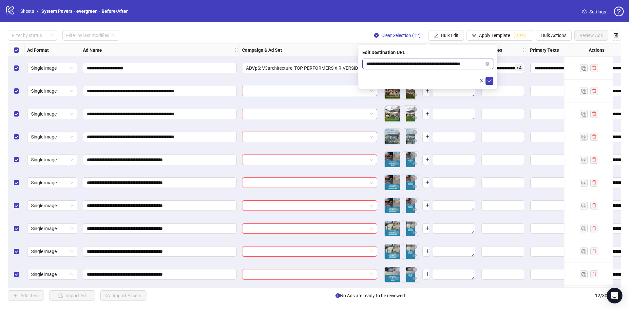
scroll to position [0, 10]
drag, startPoint x: 435, startPoint y: 62, endPoint x: 490, endPoint y: 75, distance: 56.5
click at [515, 63] on body "**********" at bounding box center [314, 155] width 629 height 310
click at [490, 80] on icon "check" at bounding box center [489, 80] width 4 height 3
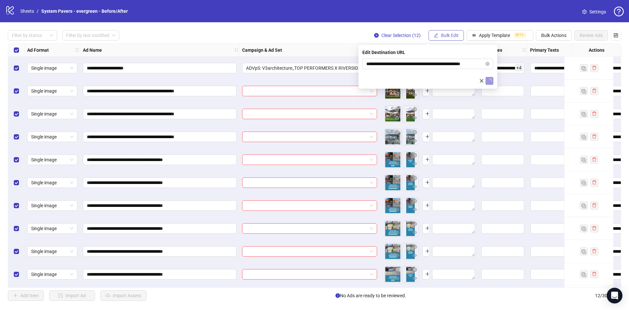
click at [452, 37] on span "Bulk Edit" at bounding box center [450, 35] width 18 height 5
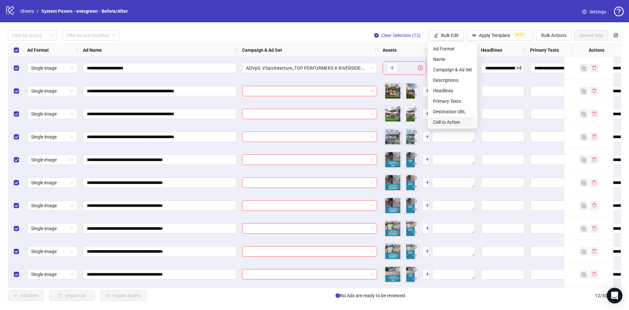
click at [458, 123] on span "Call to Action" at bounding box center [452, 122] width 39 height 7
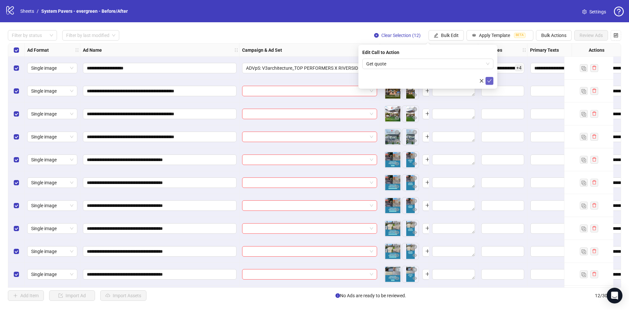
click at [485, 77] on button "submit" at bounding box center [489, 81] width 8 height 8
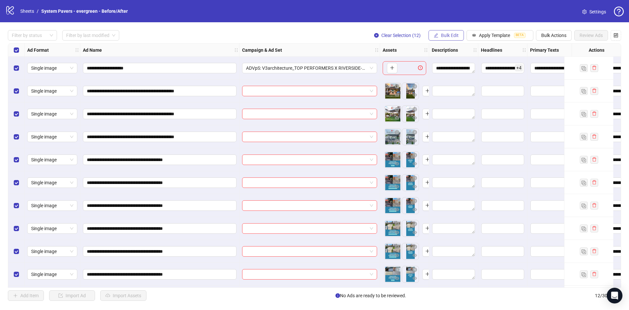
click at [459, 33] on button "Bulk Edit" at bounding box center [445, 35] width 35 height 10
click at [450, 101] on span "Primary Texts" at bounding box center [452, 101] width 39 height 7
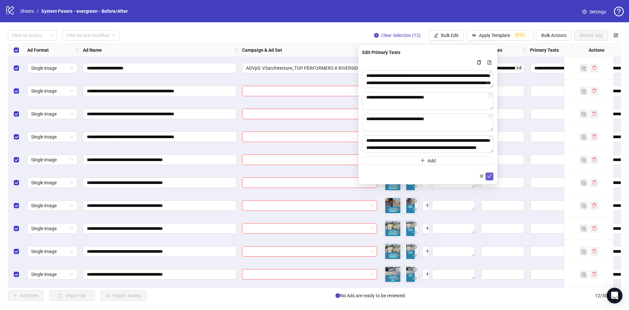
click at [488, 178] on span "submit" at bounding box center [489, 176] width 5 height 5
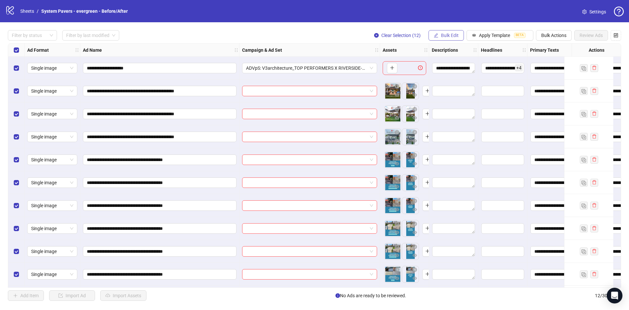
click at [448, 36] on span "Bulk Edit" at bounding box center [450, 35] width 18 height 5
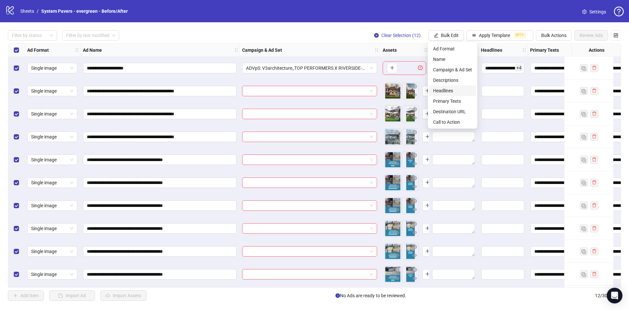
click at [449, 90] on span "Headlines" at bounding box center [452, 90] width 39 height 7
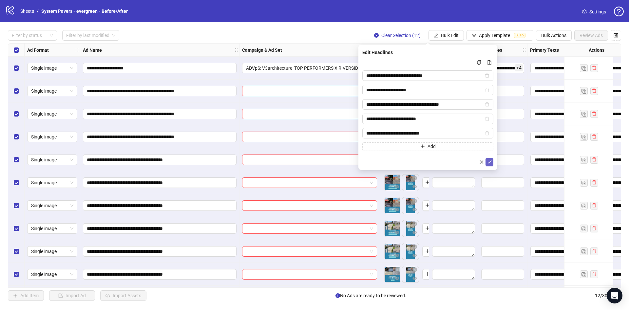
click at [488, 161] on icon "check" at bounding box center [489, 162] width 5 height 5
click at [449, 36] on span "Bulk Edit" at bounding box center [450, 35] width 18 height 5
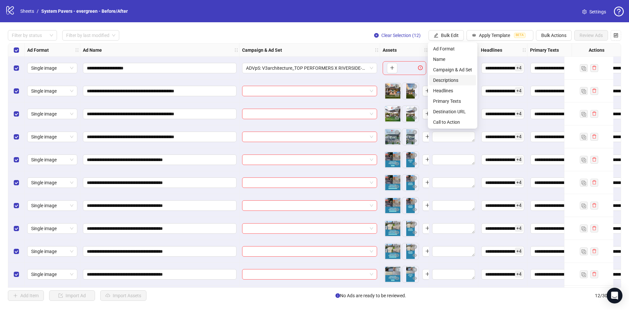
click at [449, 80] on span "Descriptions" at bounding box center [452, 80] width 39 height 7
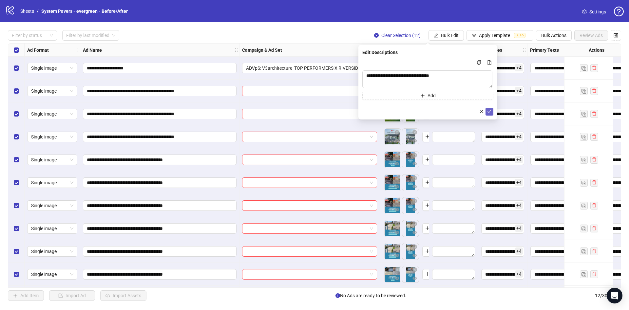
click at [490, 111] on icon "check" at bounding box center [489, 111] width 4 height 3
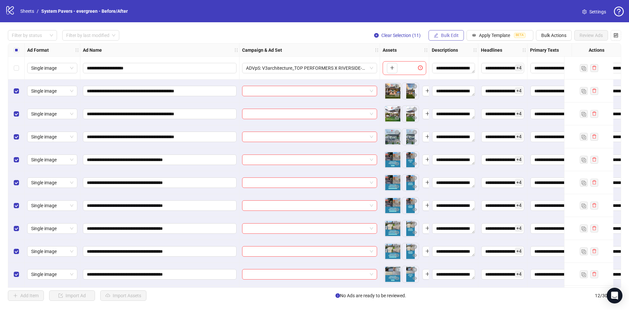
click at [457, 38] on button "Bulk Edit" at bounding box center [445, 35] width 35 height 10
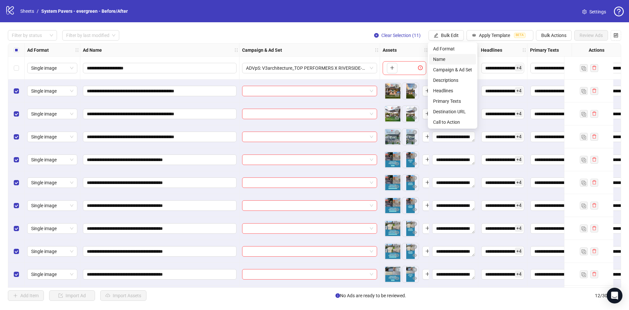
click at [457, 60] on span "Name" at bounding box center [452, 59] width 39 height 7
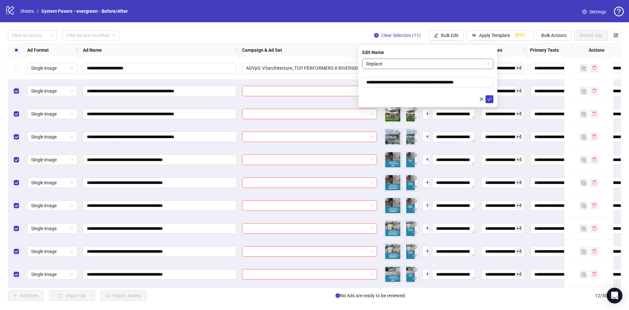
drag, startPoint x: 411, startPoint y: 61, endPoint x: 410, endPoint y: 68, distance: 6.9
click at [411, 61] on span "Replace" at bounding box center [427, 64] width 123 height 10
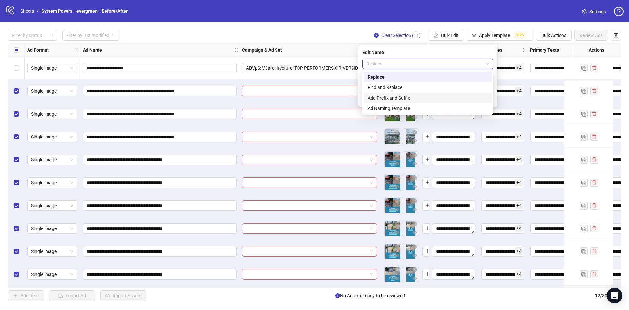
click at [400, 98] on div "Add Prefix and Suffix" at bounding box center [427, 97] width 120 height 7
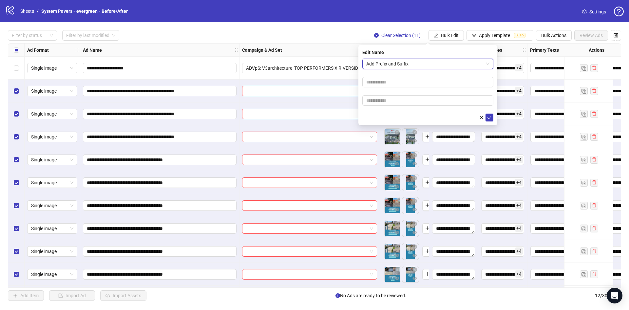
click at [386, 108] on form "Add Prefix and Suffix Add Prefix and Suffix" at bounding box center [427, 90] width 131 height 63
click at [389, 104] on input "text" at bounding box center [427, 100] width 131 height 10
paste input "**********"
type input "**********"
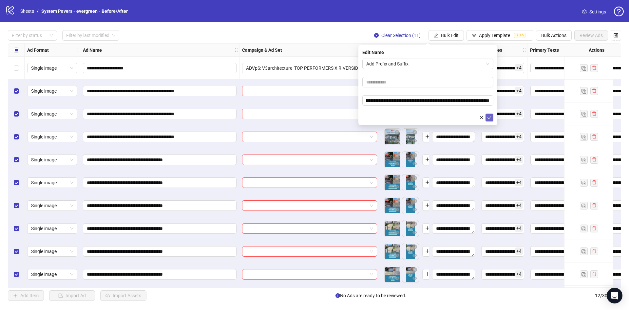
click at [490, 118] on icon "check" at bounding box center [489, 117] width 5 height 5
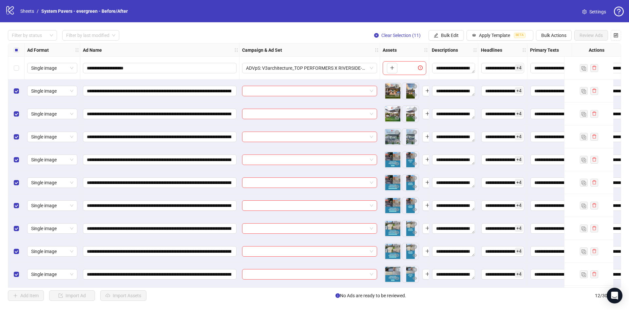
click at [18, 58] on div "Select row 1" at bounding box center [16, 68] width 16 height 23
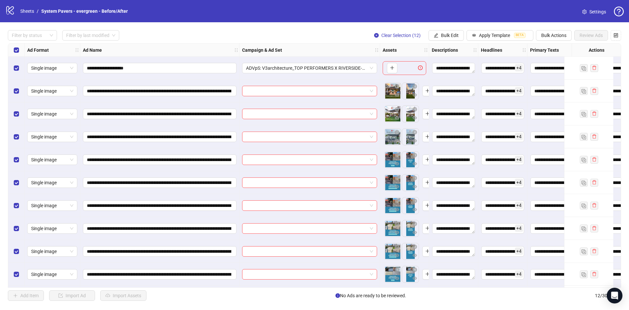
click at [18, 58] on div "Select row 1" at bounding box center [16, 68] width 16 height 23
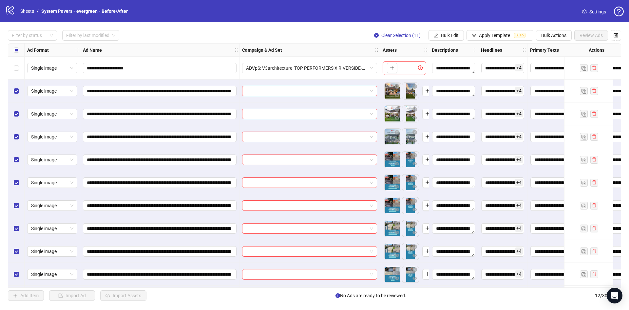
click at [15, 53] on label "Select all rows" at bounding box center [16, 49] width 5 height 7
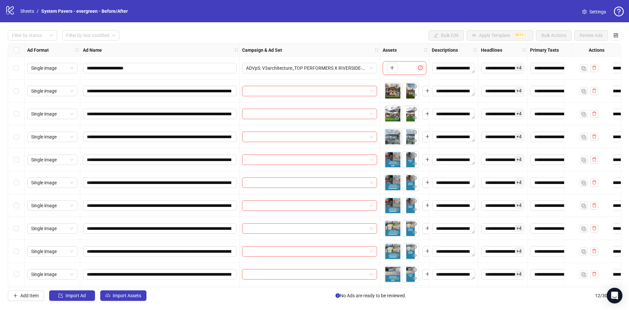
click at [20, 86] on div "Select row 2" at bounding box center [16, 91] width 16 height 23
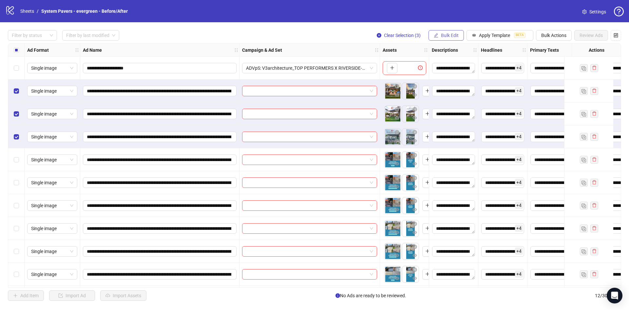
click at [454, 33] on span "Bulk Edit" at bounding box center [450, 35] width 18 height 5
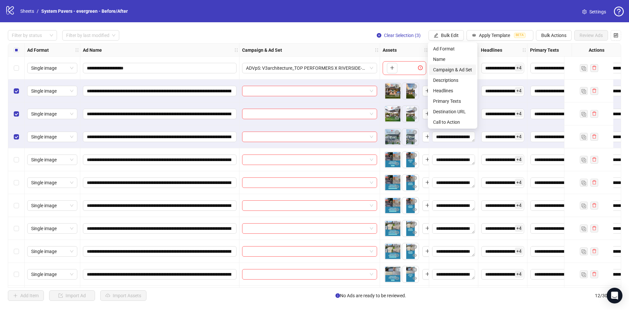
click at [458, 70] on span "Campaign & Ad Set" at bounding box center [452, 69] width 39 height 7
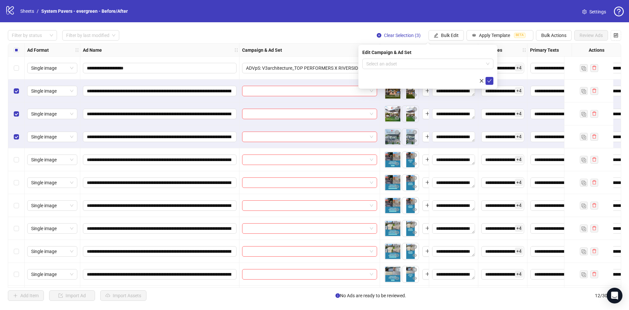
click at [448, 70] on form "Select an adset" at bounding box center [427, 72] width 131 height 26
click at [450, 66] on input "search" at bounding box center [424, 64] width 117 height 10
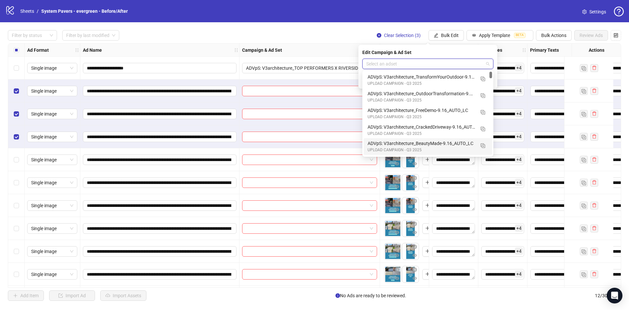
click at [434, 145] on div "ADVpS: V3architecture_BeautyMade-9.16_AUTO_LC" at bounding box center [420, 143] width 107 height 7
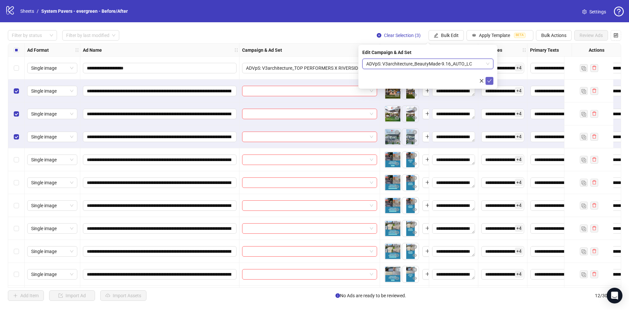
click at [490, 82] on icon "check" at bounding box center [489, 81] width 5 height 5
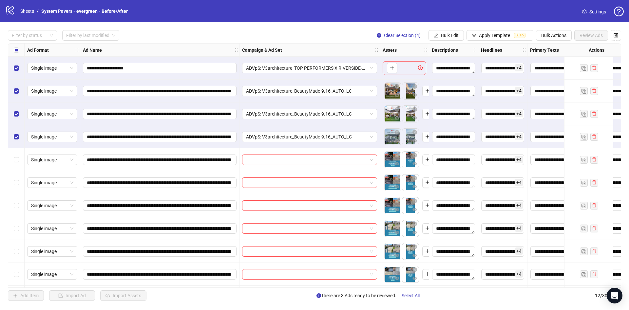
click at [15, 47] on label "Select all rows" at bounding box center [16, 49] width 5 height 7
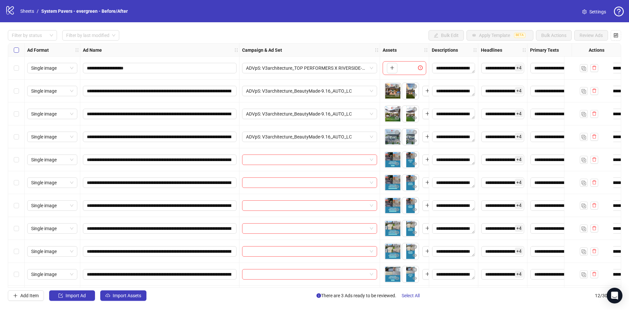
click at [15, 47] on label "Select all rows" at bounding box center [16, 49] width 5 height 7
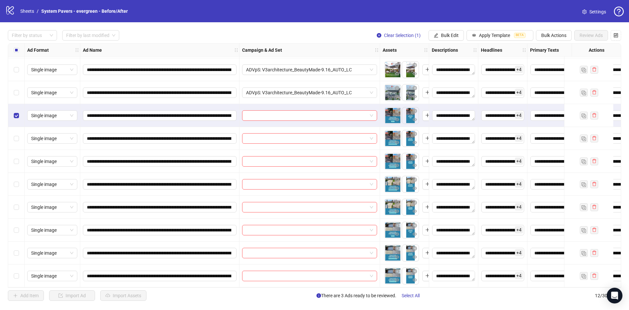
scroll to position [47, 0]
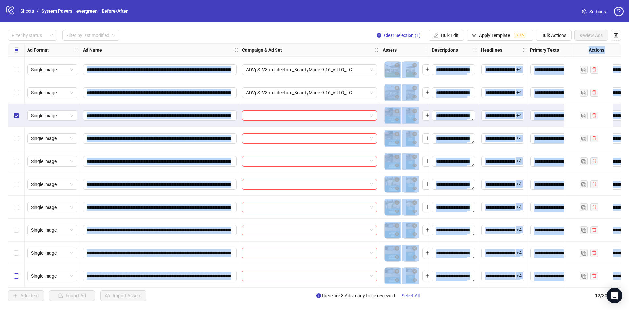
click at [15, 277] on label "Select row 12" at bounding box center [16, 275] width 5 height 7
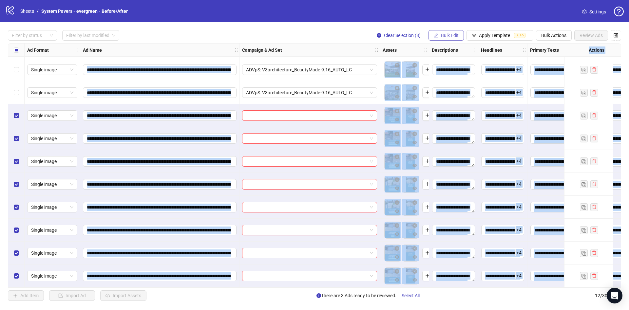
click at [455, 36] on span "Bulk Edit" at bounding box center [450, 35] width 18 height 5
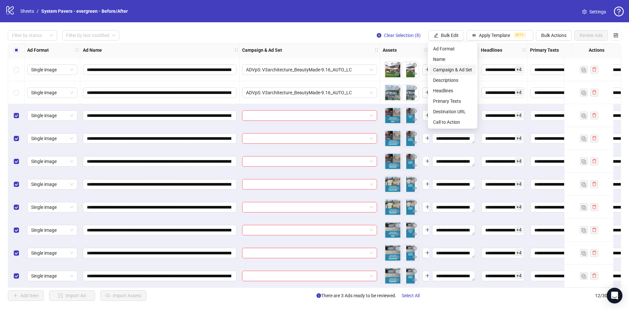
click at [453, 69] on span "Campaign & Ad Set" at bounding box center [452, 69] width 39 height 7
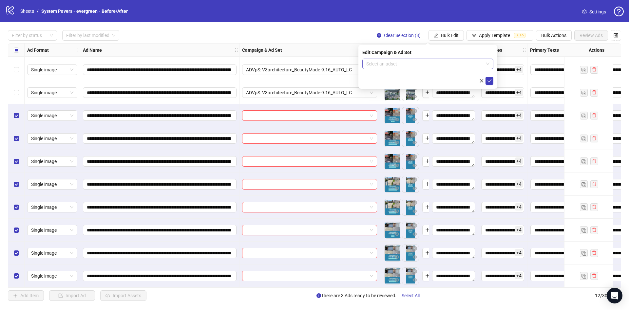
click at [417, 63] on input "search" at bounding box center [424, 64] width 117 height 10
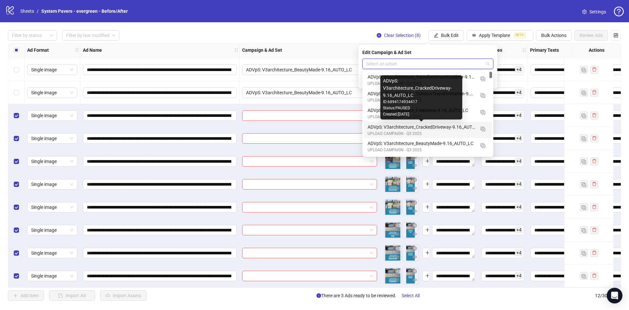
drag, startPoint x: 443, startPoint y: 130, endPoint x: 449, endPoint y: 127, distance: 6.2
click at [443, 129] on div "ADVpS: V3architecture_CrackedDriveway-9.16_AUTO_LC" at bounding box center [420, 126] width 107 height 7
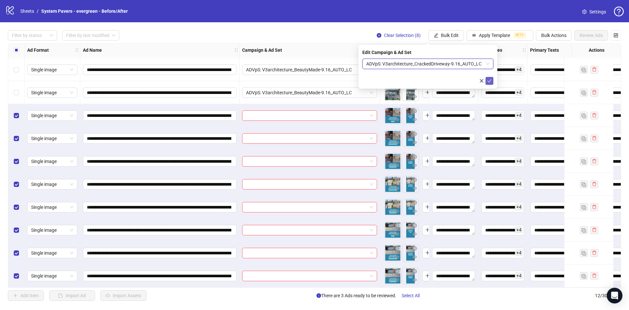
click at [488, 82] on icon "check" at bounding box center [489, 81] width 5 height 5
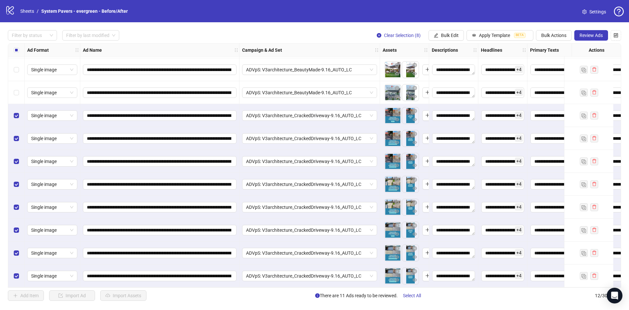
scroll to position [0, 0]
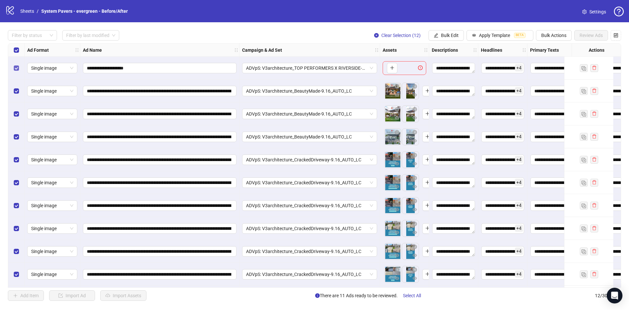
click at [14, 72] on div "Select row 1" at bounding box center [16, 68] width 16 height 23
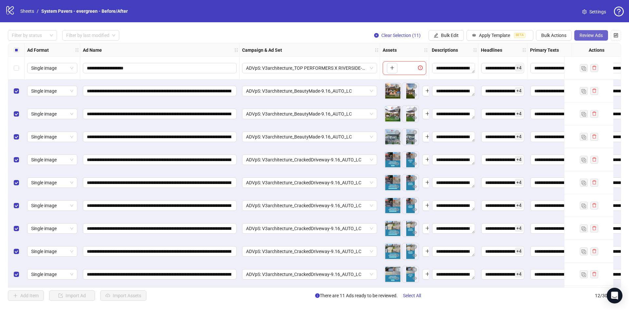
click at [579, 34] on span "Review Ads" at bounding box center [590, 35] width 23 height 5
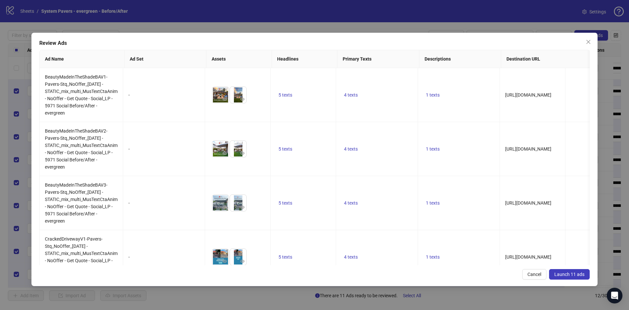
click at [578, 276] on span "Launch 11 ads" at bounding box center [569, 274] width 30 height 5
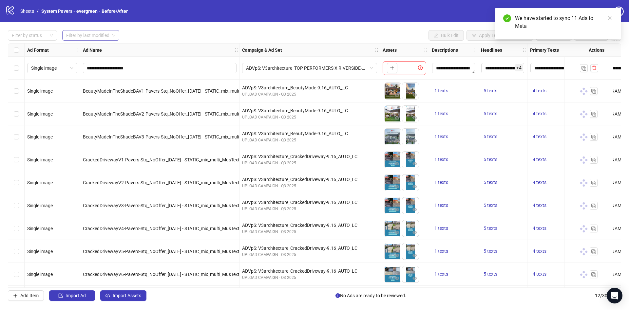
click at [78, 36] on input "search" at bounding box center [87, 35] width 43 height 10
click at [94, 51] on div "Today" at bounding box center [90, 48] width 47 height 7
click at [201, 36] on div "Filter by status Today Today Bulk Edit Apply Template BETA Bulk Actions Review …" at bounding box center [314, 35] width 613 height 10
click at [43, 32] on div at bounding box center [29, 35] width 40 height 9
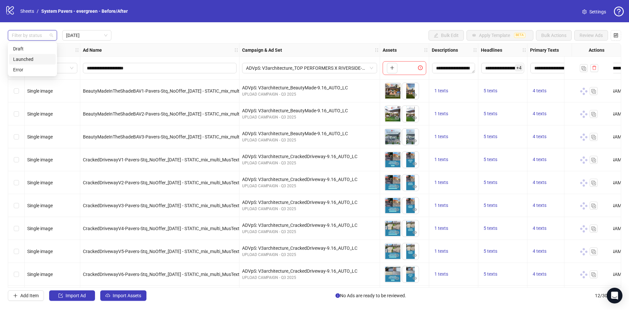
click at [39, 59] on div "Launched" at bounding box center [32, 59] width 39 height 7
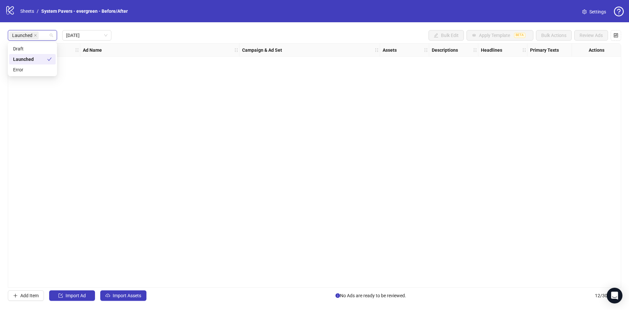
click at [153, 38] on div "Launched Today Bulk Edit Apply Template BETA Bulk Actions Review Ads" at bounding box center [314, 35] width 613 height 10
click at [54, 36] on div "Launched" at bounding box center [32, 35] width 49 height 10
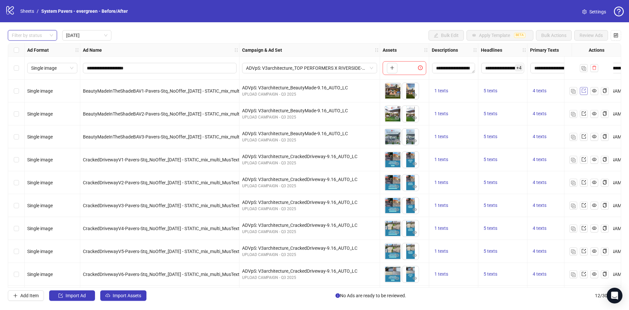
click at [584, 93] on span at bounding box center [583, 90] width 5 height 7
click at [37, 39] on div "Filter by status" at bounding box center [32, 35] width 49 height 10
click at [32, 49] on div "Draft" at bounding box center [32, 48] width 39 height 7
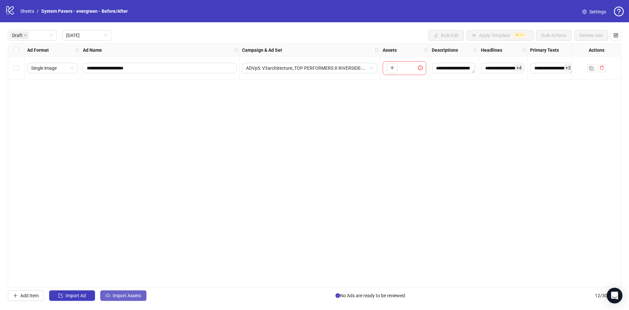
click at [127, 296] on span "Import Assets" at bounding box center [127, 295] width 28 height 5
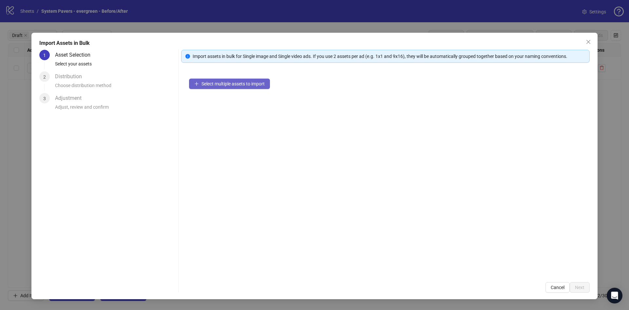
click at [238, 85] on span "Select multiple assets to import" at bounding box center [232, 83] width 63 height 5
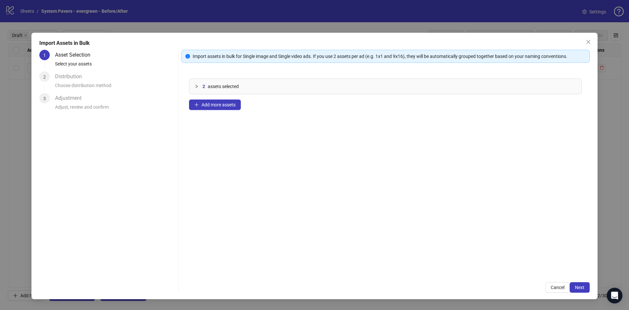
click at [582, 40] on div "Import Assets in Bulk" at bounding box center [314, 43] width 550 height 8
drag, startPoint x: 585, startPoint y: 41, endPoint x: 585, endPoint y: 45, distance: 3.6
click at [586, 41] on icon "close" at bounding box center [587, 41] width 5 height 5
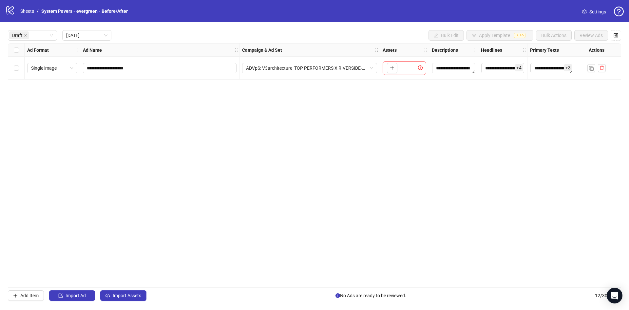
click at [397, 214] on div "**********" at bounding box center [314, 165] width 613 height 245
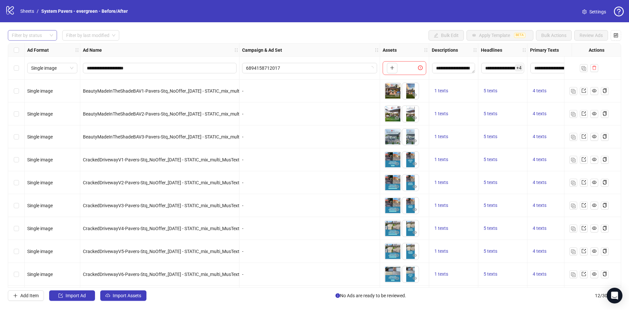
click at [46, 39] on div at bounding box center [29, 35] width 40 height 9
click at [44, 45] on div "Draft" at bounding box center [32, 48] width 39 height 7
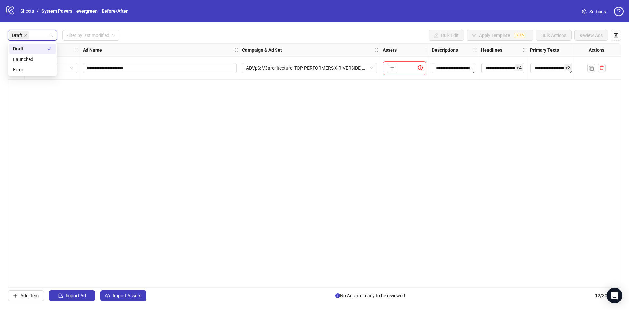
click at [153, 34] on div "Draft Filter by last modified Bulk Edit Apply Template BETA Bulk Actions Review…" at bounding box center [314, 35] width 613 height 10
click at [121, 290] on div "**********" at bounding box center [314, 165] width 629 height 286
click at [121, 291] on button "Import Assets" at bounding box center [123, 295] width 46 height 10
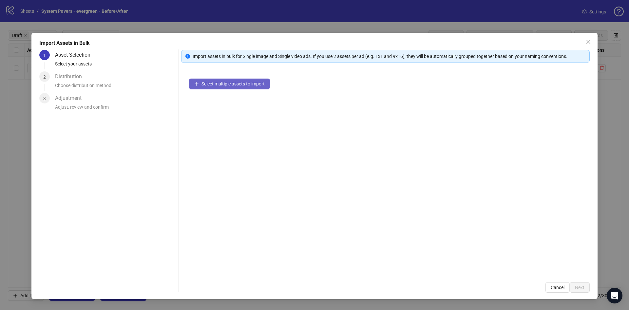
click at [239, 83] on span "Select multiple assets to import" at bounding box center [232, 83] width 63 height 5
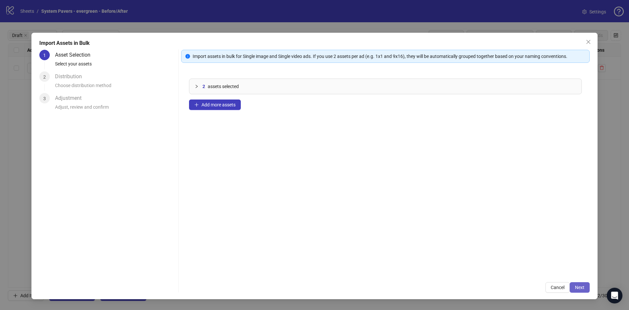
click at [584, 286] on button "Next" at bounding box center [579, 287] width 20 height 10
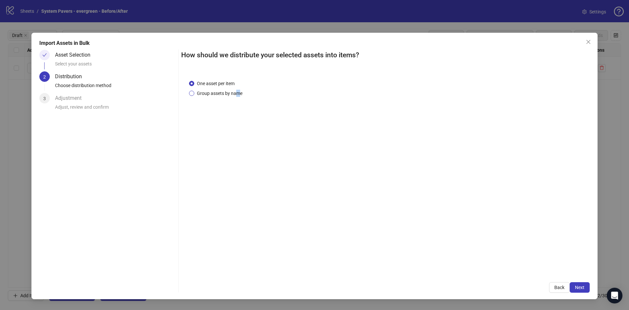
click at [237, 95] on span "Group assets by name" at bounding box center [219, 93] width 51 height 7
click at [218, 90] on div "One asset per item Group assets by name" at bounding box center [217, 88] width 56 height 17
click at [218, 90] on span "Group assets by name" at bounding box center [219, 93] width 51 height 7
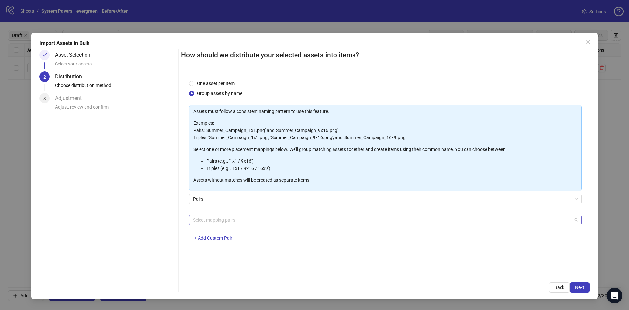
drag, startPoint x: 230, startPoint y: 214, endPoint x: 229, endPoint y: 220, distance: 6.0
click at [230, 217] on div "Select mapping pairs" at bounding box center [385, 220] width 393 height 10
click at [229, 221] on div at bounding box center [381, 219] width 383 height 9
click at [222, 225] on div "Select mapping pairs + Add Custom Pair" at bounding box center [385, 232] width 393 height 34
click at [218, 225] on div "Select mapping pairs + Add Custom Pair" at bounding box center [385, 232] width 393 height 34
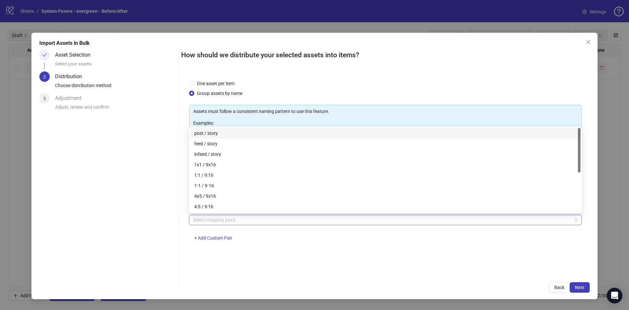
click at [220, 218] on div at bounding box center [381, 219] width 383 height 9
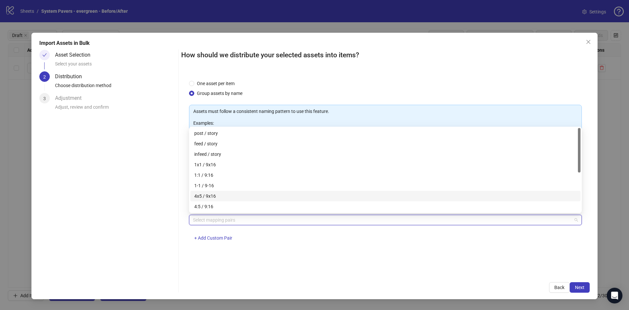
click at [226, 194] on div "4x5 / 9x16" at bounding box center [385, 196] width 382 height 7
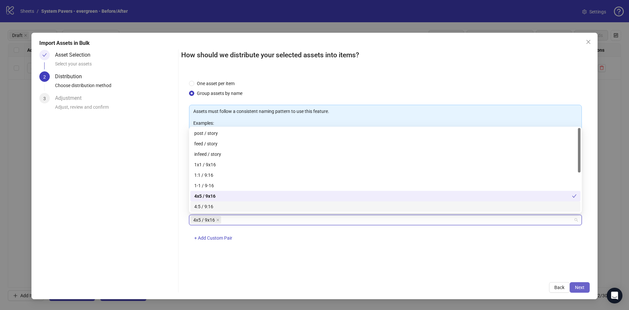
click at [583, 288] on span "Next" at bounding box center [579, 287] width 9 height 5
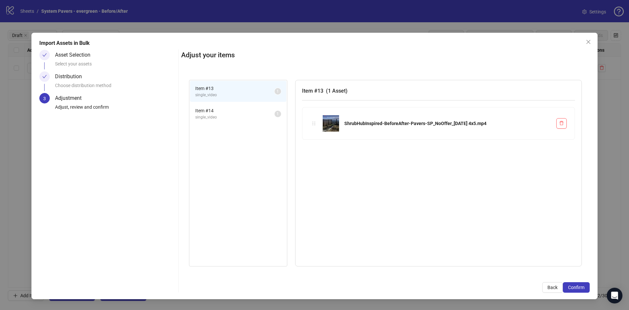
click at [583, 288] on span "Confirm" at bounding box center [576, 287] width 16 height 5
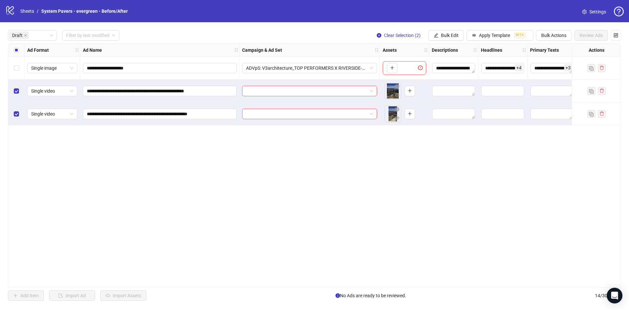
click at [20, 115] on div "Select row 3" at bounding box center [16, 113] width 16 height 23
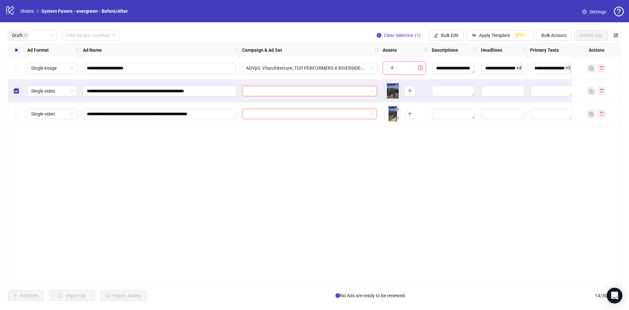
click at [603, 118] on div at bounding box center [595, 113] width 49 height 23
click at [198, 117] on input "**********" at bounding box center [159, 113] width 144 height 7
click at [18, 97] on div "Select row 2" at bounding box center [16, 91] width 16 height 23
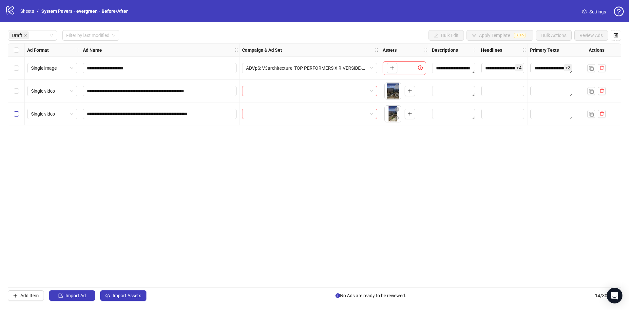
click at [18, 111] on div "Select row 3" at bounding box center [16, 113] width 16 height 23
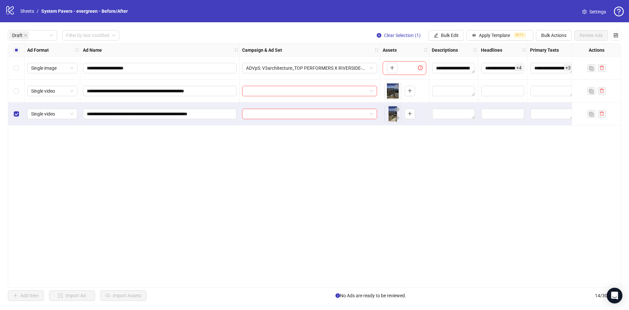
click at [13, 112] on div "Select row 3" at bounding box center [16, 113] width 16 height 23
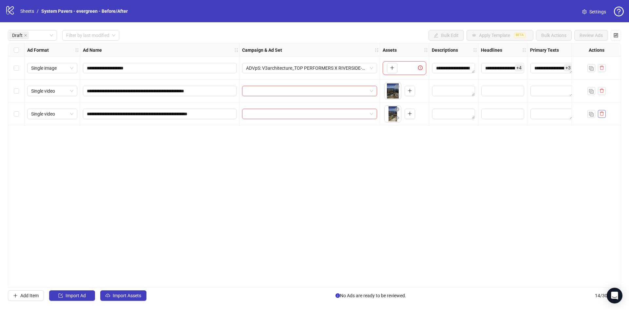
click at [602, 114] on icon "delete" at bounding box center [601, 113] width 5 height 5
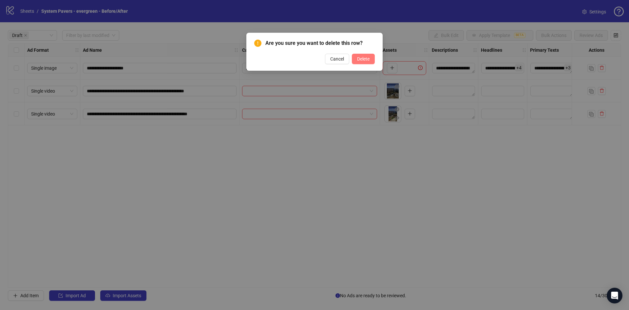
click at [362, 60] on span "Delete" at bounding box center [363, 58] width 12 height 5
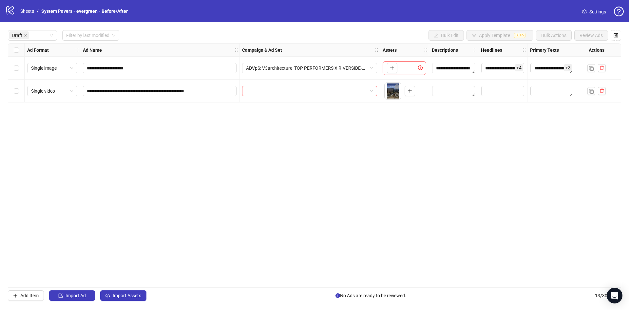
click at [607, 92] on div at bounding box center [595, 91] width 49 height 23
click at [603, 92] on icon "delete" at bounding box center [602, 91] width 4 height 4
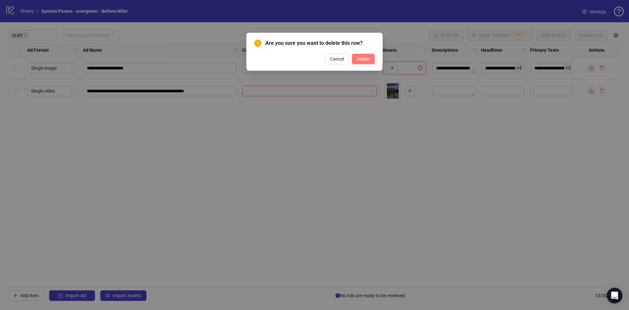
click at [371, 58] on button "Delete" at bounding box center [363, 59] width 23 height 10
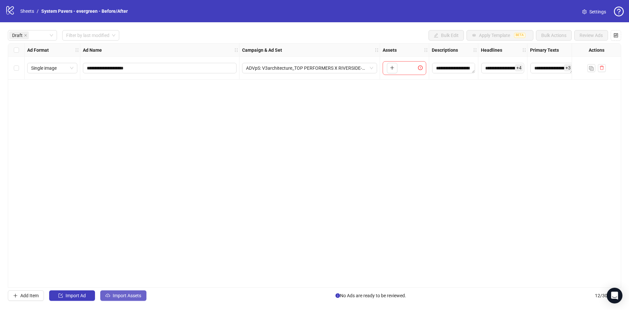
click at [125, 295] on span "Import Assets" at bounding box center [127, 295] width 28 height 5
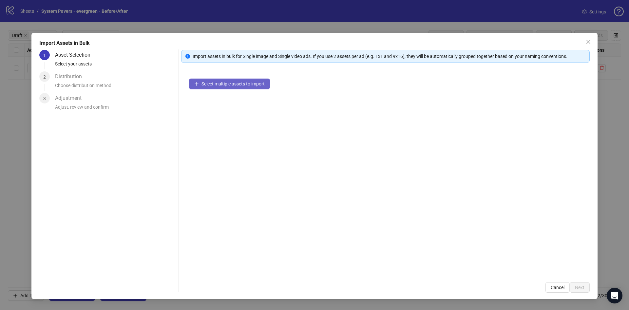
click at [205, 87] on button "Select multiple assets to import" at bounding box center [229, 84] width 81 height 10
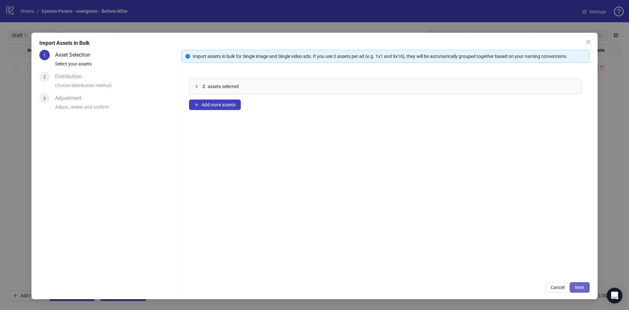
click at [583, 285] on span "Next" at bounding box center [579, 287] width 9 height 5
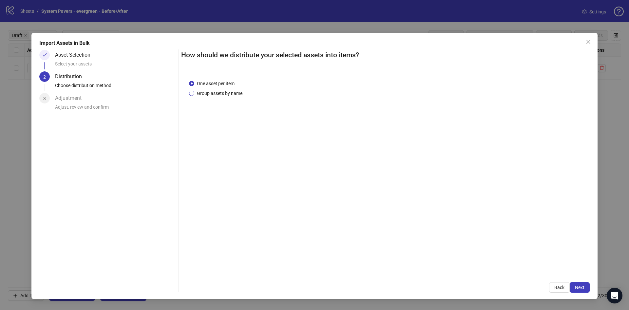
click at [233, 93] on span "Group assets by name" at bounding box center [219, 93] width 51 height 7
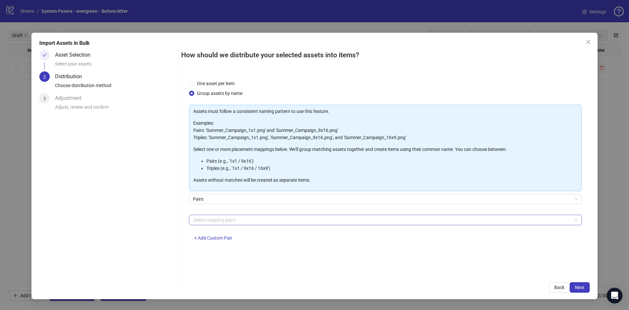
click at [235, 223] on div at bounding box center [381, 219] width 383 height 9
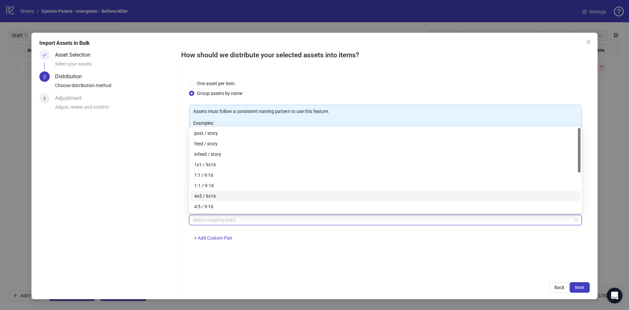
click at [239, 194] on div "4x5 / 9x16" at bounding box center [385, 196] width 382 height 7
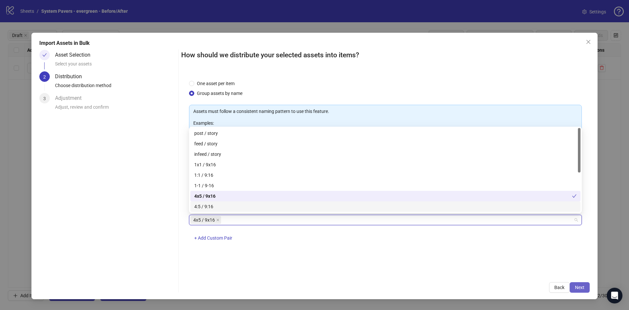
click at [580, 288] on span "Next" at bounding box center [579, 287] width 9 height 5
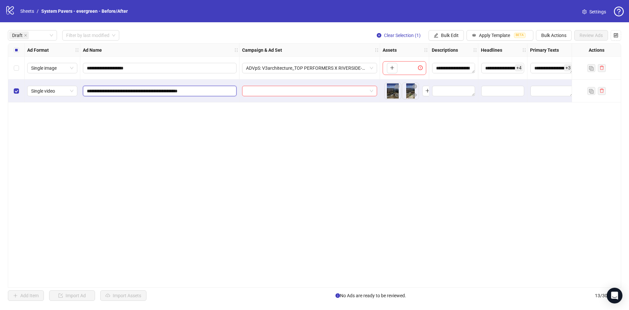
click at [194, 89] on input "**********" at bounding box center [159, 90] width 144 height 7
paste input "**********"
type input "**********"
click at [314, 138] on div "**********" at bounding box center [314, 165] width 613 height 245
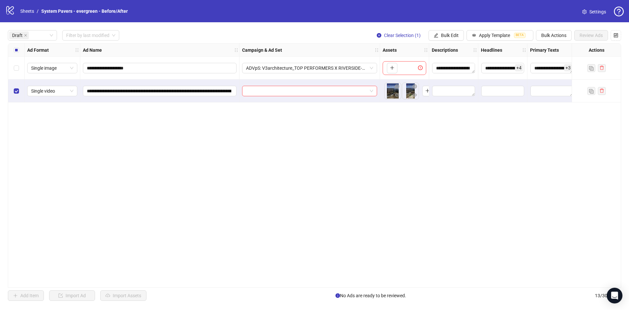
click at [315, 97] on div at bounding box center [309, 91] width 140 height 23
click at [318, 91] on input "search" at bounding box center [306, 91] width 121 height 10
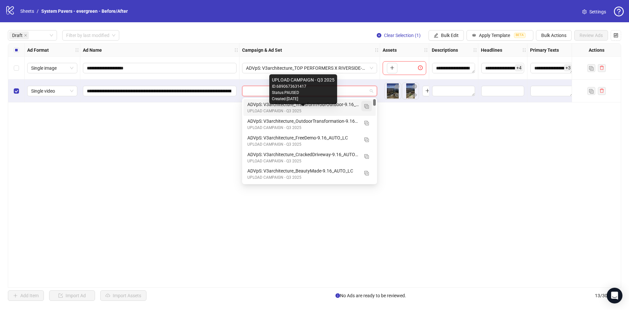
click at [364, 107] on button "button" at bounding box center [366, 106] width 10 height 10
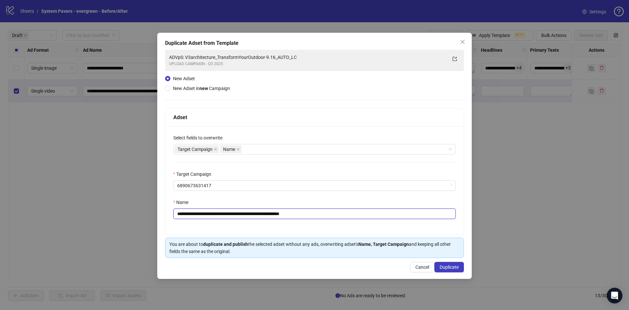
drag, startPoint x: 226, startPoint y: 215, endPoint x: 493, endPoint y: 226, distance: 267.7
click at [470, 223] on div "**********" at bounding box center [314, 156] width 314 height 246
click at [272, 214] on input "**********" at bounding box center [314, 214] width 282 height 10
drag, startPoint x: 279, startPoint y: 215, endPoint x: 350, endPoint y: 218, distance: 70.5
click at [306, 216] on input "**********" at bounding box center [314, 214] width 282 height 10
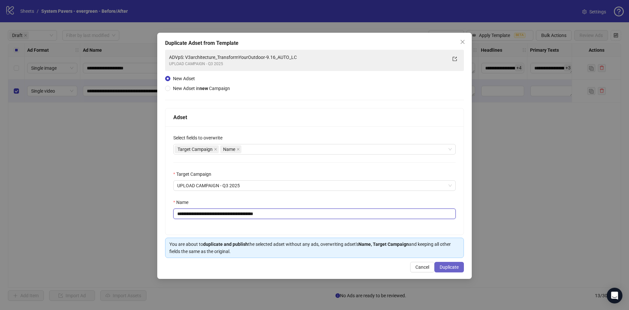
type input "**********"
click at [453, 267] on span "Duplicate" at bounding box center [448, 267] width 19 height 5
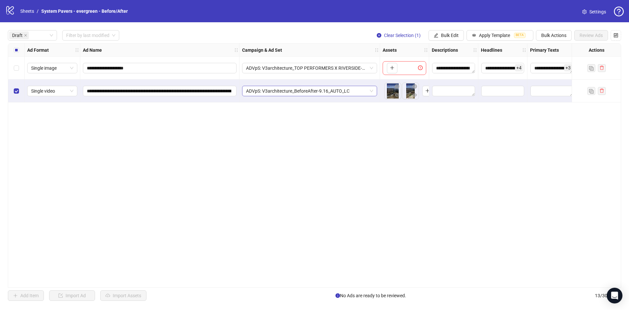
click at [346, 94] on span "ADVpS: V3architecture_BeforeAfter-9.16_AUTO_LC" at bounding box center [309, 91] width 127 height 10
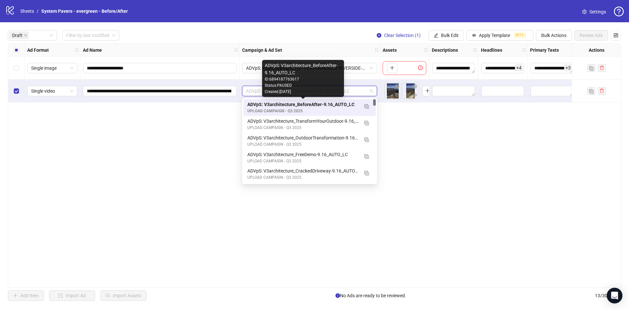
click at [334, 105] on div "ADVpS: V3architecture_BeforeAfter-9.16_AUTO_LC" at bounding box center [302, 104] width 111 height 7
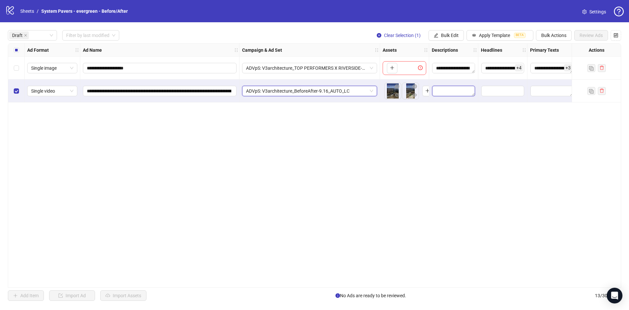
click at [440, 94] on textarea "Edit values" at bounding box center [453, 91] width 43 height 10
click at [15, 53] on label "Select all rows" at bounding box center [16, 49] width 5 height 7
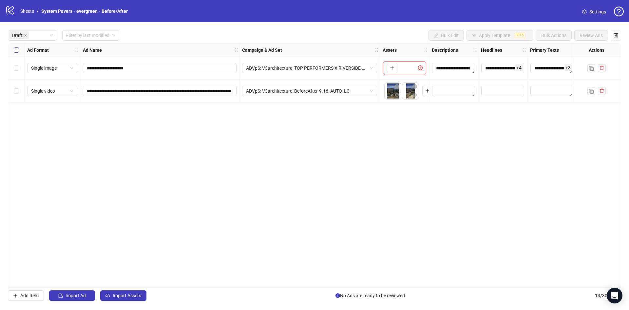
click at [17, 53] on label "Select all rows" at bounding box center [16, 49] width 5 height 7
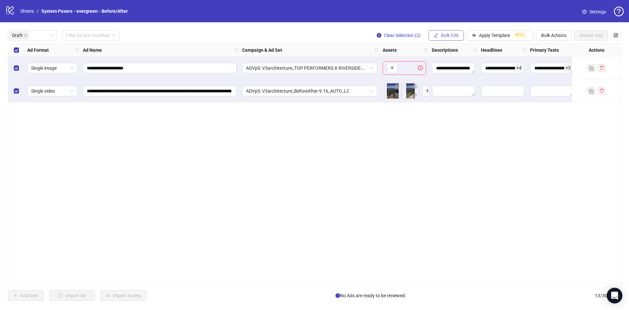
click at [449, 34] on span "Bulk Edit" at bounding box center [450, 35] width 18 height 5
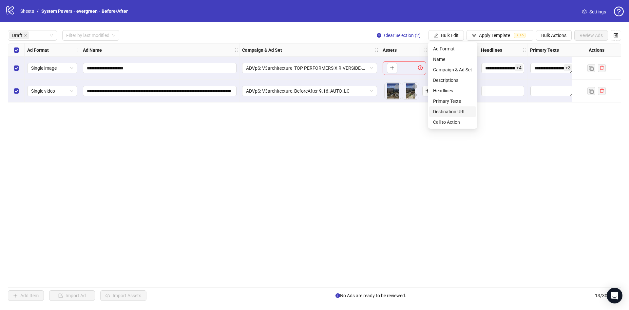
click at [453, 111] on span "Destination URL" at bounding box center [452, 111] width 39 height 7
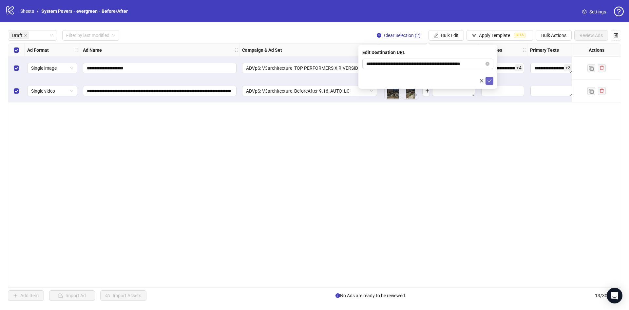
click at [487, 77] on button "submit" at bounding box center [489, 81] width 8 height 8
click at [448, 38] on span "Bulk Edit" at bounding box center [450, 35] width 18 height 5
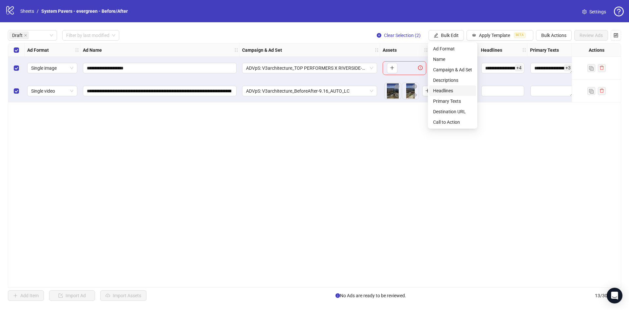
click at [451, 95] on li "Headlines" at bounding box center [452, 90] width 47 height 10
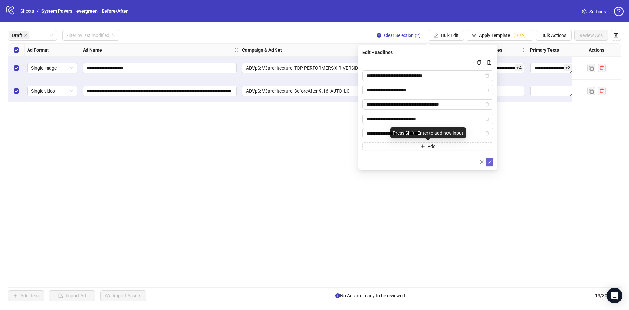
click at [490, 159] on button "submit" at bounding box center [489, 162] width 8 height 8
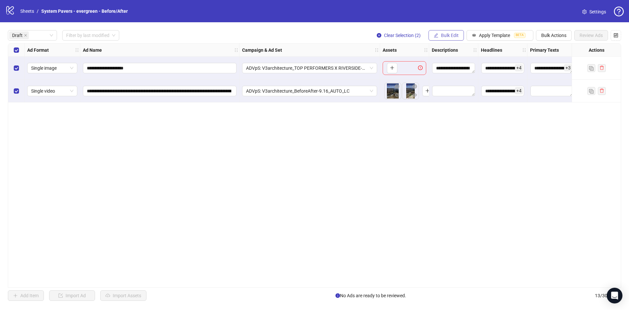
click at [445, 34] on span "Bulk Edit" at bounding box center [450, 35] width 18 height 5
click at [453, 93] on span "Headlines" at bounding box center [452, 90] width 39 height 7
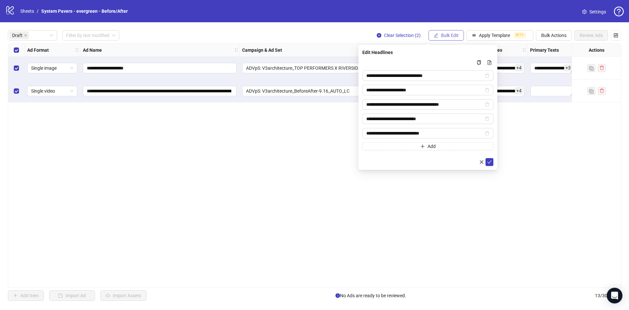
click at [446, 30] on div "**********" at bounding box center [314, 165] width 629 height 286
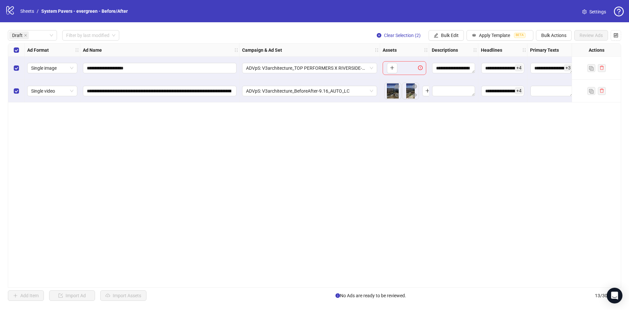
click at [450, 27] on div "**********" at bounding box center [314, 165] width 629 height 286
click at [452, 33] on span "Bulk Edit" at bounding box center [450, 35] width 18 height 5
click at [466, 101] on span "Primary Texts" at bounding box center [452, 101] width 39 height 7
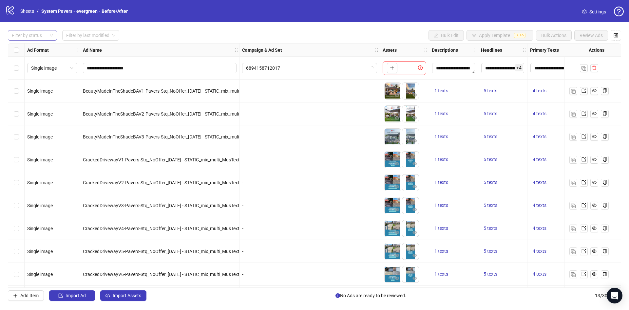
drag, startPoint x: 28, startPoint y: 32, endPoint x: 27, endPoint y: 38, distance: 6.0
click at [28, 32] on div at bounding box center [29, 35] width 40 height 9
click at [24, 46] on div "Draft" at bounding box center [32, 48] width 39 height 7
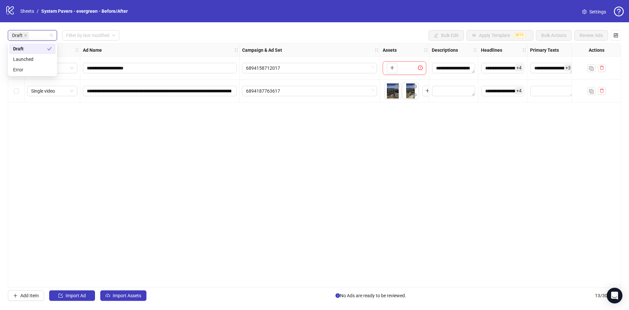
click at [183, 40] on div "Draft Filter by last modified Bulk Edit Apply Template BETA Bulk Actions Review…" at bounding box center [314, 35] width 613 height 10
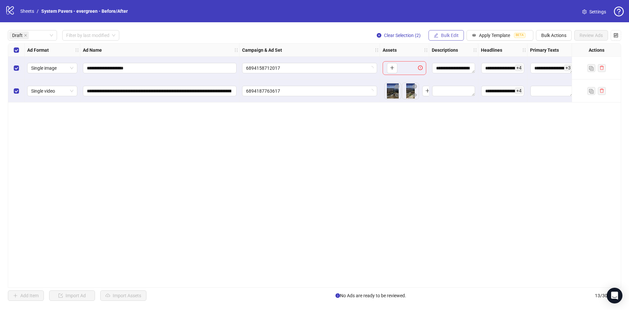
click at [459, 36] on button "Bulk Edit" at bounding box center [445, 35] width 35 height 10
click at [450, 88] on span "Headlines" at bounding box center [452, 90] width 39 height 7
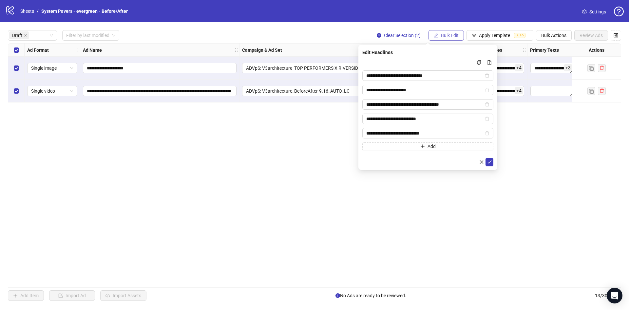
click at [452, 39] on button "Bulk Edit" at bounding box center [445, 35] width 35 height 10
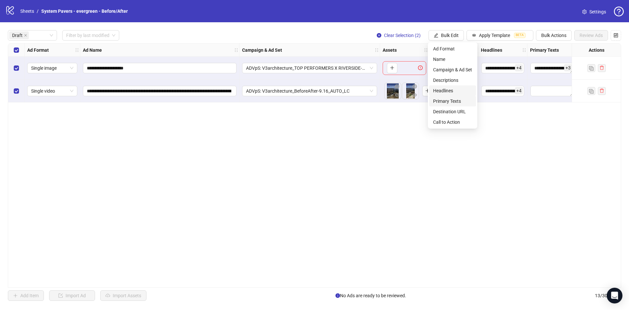
click at [454, 100] on span "Primary Texts" at bounding box center [452, 101] width 39 height 7
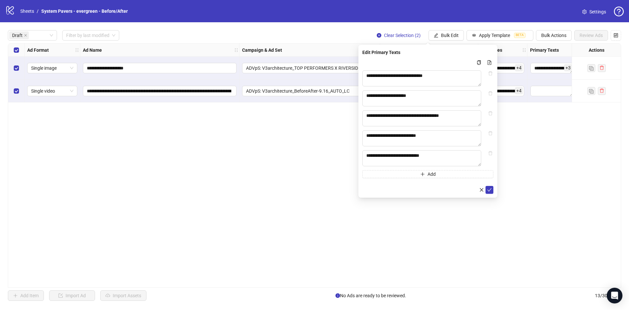
click at [543, 149] on div "**********" at bounding box center [314, 165] width 613 height 245
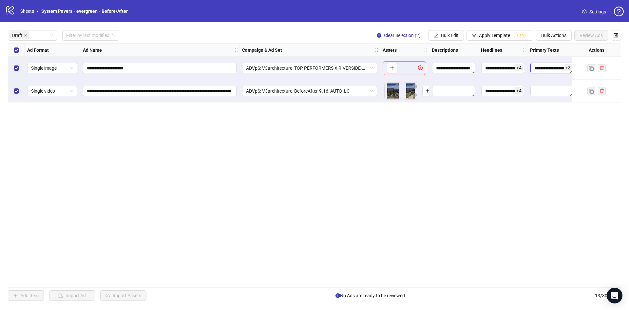
click at [556, 68] on textarea "**********" at bounding box center [551, 68] width 43 height 10
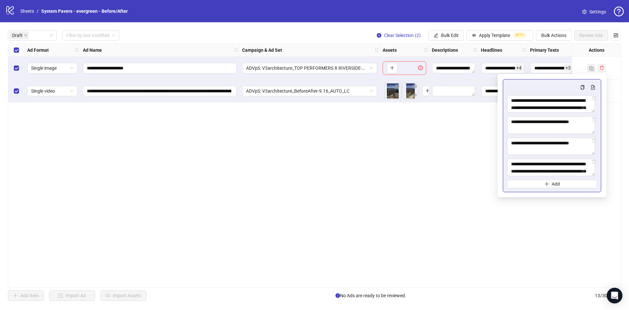
drag, startPoint x: 302, startPoint y: 168, endPoint x: 299, endPoint y: 168, distance: 3.3
click at [302, 168] on div "**********" at bounding box center [314, 165] width 613 height 245
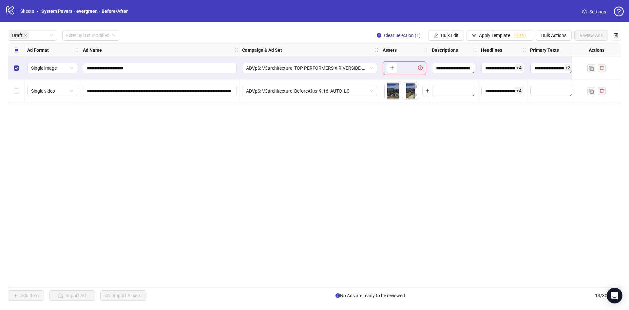
click at [19, 92] on div "Select row 2" at bounding box center [16, 91] width 16 height 23
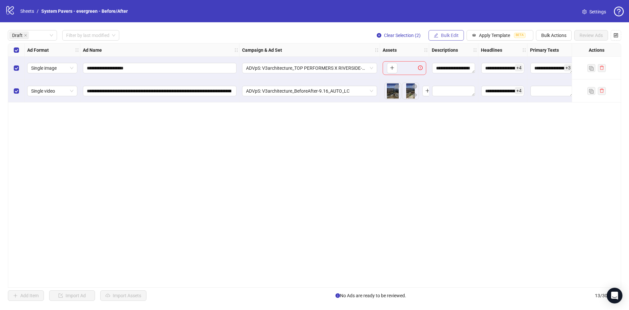
click at [456, 33] on span "Bulk Edit" at bounding box center [450, 35] width 18 height 5
click at [461, 102] on span "Primary Texts" at bounding box center [452, 101] width 39 height 7
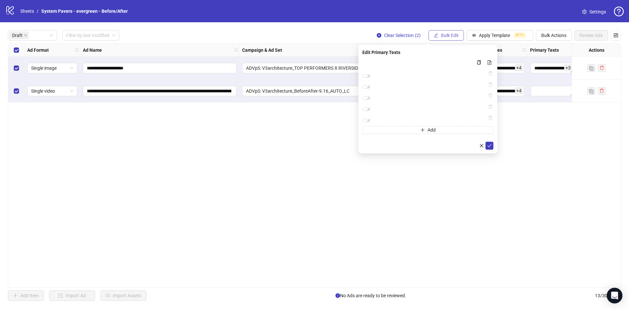
click at [442, 37] on span "Bulk Edit" at bounding box center [450, 35] width 18 height 5
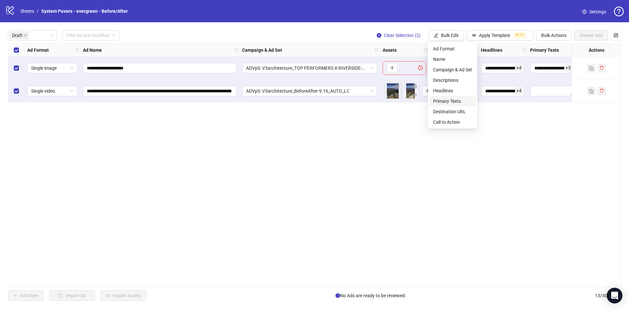
click at [456, 101] on span "Primary Texts" at bounding box center [452, 101] width 39 height 7
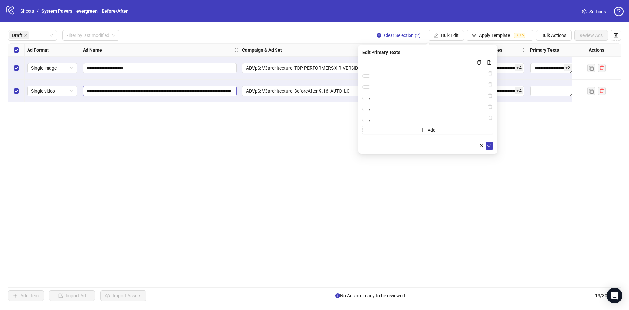
click at [235, 91] on span "**********" at bounding box center [160, 91] width 154 height 10
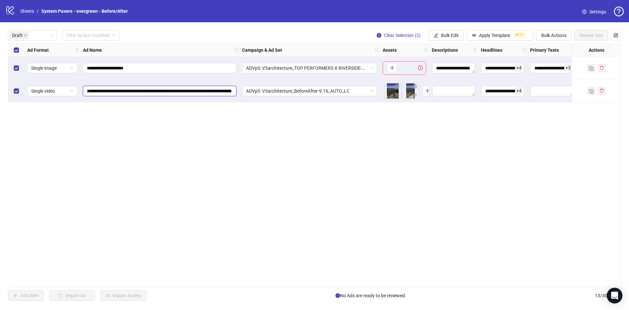
scroll to position [0, 160]
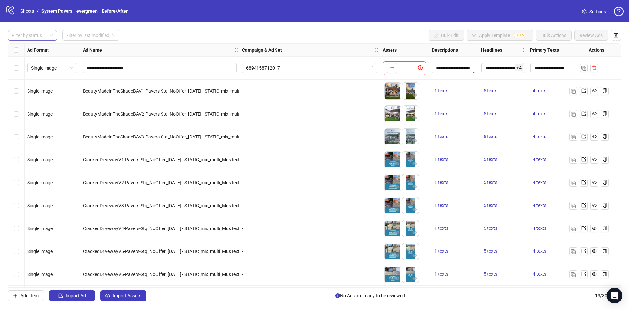
click at [32, 41] on div "Filter by status" at bounding box center [32, 35] width 49 height 10
click at [31, 50] on div "Draft" at bounding box center [32, 48] width 39 height 7
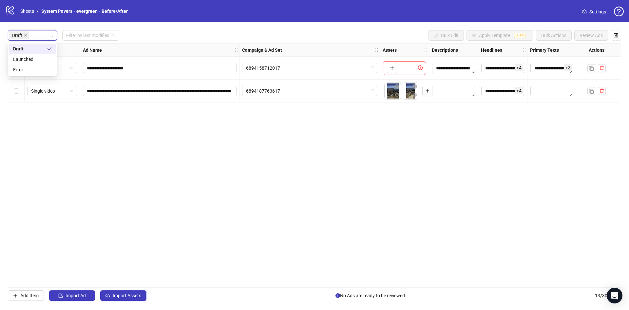
click at [168, 38] on div "Draft Filter by last modified Bulk Edit Apply Template BETA Bulk Actions Review…" at bounding box center [314, 35] width 613 height 10
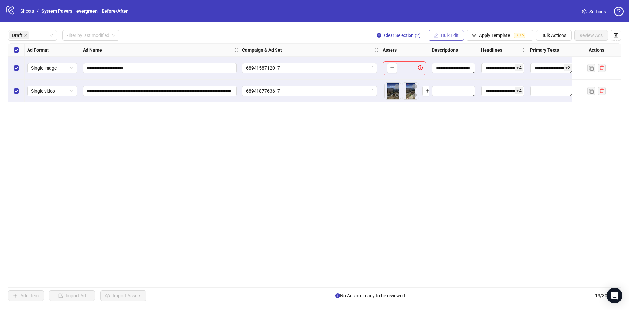
click at [442, 36] on span "Bulk Edit" at bounding box center [450, 35] width 18 height 5
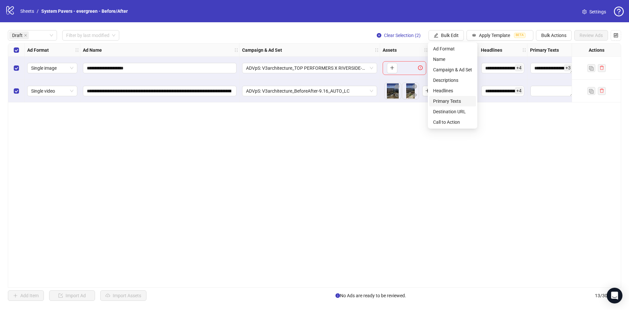
click at [449, 103] on span "Primary Texts" at bounding box center [452, 101] width 39 height 7
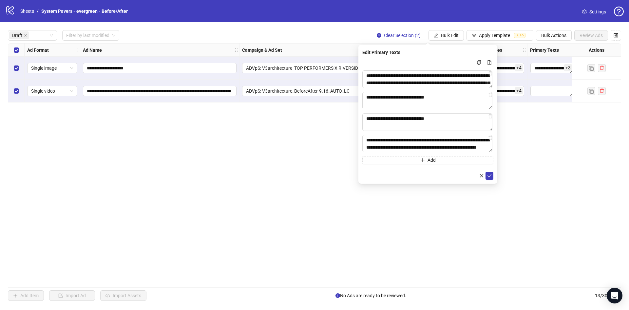
drag, startPoint x: 490, startPoint y: 175, endPoint x: 491, endPoint y: 167, distance: 8.0
click at [490, 175] on icon "check" at bounding box center [489, 176] width 5 height 5
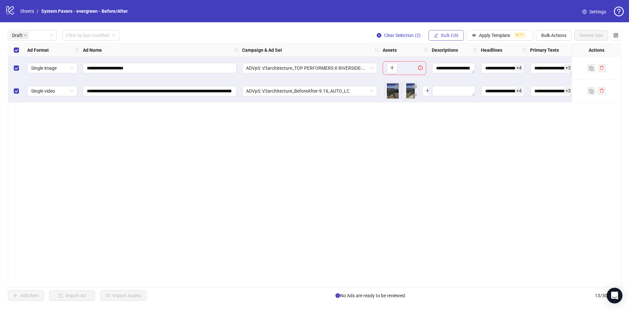
click at [444, 37] on span "Bulk Edit" at bounding box center [450, 35] width 18 height 5
click at [454, 79] on span "Descriptions" at bounding box center [452, 80] width 39 height 7
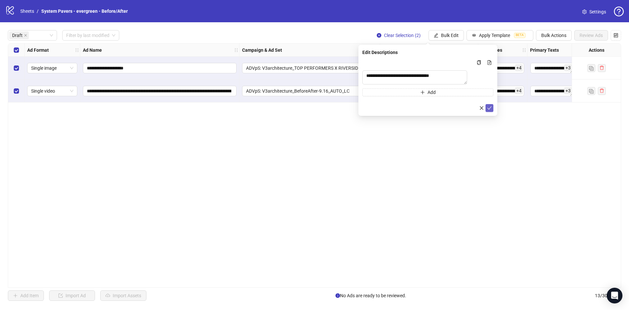
click at [487, 111] on span "submit" at bounding box center [489, 107] width 5 height 5
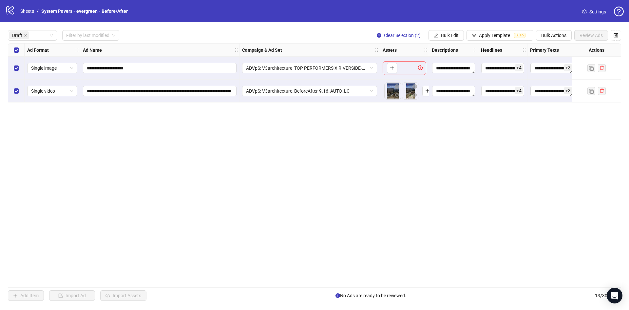
scroll to position [0, 123]
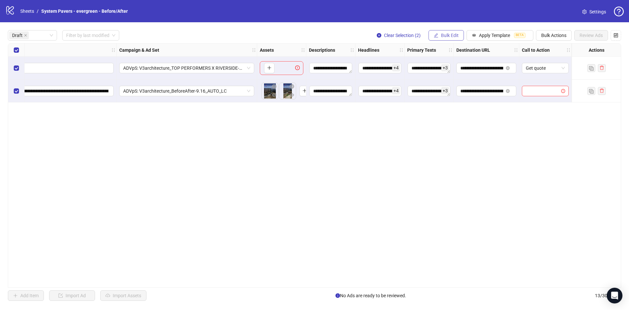
click at [458, 35] on button "Bulk Edit" at bounding box center [445, 35] width 35 height 10
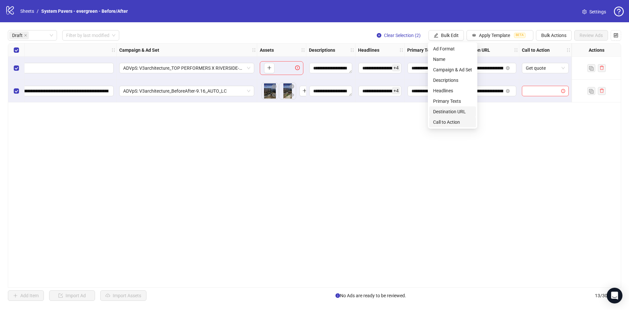
click at [458, 121] on span "Call to Action" at bounding box center [452, 122] width 39 height 7
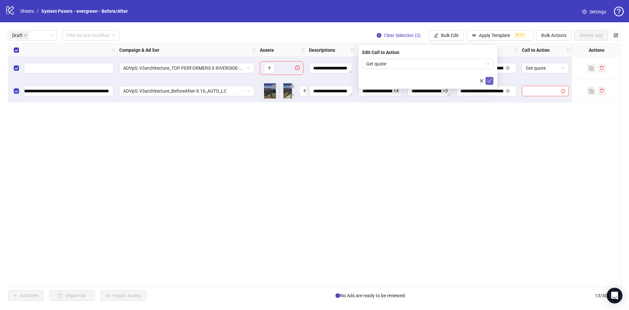
click at [489, 79] on icon "check" at bounding box center [489, 81] width 5 height 5
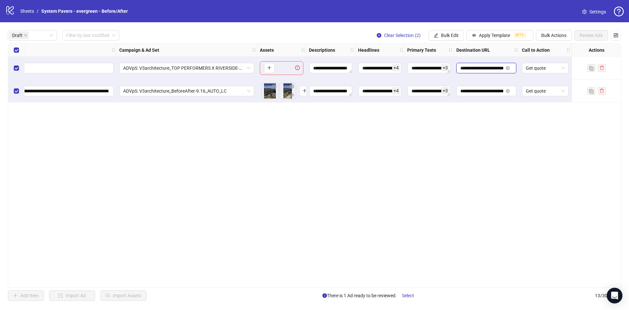
click at [476, 66] on input "**********" at bounding box center [481, 68] width 43 height 7
drag, startPoint x: 468, startPoint y: 71, endPoint x: 565, endPoint y: 76, distance: 97.0
click at [562, 44] on div "**********" at bounding box center [244, 44] width 719 height 0
click at [499, 150] on div "**********" at bounding box center [314, 165] width 613 height 245
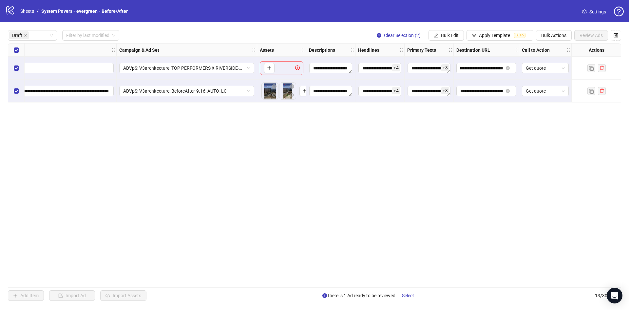
scroll to position [0, 0]
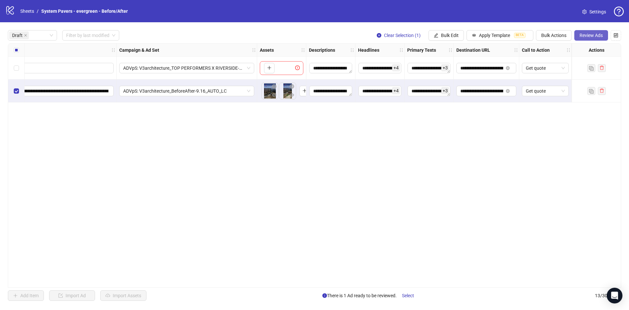
click at [589, 34] on span "Review Ads" at bounding box center [590, 35] width 23 height 5
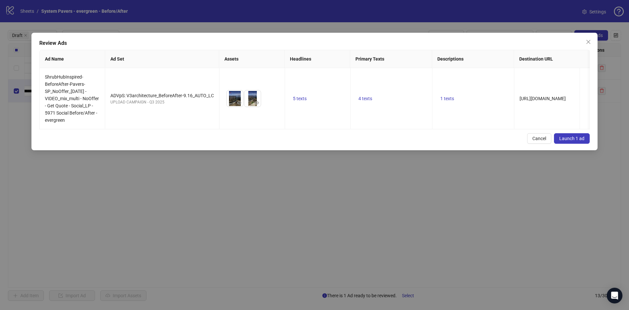
click at [566, 141] on span "Launch 1 ad" at bounding box center [571, 138] width 25 height 5
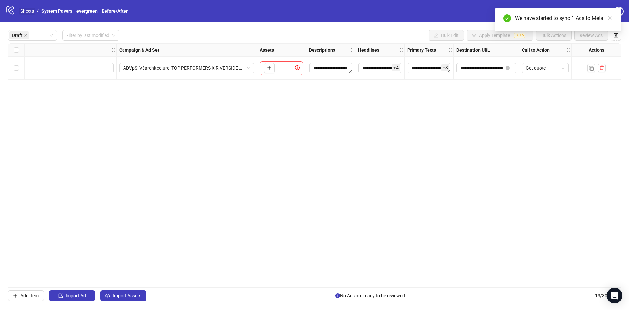
click at [27, 14] on link "Sheets" at bounding box center [27, 11] width 16 height 7
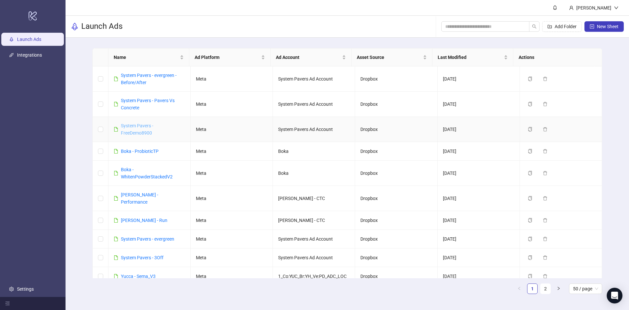
click at [141, 132] on link "System Pavers - FreeDemo8900" at bounding box center [137, 129] width 32 height 12
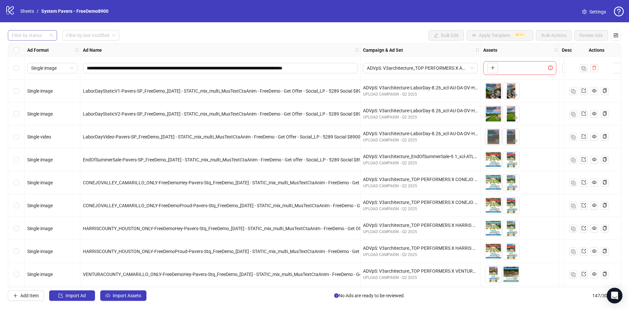
click at [34, 35] on div at bounding box center [29, 35] width 40 height 9
click at [32, 48] on div "Draft" at bounding box center [32, 48] width 39 height 7
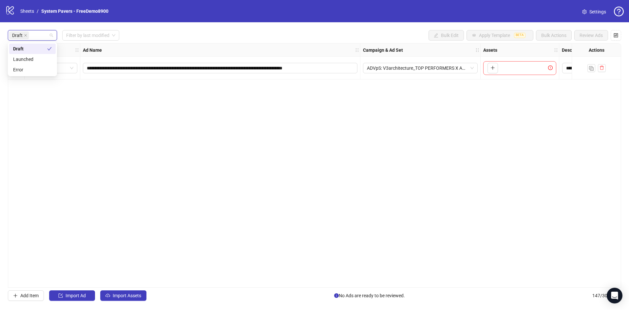
click at [169, 35] on div "Draft Filter by last modified Bulk Edit Apply Template BETA Bulk Actions Review…" at bounding box center [314, 35] width 613 height 10
click at [128, 295] on span "Import Assets" at bounding box center [127, 295] width 28 height 5
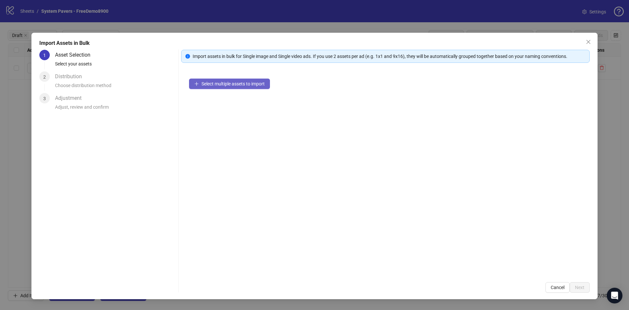
click at [231, 88] on button "Select multiple assets to import" at bounding box center [229, 84] width 81 height 10
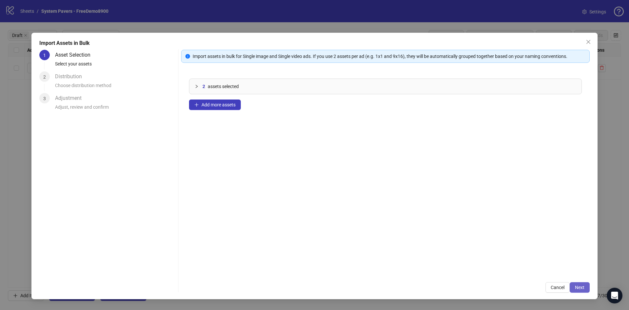
click at [584, 284] on button "Next" at bounding box center [579, 287] width 20 height 10
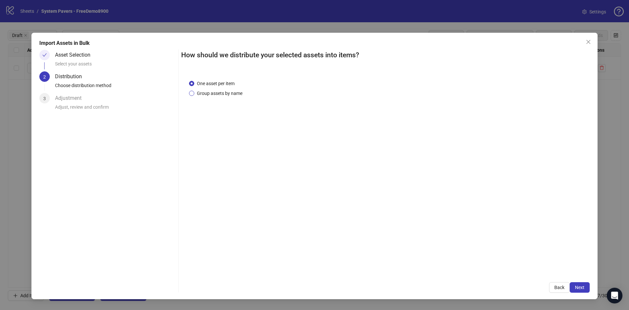
click at [229, 95] on span "Group assets by name" at bounding box center [219, 93] width 51 height 7
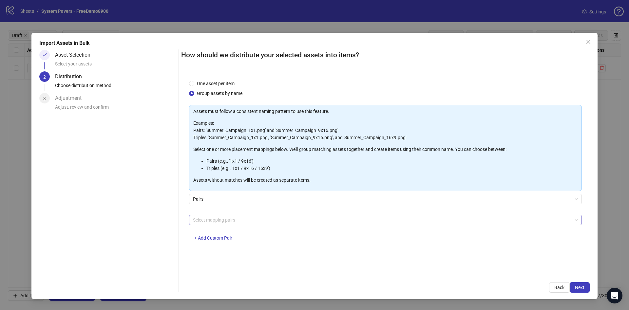
click at [240, 220] on div at bounding box center [381, 219] width 383 height 9
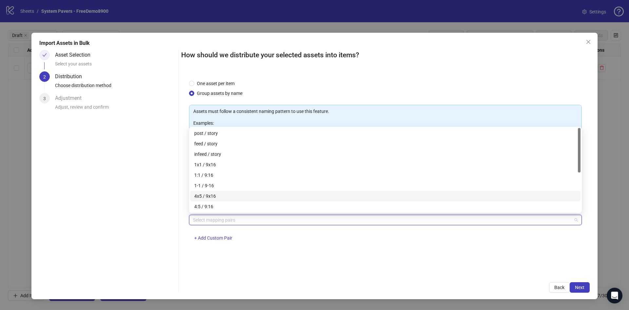
click at [234, 194] on div "4x5 / 9x16" at bounding box center [385, 196] width 382 height 7
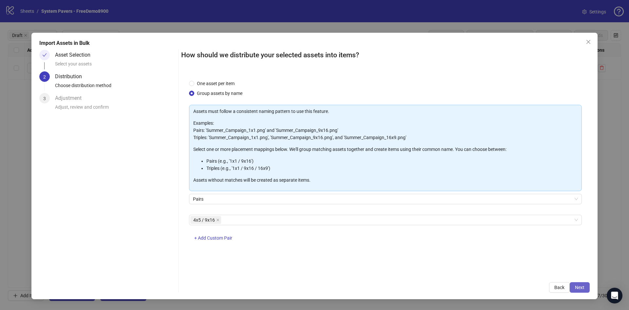
click at [579, 287] on span "Next" at bounding box center [579, 287] width 9 height 5
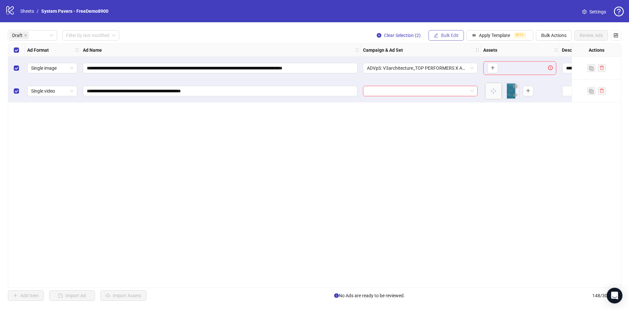
click at [449, 35] on span "Bulk Edit" at bounding box center [450, 35] width 18 height 5
click at [451, 103] on span "Primary Texts" at bounding box center [452, 101] width 39 height 7
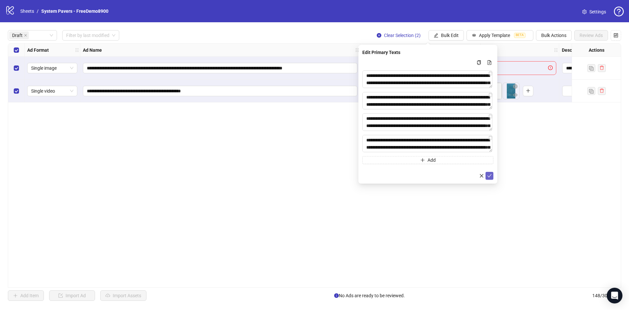
click at [489, 175] on icon "check" at bounding box center [489, 176] width 5 height 5
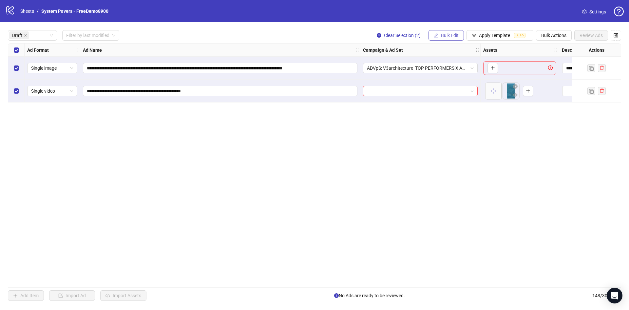
click at [439, 38] on button "Bulk Edit" at bounding box center [445, 35] width 35 height 10
click at [446, 92] on span "Headlines" at bounding box center [452, 90] width 39 height 7
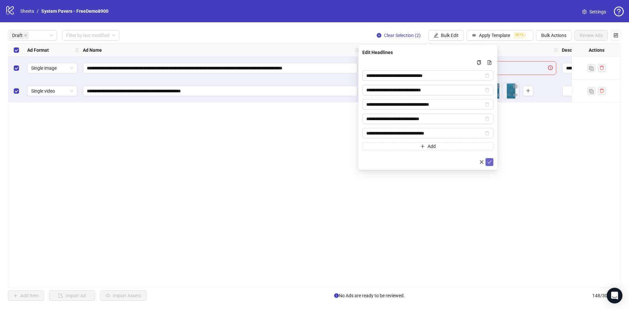
click at [486, 161] on button "submit" at bounding box center [489, 162] width 8 height 8
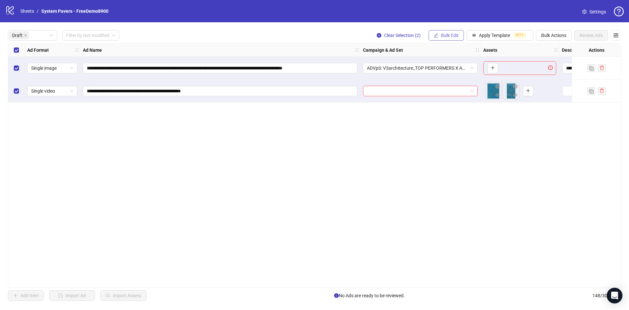
click at [446, 34] on span "Bulk Edit" at bounding box center [450, 35] width 18 height 5
click at [452, 79] on span "Descriptions" at bounding box center [452, 80] width 39 height 7
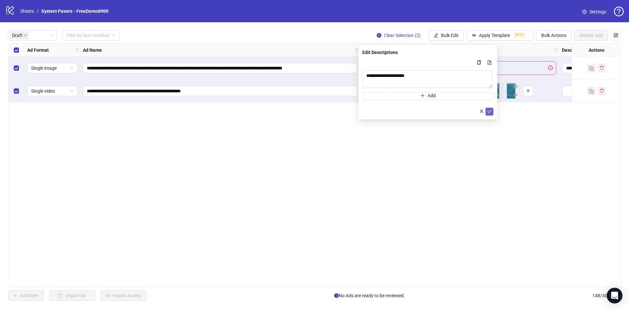
click at [488, 108] on button "submit" at bounding box center [489, 112] width 8 height 8
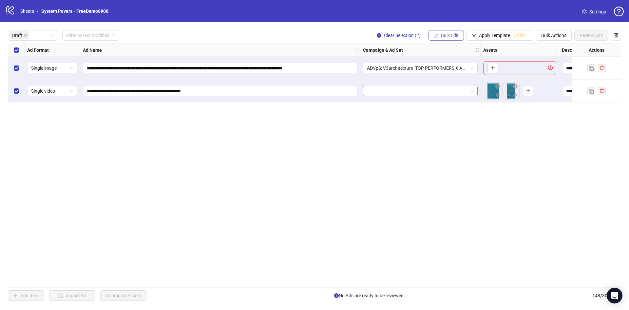
click at [449, 36] on span "Bulk Edit" at bounding box center [450, 35] width 18 height 5
click at [461, 110] on span "Destination URL" at bounding box center [452, 111] width 39 height 7
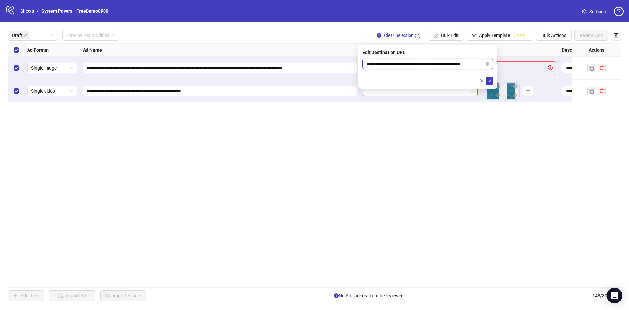
scroll to position [0, 10]
drag, startPoint x: 399, startPoint y: 64, endPoint x: 512, endPoint y: 63, distance: 112.6
click at [512, 63] on body "**********" at bounding box center [314, 155] width 629 height 310
click at [491, 80] on button "submit" at bounding box center [489, 81] width 8 height 8
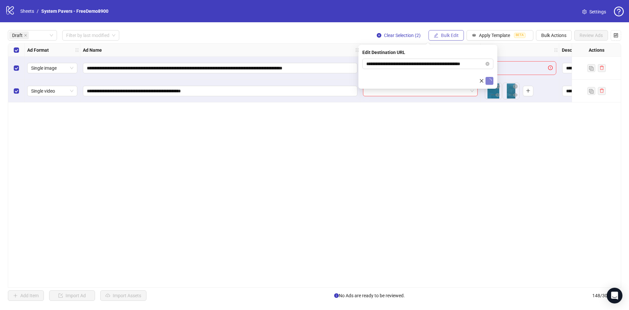
click at [459, 33] on button "Bulk Edit" at bounding box center [445, 35] width 35 height 10
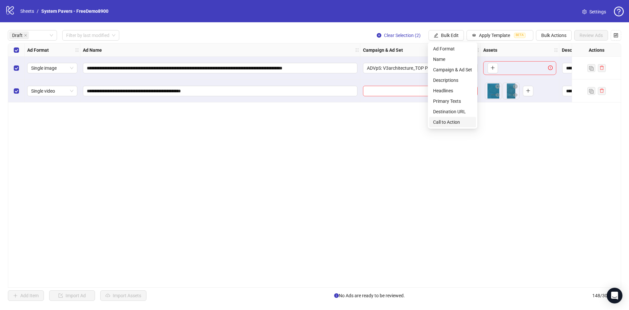
click at [462, 121] on span "Call to Action" at bounding box center [452, 122] width 39 height 7
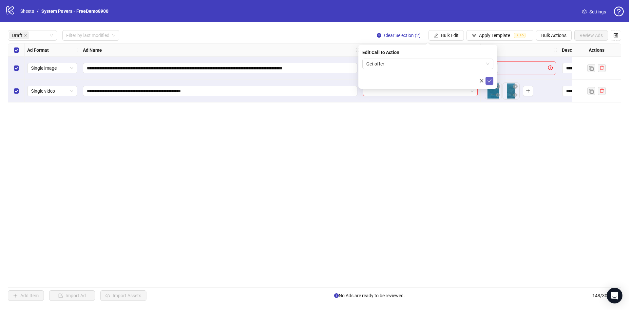
click at [489, 81] on icon "check" at bounding box center [489, 80] width 4 height 3
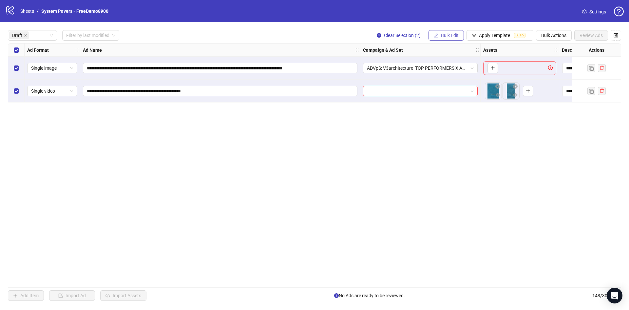
click at [444, 34] on span "Bulk Edit" at bounding box center [450, 35] width 18 height 5
click at [406, 92] on input "search" at bounding box center [417, 91] width 101 height 10
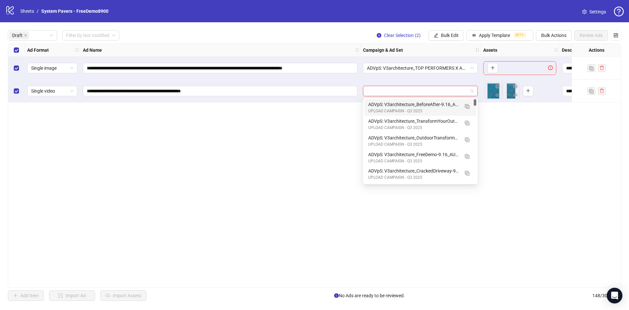
click at [403, 110] on div "UPLOAD CAMPAIGN - Q3 2025" at bounding box center [413, 111] width 91 height 6
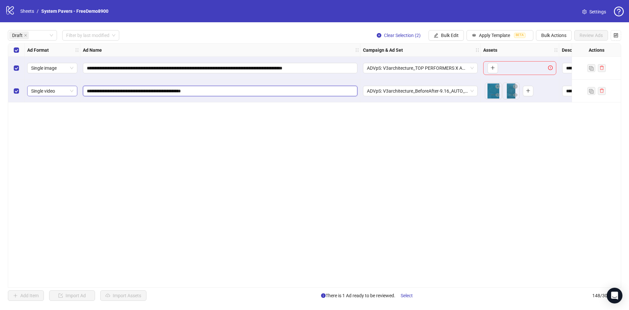
drag, startPoint x: 239, startPoint y: 91, endPoint x: 94, endPoint y: 90, distance: 144.7
click at [49, 44] on div "**********" at bounding box center [406, 44] width 796 height 0
paste input "**********"
type input "**********"
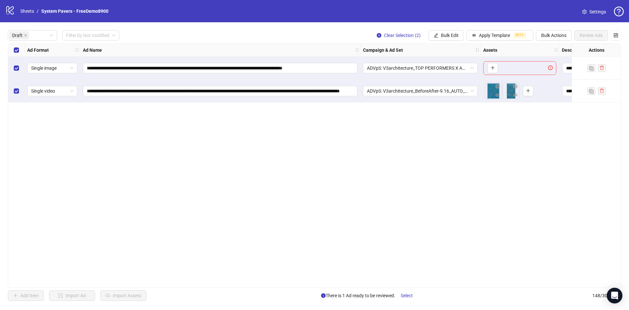
click at [105, 133] on div "**********" at bounding box center [314, 165] width 613 height 245
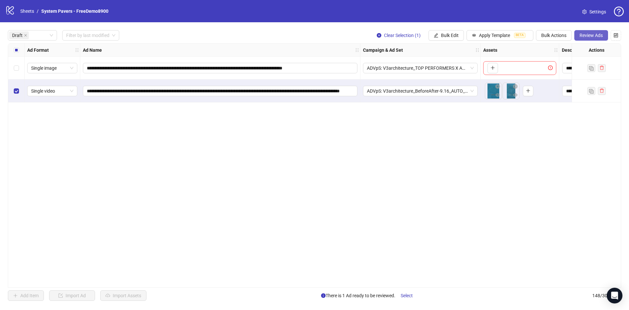
click at [584, 33] on span "Review Ads" at bounding box center [590, 35] width 23 height 5
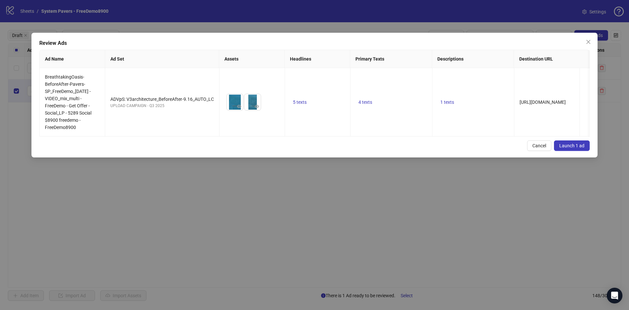
click at [572, 148] on span "Launch 1 ad" at bounding box center [571, 145] width 25 height 5
